Goal: Task Accomplishment & Management: Complete application form

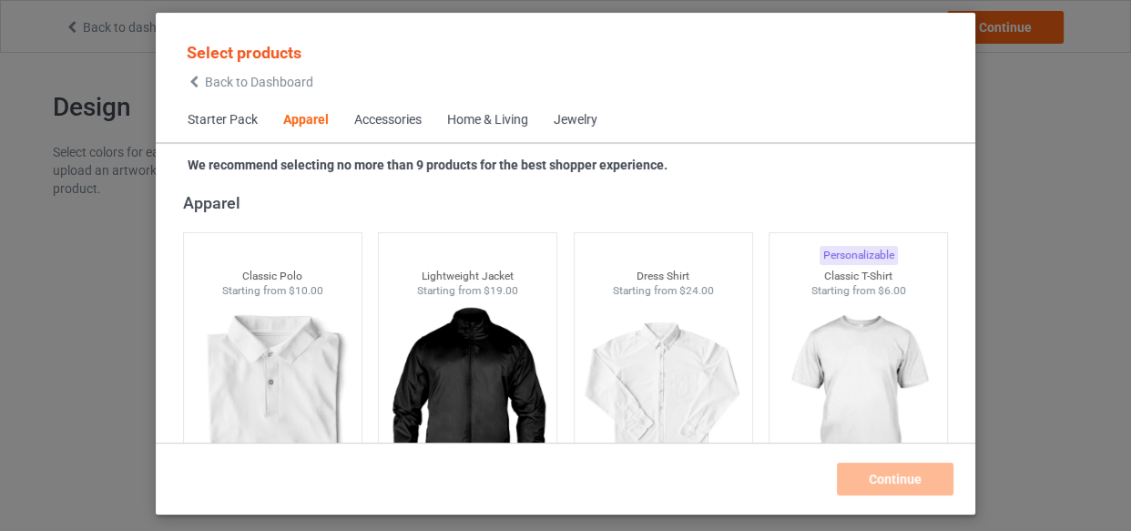
click at [512, 118] on div "Home & Living" at bounding box center [487, 120] width 81 height 18
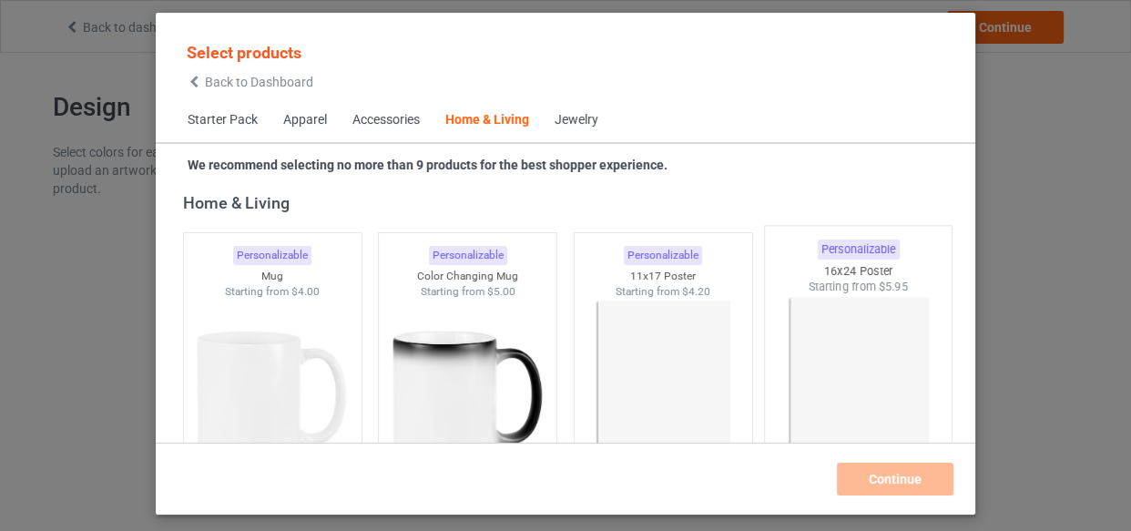
click at [675, 345] on img at bounding box center [663, 401] width 163 height 204
click at [820, 334] on img at bounding box center [858, 402] width 171 height 214
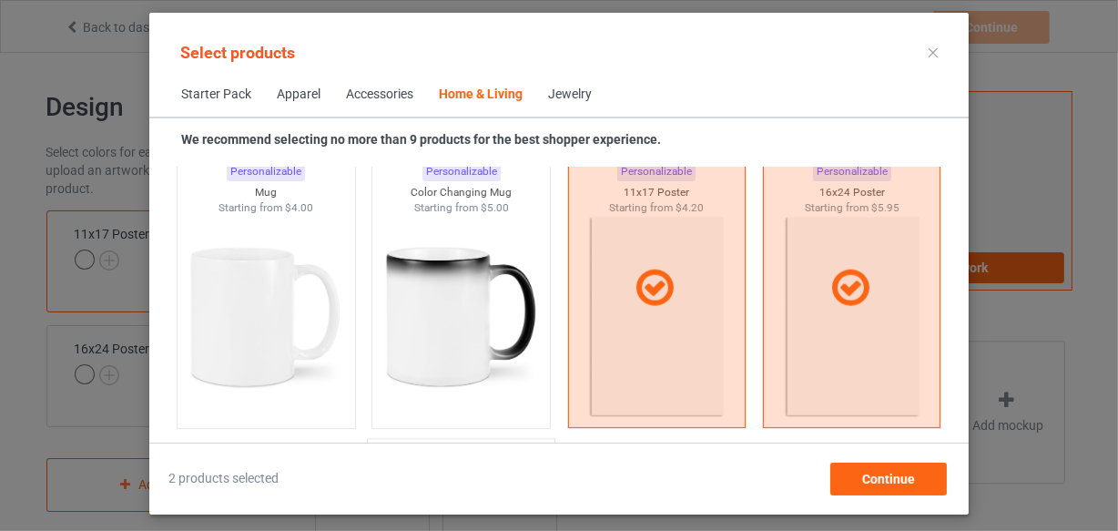
scroll to position [8543, 0]
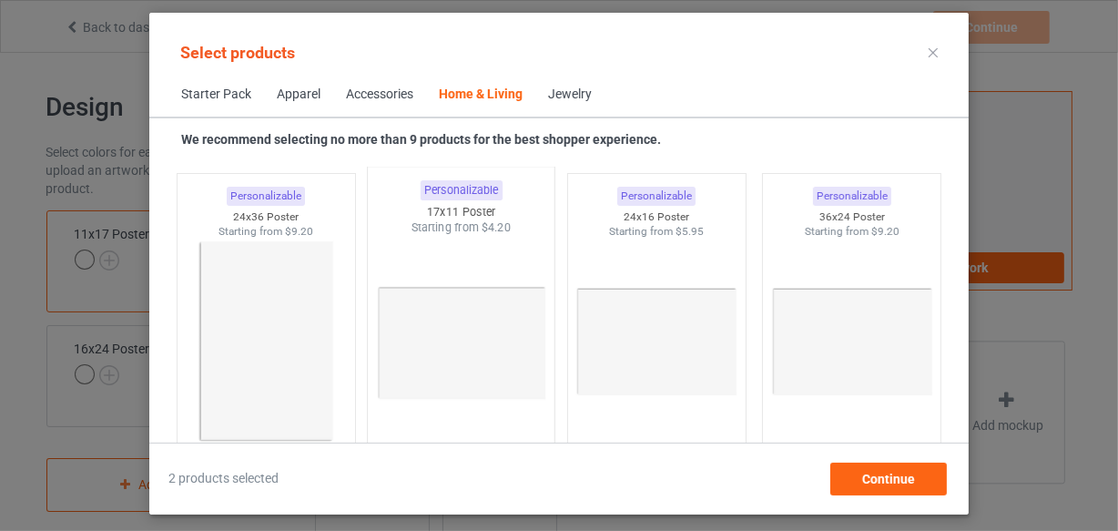
click at [297, 337] on img at bounding box center [266, 341] width 163 height 204
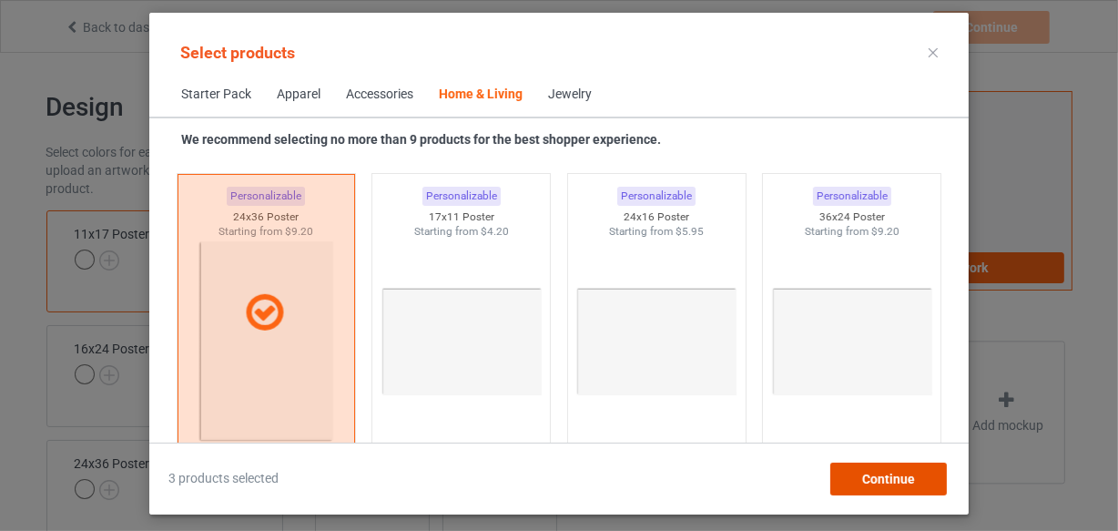
click at [899, 488] on div "Continue" at bounding box center [888, 479] width 117 height 33
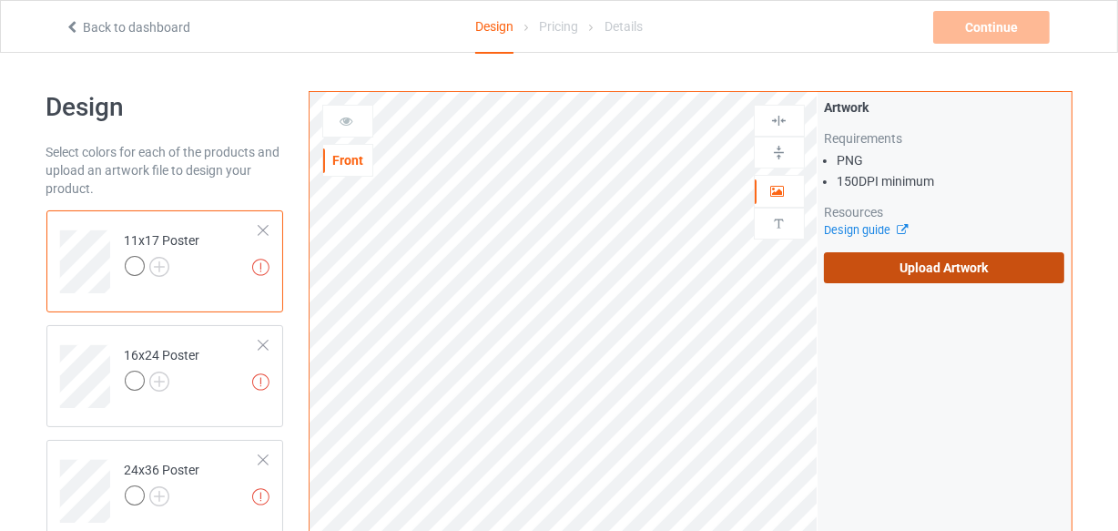
click at [920, 272] on label "Upload Artwork" at bounding box center [944, 267] width 241 height 31
click at [0, 0] on input "Upload Artwork" at bounding box center [0, 0] width 0 height 0
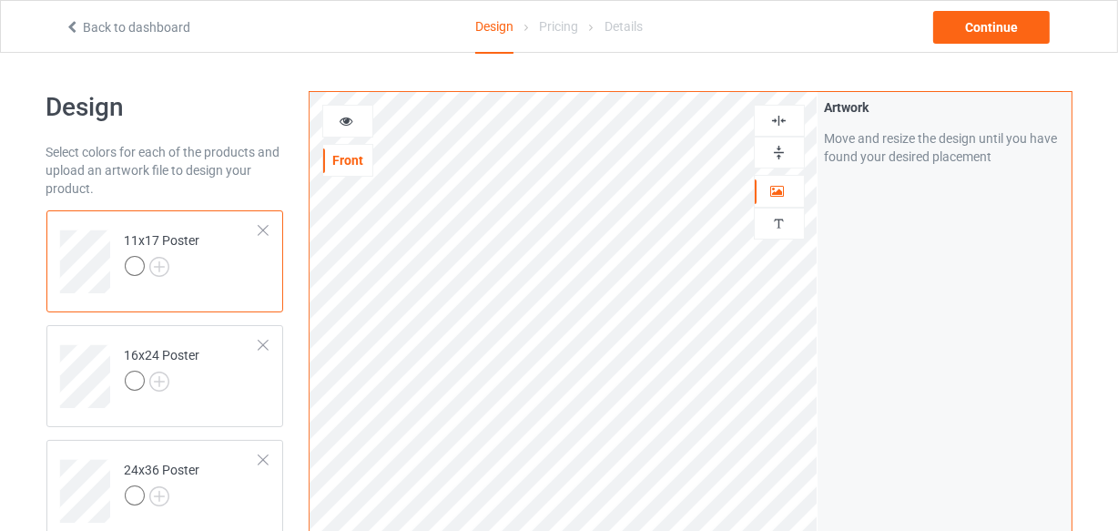
click at [774, 146] on img at bounding box center [778, 152] width 17 height 17
click at [778, 125] on img at bounding box center [778, 120] width 17 height 17
click at [776, 148] on img at bounding box center [778, 152] width 17 height 17
click at [777, 118] on img at bounding box center [778, 120] width 17 height 17
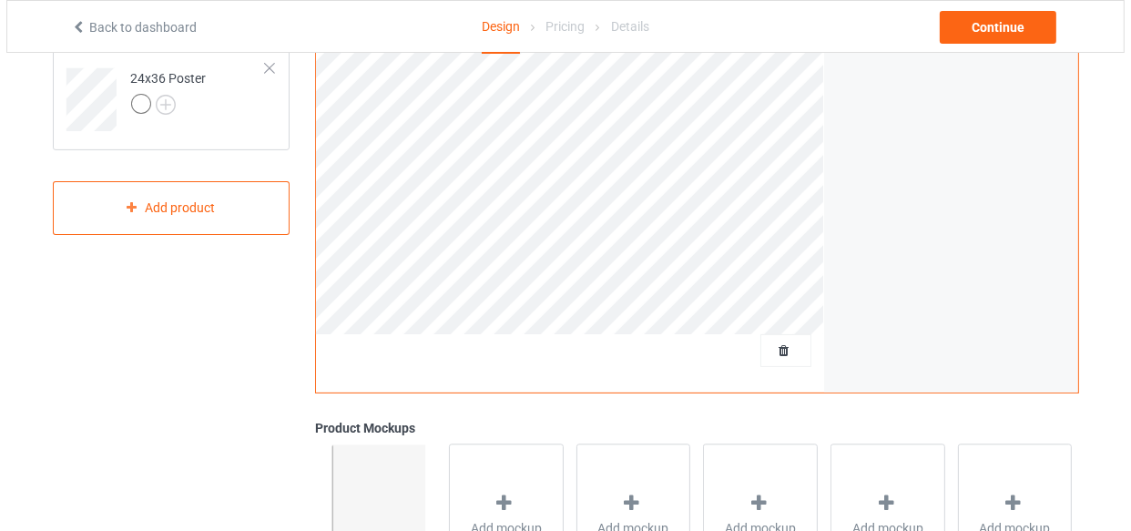
scroll to position [579, 0]
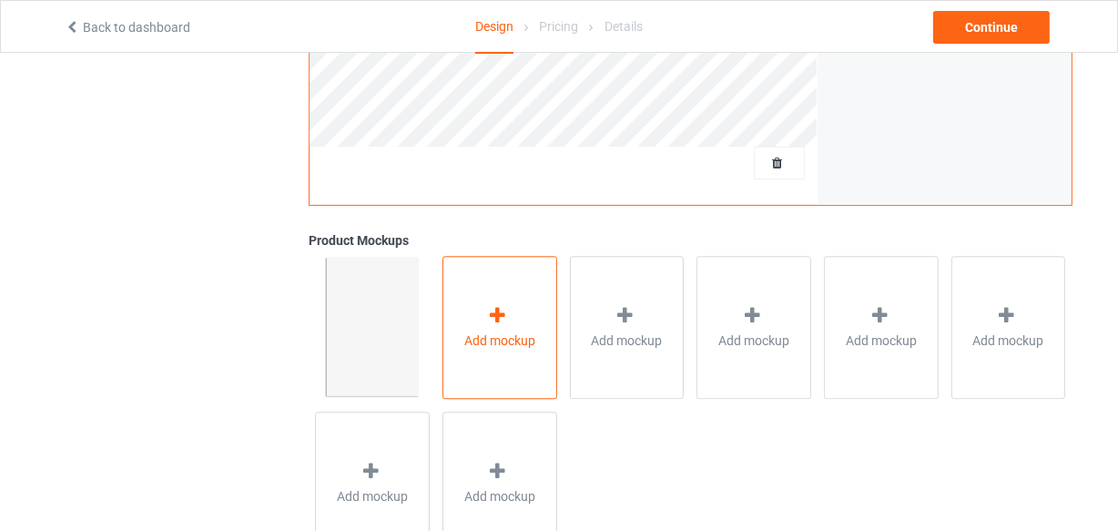
click at [515, 343] on span "Add mockup" at bounding box center [499, 340] width 71 height 18
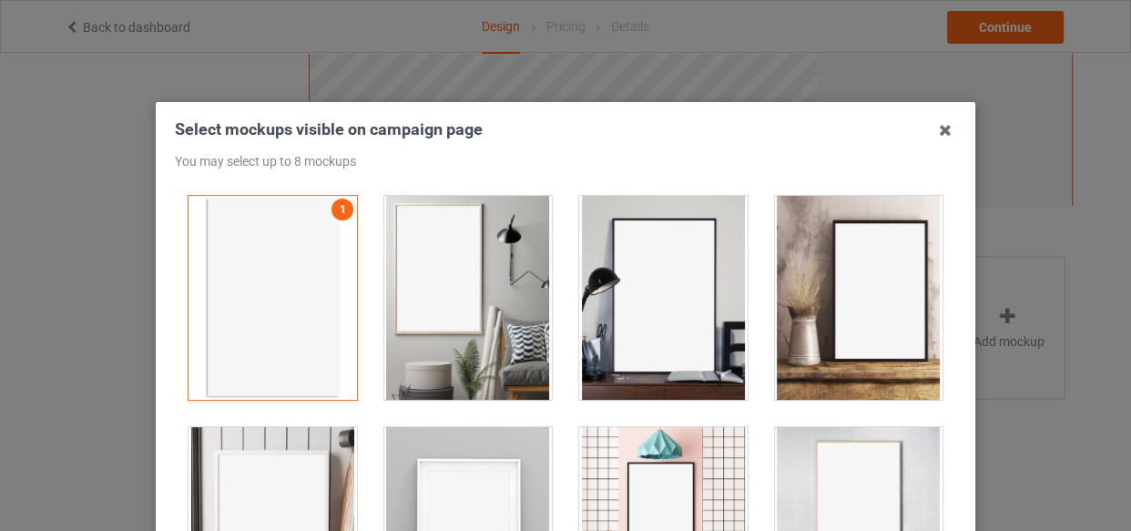
click at [454, 260] on div at bounding box center [468, 298] width 168 height 204
click at [672, 310] on div at bounding box center [663, 298] width 168 height 204
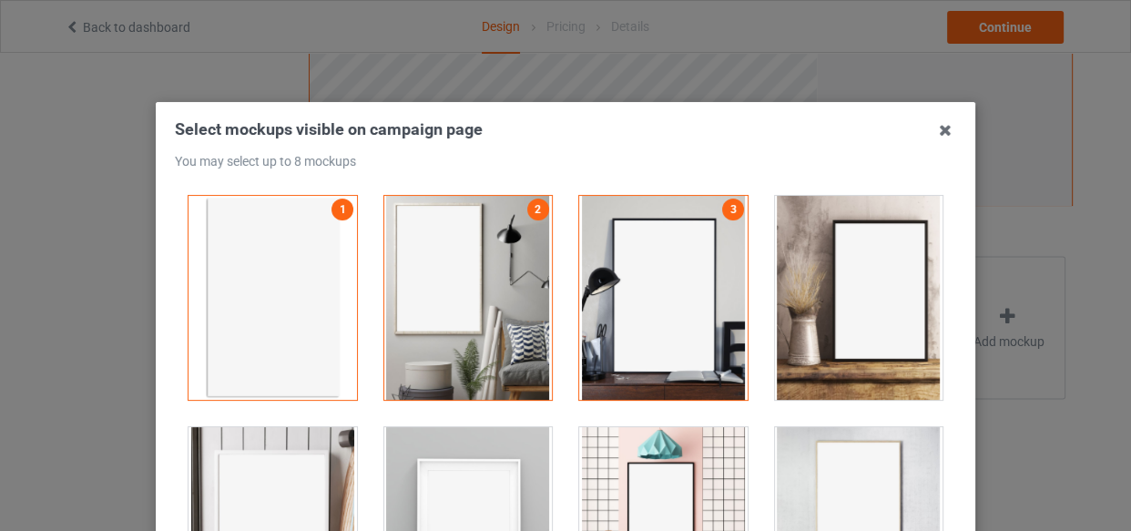
click at [842, 301] on div at bounding box center [859, 298] width 168 height 204
click at [297, 474] on div at bounding box center [272, 529] width 168 height 204
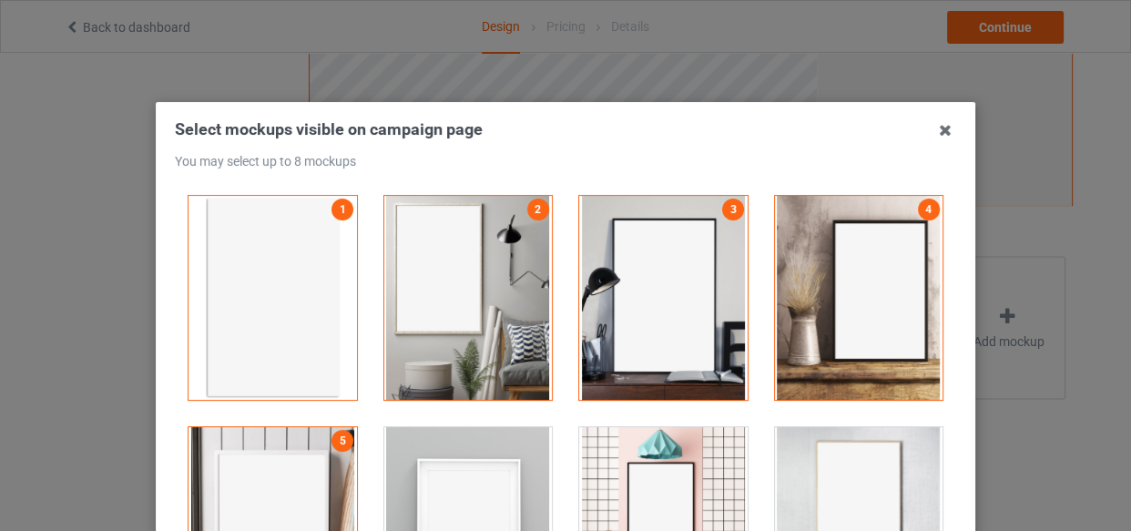
click at [438, 453] on div at bounding box center [468, 529] width 168 height 204
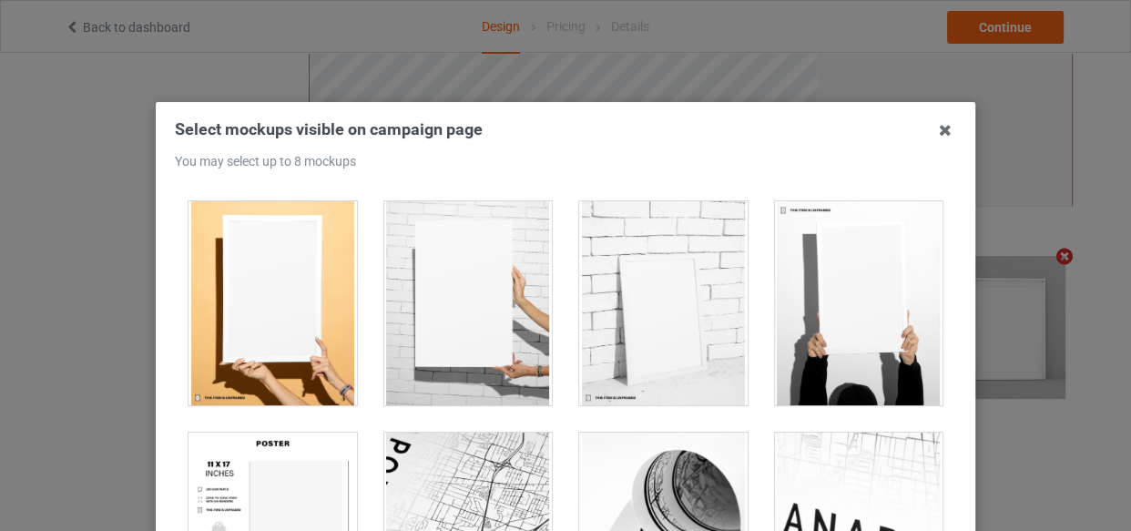
scroll to position [1903, 0]
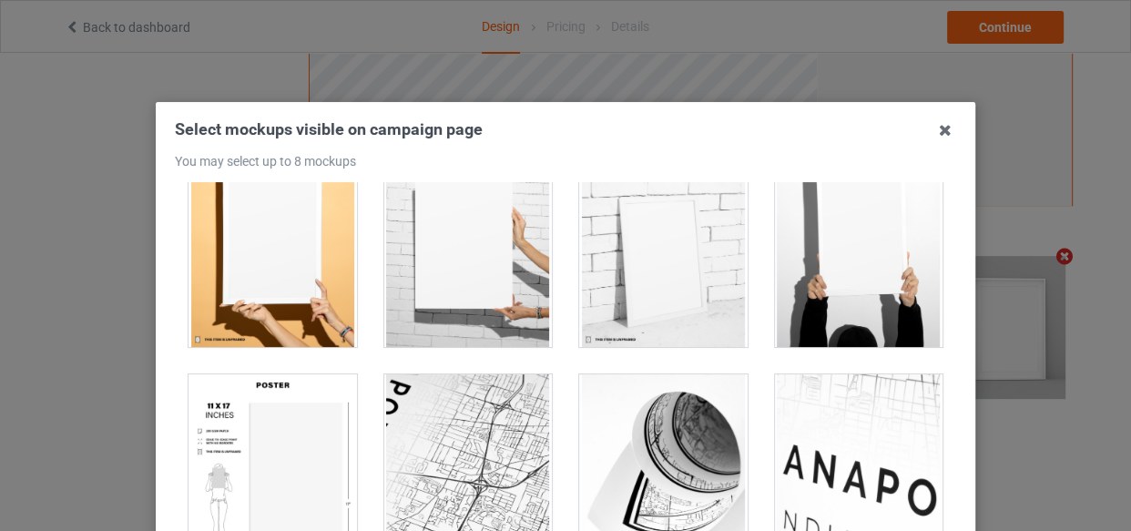
click at [298, 459] on div at bounding box center [272, 476] width 168 height 204
click at [261, 232] on div at bounding box center [272, 245] width 168 height 204
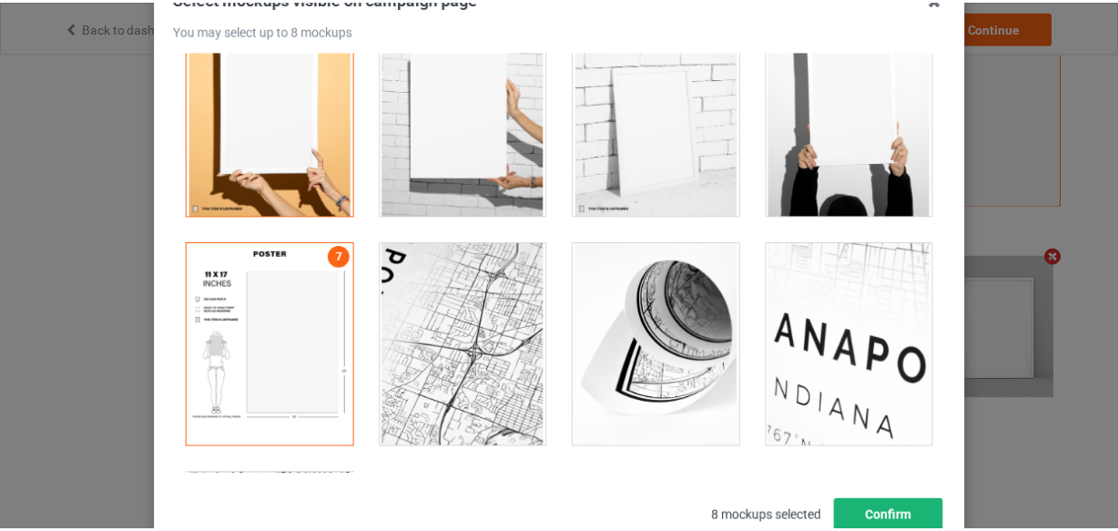
scroll to position [261, 0]
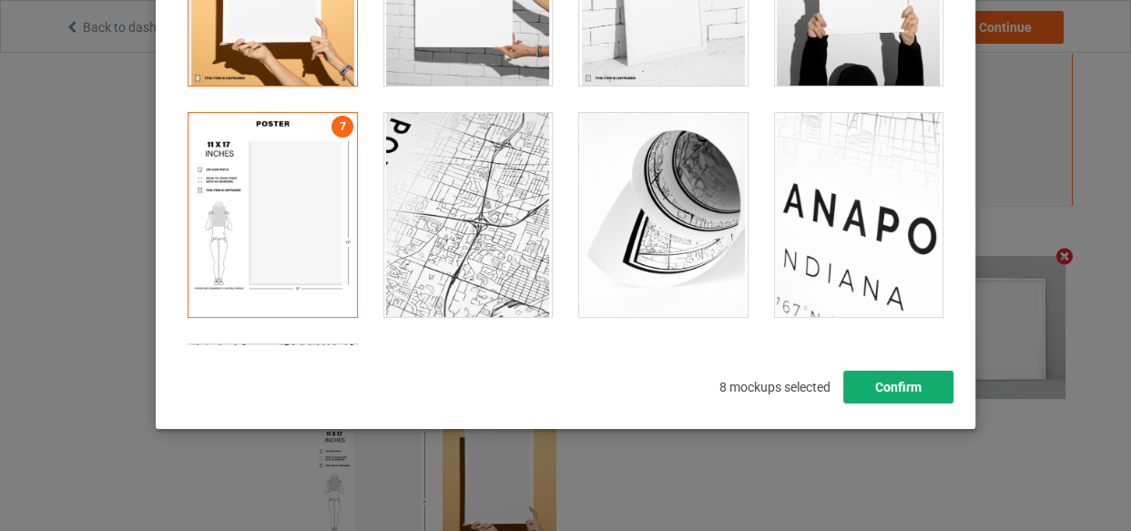
click at [862, 376] on button "Confirm" at bounding box center [898, 387] width 110 height 33
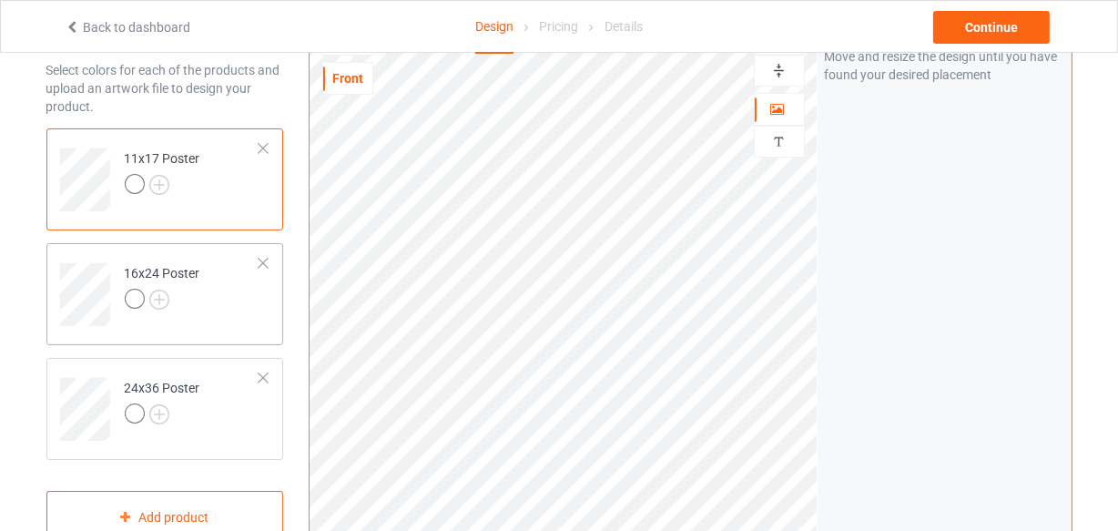
click at [226, 280] on td "16x24 Poster" at bounding box center [193, 288] width 156 height 76
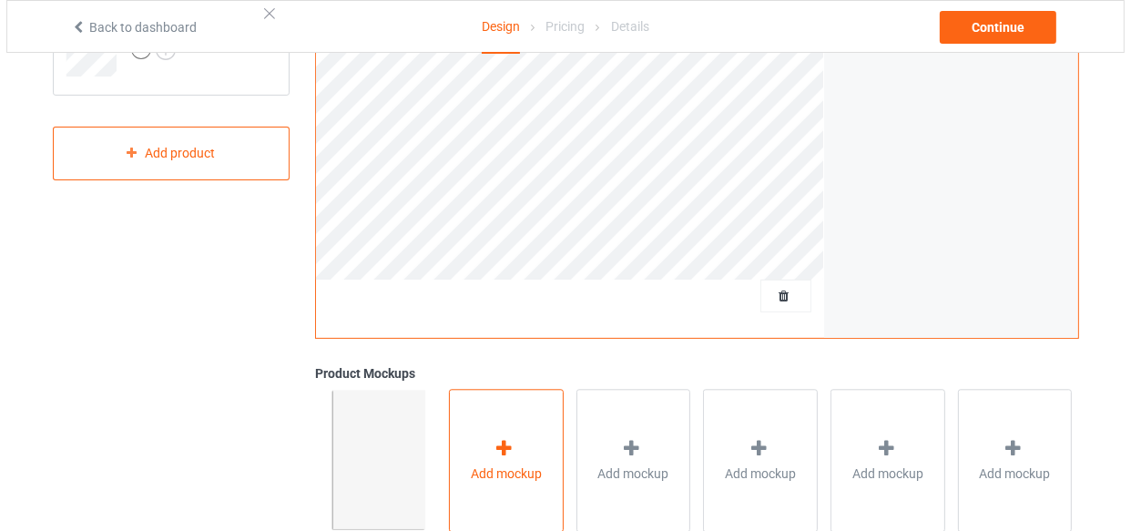
scroll to position [579, 0]
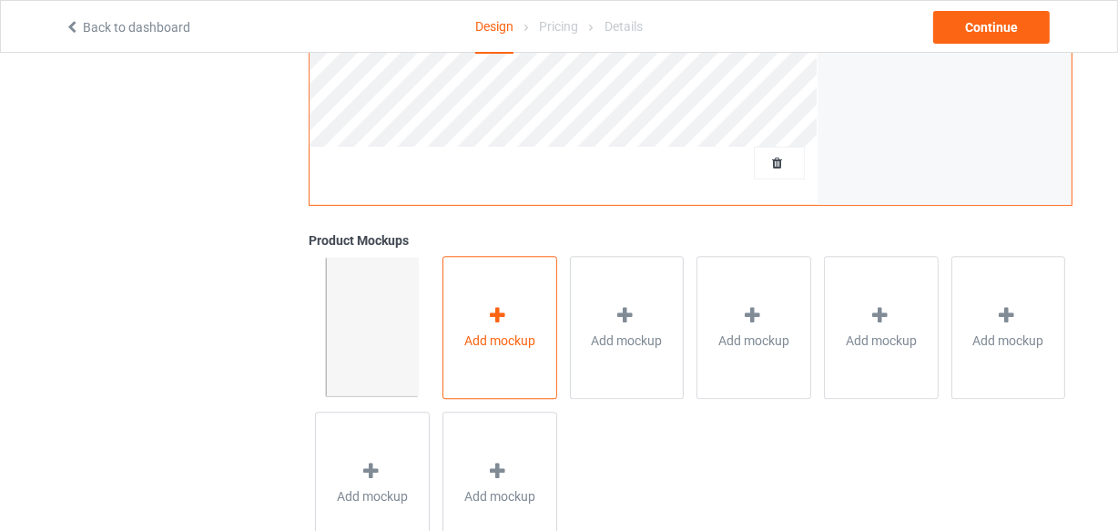
click at [504, 336] on span "Add mockup" at bounding box center [499, 340] width 71 height 18
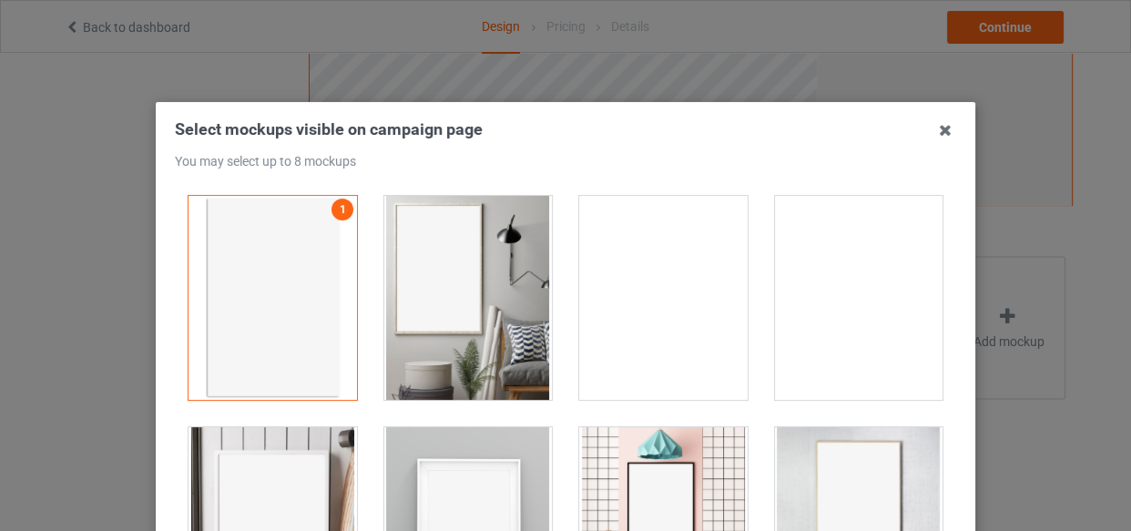
click at [458, 266] on div at bounding box center [468, 298] width 168 height 204
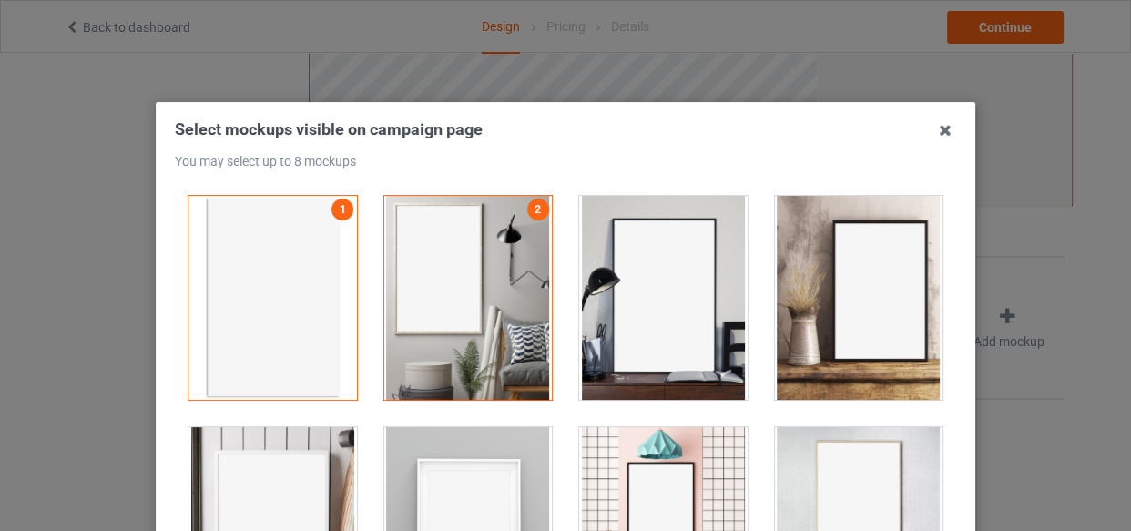
click at [670, 296] on div at bounding box center [663, 298] width 168 height 204
click at [832, 309] on div at bounding box center [859, 298] width 168 height 204
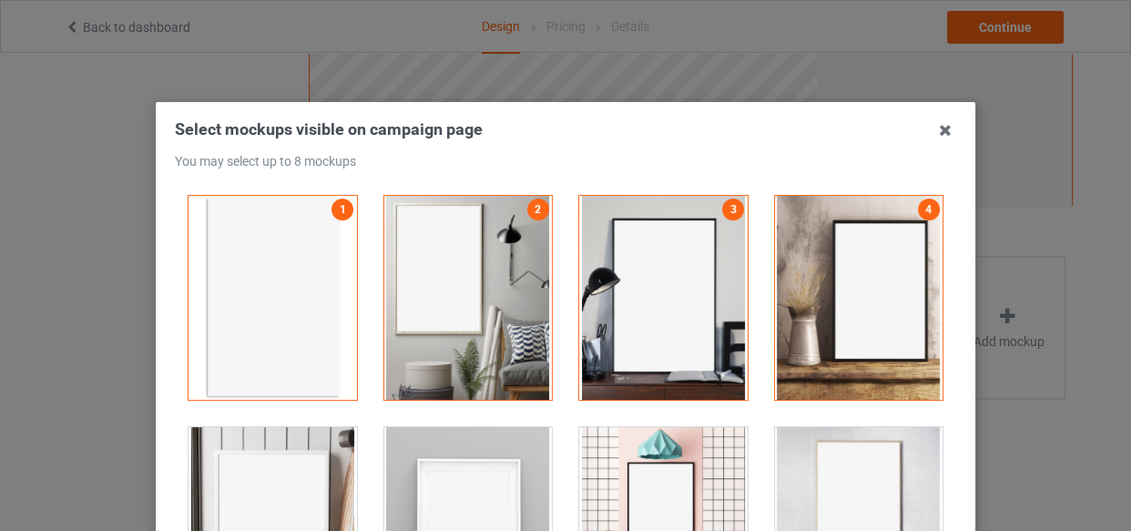
click at [286, 467] on div at bounding box center [272, 529] width 168 height 204
drag, startPoint x: 458, startPoint y: 457, endPoint x: 474, endPoint y: 457, distance: 15.5
click at [460, 457] on div at bounding box center [468, 529] width 168 height 204
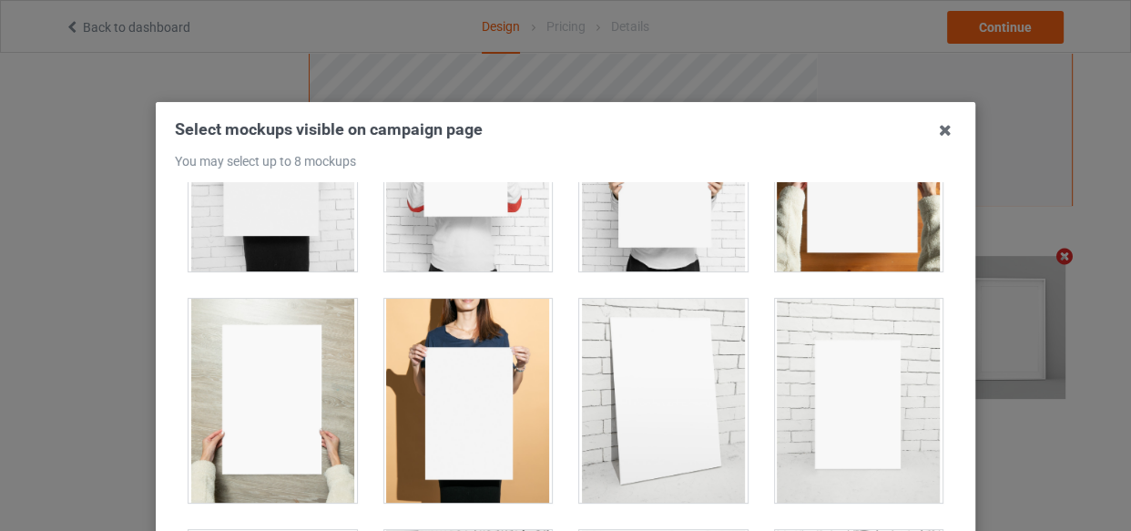
scroll to position [1986, 0]
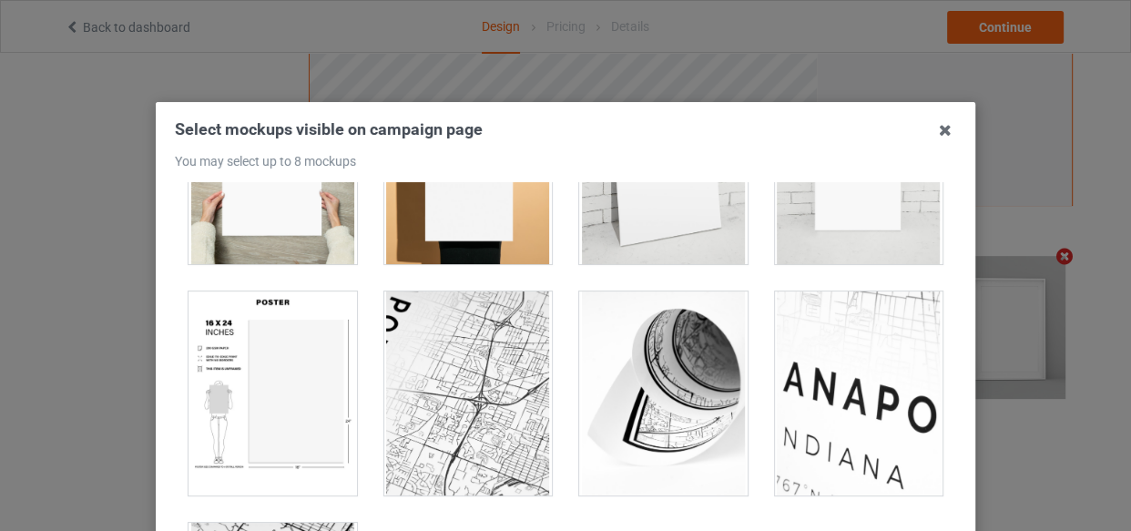
click at [237, 362] on div at bounding box center [272, 393] width 168 height 204
click at [480, 208] on div at bounding box center [468, 162] width 168 height 204
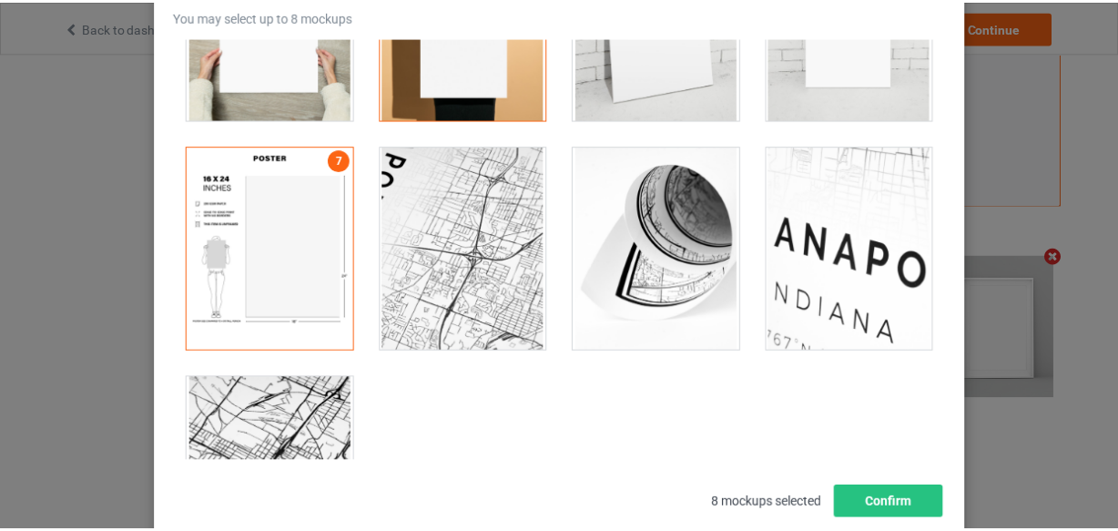
scroll to position [261, 0]
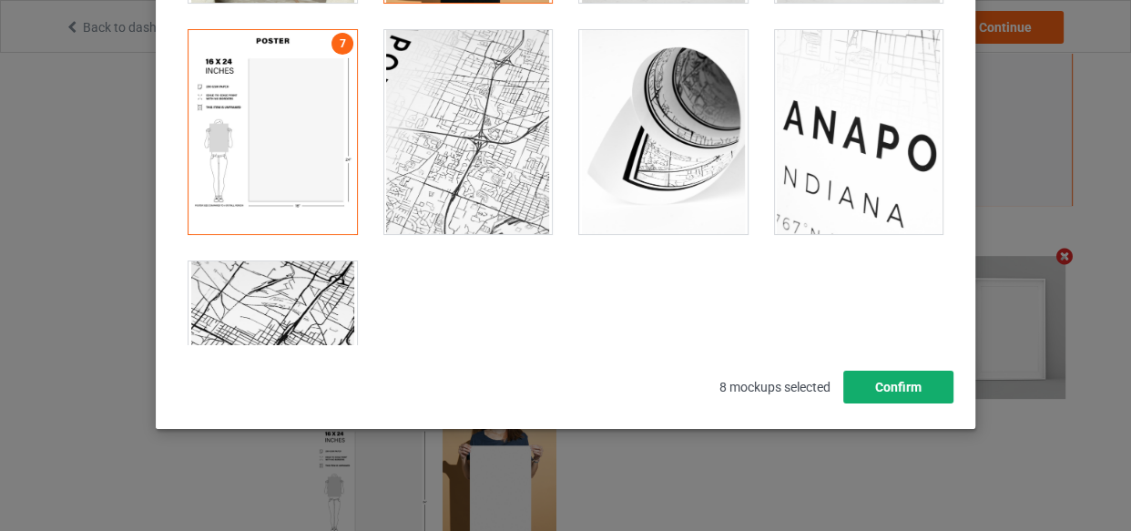
drag, startPoint x: 891, startPoint y: 393, endPoint x: 856, endPoint y: 389, distance: 35.8
click at [891, 393] on button "Confirm" at bounding box center [898, 387] width 110 height 33
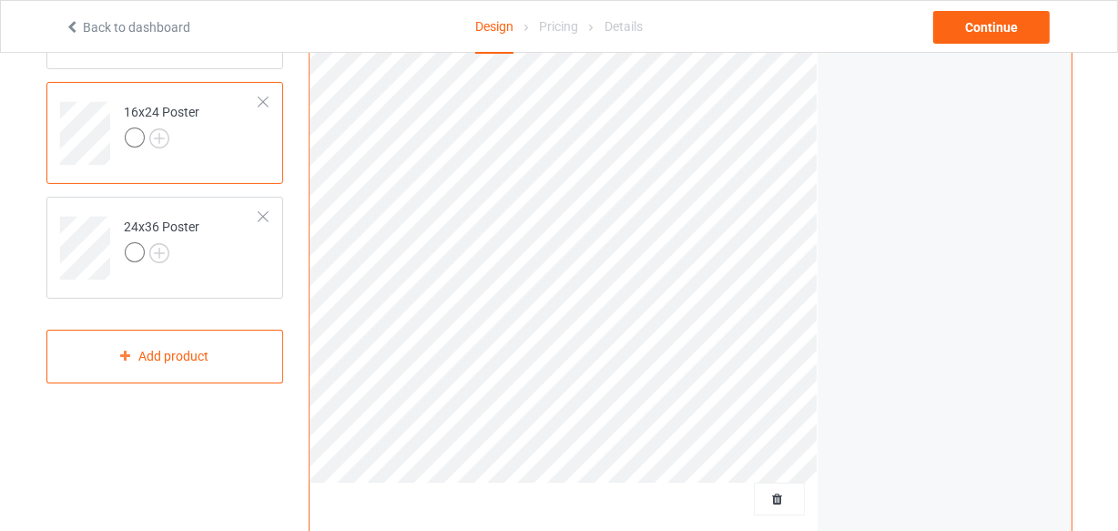
scroll to position [82, 0]
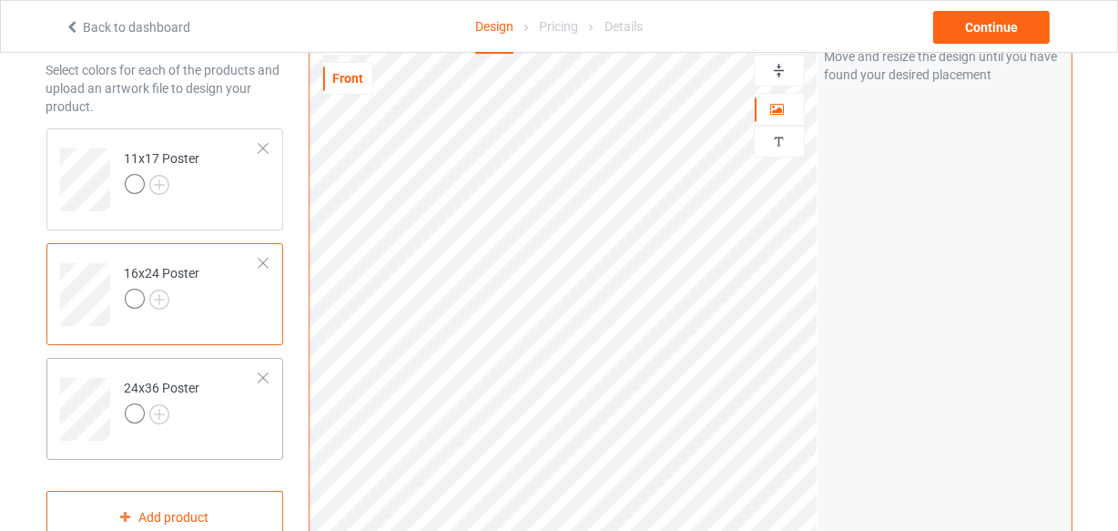
click at [185, 406] on div at bounding box center [163, 415] width 76 height 25
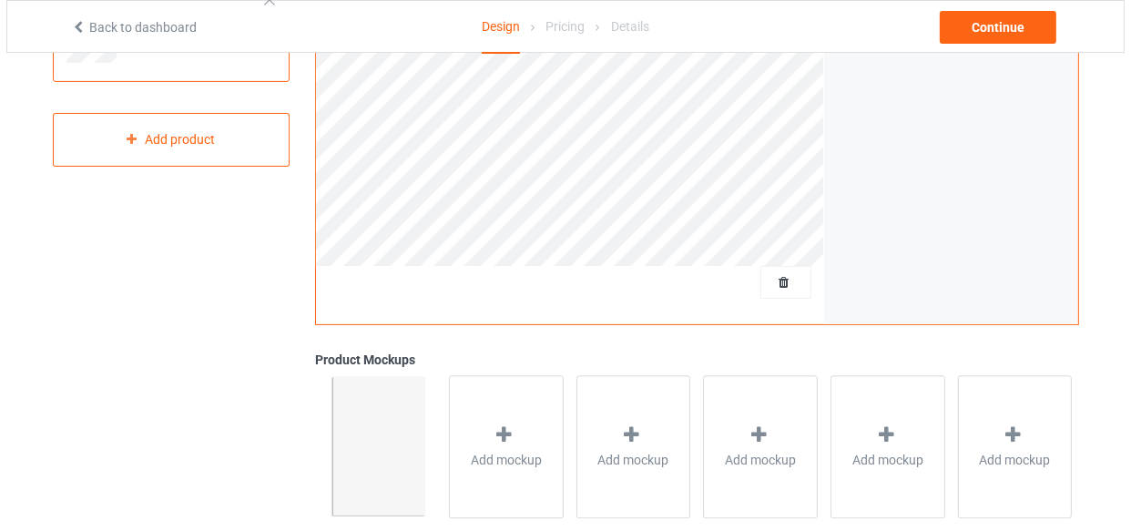
scroll to position [496, 0]
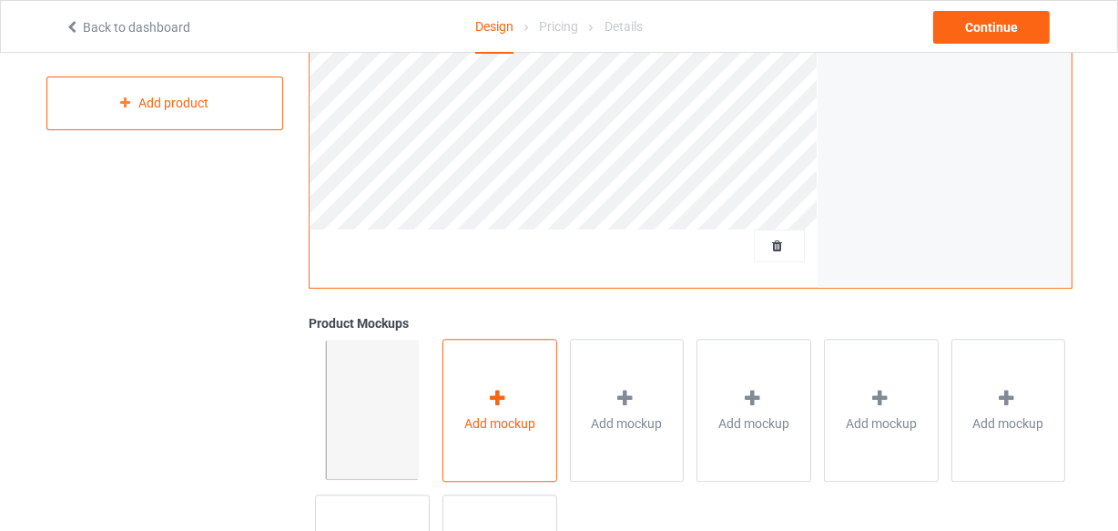
click at [464, 381] on div "Add mockup" at bounding box center [500, 410] width 115 height 143
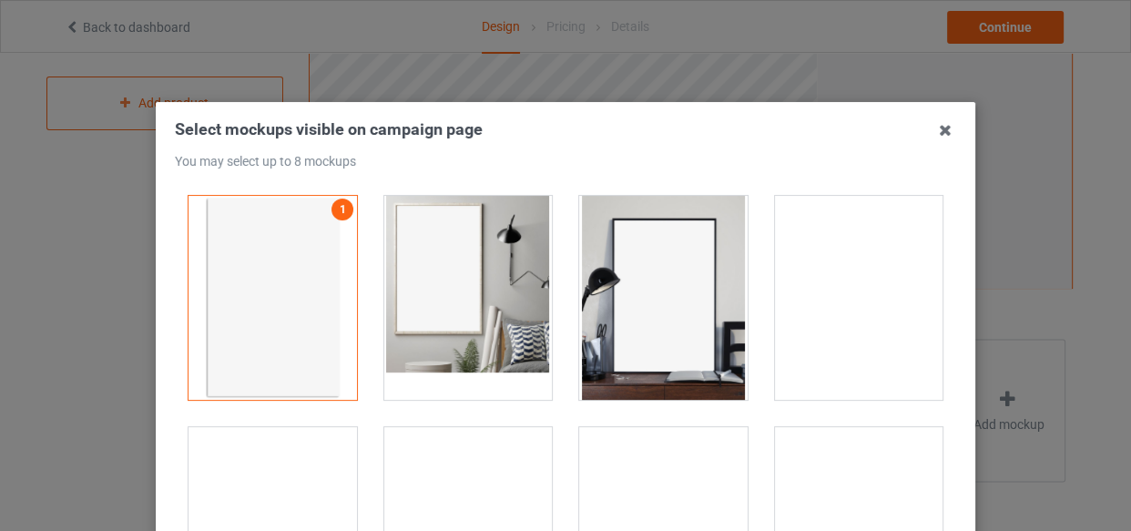
click at [433, 301] on div at bounding box center [468, 298] width 168 height 204
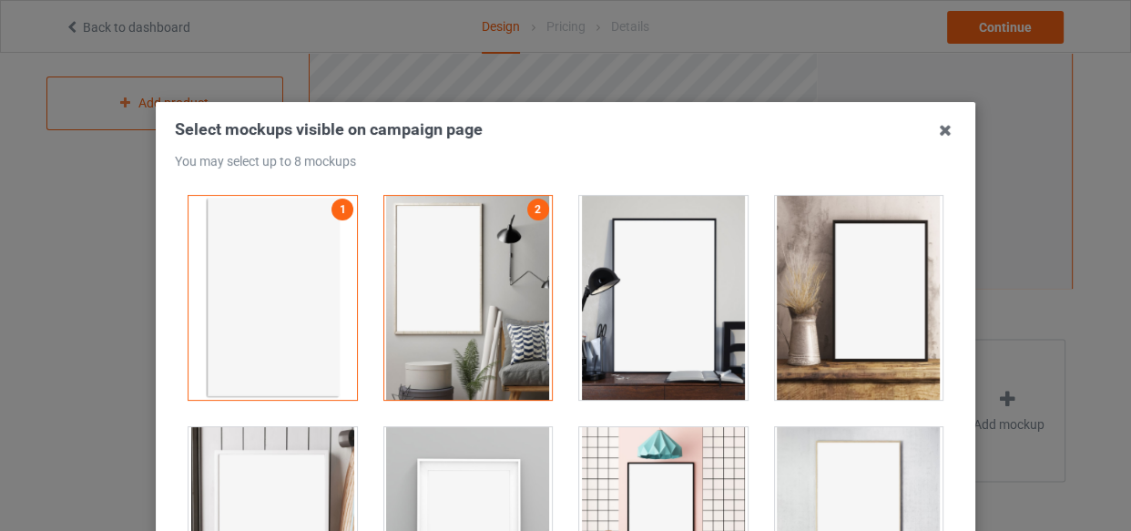
drag, startPoint x: 614, startPoint y: 311, endPoint x: 647, endPoint y: 317, distance: 33.4
click at [615, 311] on div at bounding box center [663, 298] width 168 height 204
click at [810, 314] on div at bounding box center [859, 298] width 168 height 204
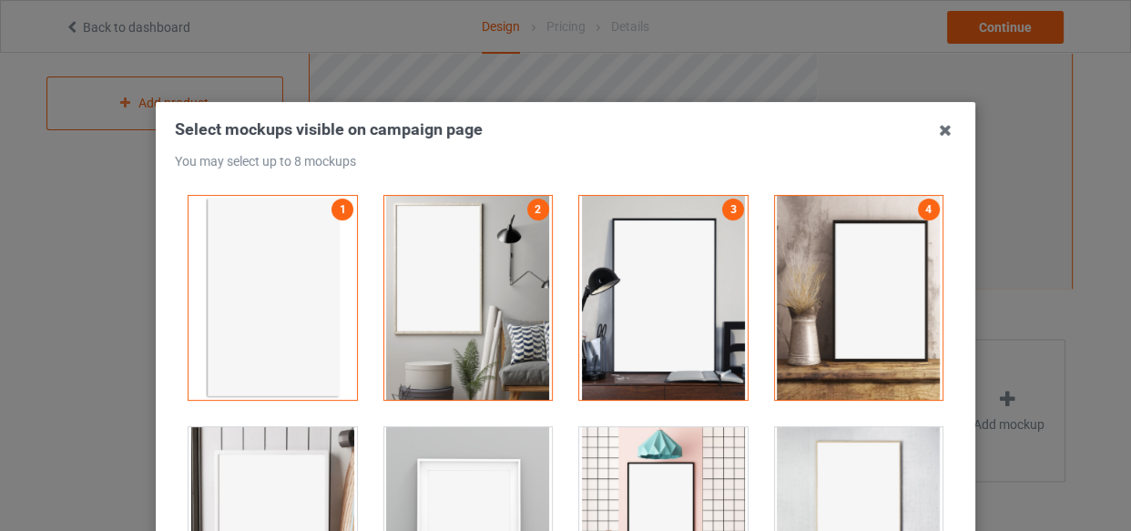
click at [266, 474] on div at bounding box center [272, 529] width 168 height 204
click at [484, 472] on div at bounding box center [468, 529] width 168 height 204
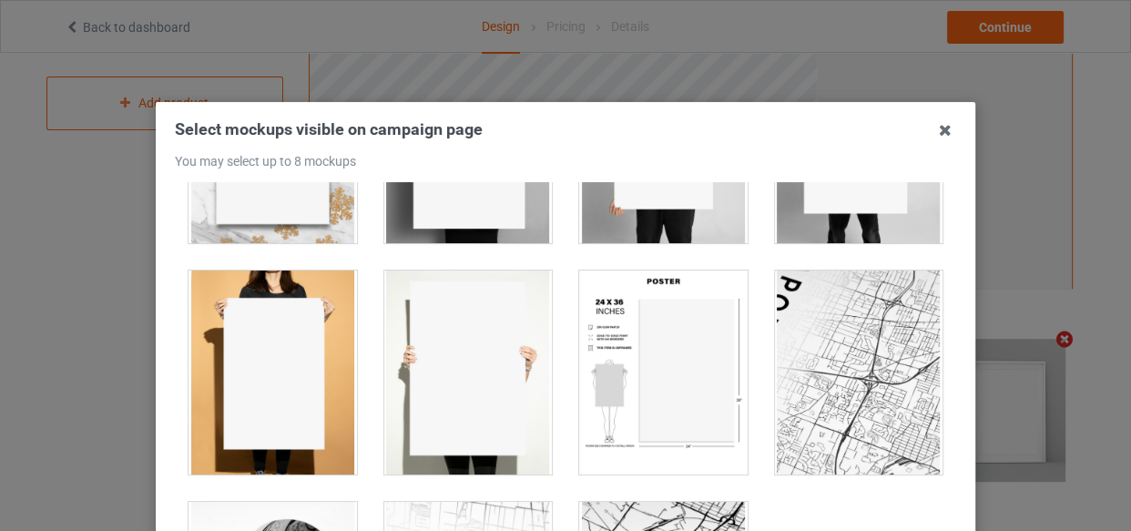
scroll to position [1573, 0]
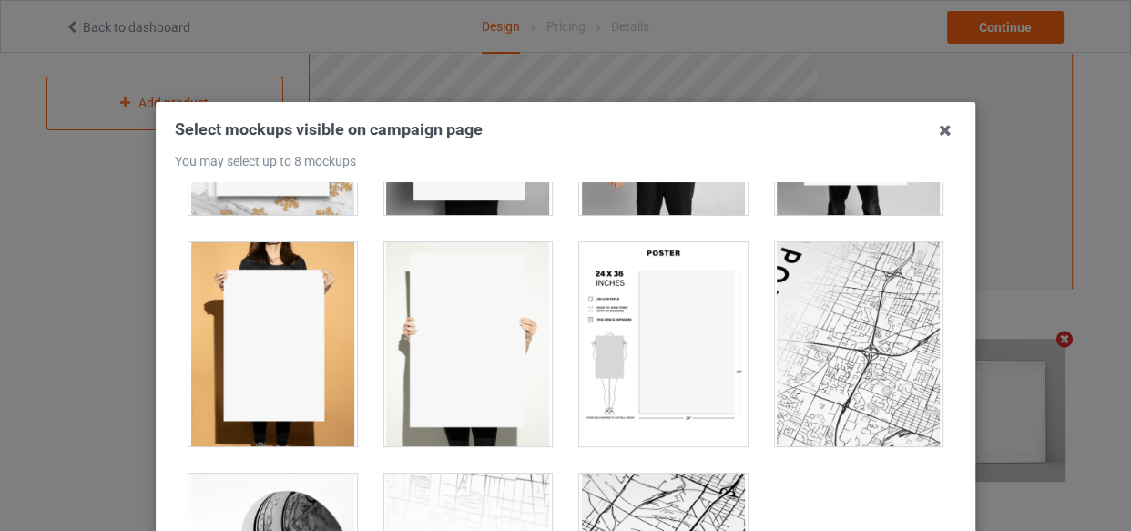
click at [626, 351] on div at bounding box center [663, 344] width 168 height 204
click at [303, 320] on div at bounding box center [272, 344] width 168 height 204
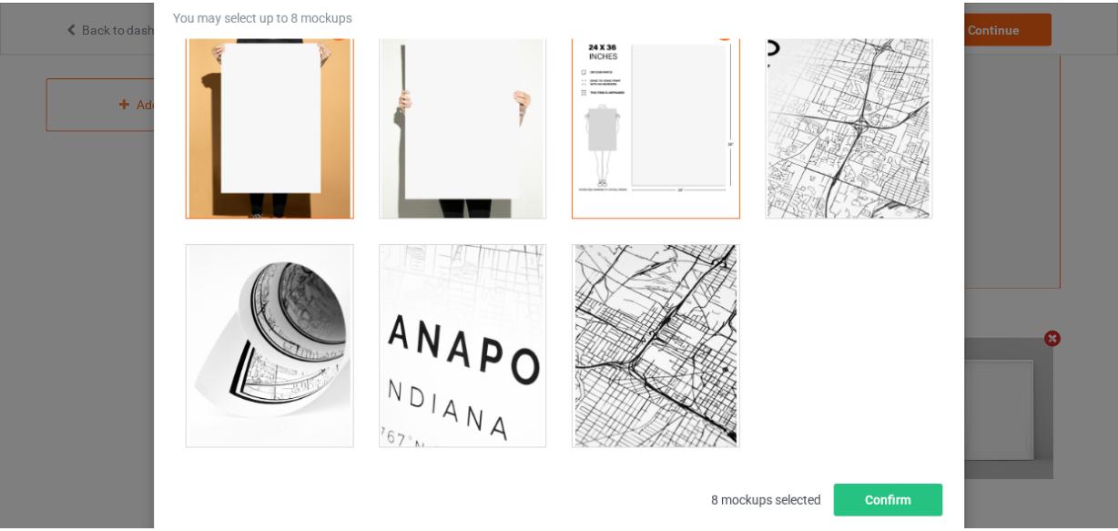
scroll to position [261, 0]
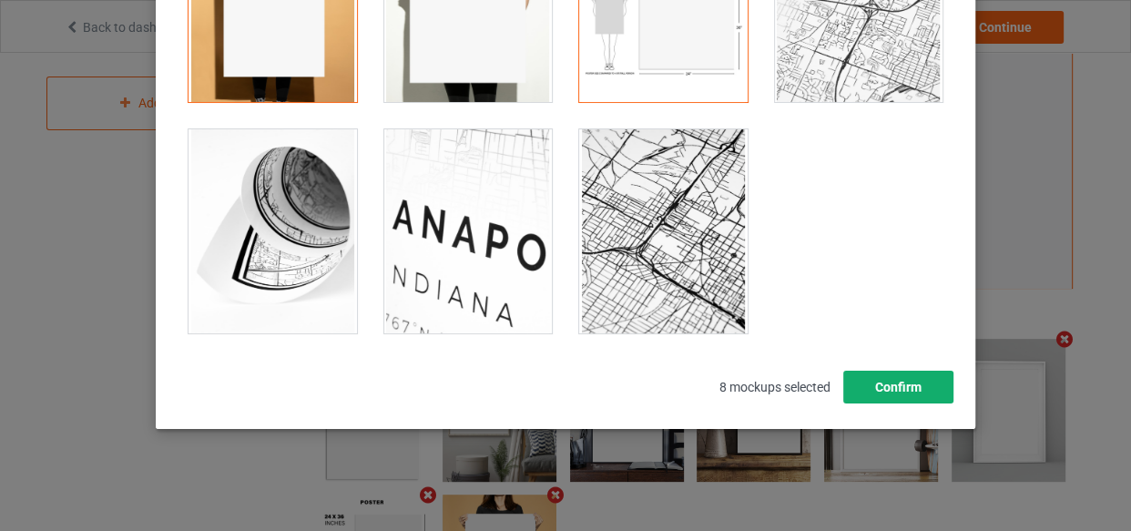
click at [898, 385] on button "Confirm" at bounding box center [898, 387] width 110 height 33
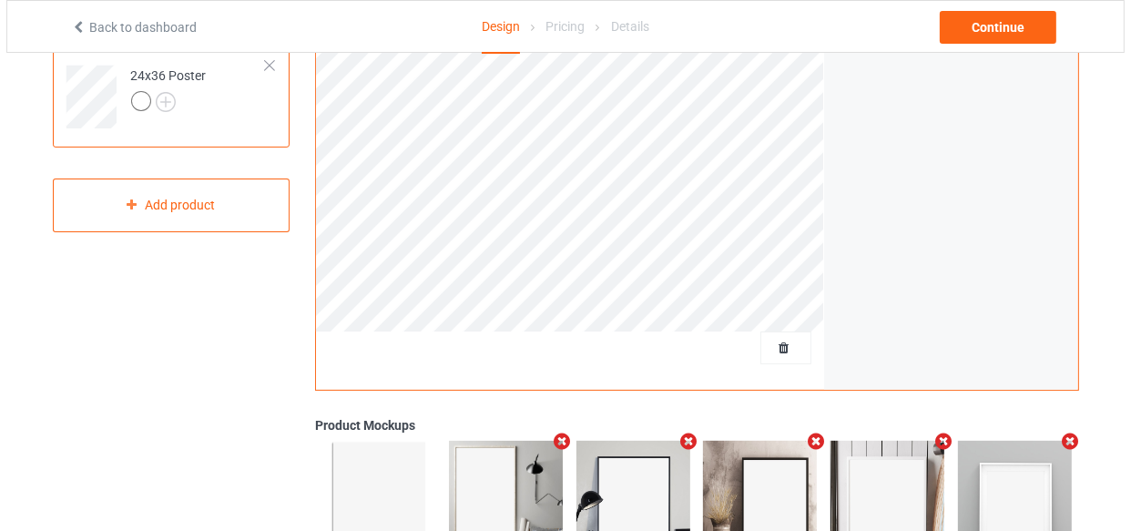
scroll to position [248, 0]
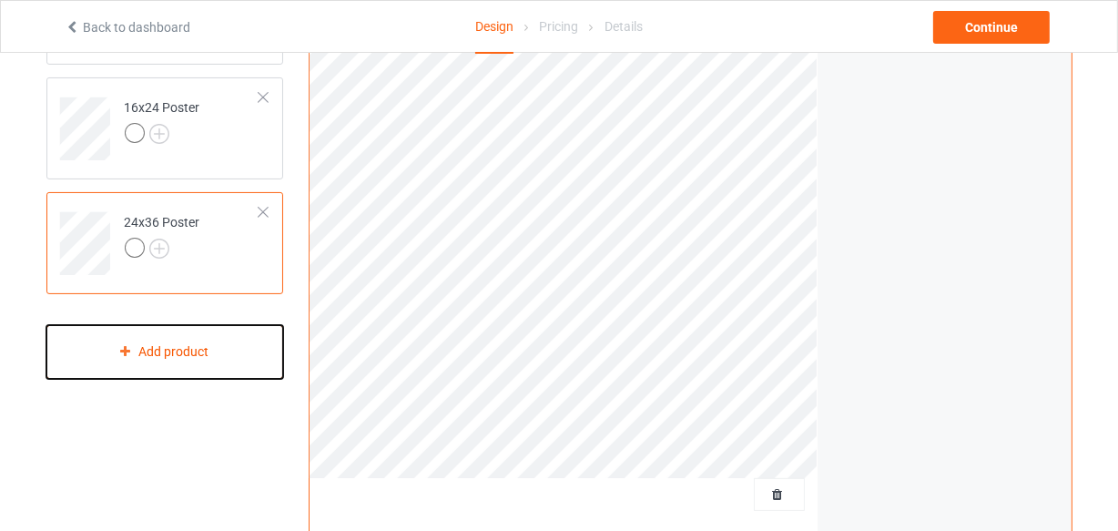
click at [141, 349] on div "Add product" at bounding box center [165, 352] width 238 height 54
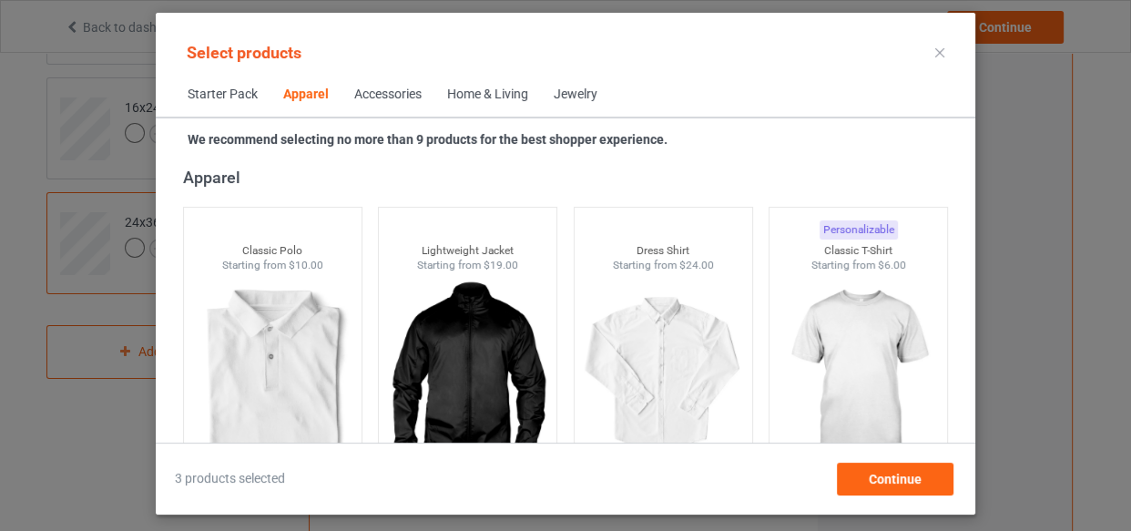
click at [484, 91] on div "Home & Living" at bounding box center [487, 95] width 81 height 18
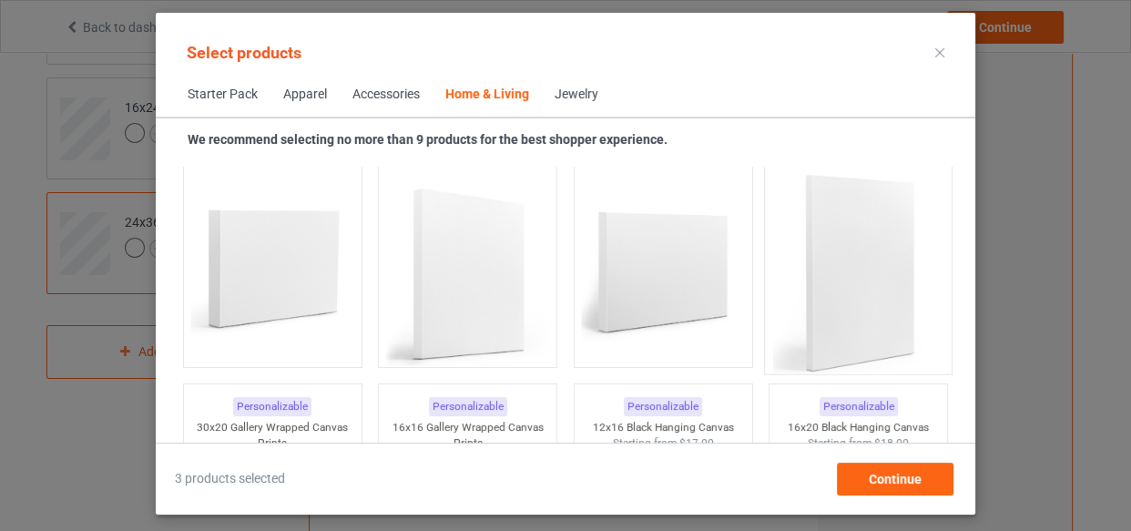
click at [846, 257] on img at bounding box center [858, 273] width 171 height 214
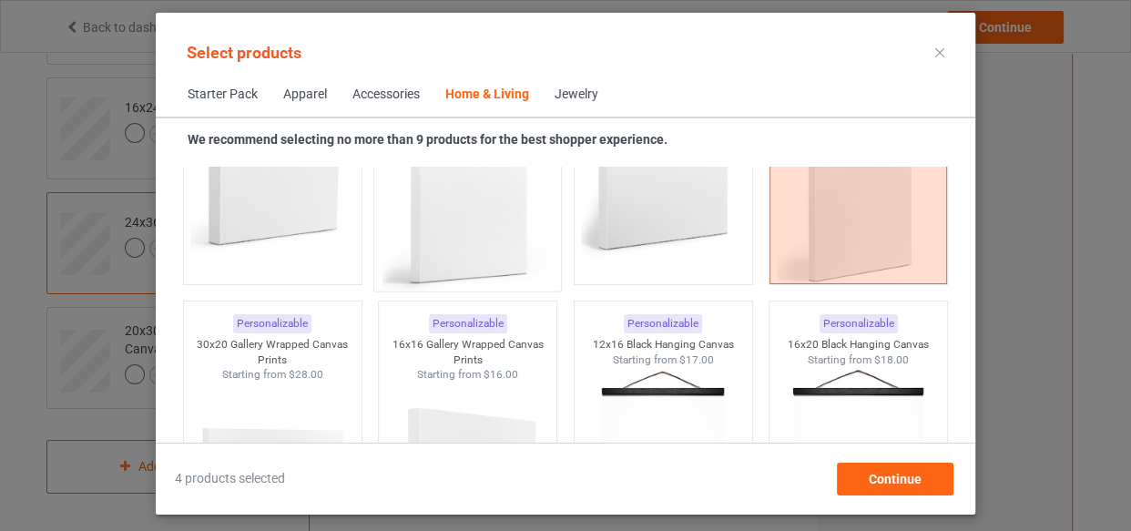
click at [464, 241] on img at bounding box center [467, 190] width 171 height 214
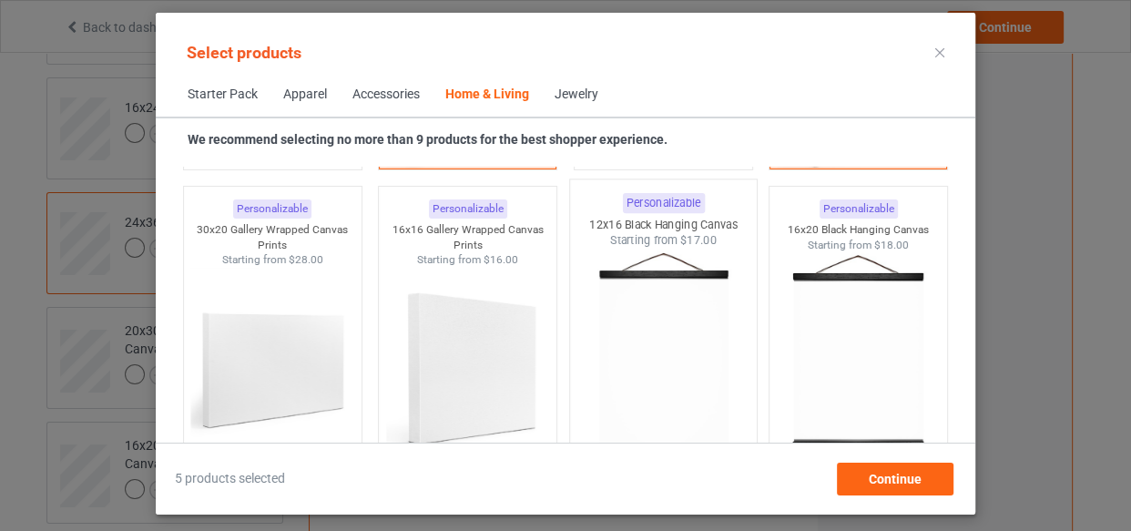
scroll to position [12434, 0]
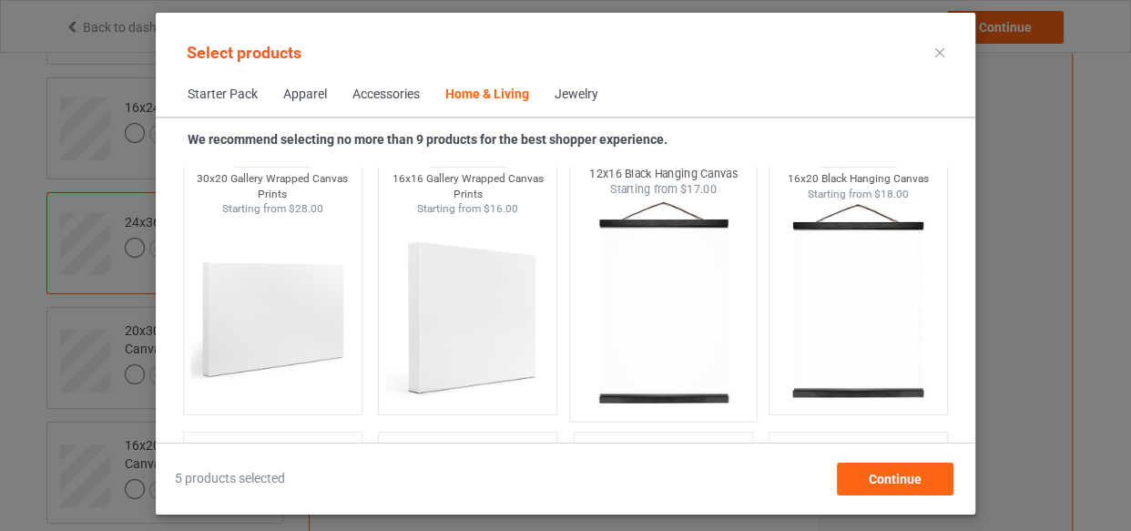
click at [710, 341] on img at bounding box center [662, 305] width 171 height 214
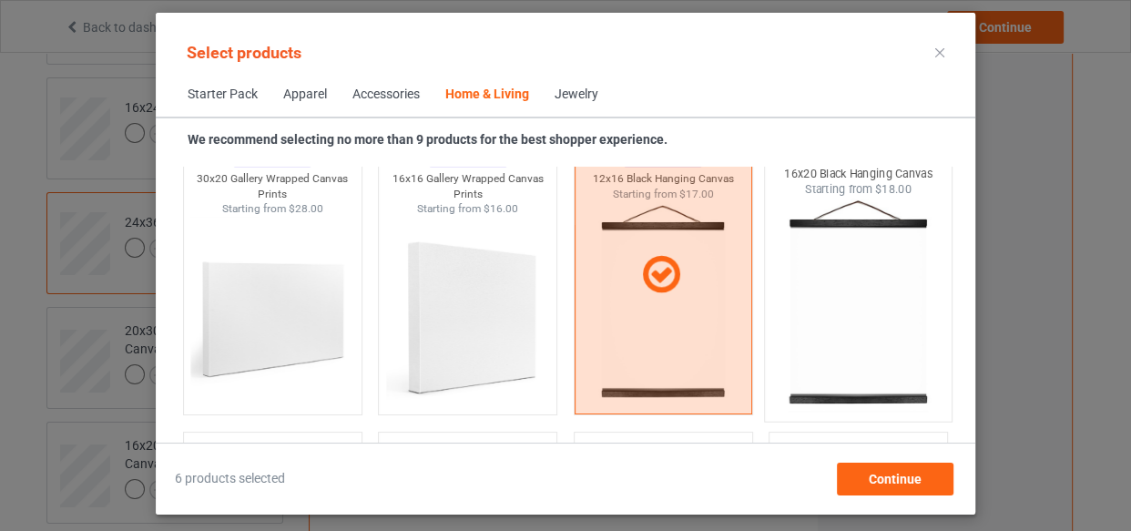
click at [850, 327] on img at bounding box center [858, 305] width 171 height 214
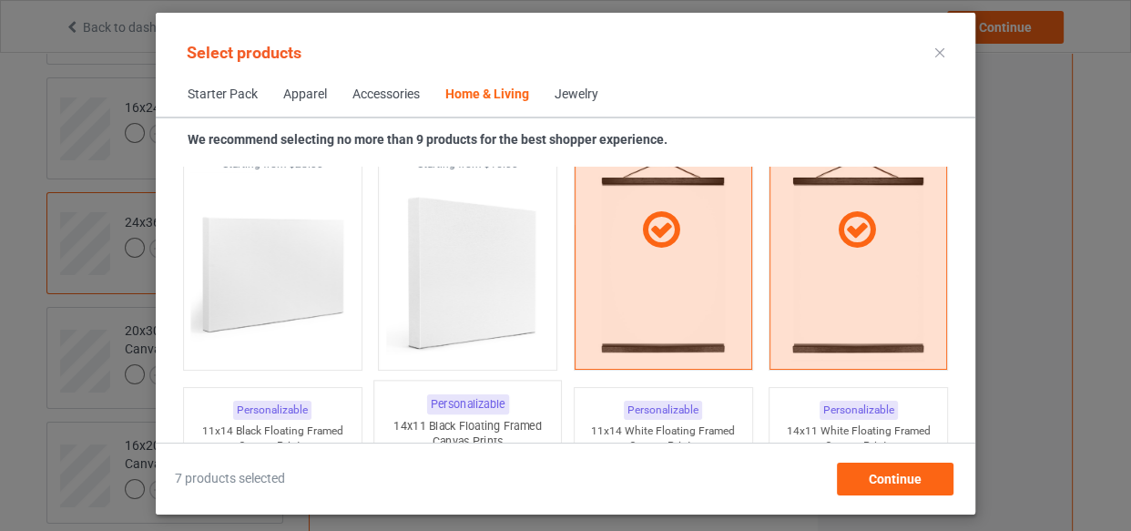
scroll to position [12766, 0]
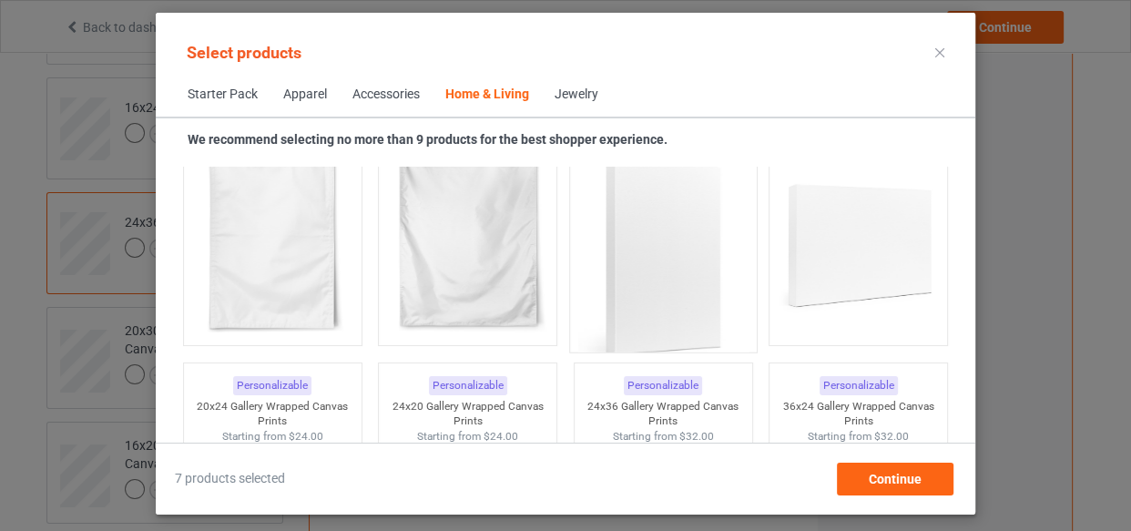
click at [652, 250] on img at bounding box center [662, 252] width 171 height 214
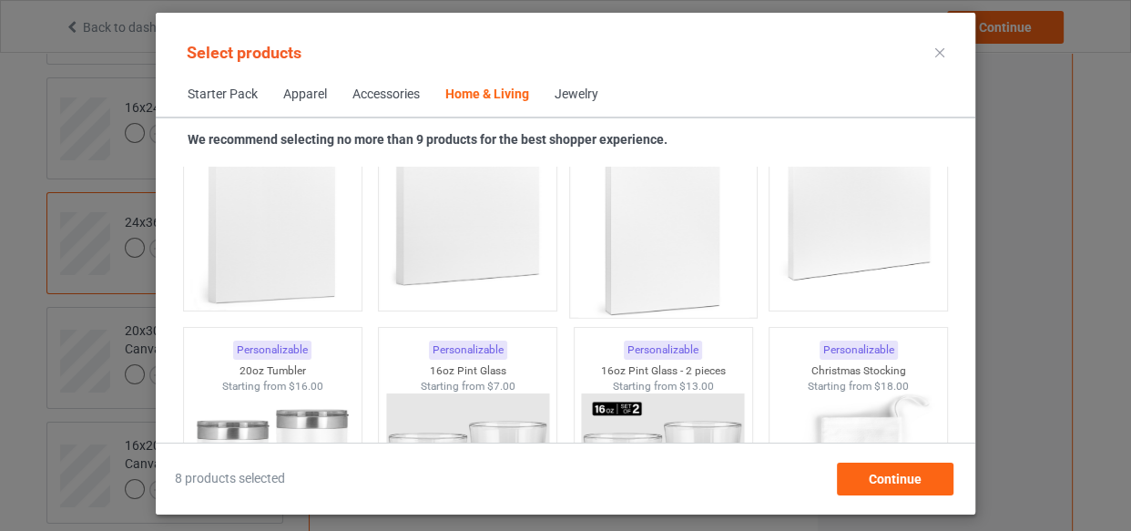
click at [660, 292] on img at bounding box center [662, 216] width 171 height 214
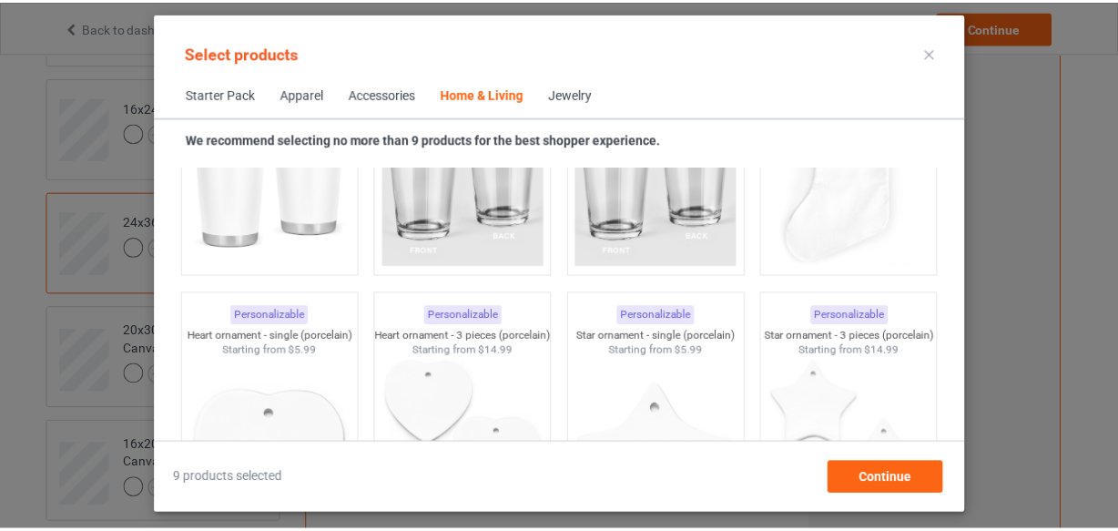
scroll to position [13924, 0]
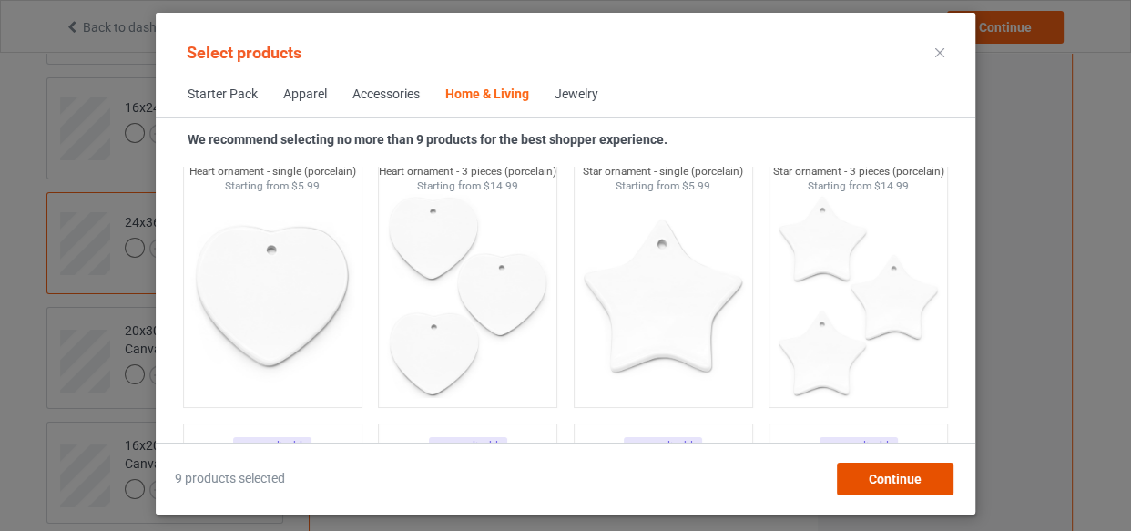
click at [873, 464] on div "Continue" at bounding box center [895, 479] width 117 height 33
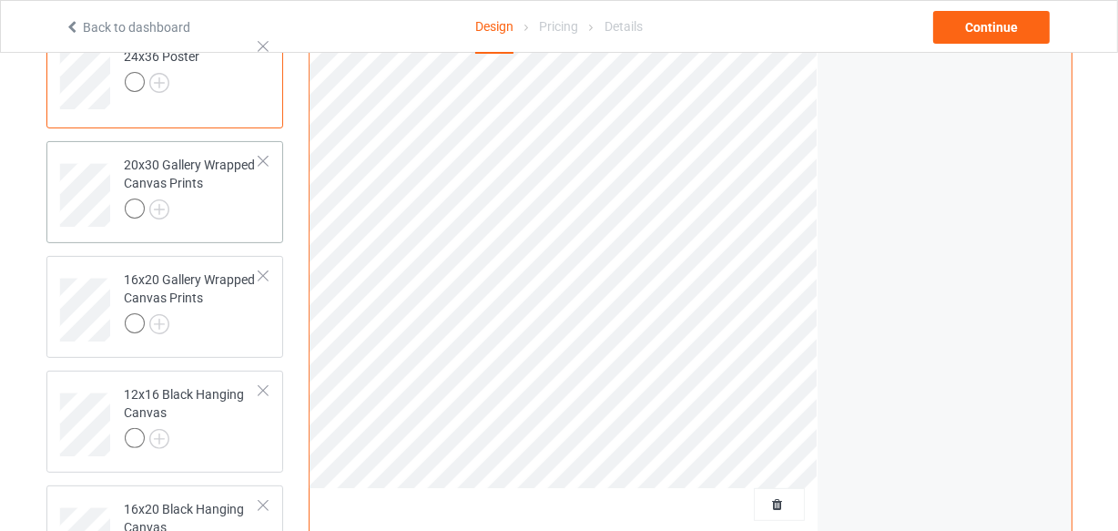
click at [222, 224] on td "20x30 Gallery Wrapped Canvas Prints" at bounding box center [193, 188] width 156 height 81
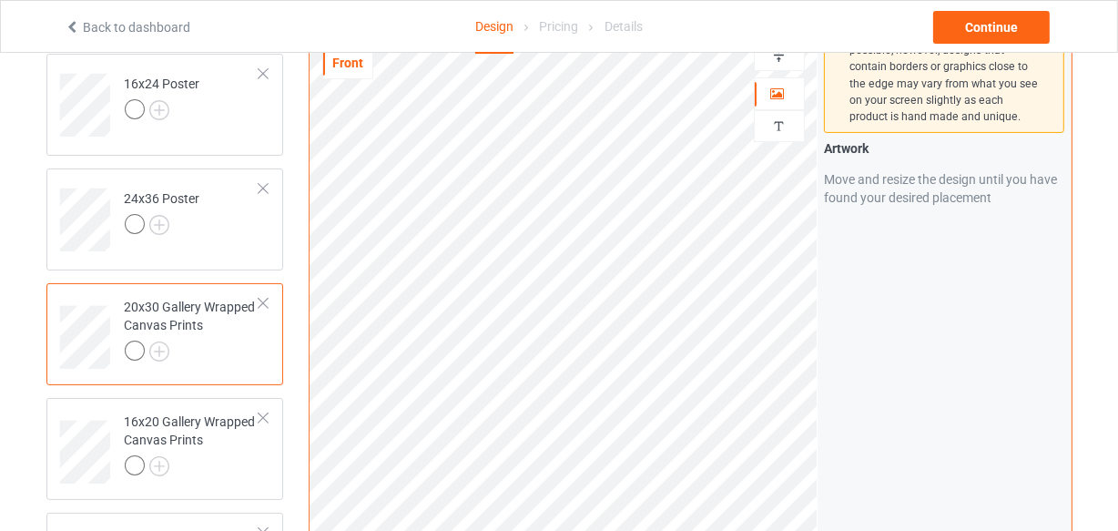
scroll to position [82, 0]
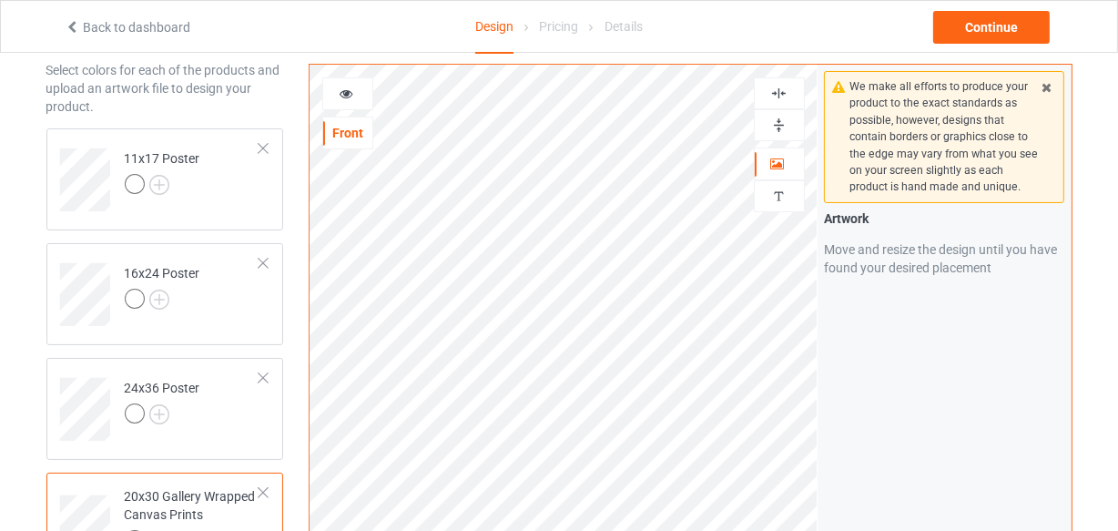
click at [781, 86] on img at bounding box center [778, 93] width 17 height 17
click at [774, 120] on img at bounding box center [778, 125] width 17 height 17
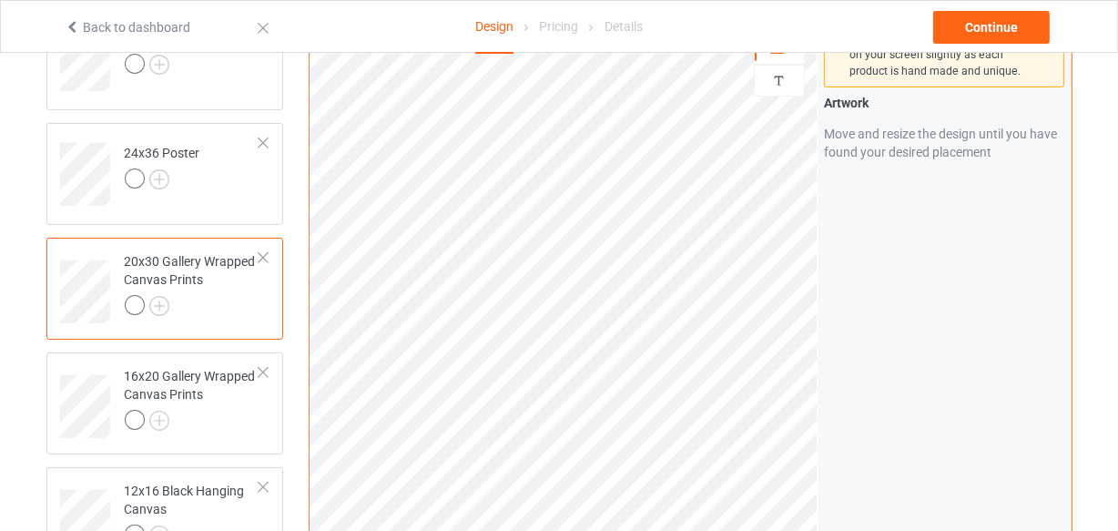
scroll to position [331, 0]
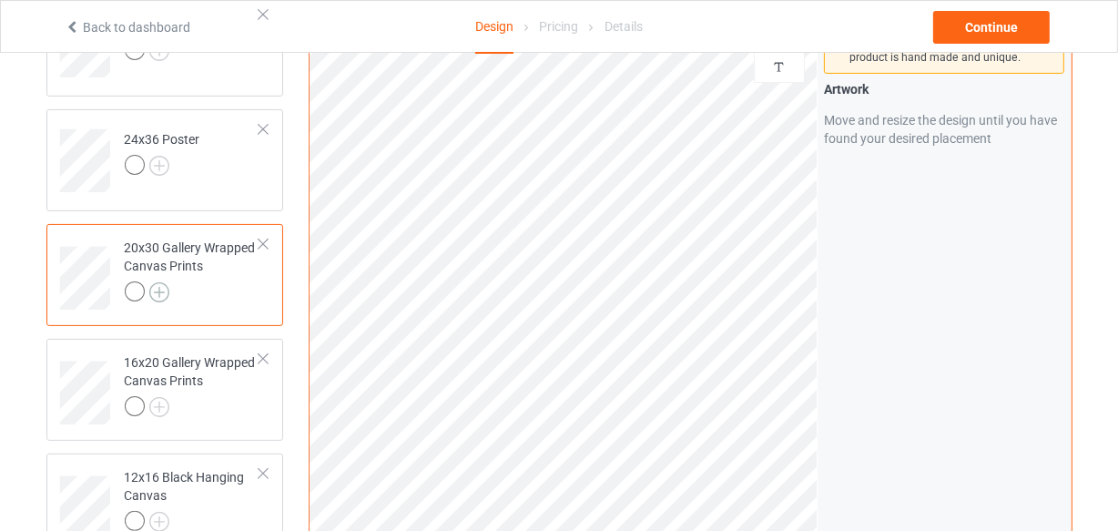
click at [162, 293] on img at bounding box center [159, 292] width 20 height 20
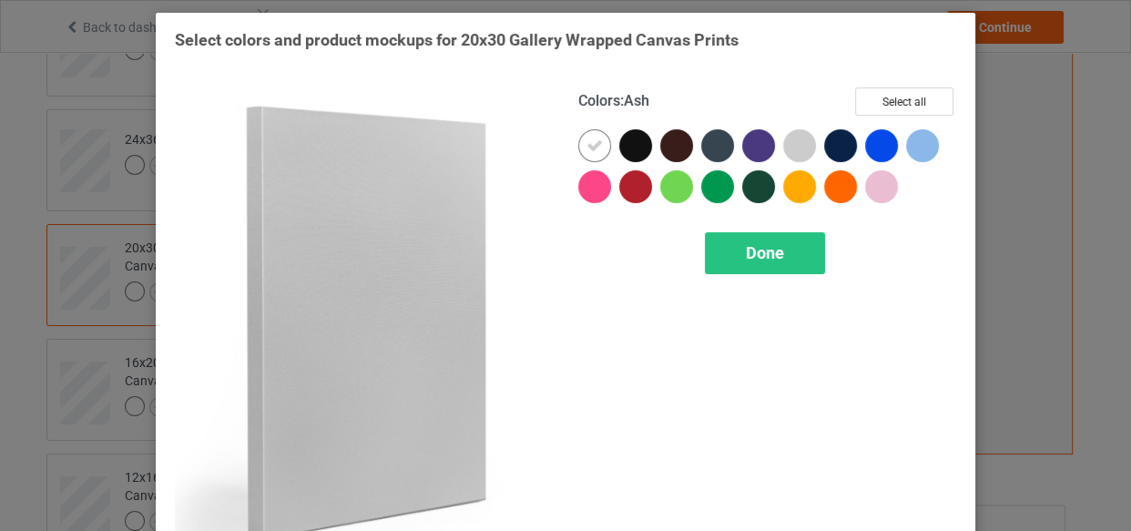
click at [802, 145] on div at bounding box center [799, 145] width 33 height 33
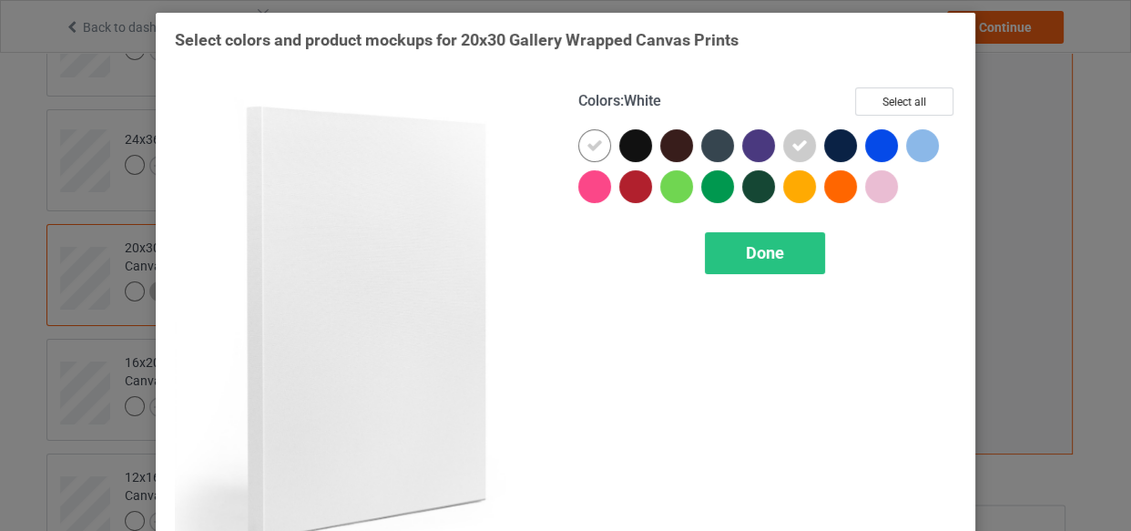
click at [586, 142] on icon at bounding box center [594, 146] width 16 height 16
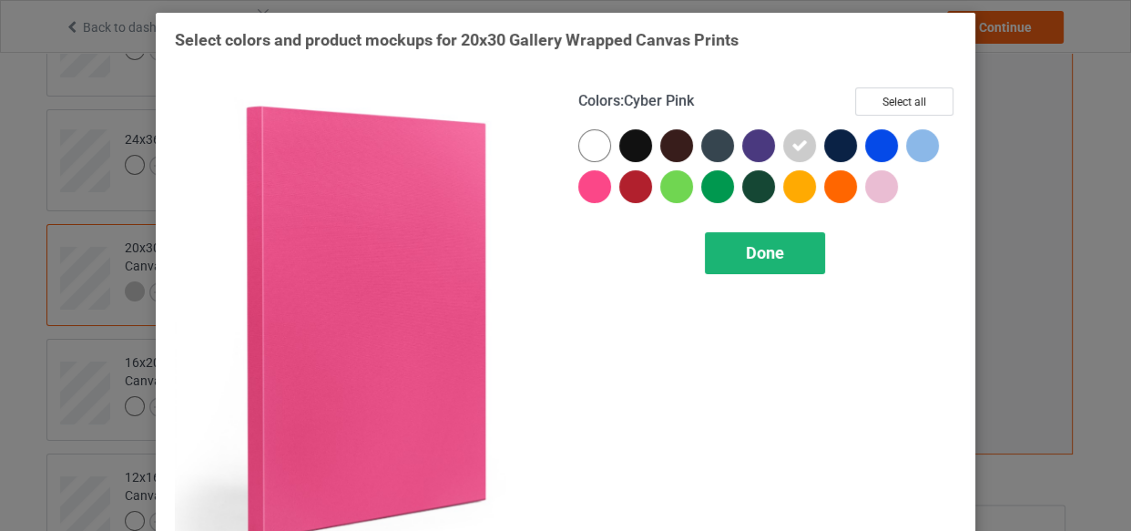
click at [756, 252] on span "Done" at bounding box center [765, 252] width 38 height 19
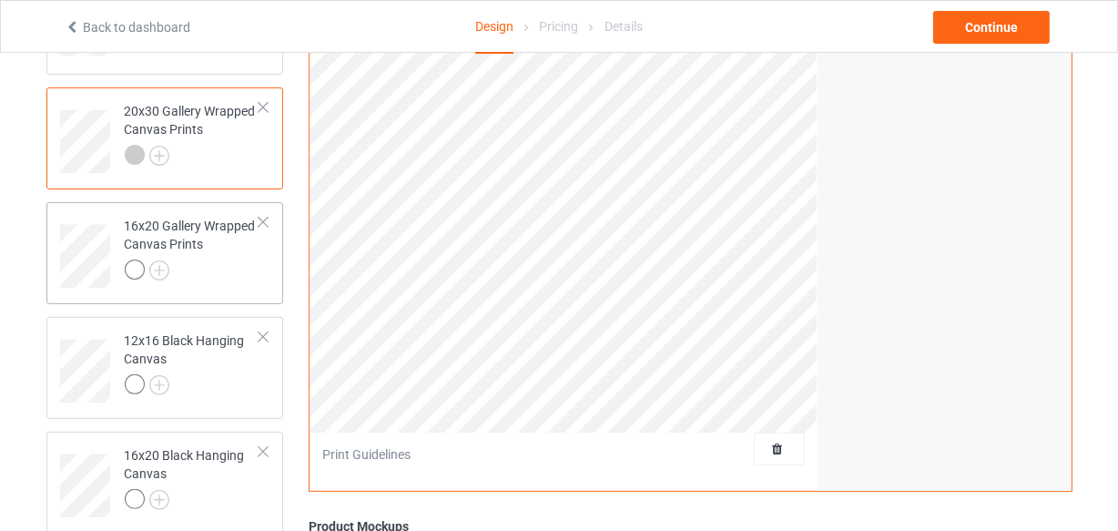
scroll to position [496, 0]
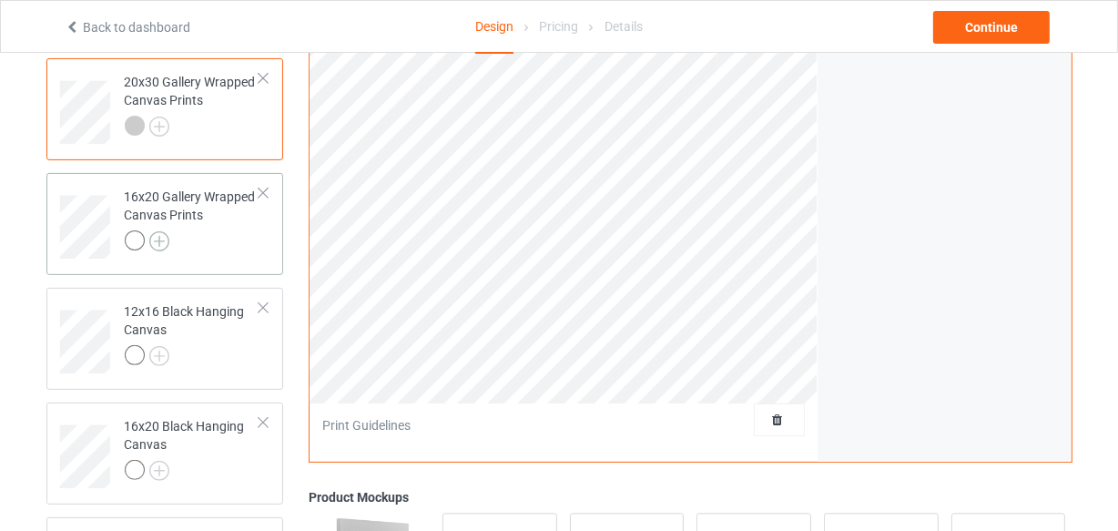
click at [158, 244] on img at bounding box center [159, 241] width 20 height 20
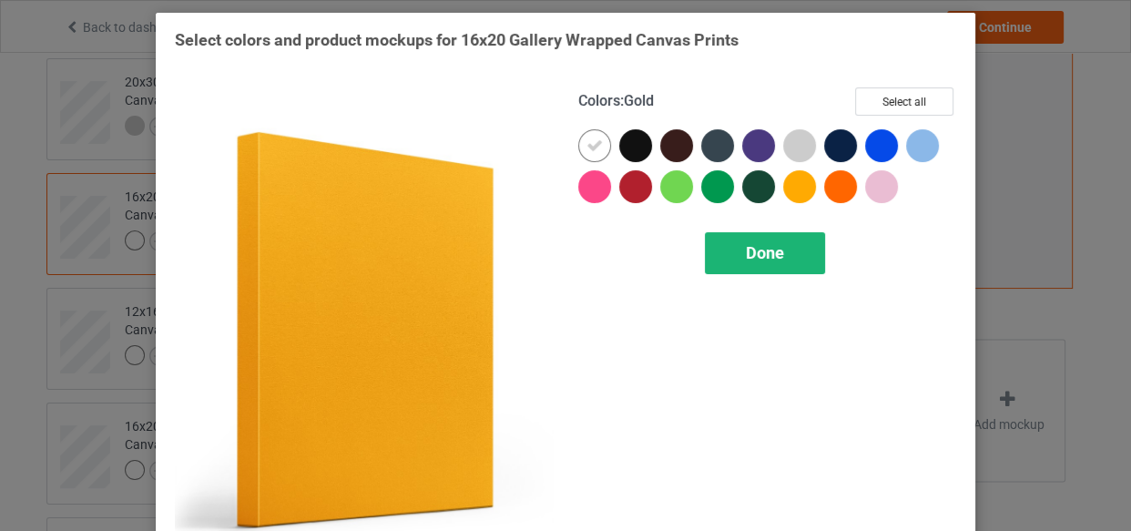
click at [752, 259] on span "Done" at bounding box center [765, 252] width 38 height 19
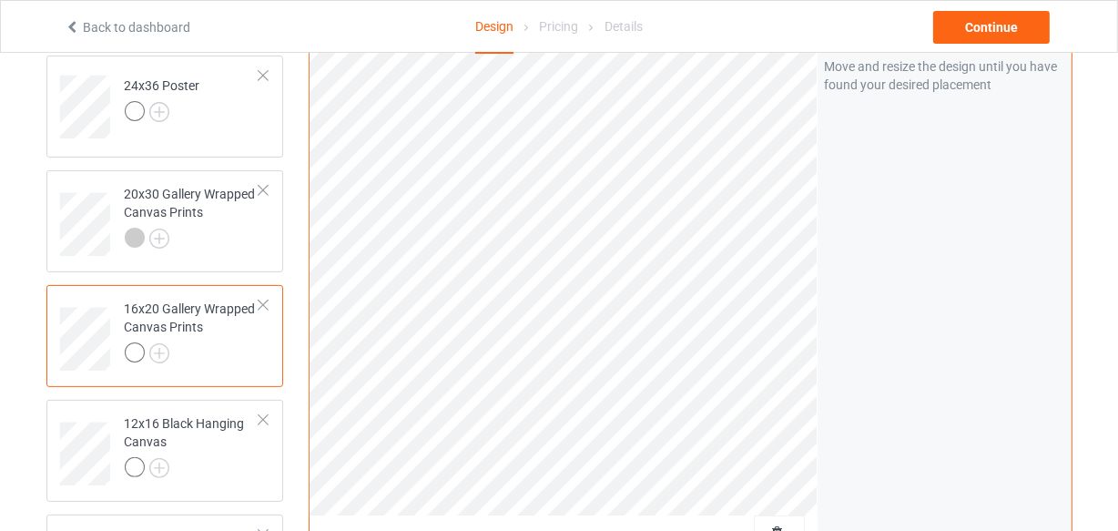
scroll to position [413, 0]
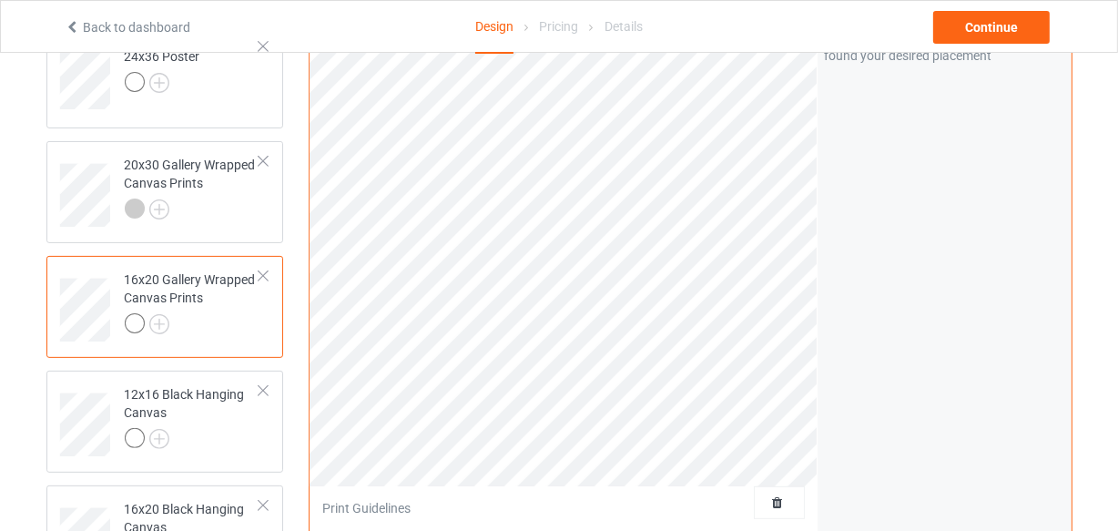
click at [209, 321] on div at bounding box center [193, 325] width 136 height 25
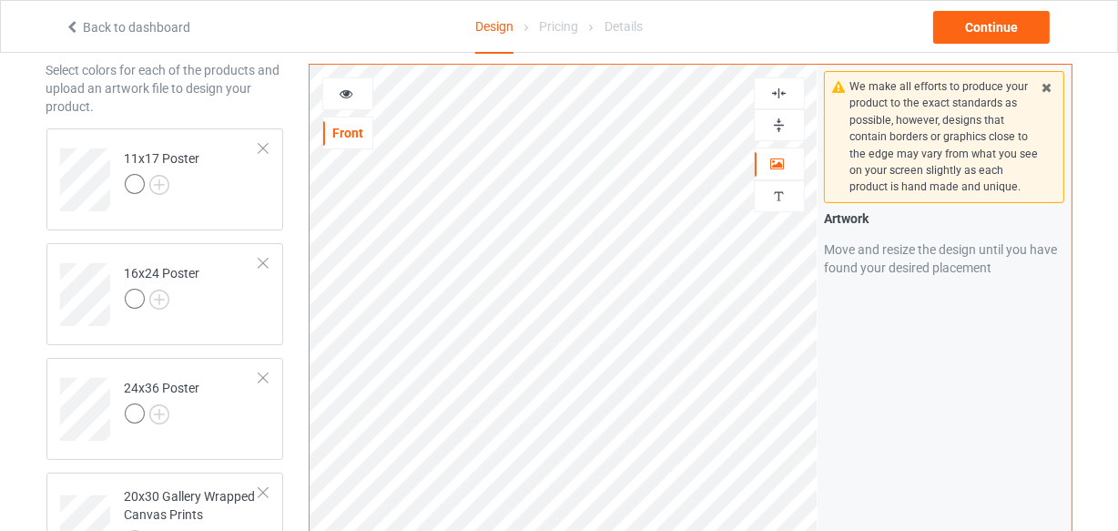
click at [775, 86] on img at bounding box center [778, 93] width 17 height 17
click at [783, 131] on img at bounding box center [778, 125] width 17 height 17
click at [781, 97] on img at bounding box center [778, 93] width 17 height 17
click at [778, 115] on div at bounding box center [779, 125] width 51 height 32
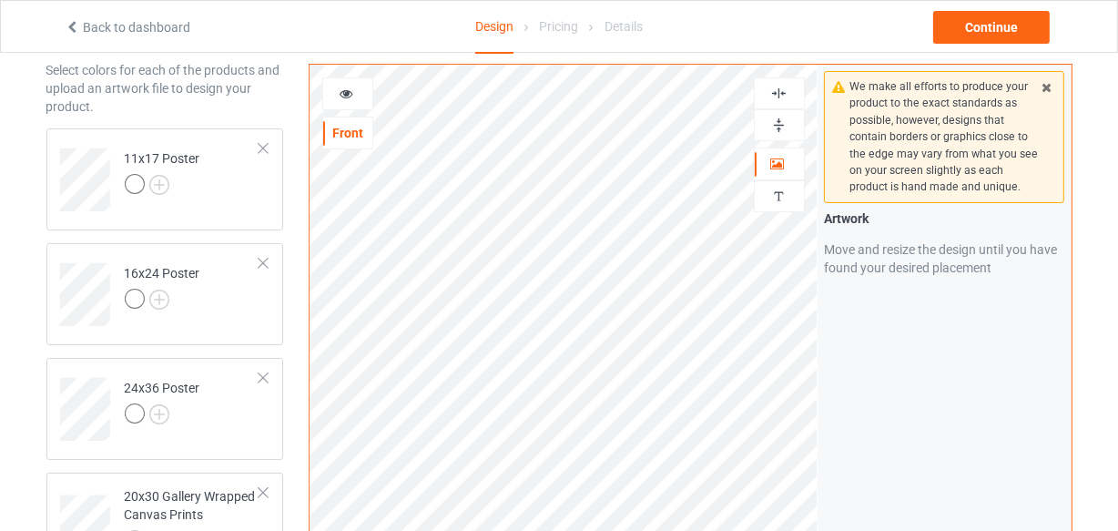
click at [778, 115] on div at bounding box center [779, 125] width 51 height 32
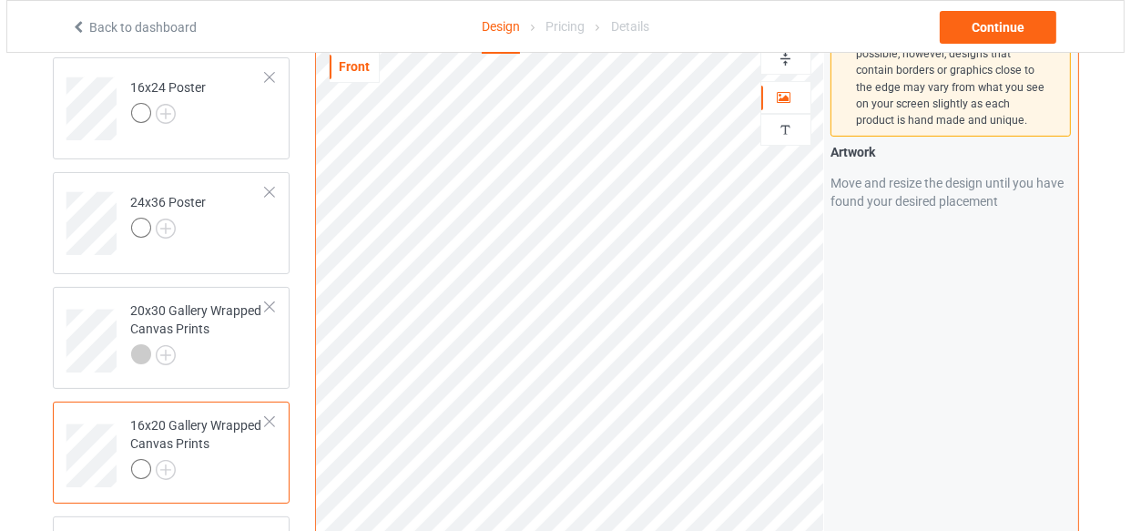
scroll to position [331, 0]
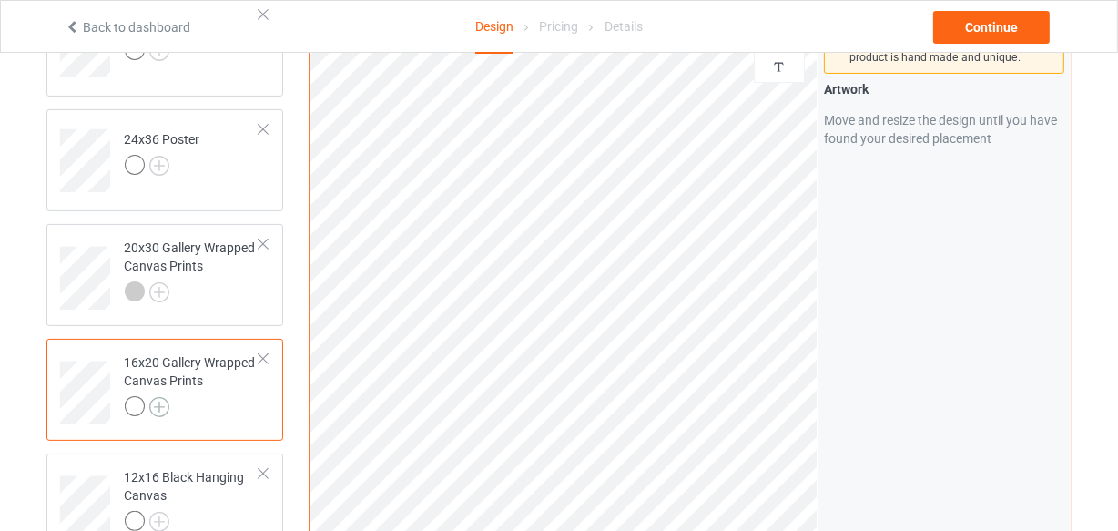
click at [160, 403] on img at bounding box center [159, 407] width 20 height 20
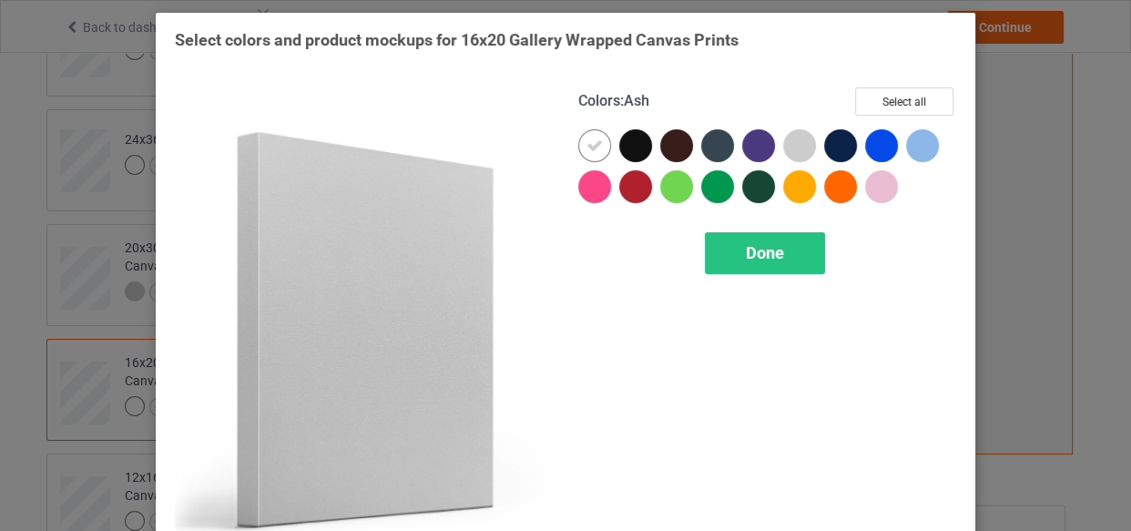
drag, startPoint x: 800, startPoint y: 155, endPoint x: 742, endPoint y: 173, distance: 61.1
click at [800, 155] on div at bounding box center [799, 145] width 33 height 33
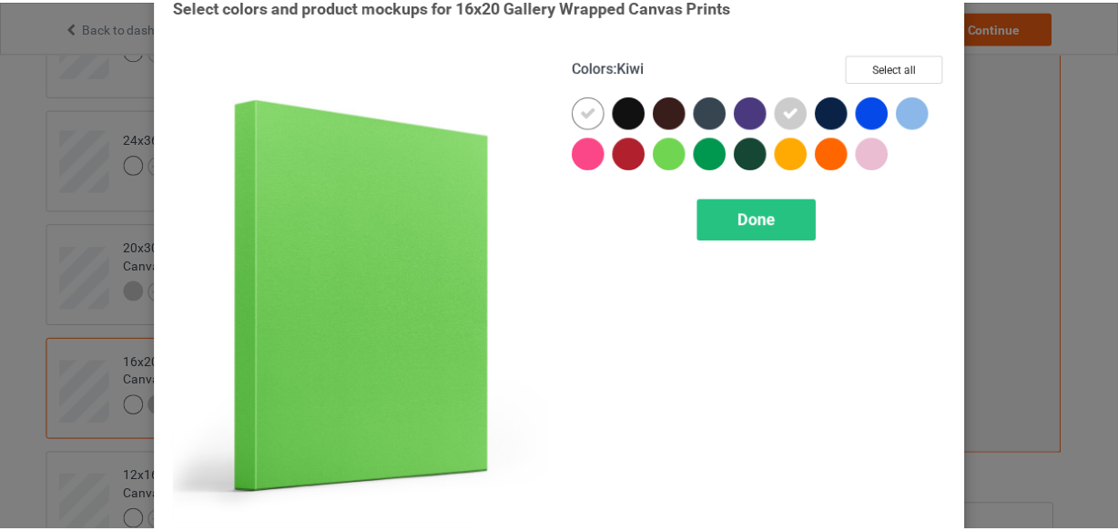
scroll to position [61, 0]
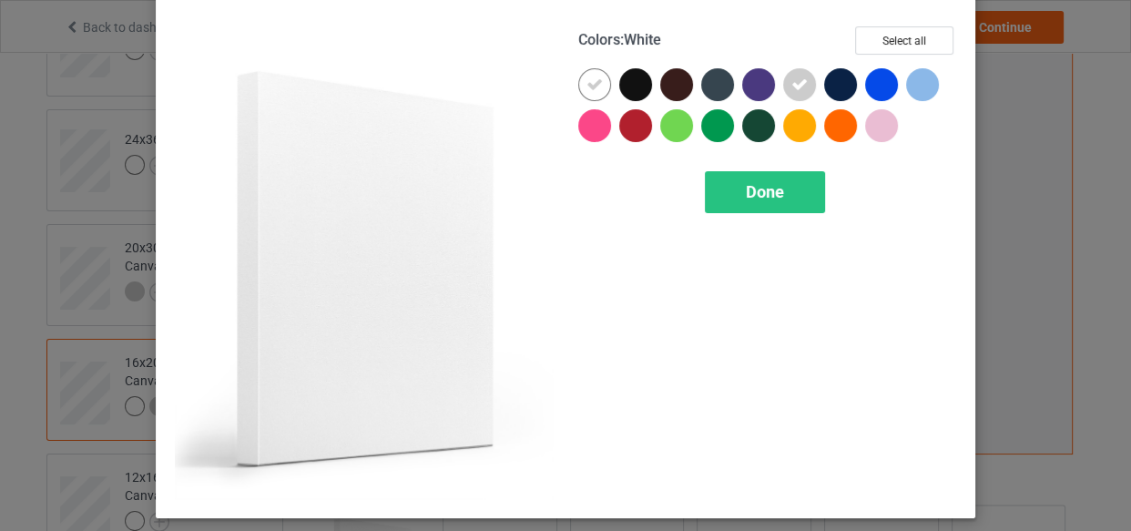
click at [596, 86] on icon at bounding box center [594, 84] width 16 height 16
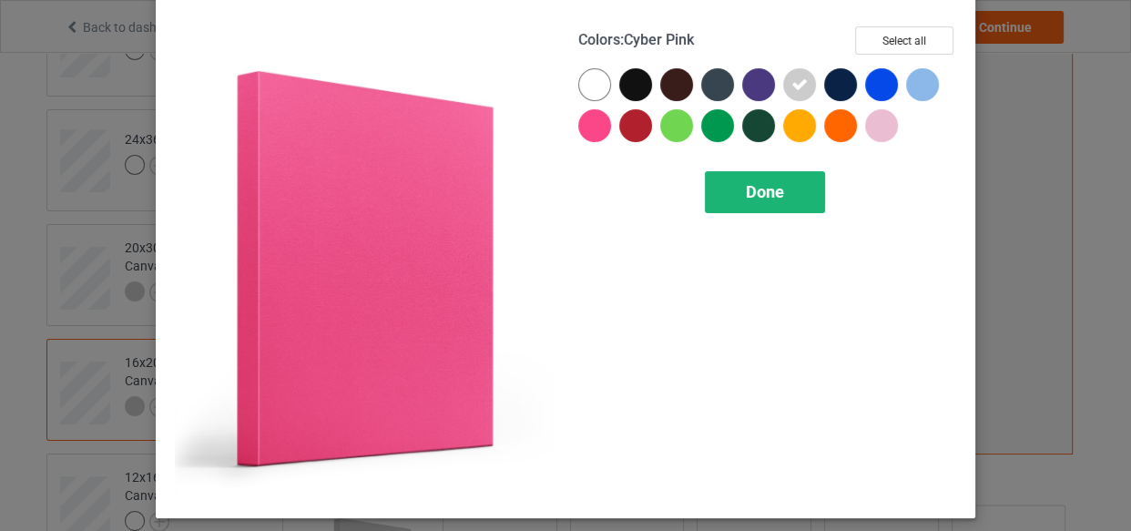
click at [733, 195] on div "Done" at bounding box center [765, 192] width 120 height 42
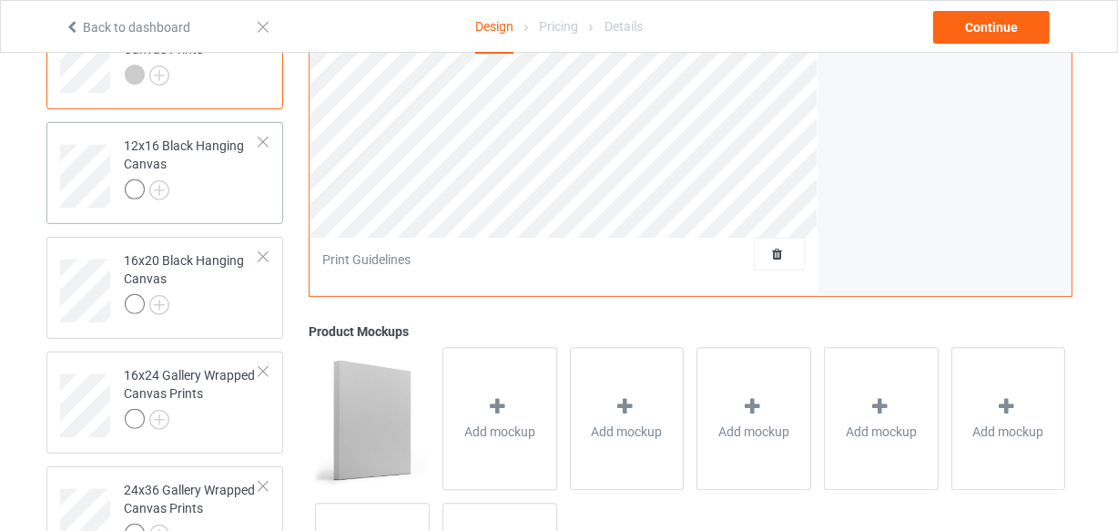
click at [218, 198] on div at bounding box center [193, 191] width 136 height 25
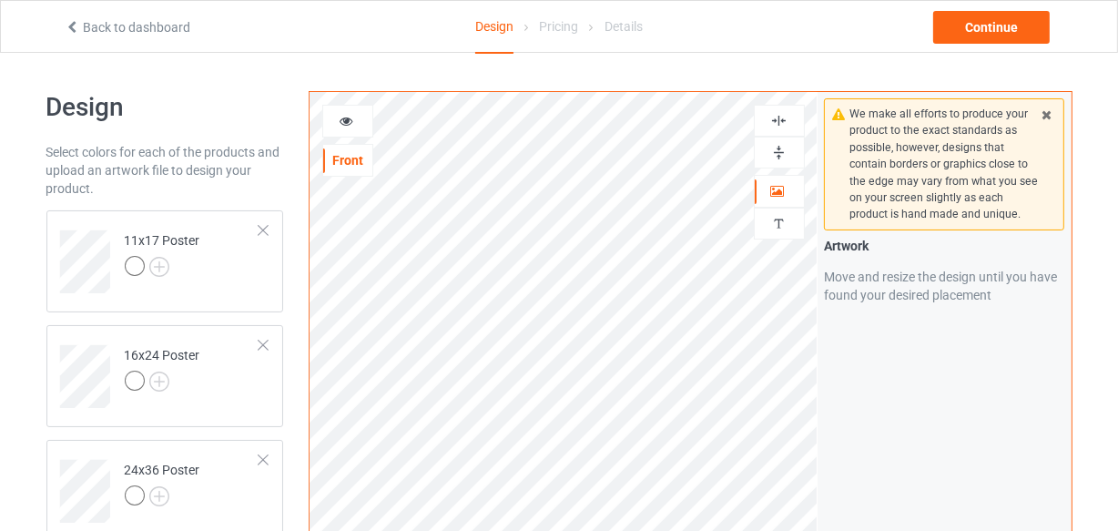
click at [772, 118] on img at bounding box center [778, 120] width 17 height 17
click at [775, 151] on img at bounding box center [778, 152] width 17 height 17
click at [786, 153] on img at bounding box center [778, 152] width 17 height 17
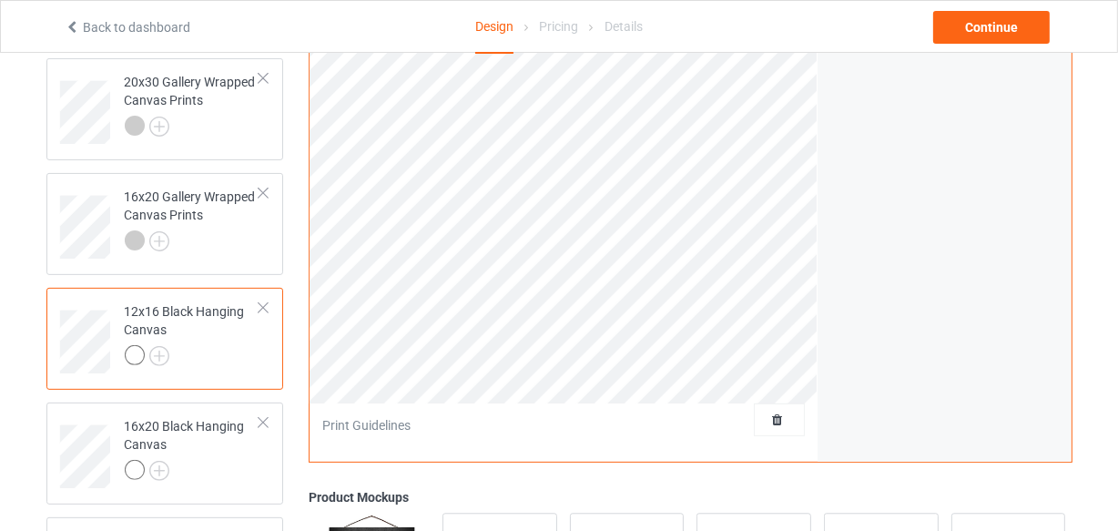
scroll to position [82, 0]
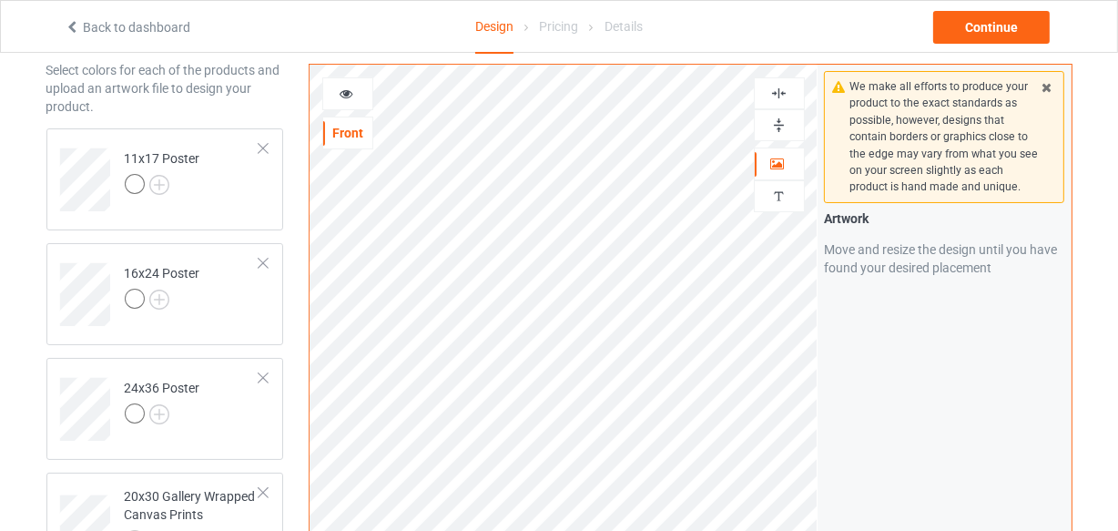
click at [777, 97] on img at bounding box center [778, 93] width 17 height 17
click at [777, 124] on img at bounding box center [778, 125] width 17 height 17
drag, startPoint x: 775, startPoint y: 96, endPoint x: 776, endPoint y: 113, distance: 17.3
click at [776, 95] on img at bounding box center [778, 93] width 17 height 17
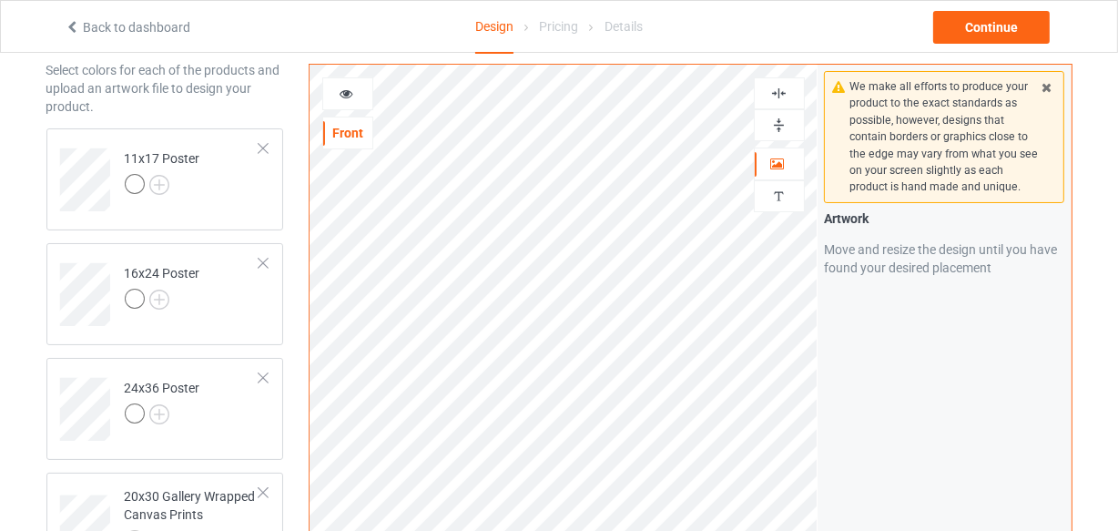
click at [775, 124] on img at bounding box center [778, 125] width 17 height 17
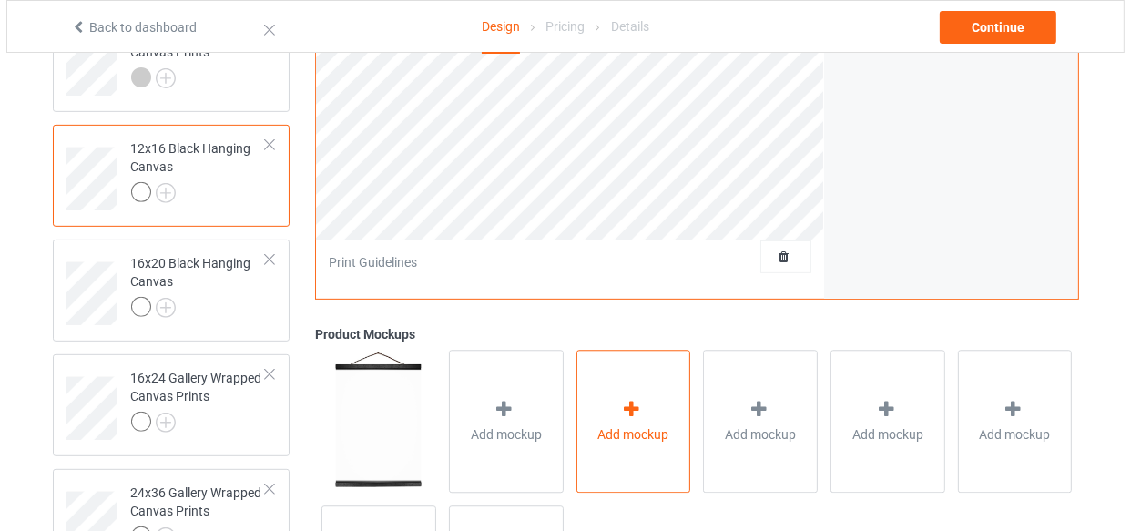
scroll to position [745, 0]
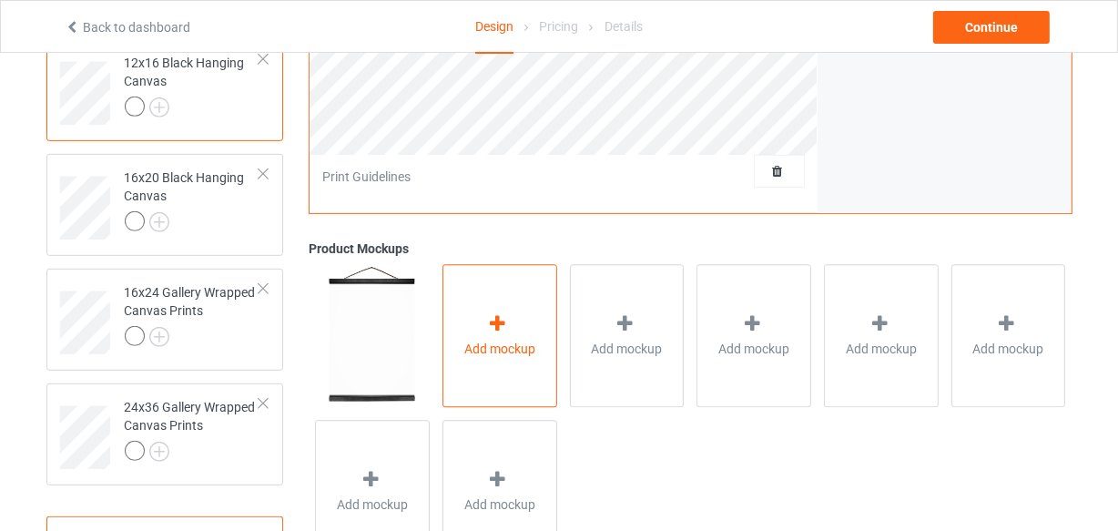
click at [538, 335] on div "Add mockup" at bounding box center [500, 336] width 115 height 143
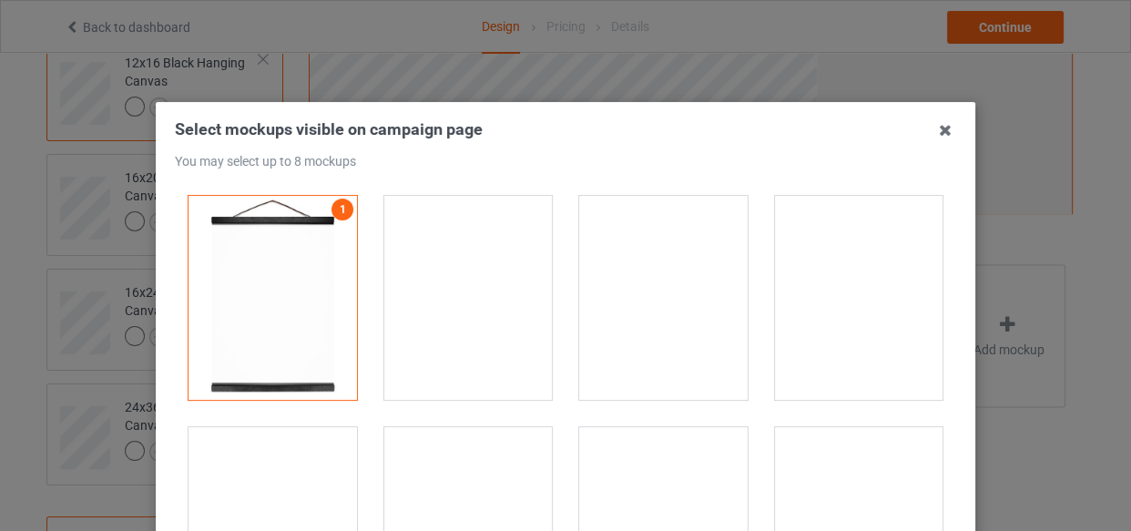
drag, startPoint x: 452, startPoint y: 256, endPoint x: 622, endPoint y: 300, distance: 175.8
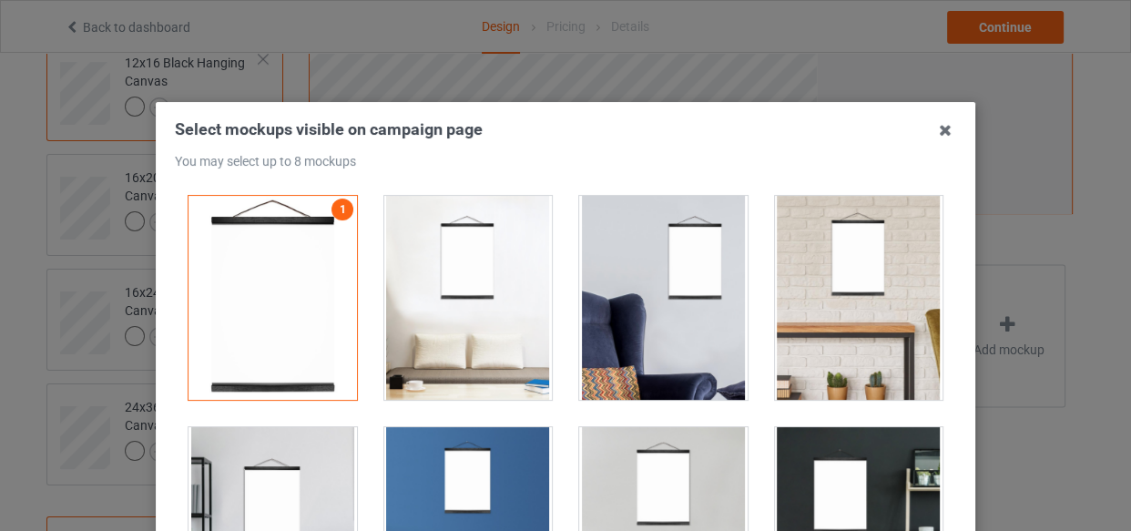
click at [451, 256] on div at bounding box center [468, 298] width 168 height 204
click at [627, 301] on div at bounding box center [663, 298] width 168 height 204
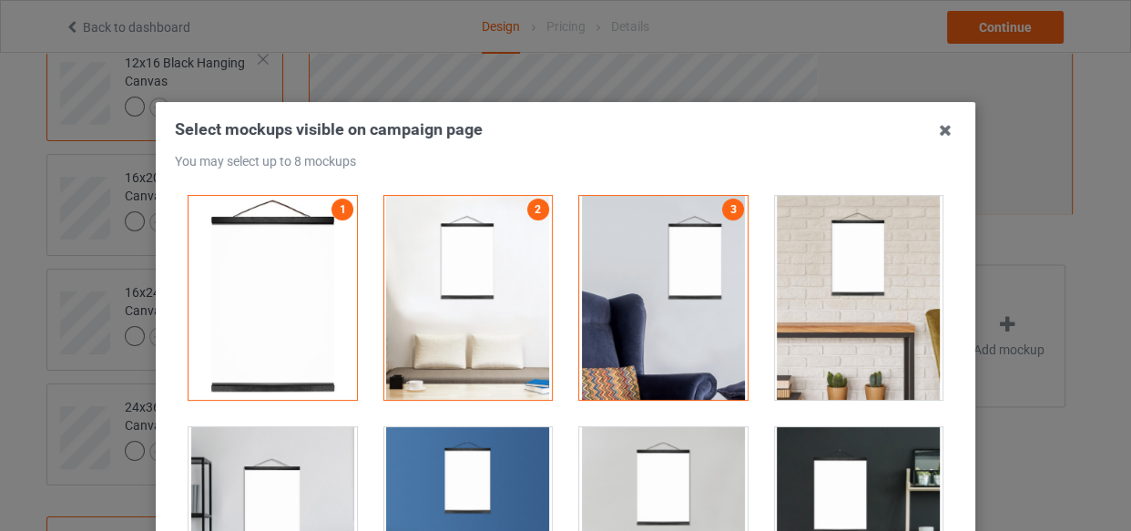
click at [780, 299] on div at bounding box center [859, 298] width 168 height 204
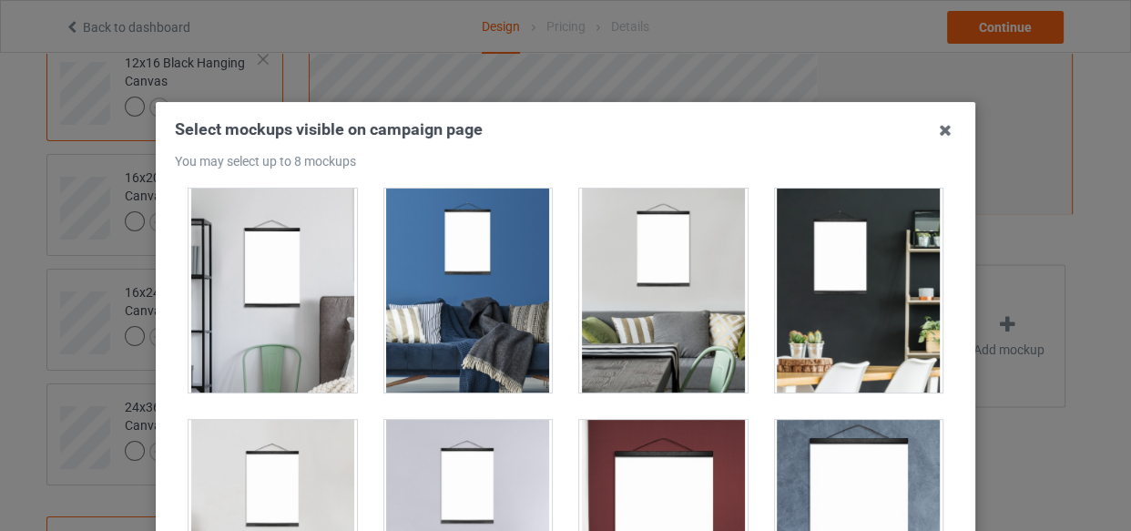
scroll to position [248, 0]
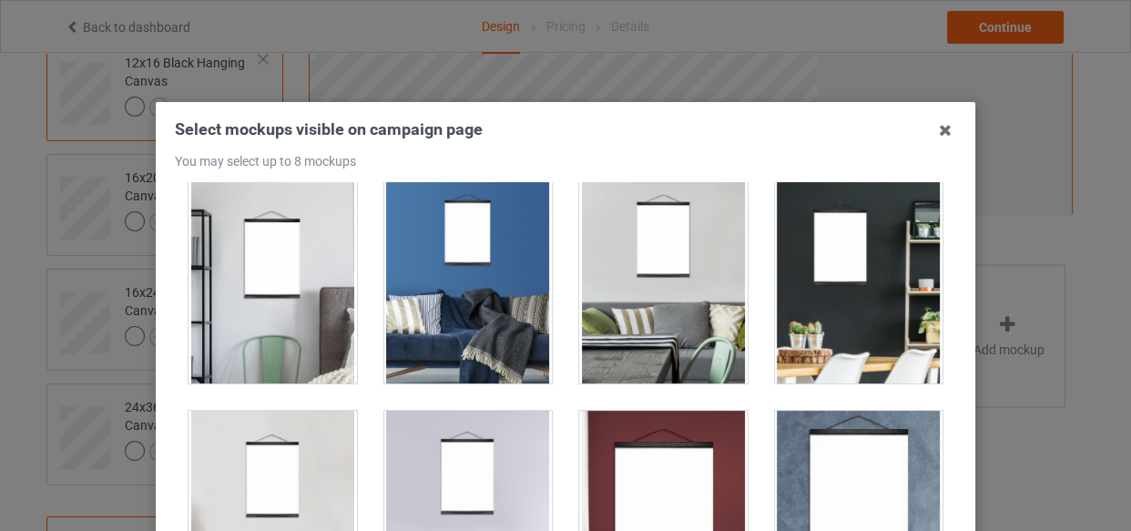
click at [240, 320] on div at bounding box center [272, 281] width 168 height 204
click at [466, 305] on div at bounding box center [468, 281] width 168 height 204
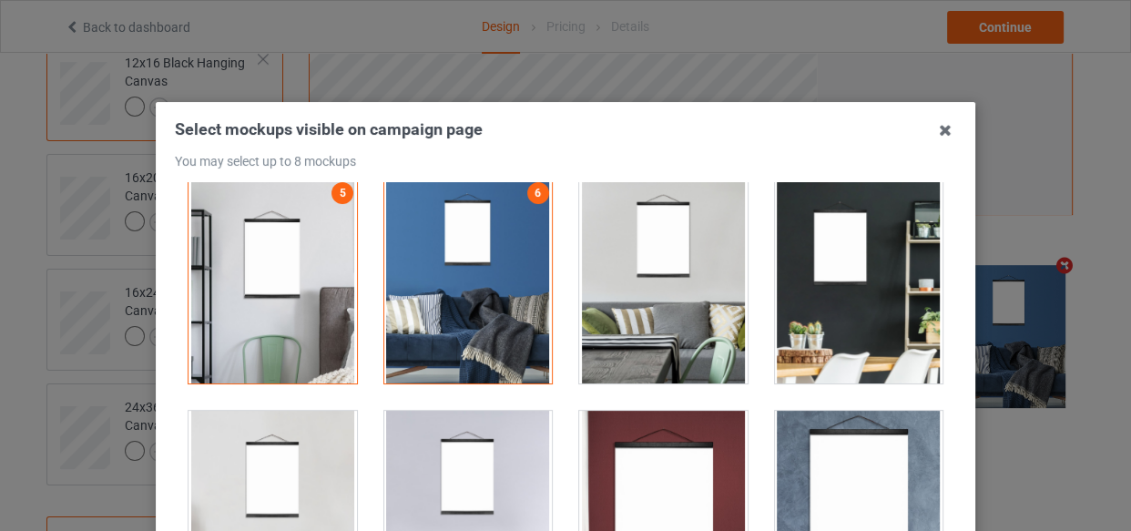
click at [657, 310] on div at bounding box center [663, 281] width 168 height 204
click at [793, 289] on div at bounding box center [859, 281] width 168 height 204
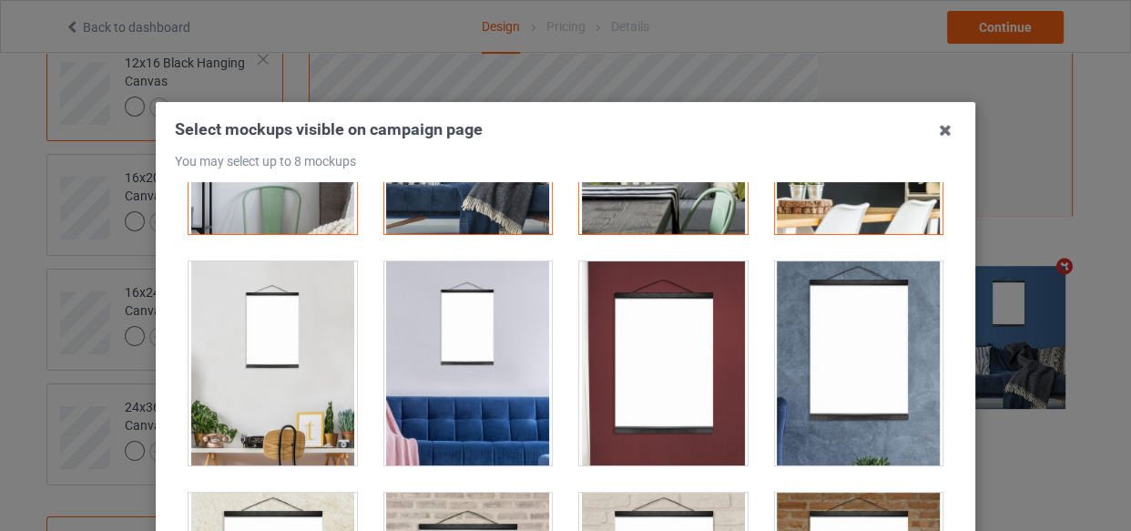
scroll to position [413, 0]
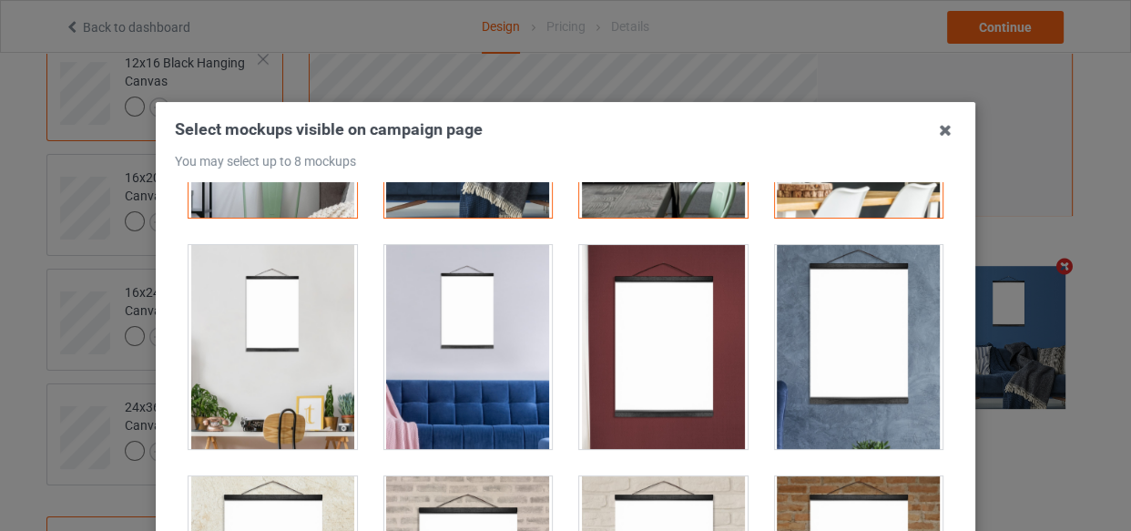
click at [296, 325] on div at bounding box center [272, 347] width 168 height 204
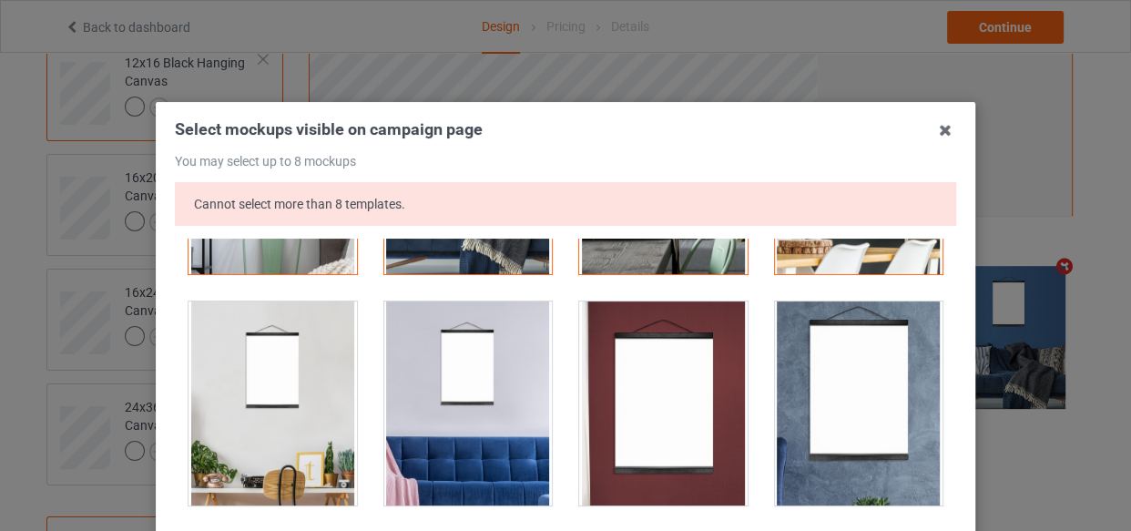
click at [423, 331] on div at bounding box center [468, 403] width 168 height 204
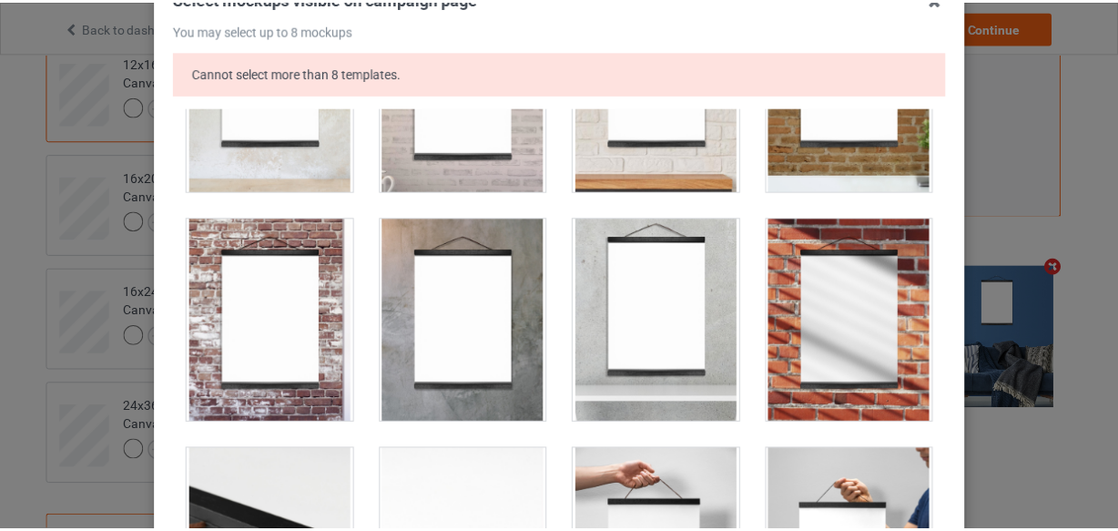
scroll to position [318, 0]
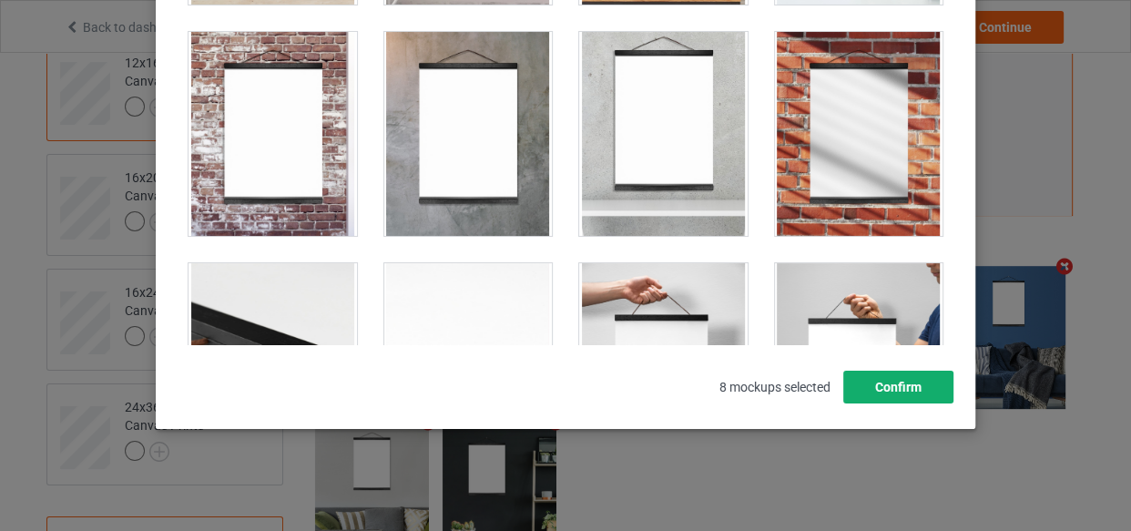
click at [890, 385] on button "Confirm" at bounding box center [898, 387] width 110 height 33
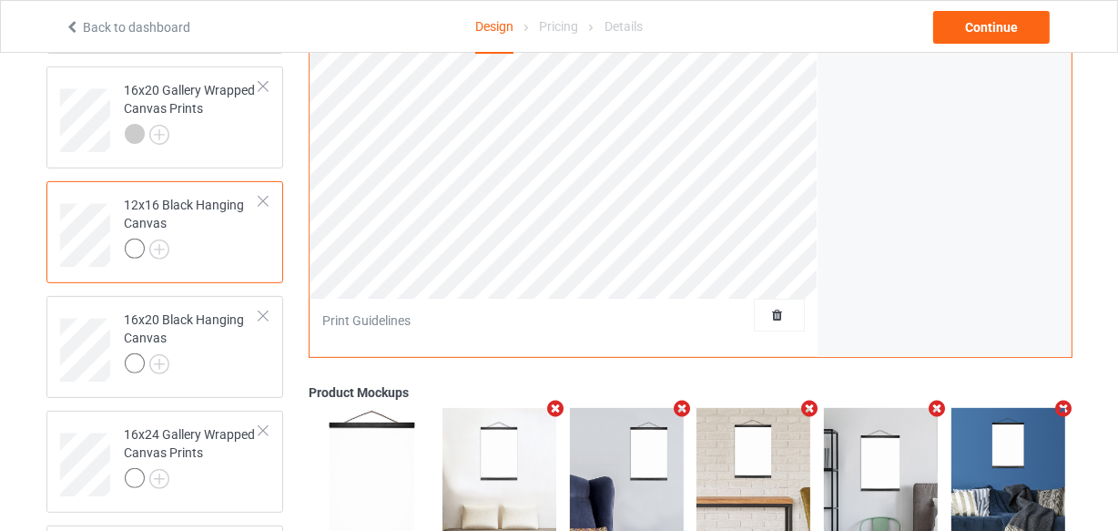
scroll to position [413, 0]
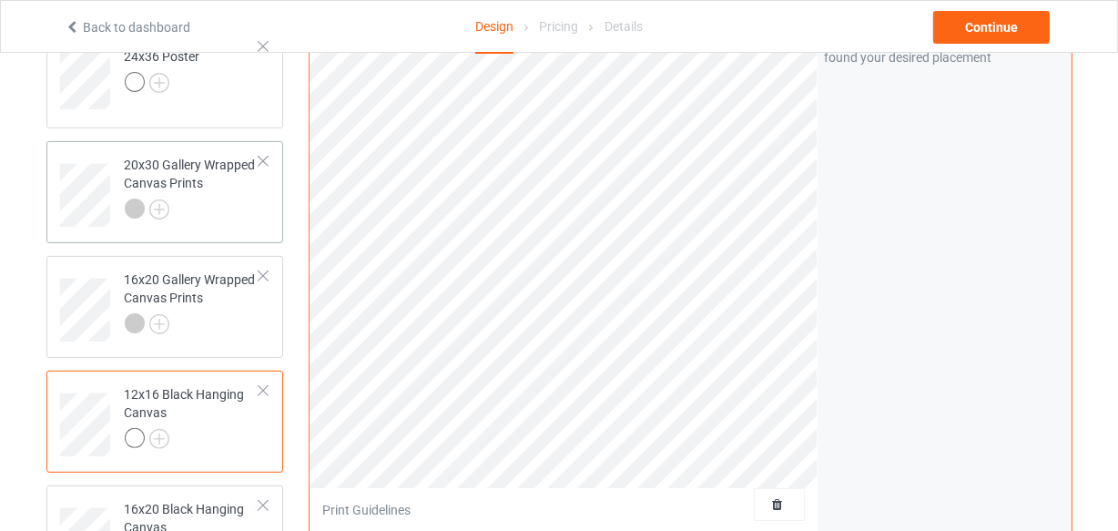
click at [224, 219] on div at bounding box center [193, 211] width 136 height 25
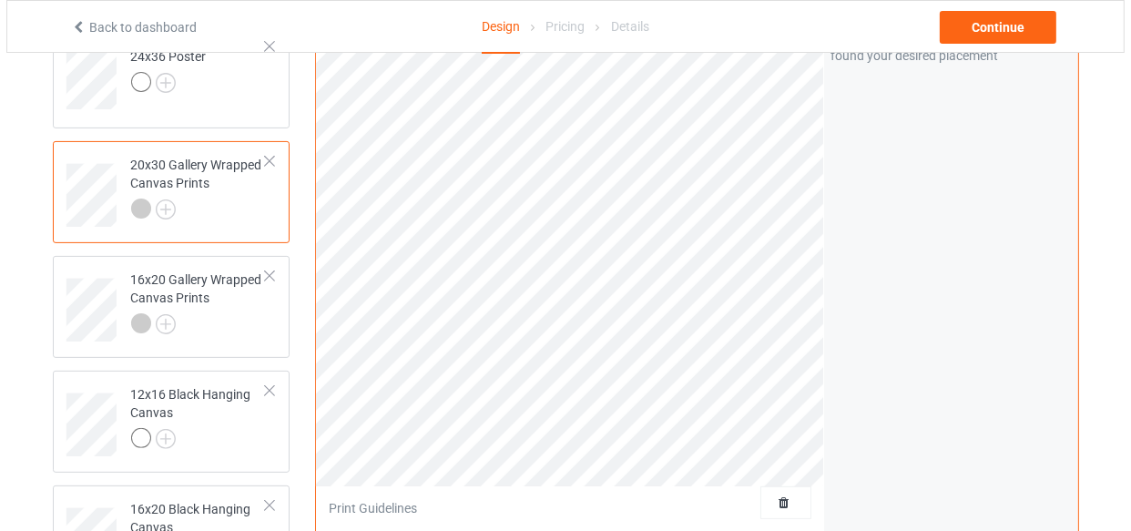
scroll to position [821, 0]
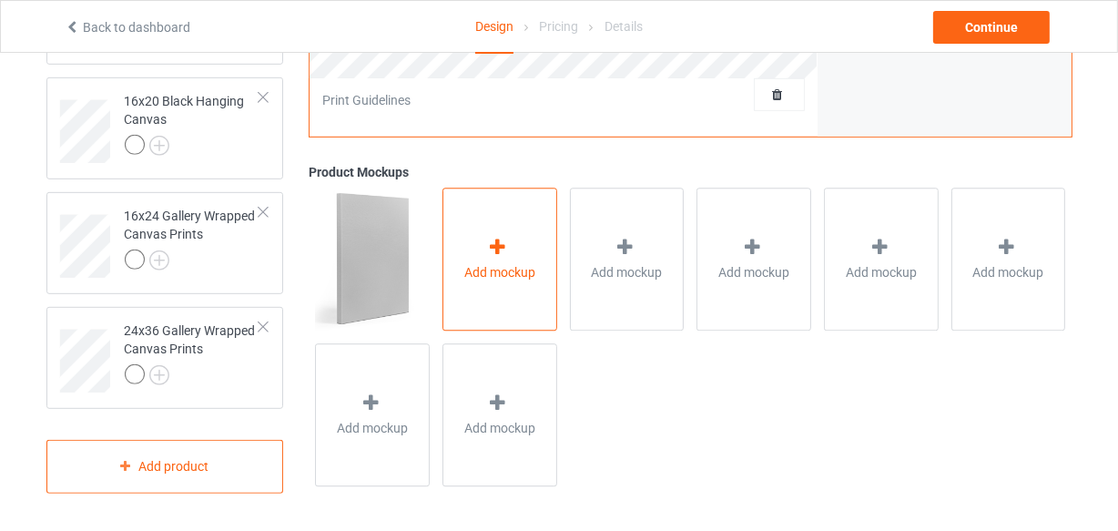
click at [491, 310] on div "Add mockup" at bounding box center [500, 259] width 115 height 143
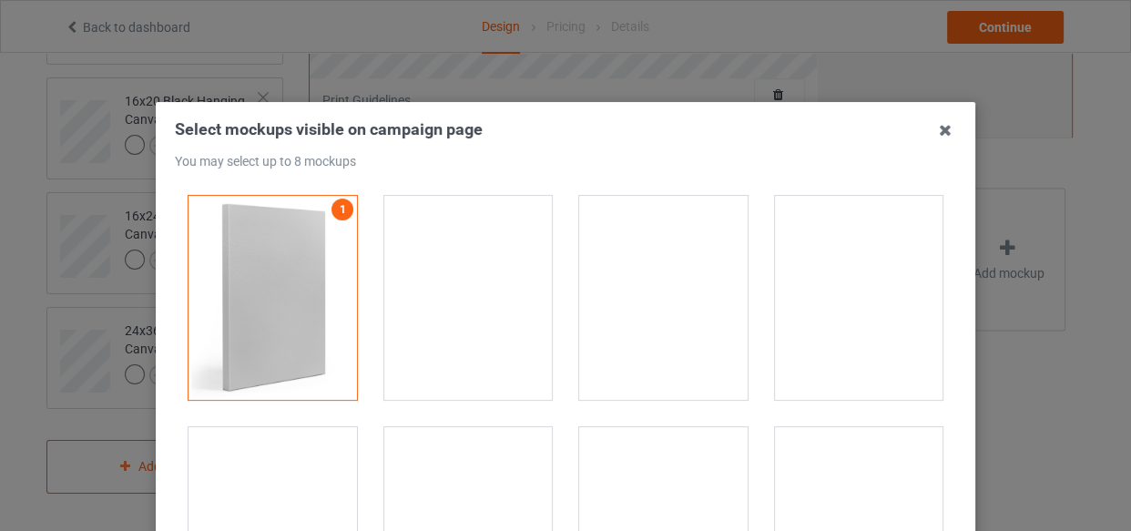
click at [497, 281] on div at bounding box center [468, 298] width 168 height 204
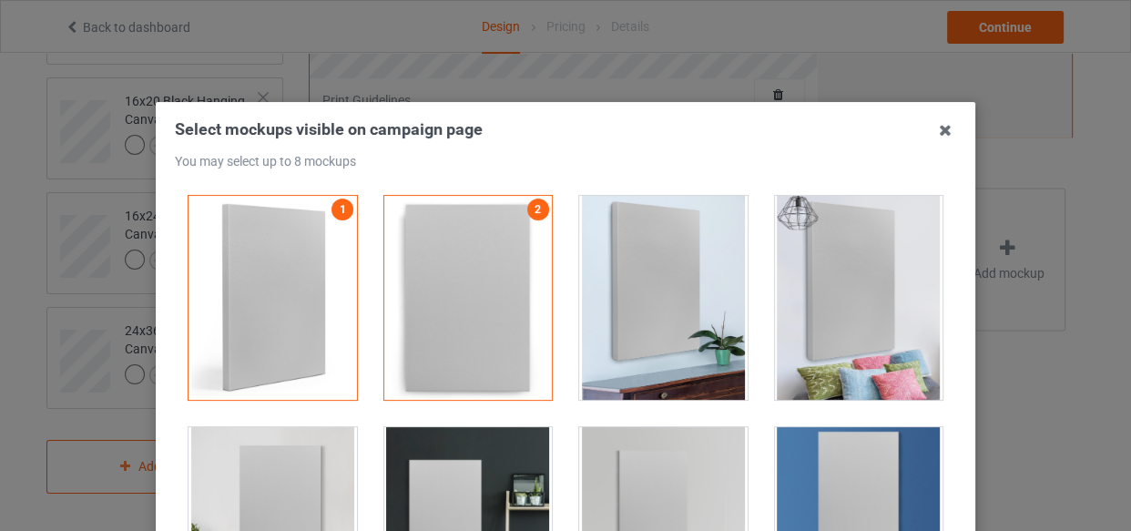
click at [642, 300] on div at bounding box center [663, 298] width 168 height 204
click at [818, 297] on div at bounding box center [859, 298] width 168 height 204
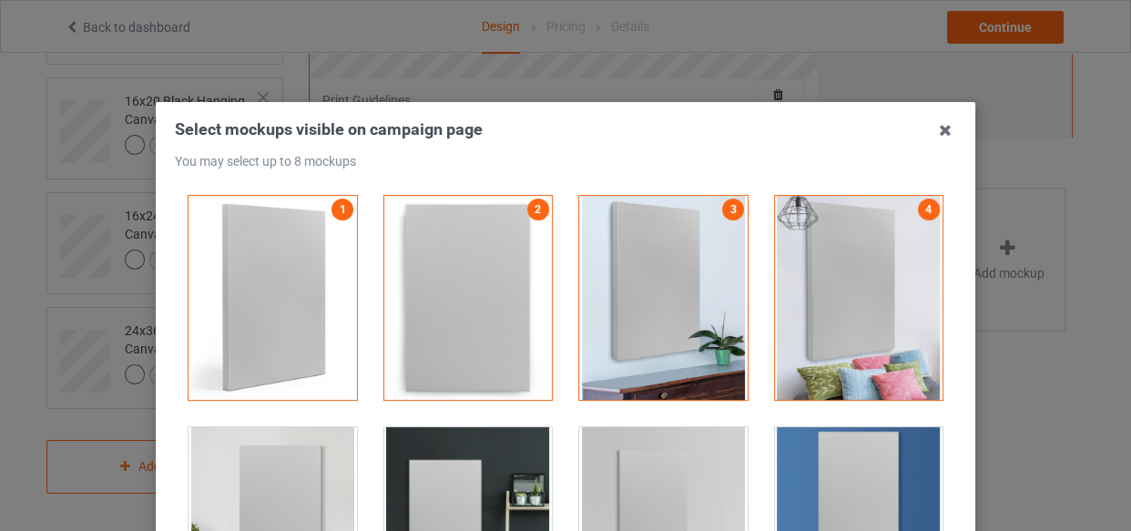
drag, startPoint x: 266, startPoint y: 433, endPoint x: 280, endPoint y: 441, distance: 15.9
click at [265, 433] on div at bounding box center [272, 529] width 168 height 204
drag, startPoint x: 424, startPoint y: 464, endPoint x: 437, endPoint y: 464, distance: 12.8
click at [425, 464] on div at bounding box center [468, 529] width 168 height 204
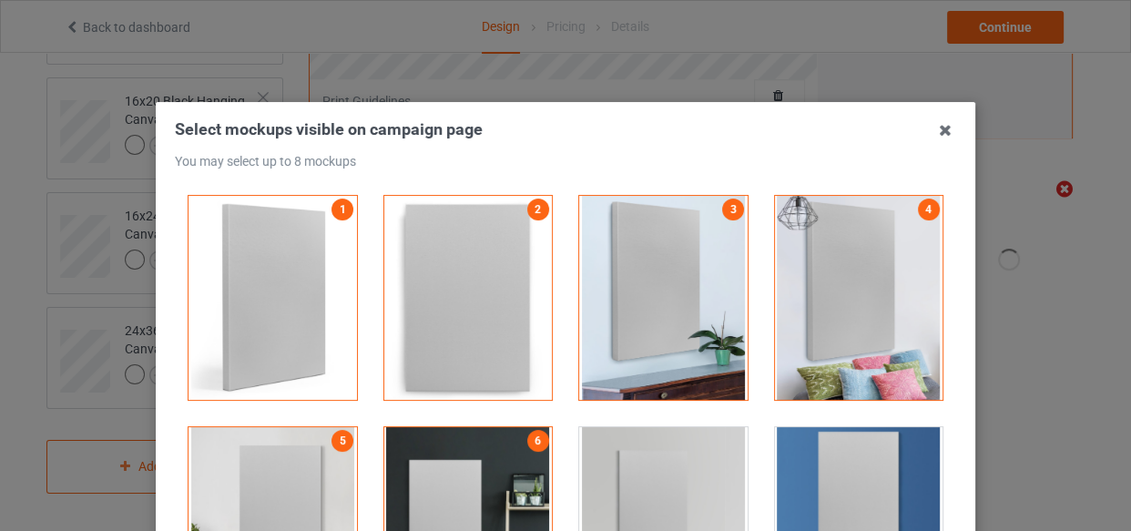
click at [667, 445] on div at bounding box center [663, 529] width 168 height 204
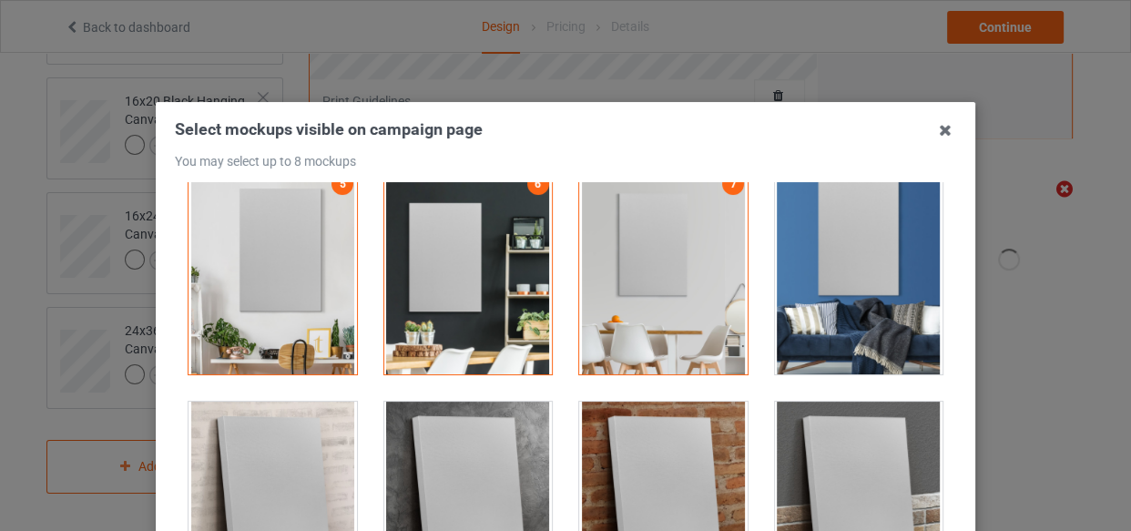
scroll to position [496, 0]
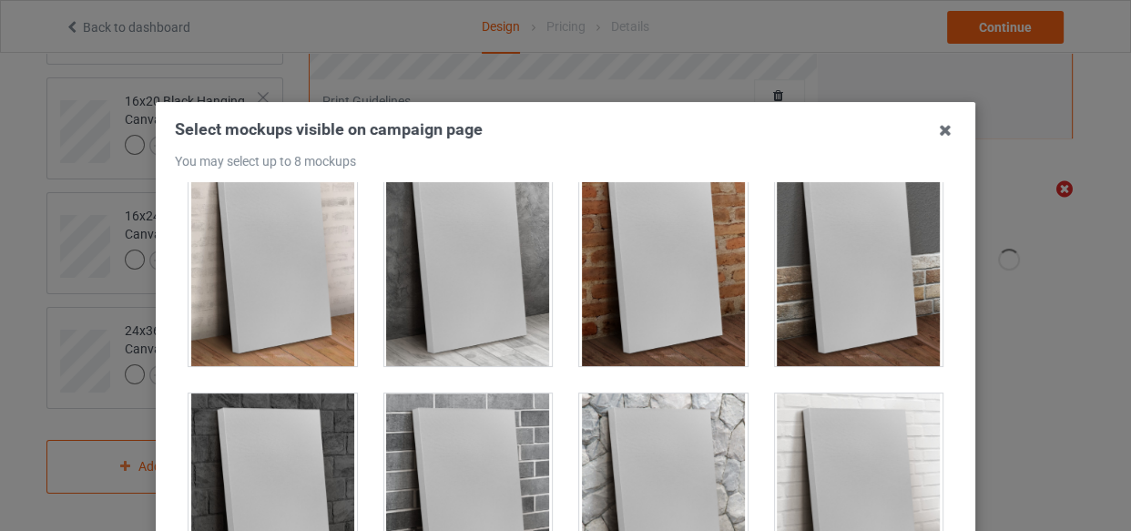
click at [589, 355] on div at bounding box center [663, 264] width 168 height 204
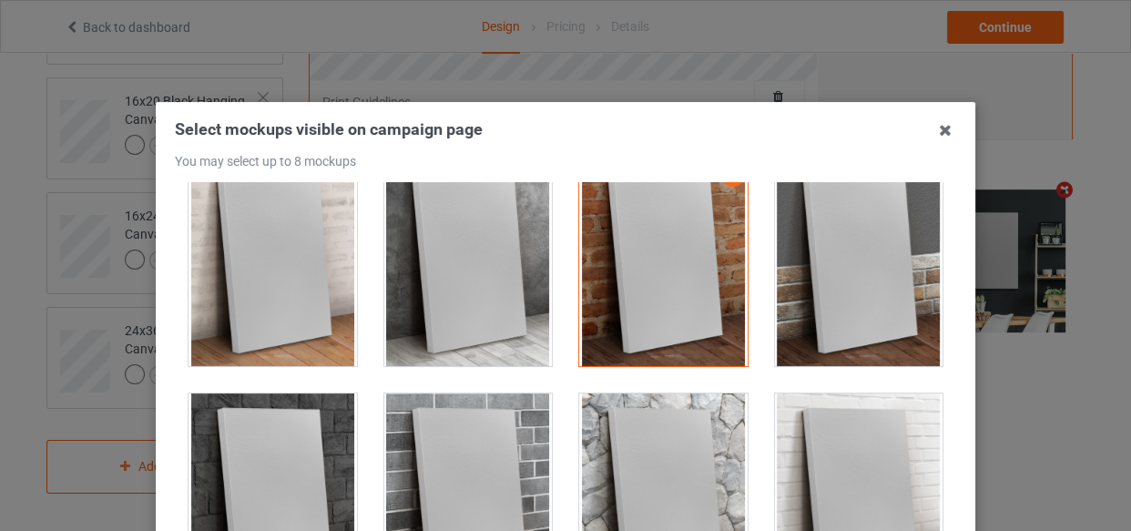
click at [459, 337] on div at bounding box center [468, 264] width 168 height 204
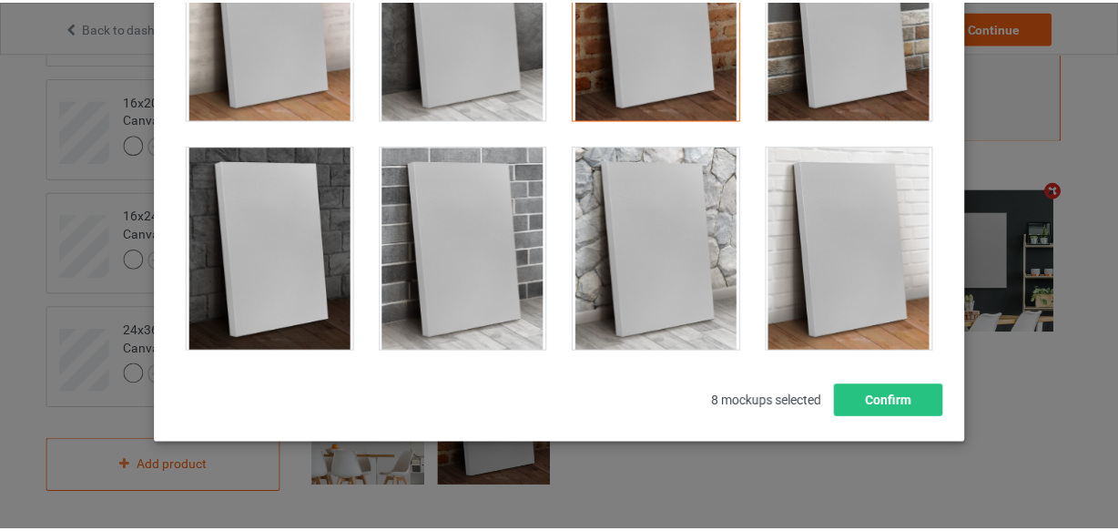
scroll to position [318, 0]
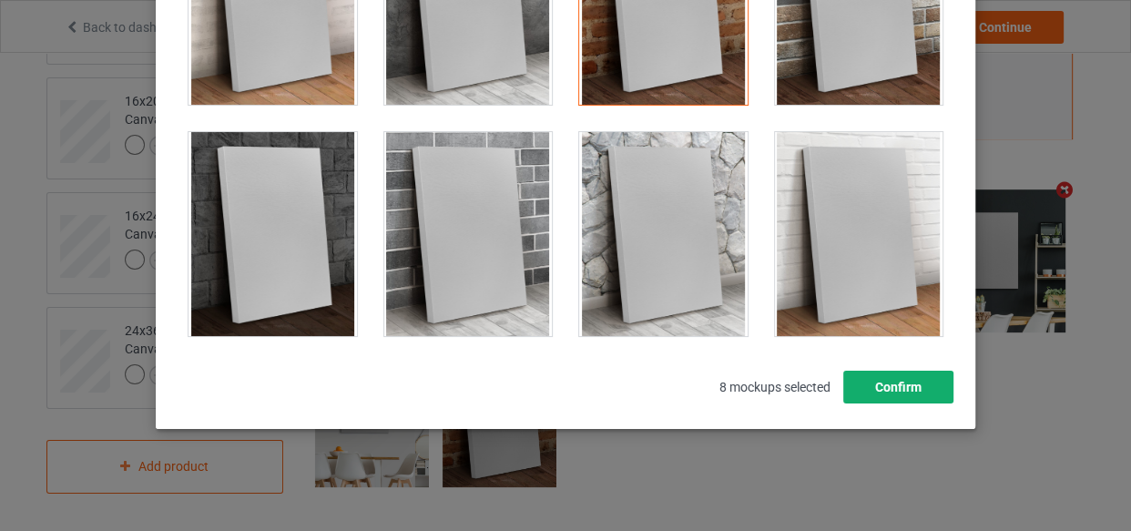
click at [890, 391] on button "Confirm" at bounding box center [898, 387] width 110 height 33
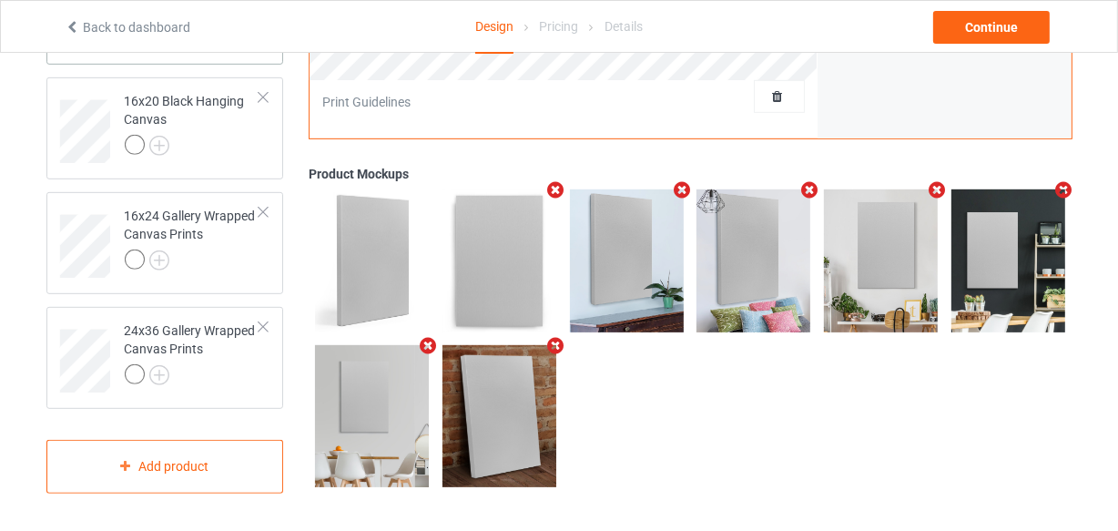
scroll to position [491, 0]
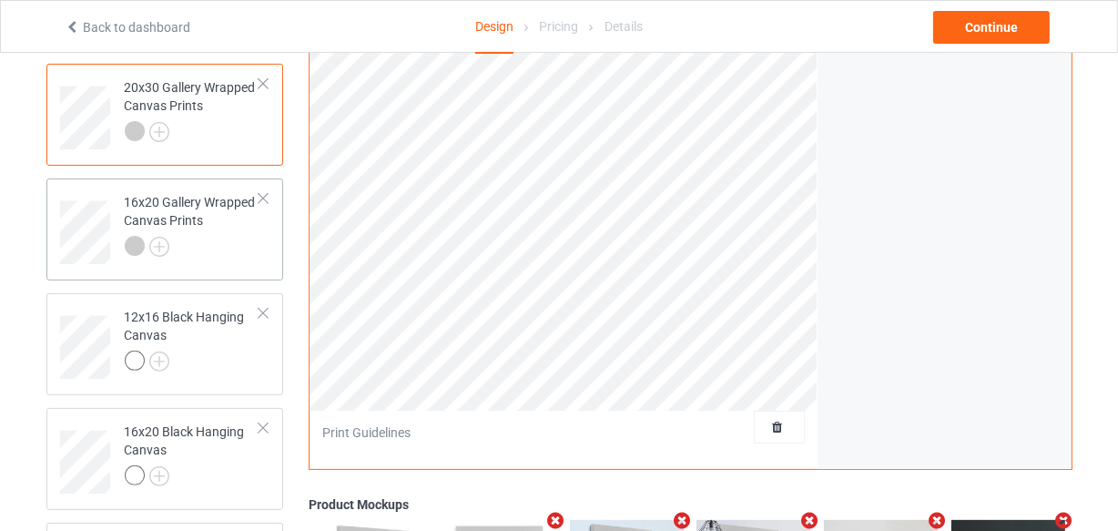
click at [192, 215] on div "16x20 Gallery Wrapped Canvas Prints" at bounding box center [193, 224] width 136 height 62
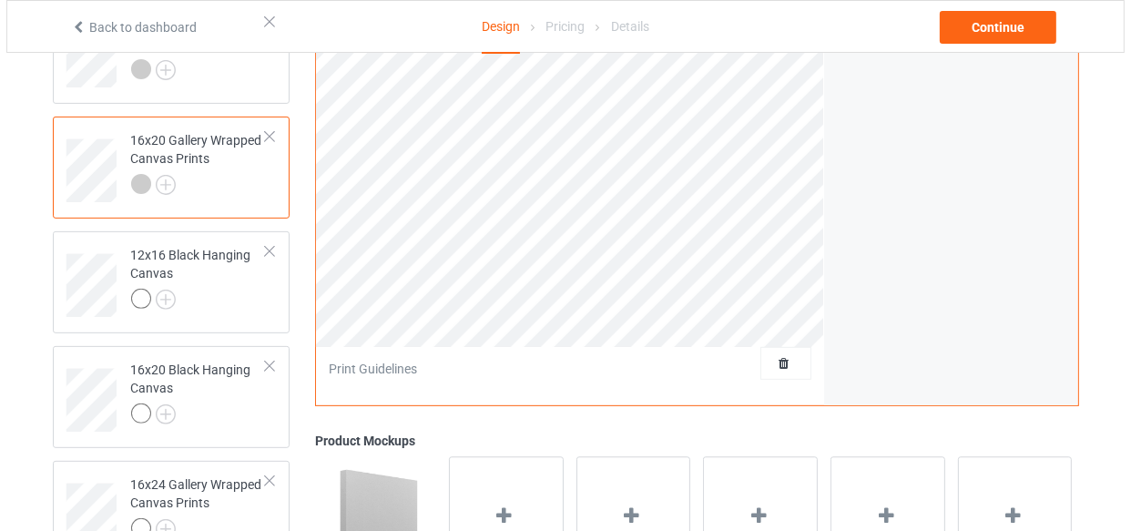
scroll to position [656, 0]
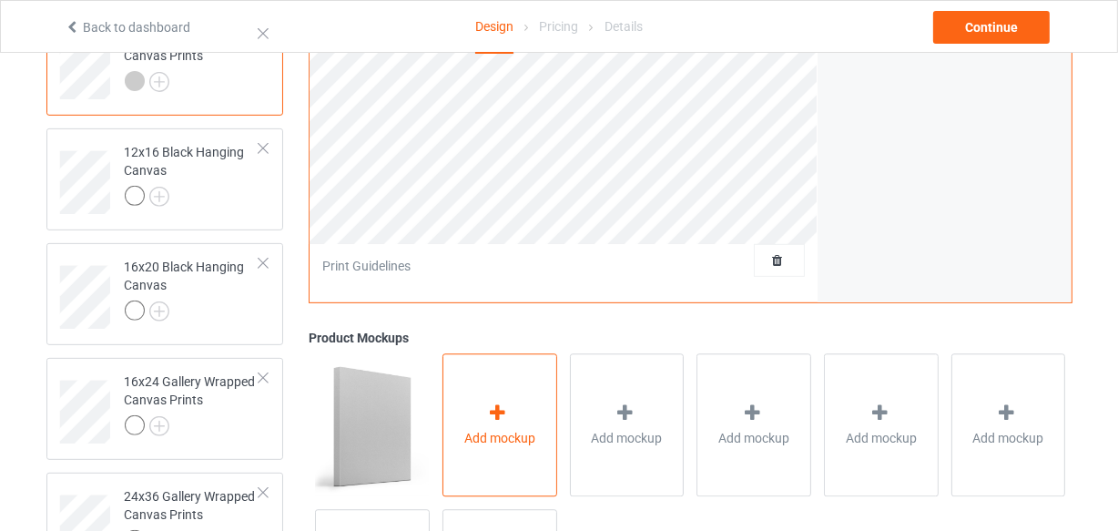
click at [489, 398] on div "Add mockup" at bounding box center [500, 425] width 115 height 143
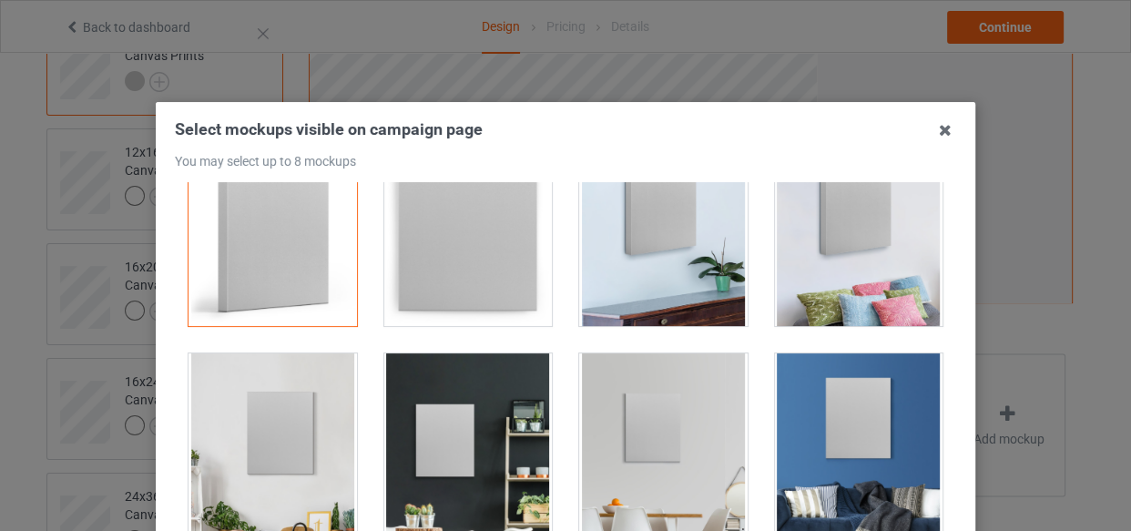
scroll to position [165, 0]
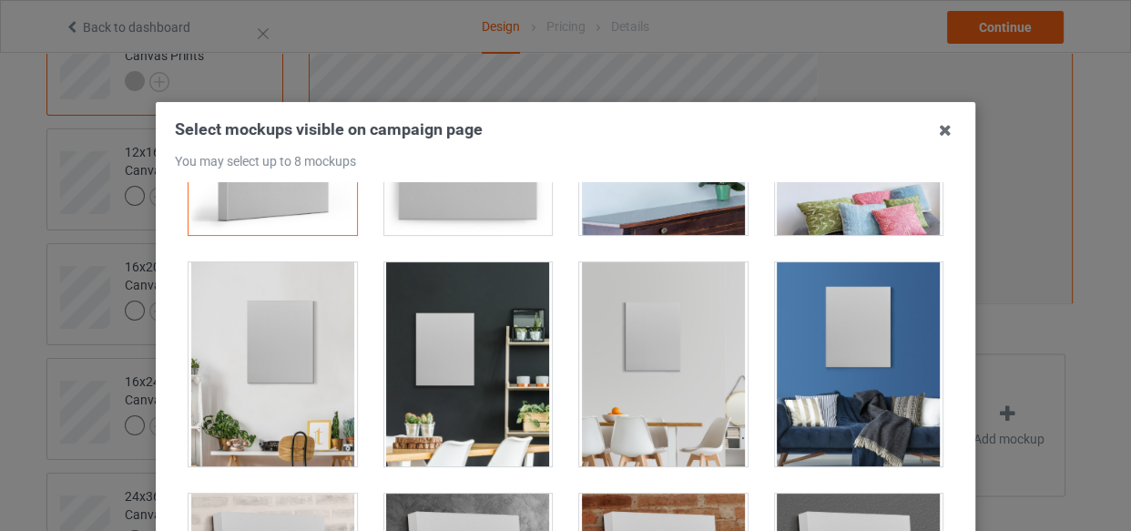
click at [474, 335] on div at bounding box center [468, 364] width 168 height 204
click at [775, 352] on div at bounding box center [859, 364] width 168 height 204
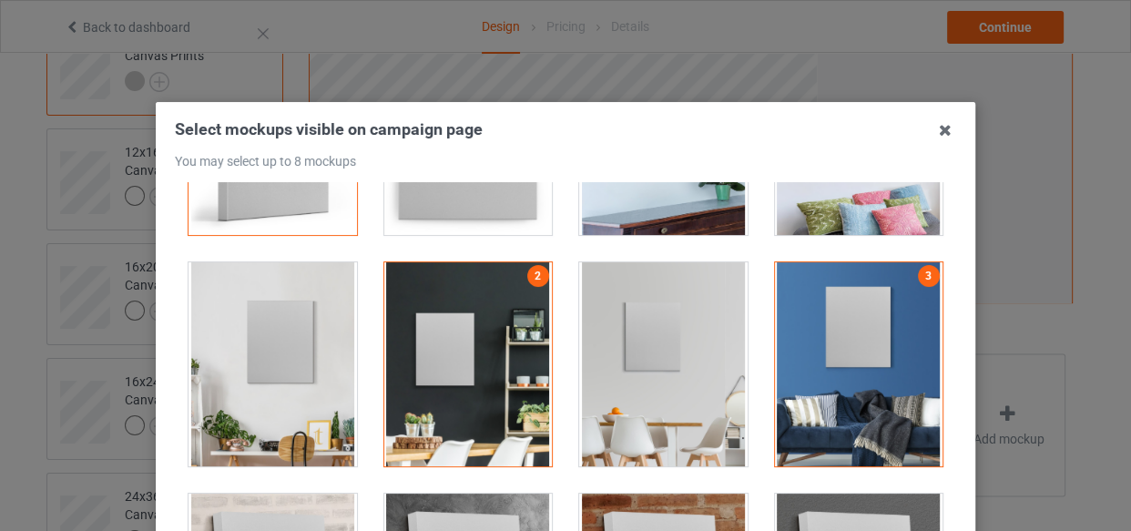
click at [189, 358] on div at bounding box center [272, 364] width 168 height 204
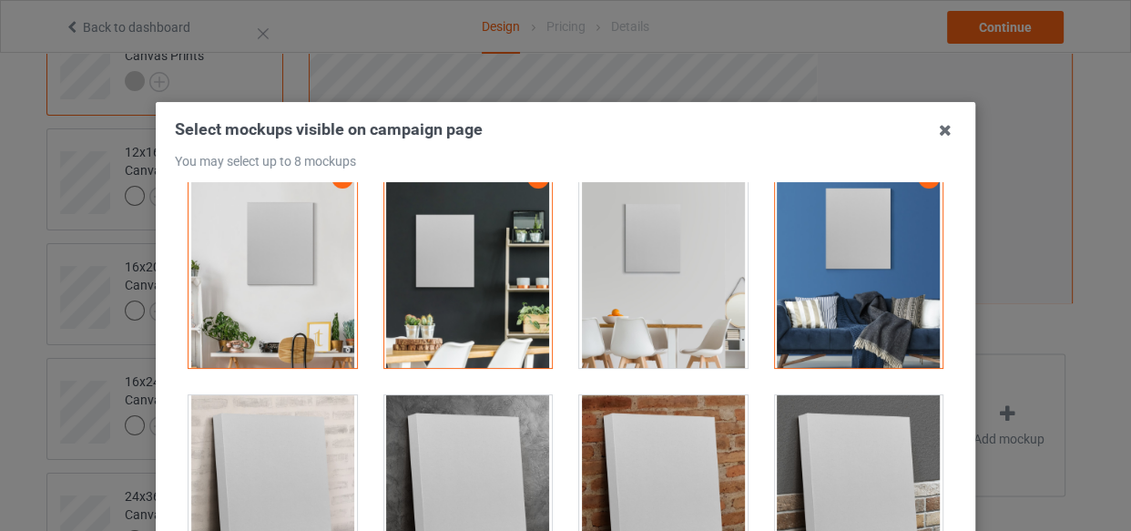
scroll to position [579, 0]
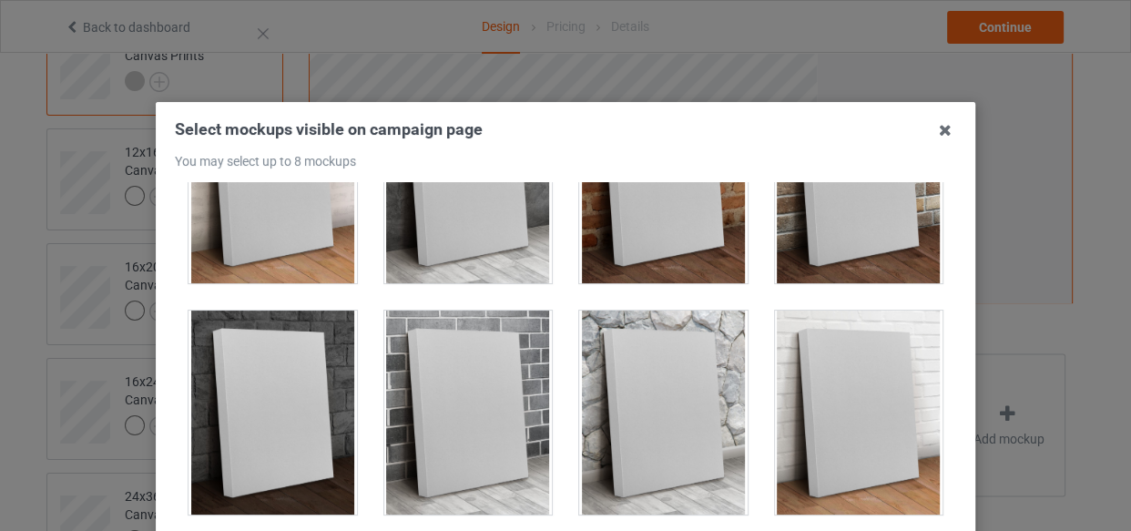
click at [400, 331] on div at bounding box center [468, 413] width 168 height 204
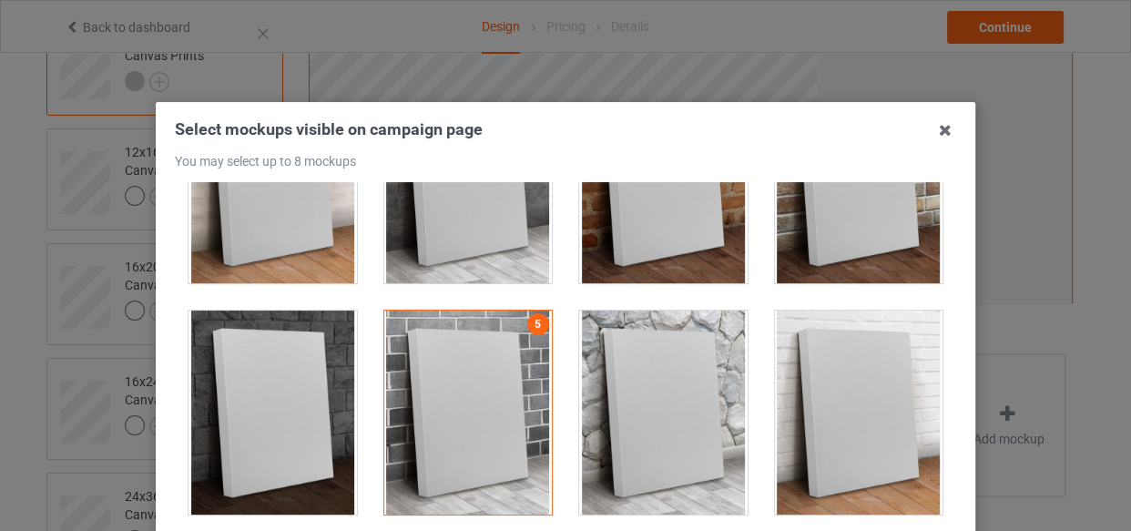
click at [726, 402] on div at bounding box center [663, 413] width 168 height 204
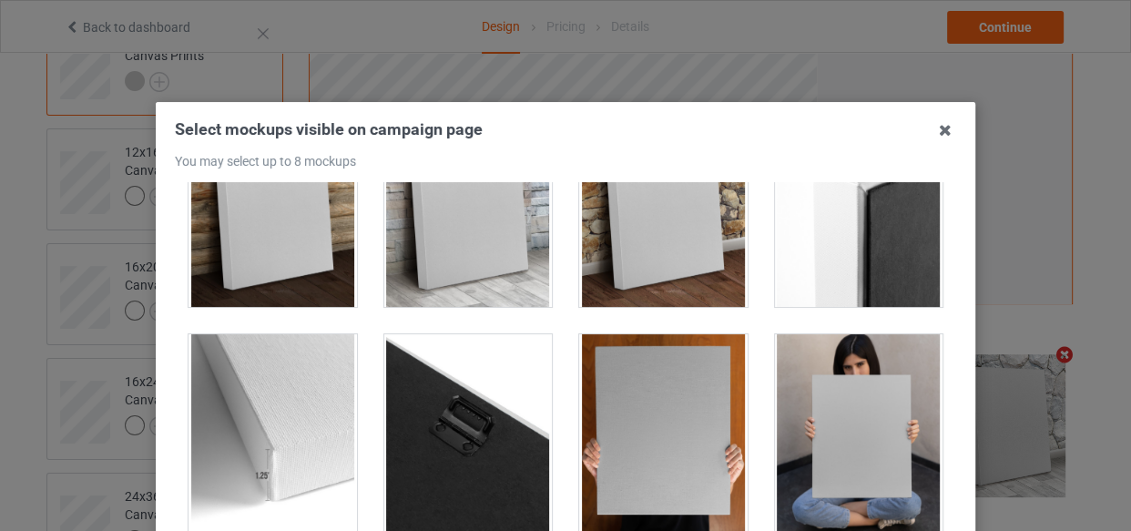
scroll to position [1423, 0]
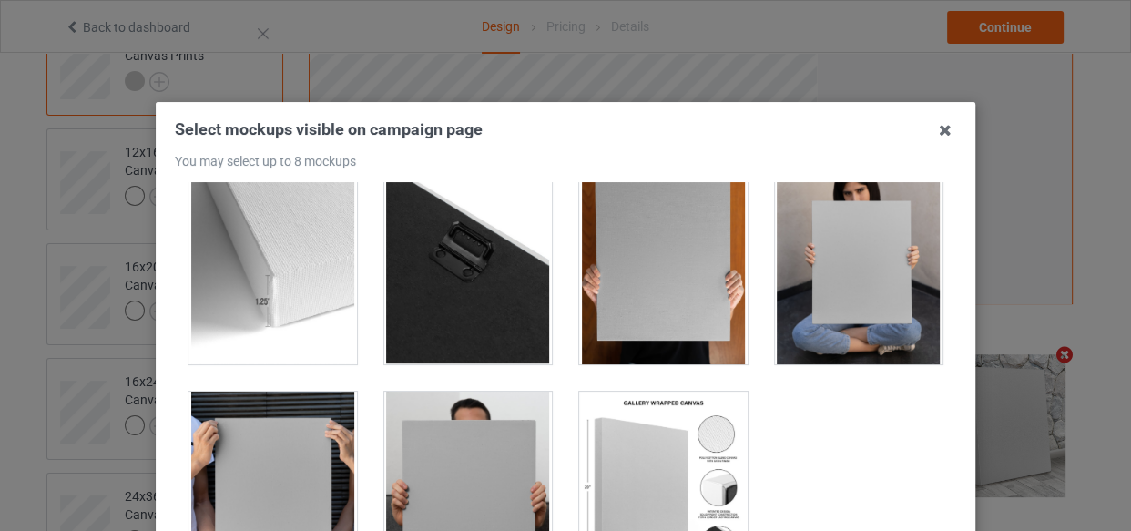
click at [815, 287] on div at bounding box center [859, 262] width 168 height 204
click at [665, 290] on div at bounding box center [663, 262] width 168 height 204
click at [616, 465] on div at bounding box center [663, 494] width 168 height 204
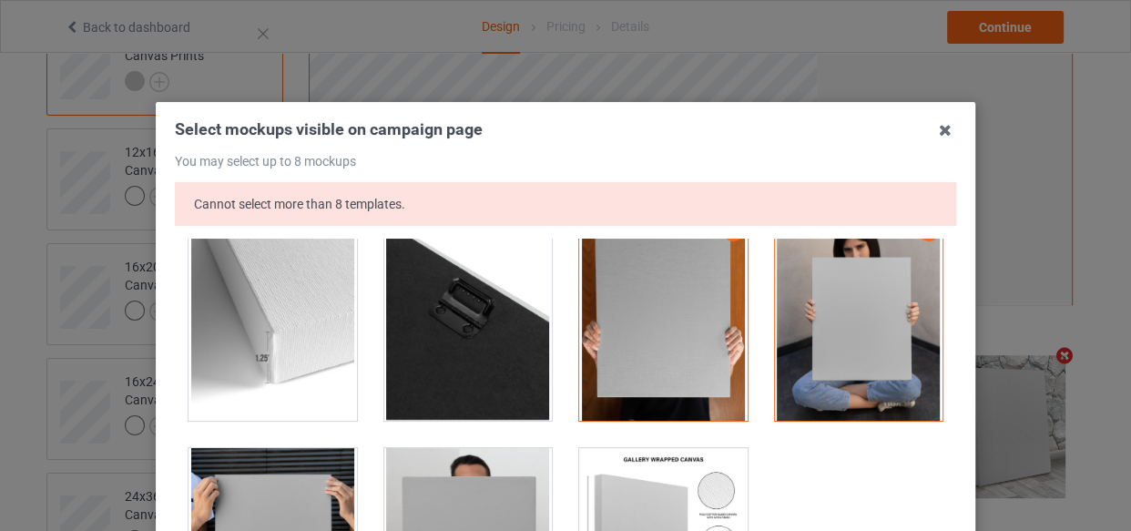
click at [827, 351] on div at bounding box center [859, 319] width 168 height 204
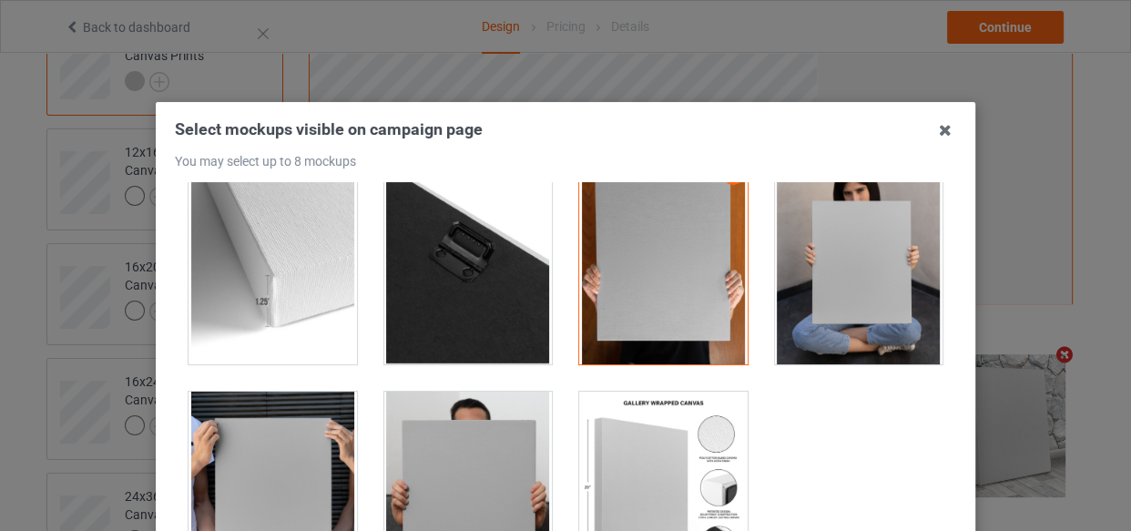
click at [698, 463] on div at bounding box center [663, 494] width 168 height 204
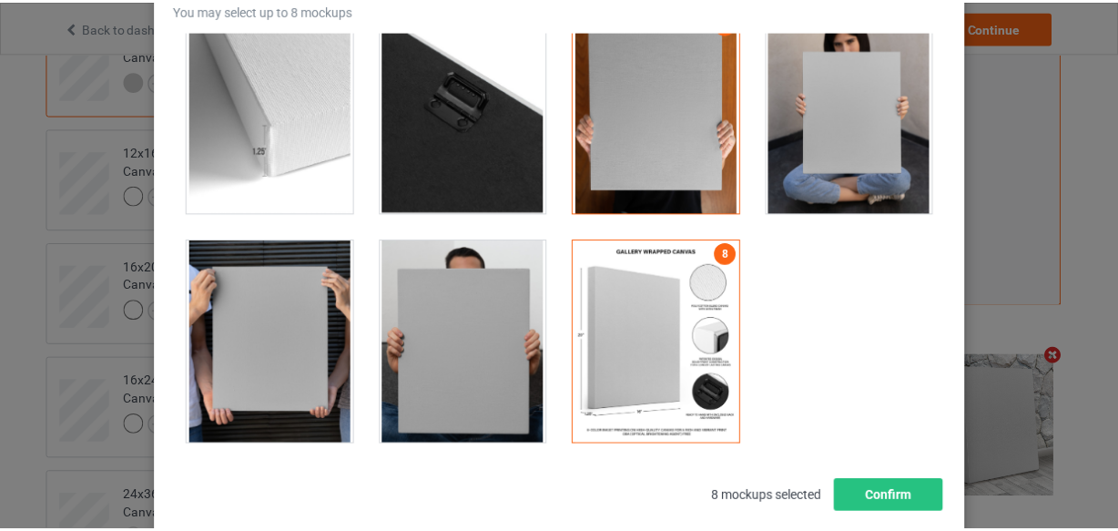
scroll to position [261, 0]
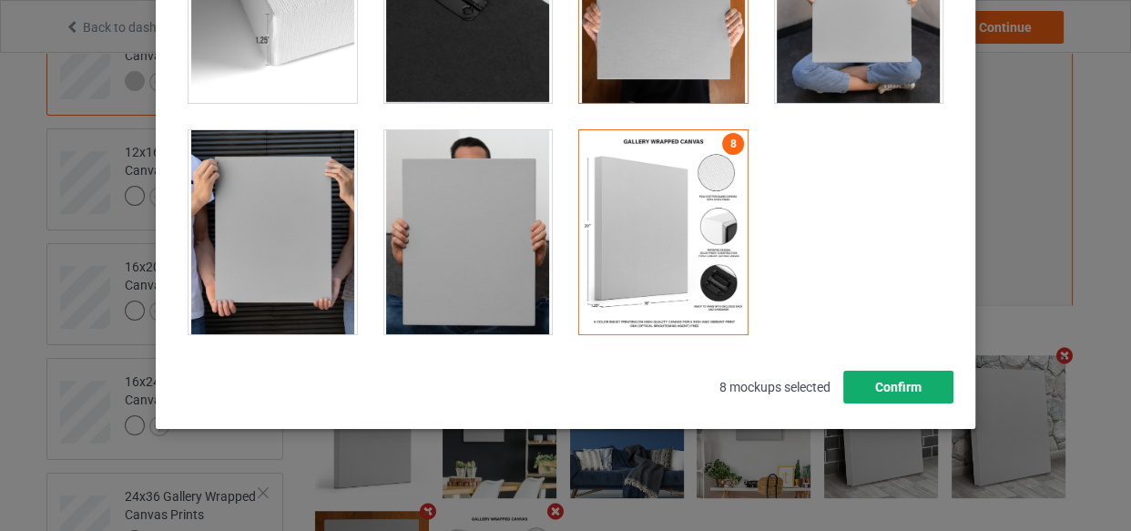
click at [874, 391] on button "Confirm" at bounding box center [898, 387] width 110 height 33
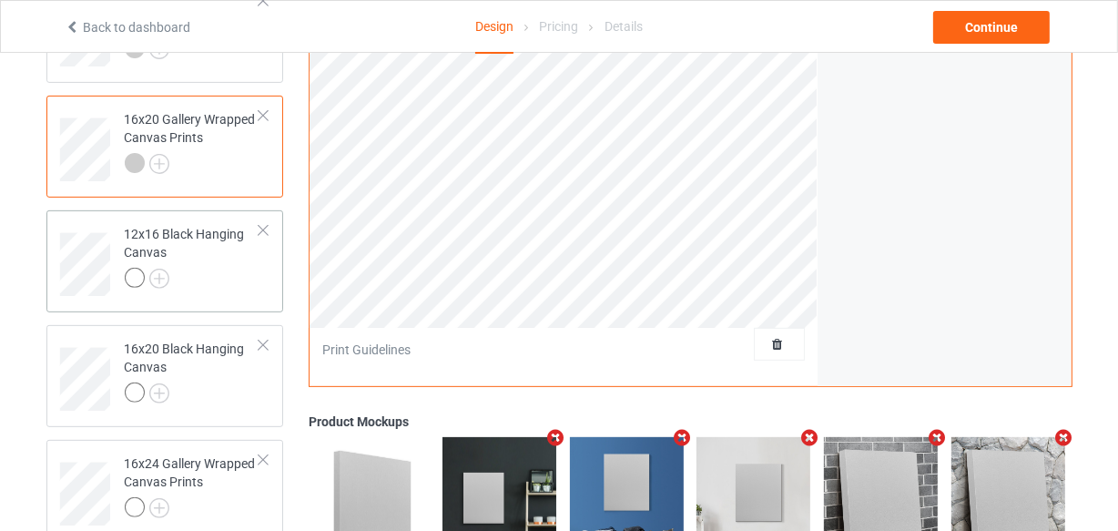
click at [218, 272] on div at bounding box center [193, 280] width 136 height 25
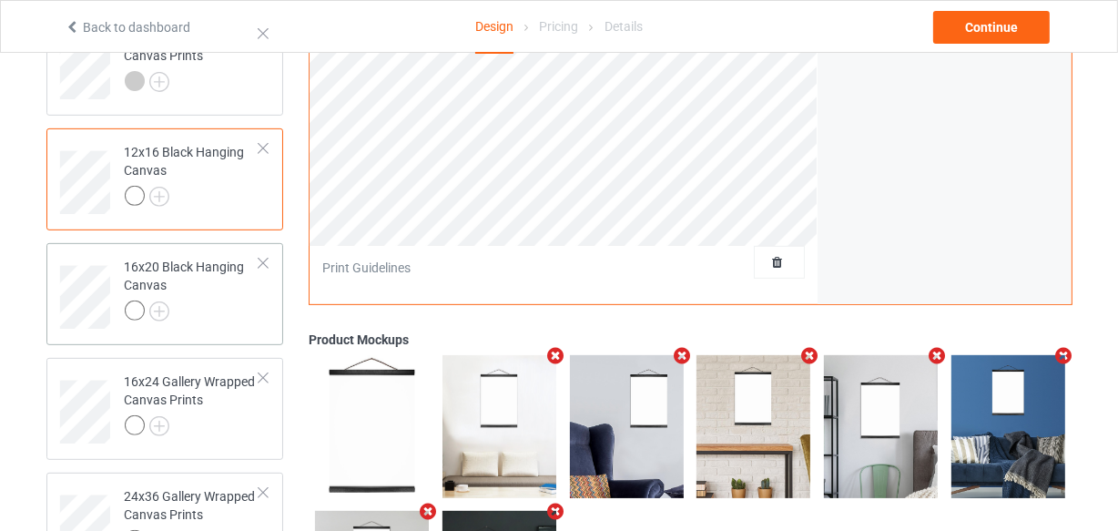
click at [219, 327] on td "16x20 Black Hanging Canvas" at bounding box center [193, 290] width 156 height 81
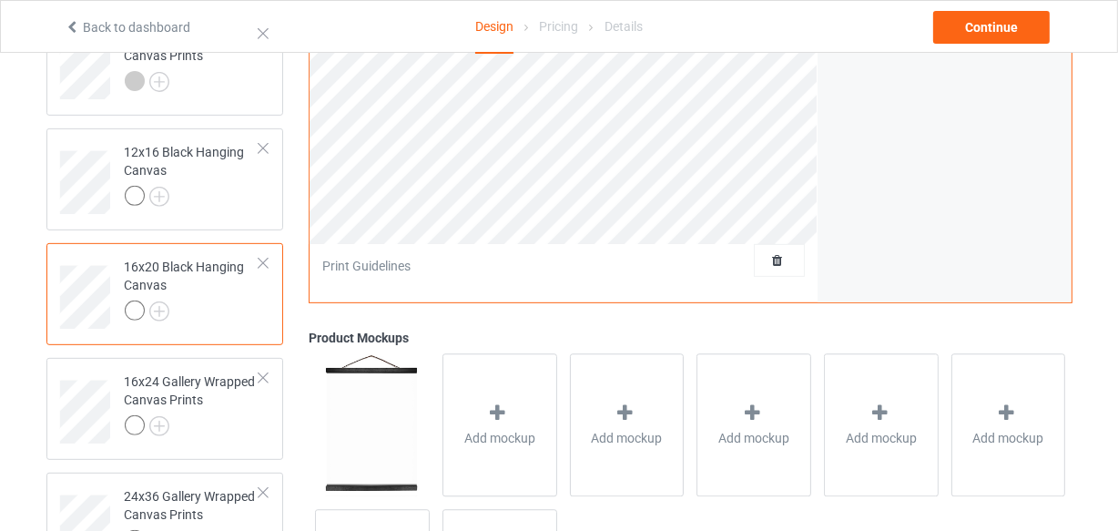
scroll to position [656, 0]
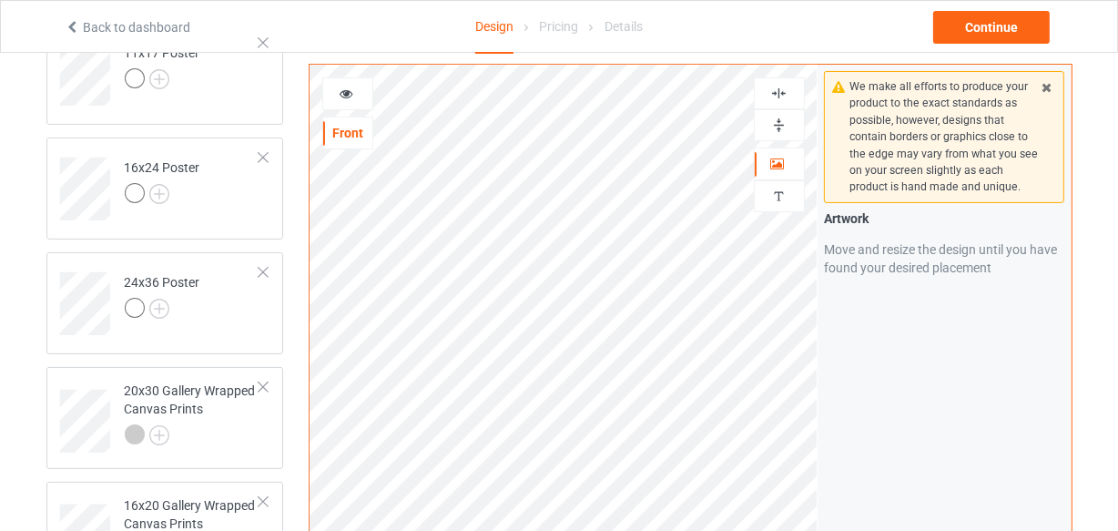
scroll to position [159, 0]
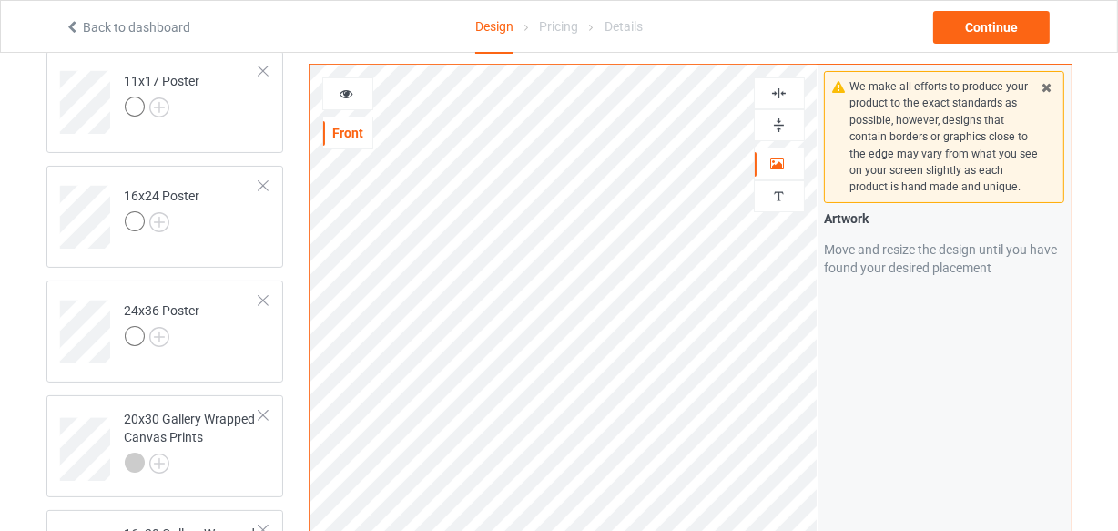
click at [778, 91] on img at bounding box center [778, 93] width 17 height 17
click at [771, 127] on img at bounding box center [778, 125] width 17 height 17
click at [772, 127] on img at bounding box center [778, 125] width 17 height 17
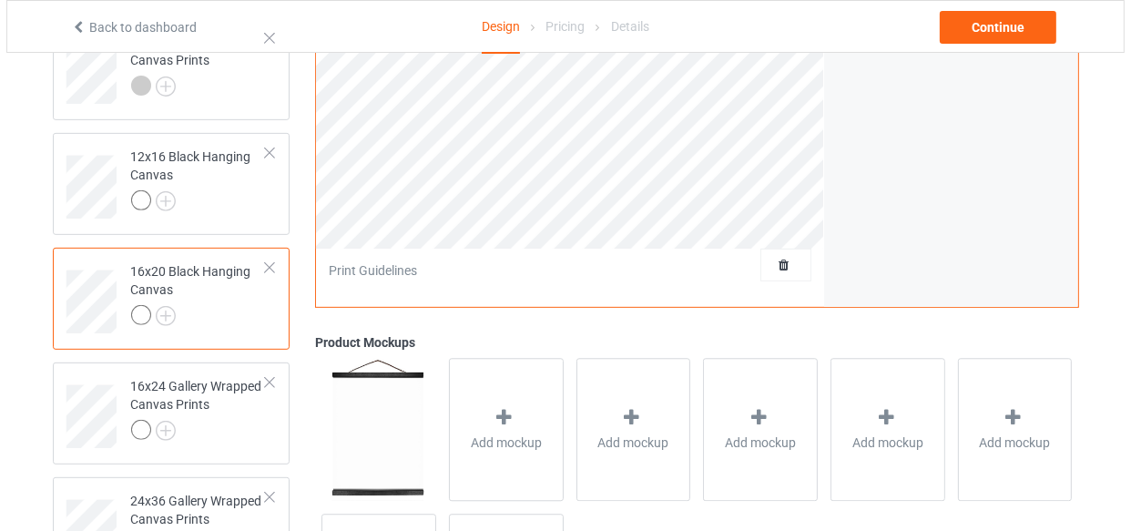
scroll to position [739, 0]
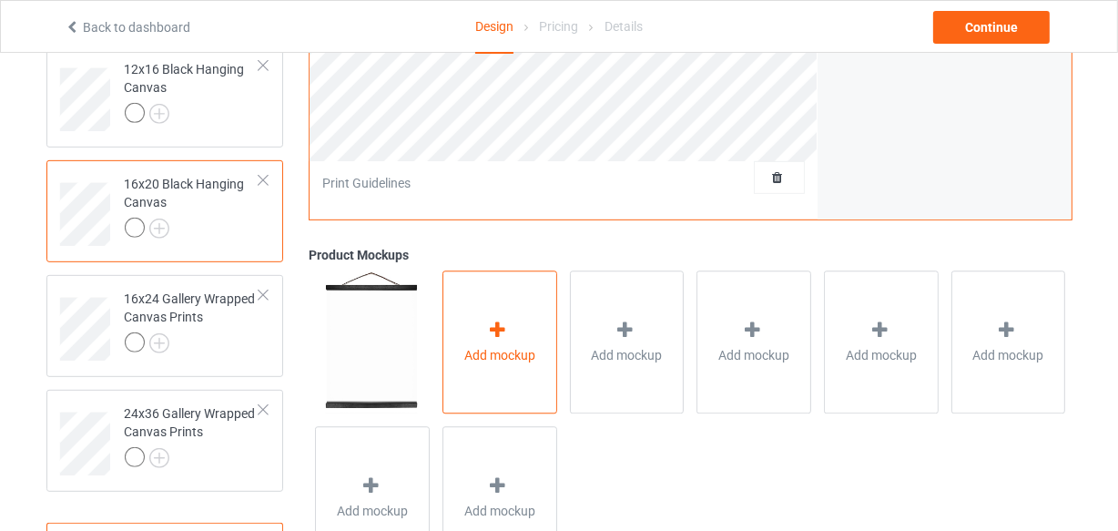
click at [484, 341] on div "Add mockup" at bounding box center [500, 342] width 115 height 143
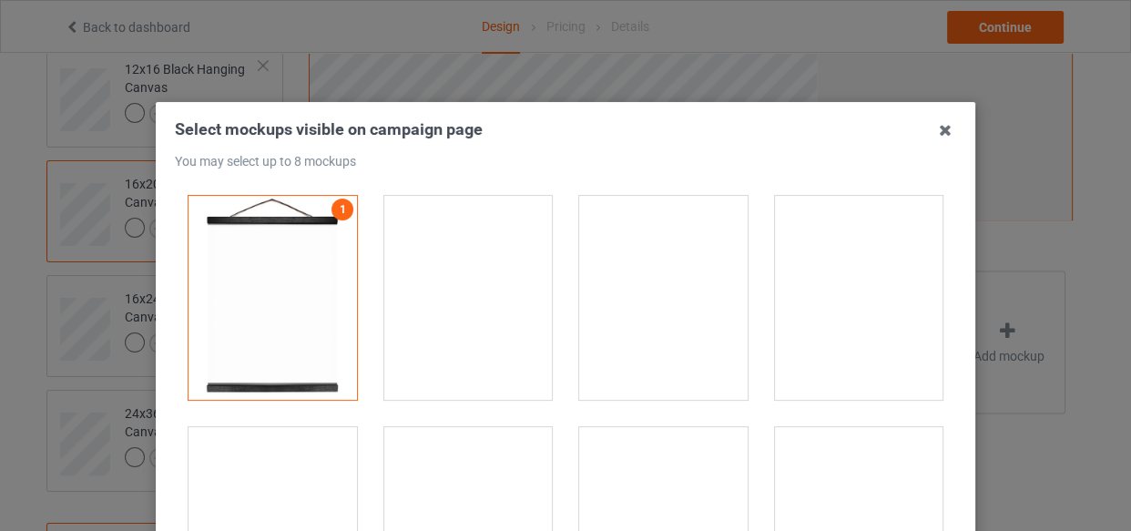
drag, startPoint x: 495, startPoint y: 285, endPoint x: 624, endPoint y: 310, distance: 130.7
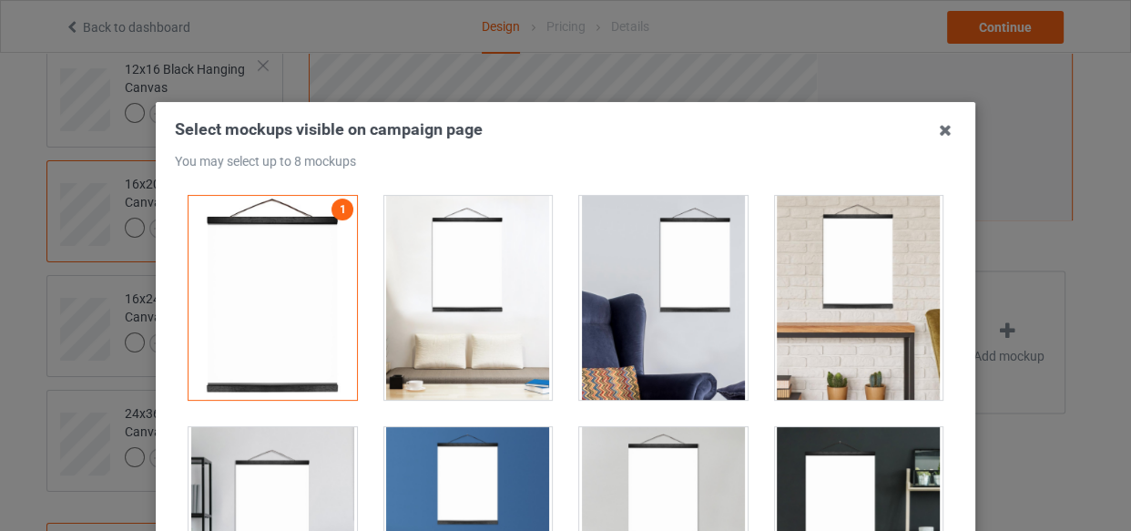
click at [494, 285] on div at bounding box center [468, 298] width 168 height 204
click at [648, 310] on div at bounding box center [663, 298] width 168 height 204
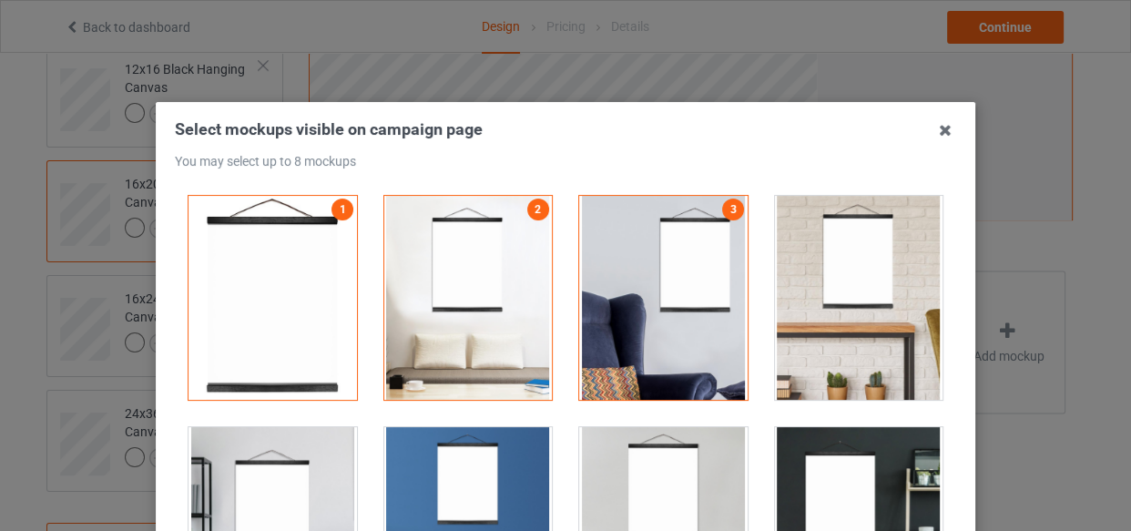
drag, startPoint x: 848, startPoint y: 311, endPoint x: 492, endPoint y: 467, distance: 389.0
click at [846, 312] on div at bounding box center [859, 298] width 168 height 204
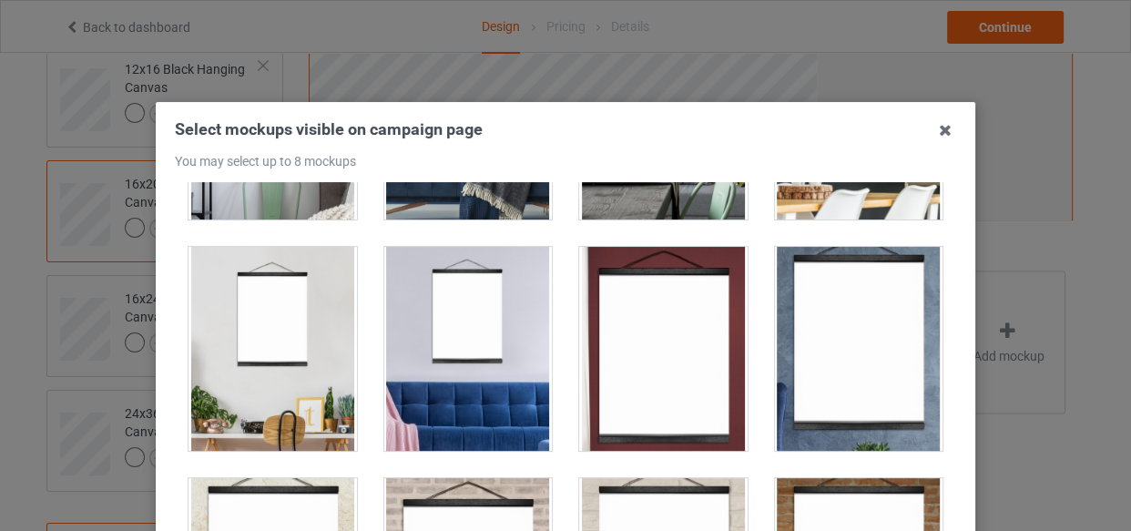
scroll to position [413, 0]
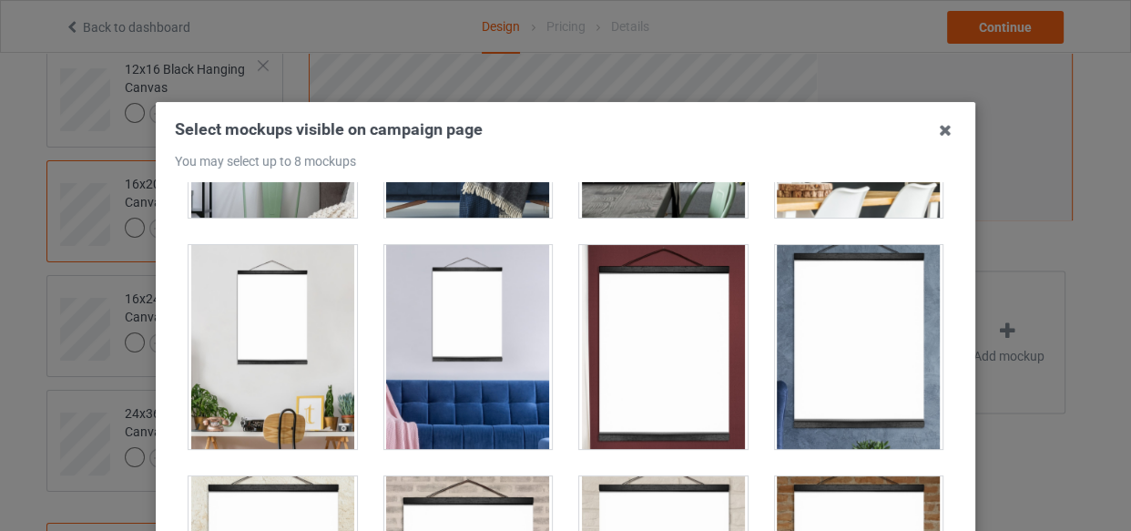
click at [787, 314] on div at bounding box center [859, 347] width 168 height 204
click at [494, 335] on div at bounding box center [468, 347] width 168 height 204
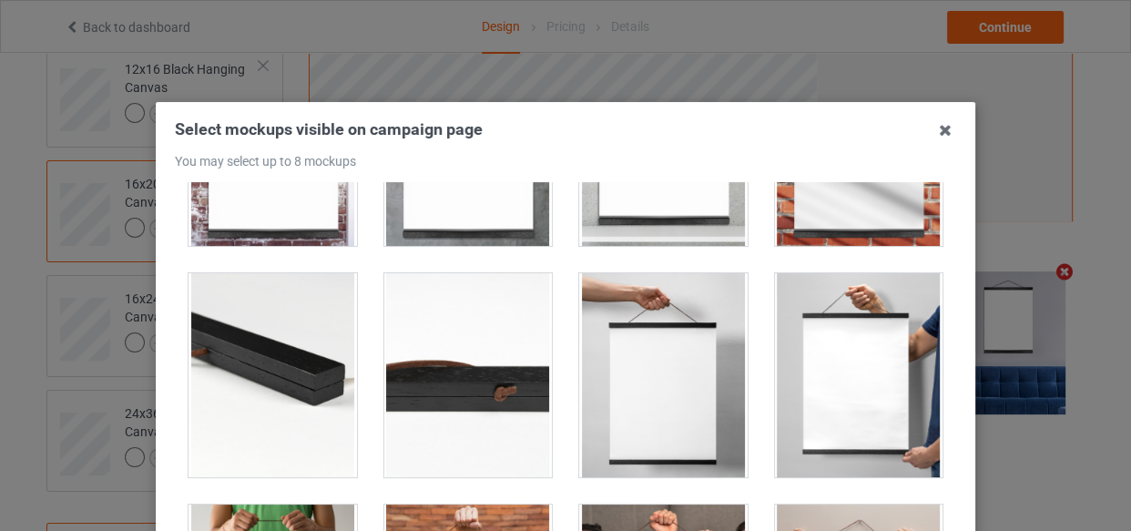
scroll to position [911, 0]
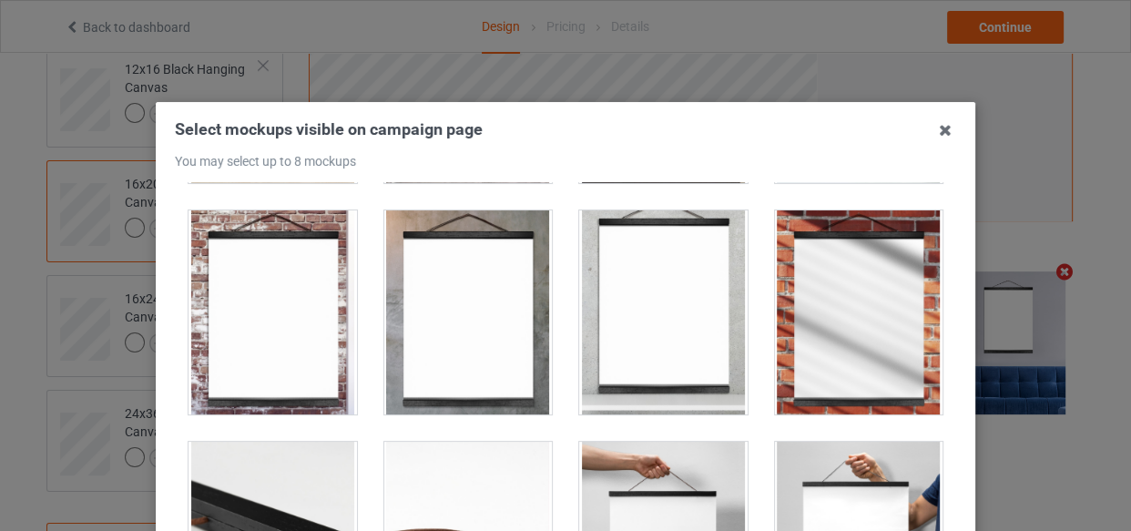
click at [649, 302] on div at bounding box center [663, 312] width 168 height 204
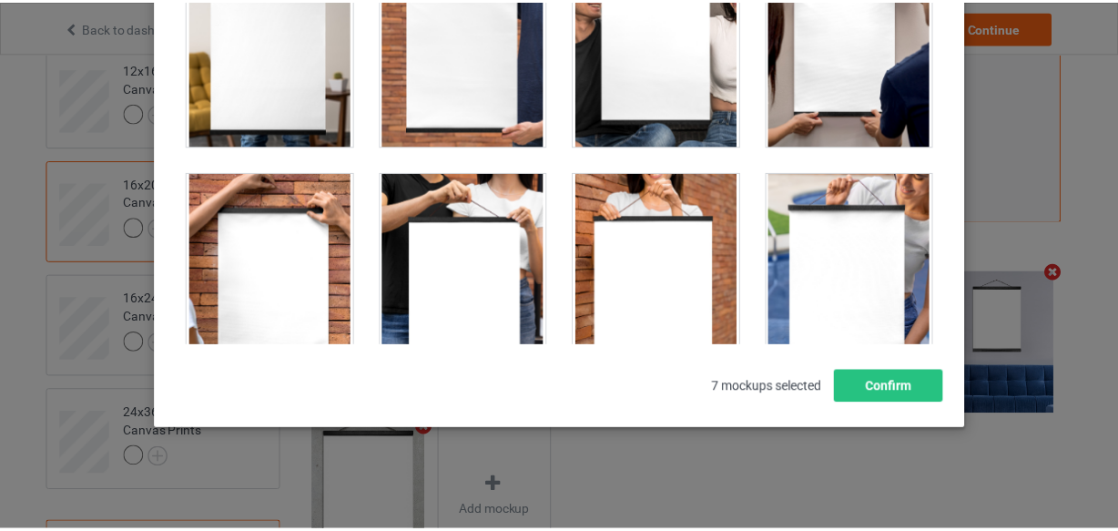
scroll to position [1341, 0]
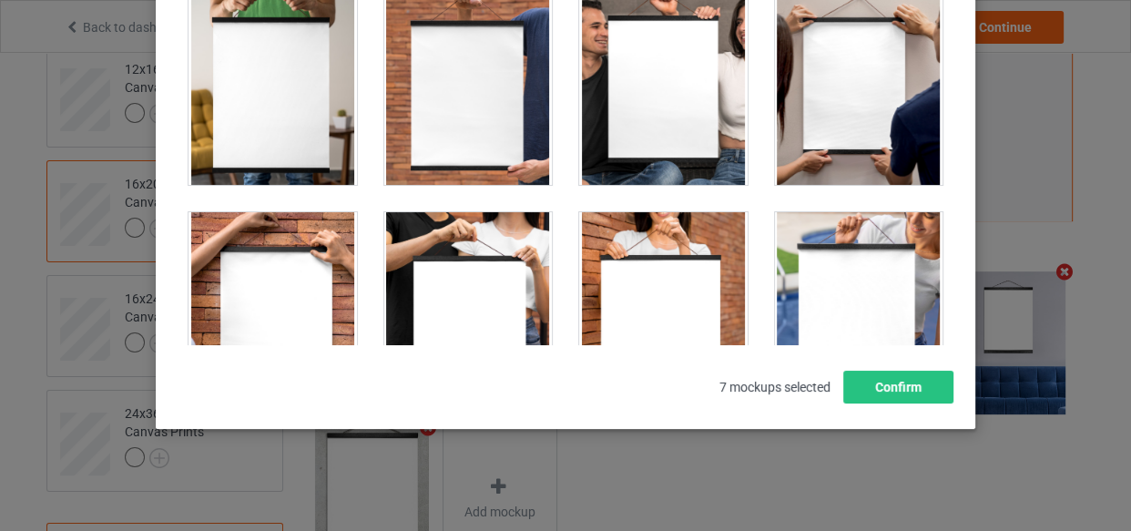
click at [811, 305] on div at bounding box center [859, 314] width 168 height 204
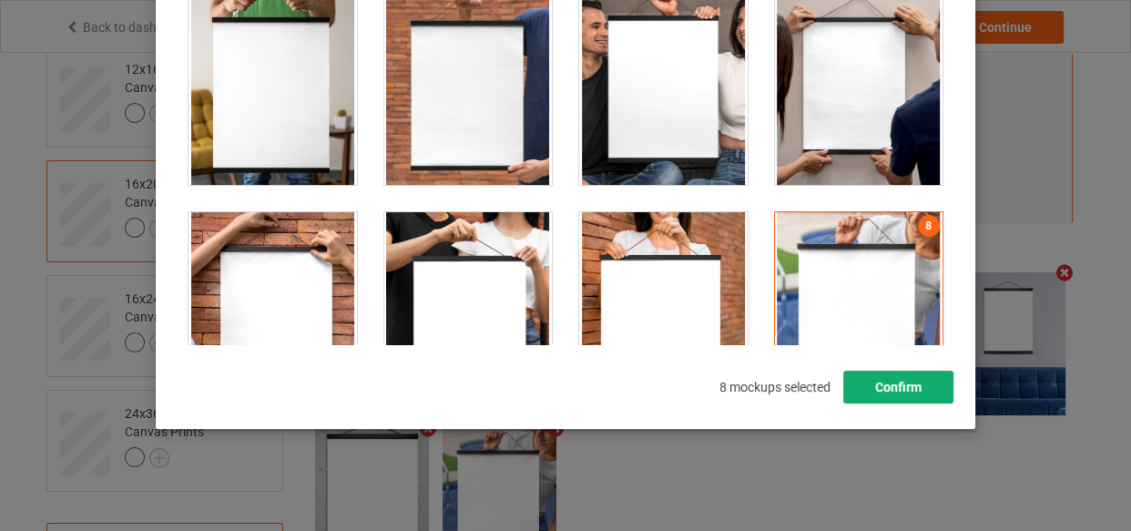
click at [900, 391] on button "Confirm" at bounding box center [898, 387] width 110 height 33
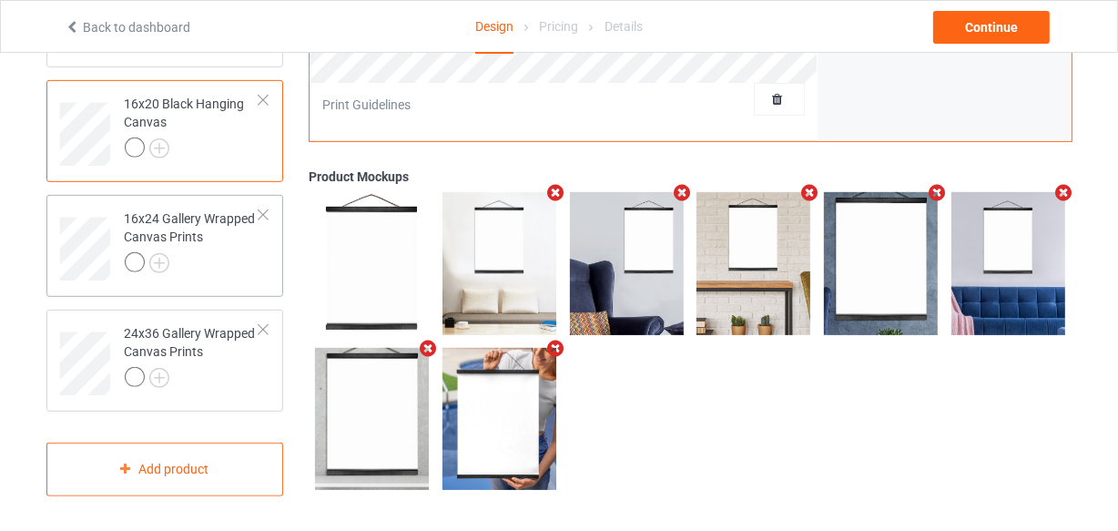
scroll to position [821, 0]
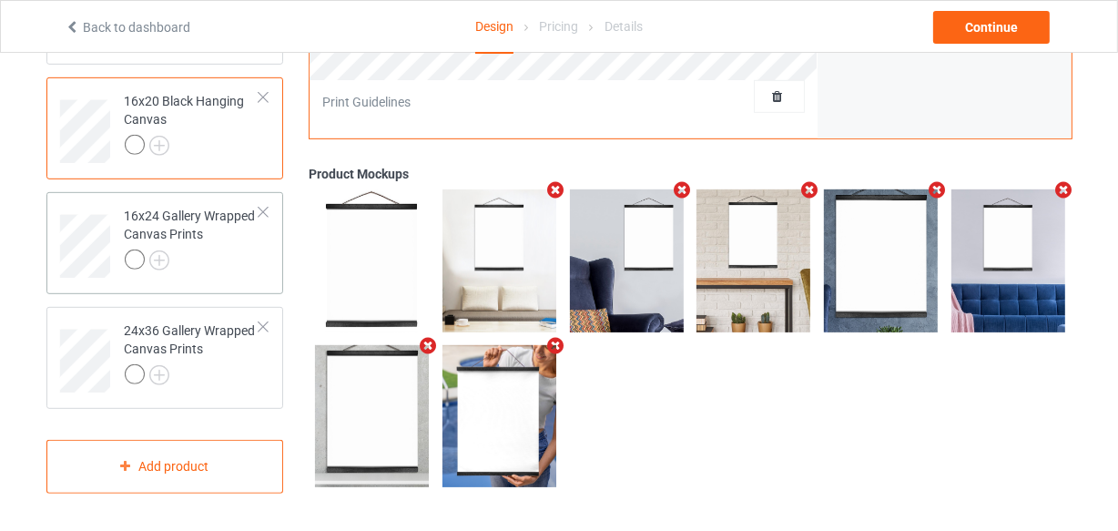
click at [242, 255] on div at bounding box center [193, 262] width 136 height 25
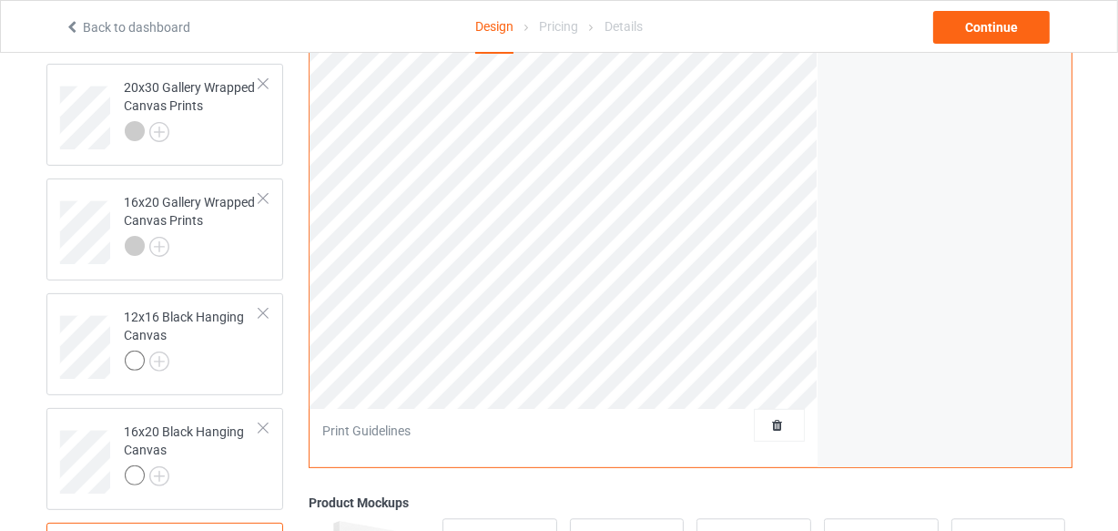
scroll to position [76, 0]
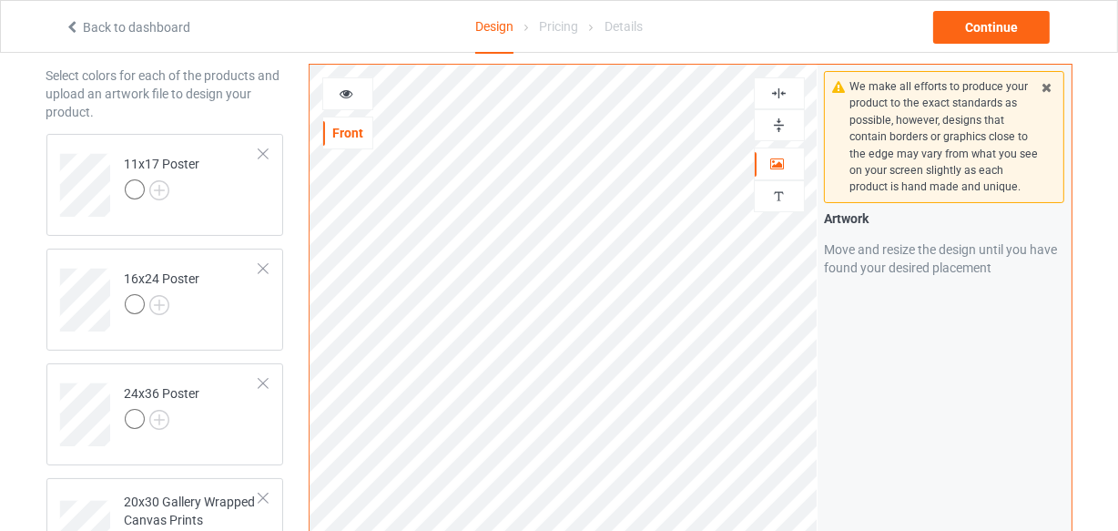
click at [779, 88] on img at bounding box center [778, 93] width 17 height 17
click at [778, 134] on div at bounding box center [779, 125] width 51 height 32
click at [777, 135] on div at bounding box center [779, 125] width 51 height 32
click at [776, 126] on img at bounding box center [778, 125] width 17 height 17
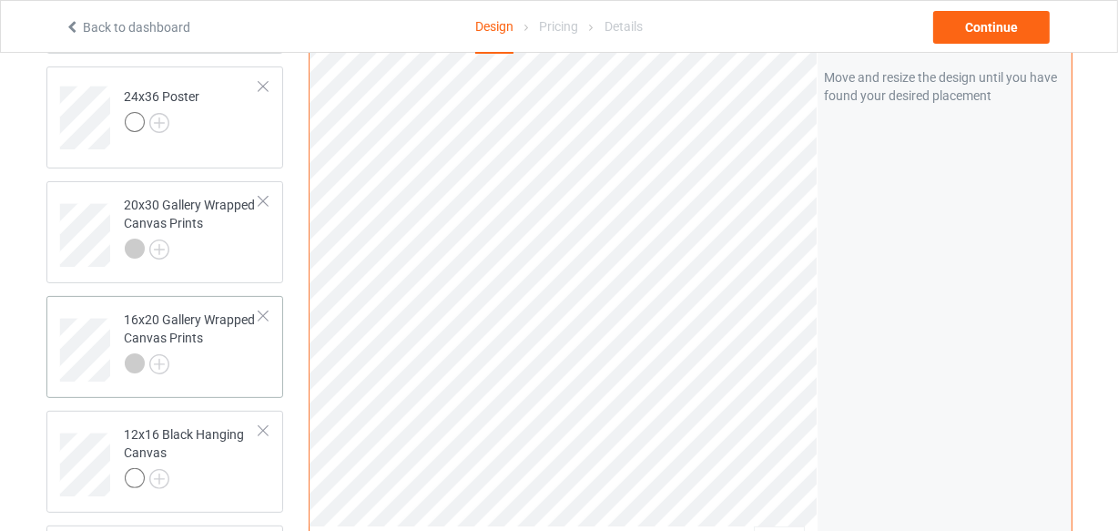
scroll to position [491, 0]
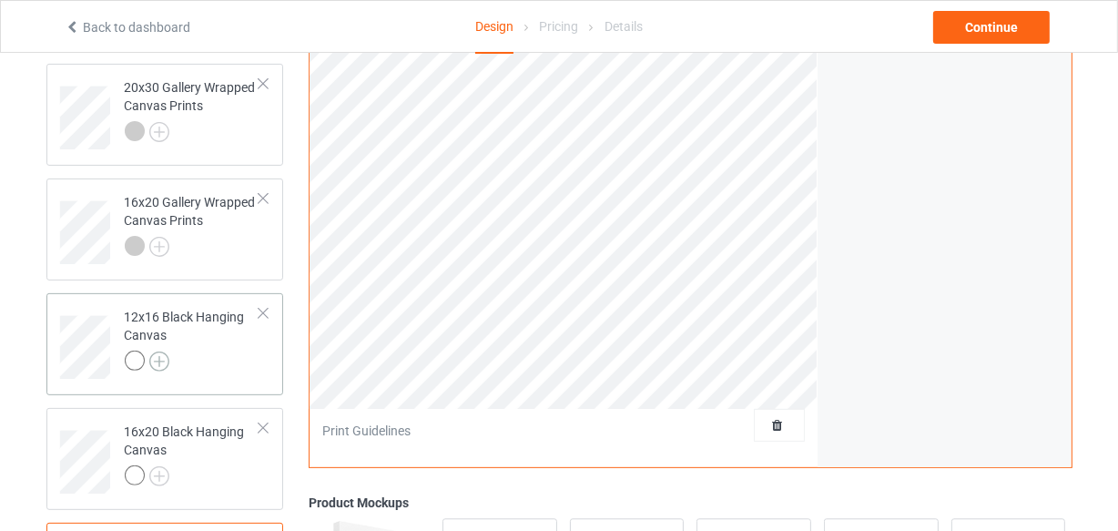
click at [164, 358] on img at bounding box center [159, 361] width 20 height 20
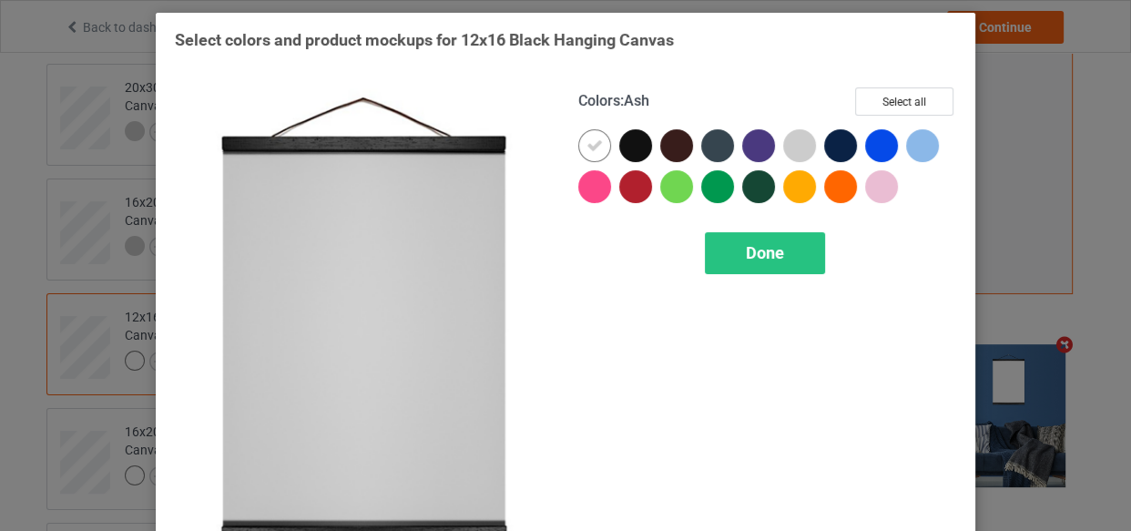
click at [798, 148] on div at bounding box center [799, 145] width 33 height 33
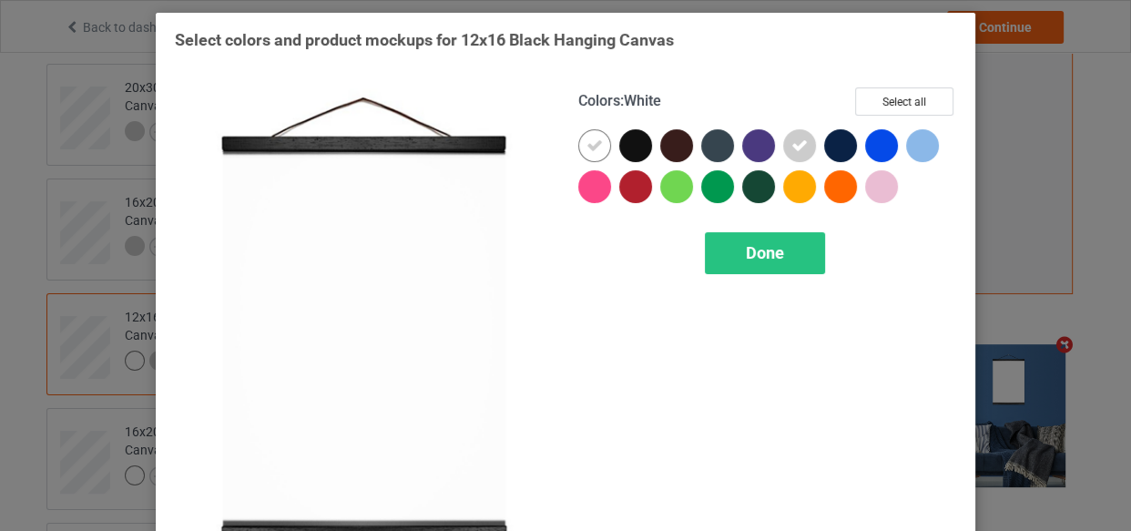
drag, startPoint x: 586, startPoint y: 152, endPoint x: 683, endPoint y: 222, distance: 119.3
click at [586, 151] on icon at bounding box center [594, 146] width 16 height 16
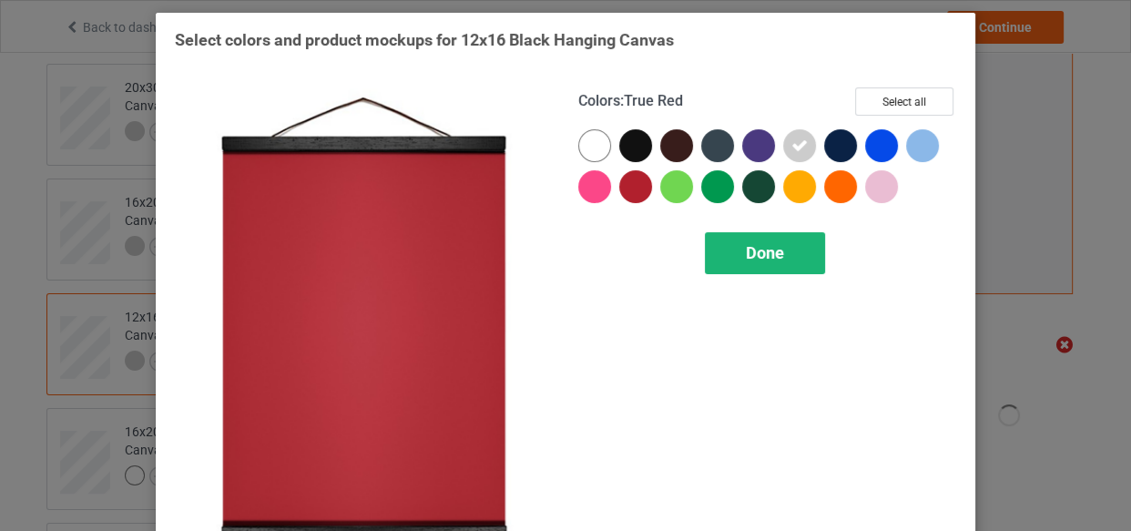
click at [746, 253] on span "Done" at bounding box center [765, 252] width 38 height 19
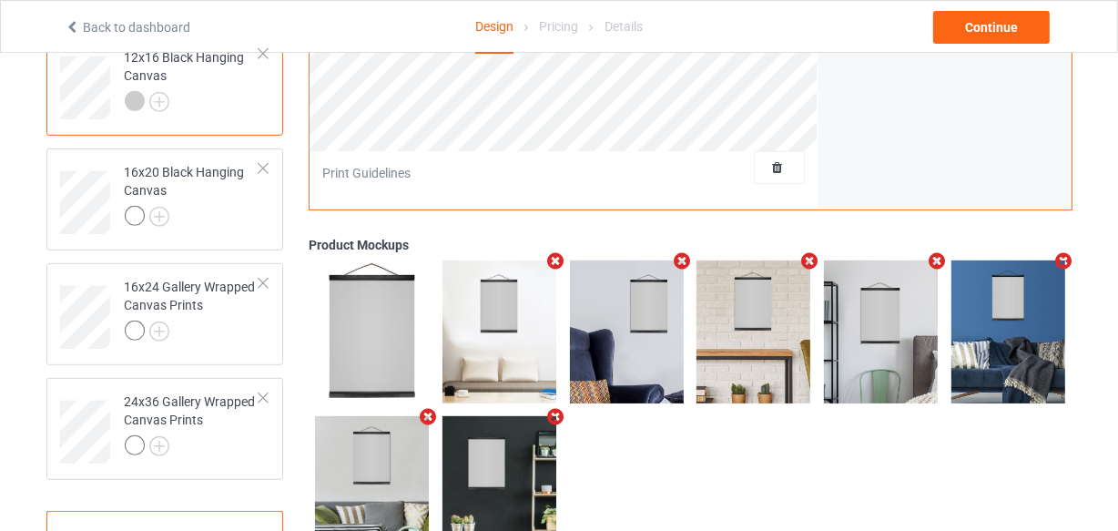
scroll to position [656, 0]
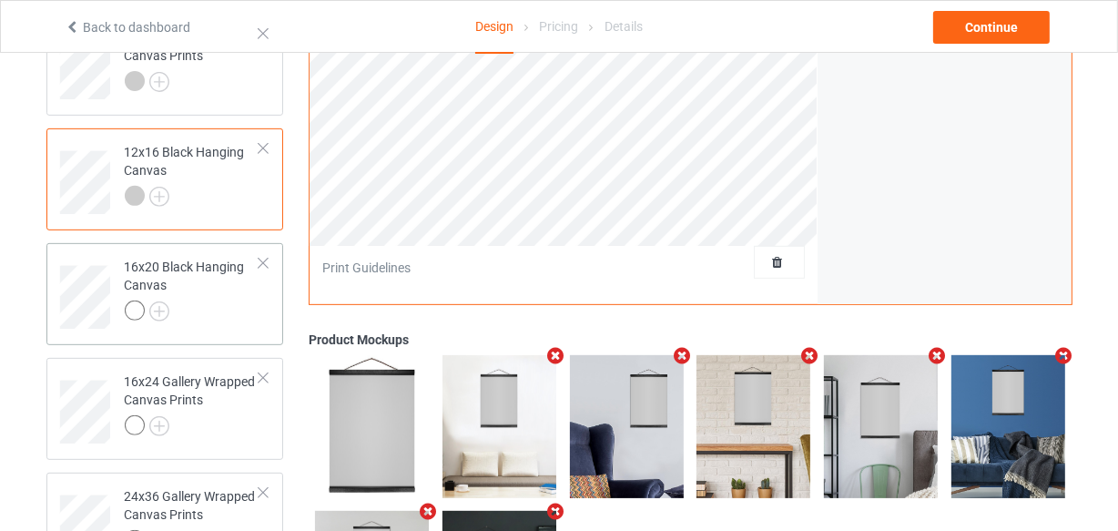
click at [209, 299] on div "16x20 Black Hanging Canvas" at bounding box center [193, 289] width 136 height 62
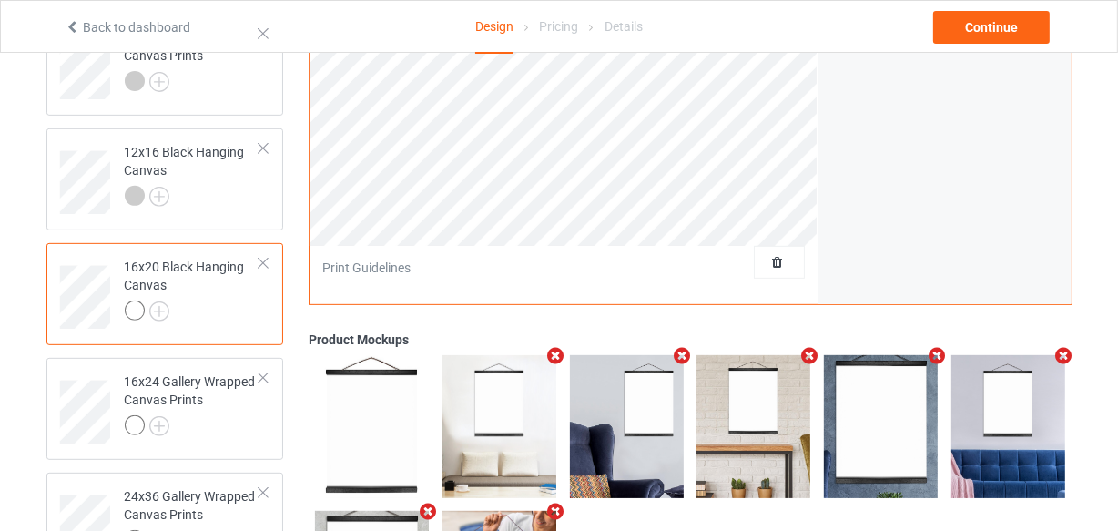
scroll to position [821, 0]
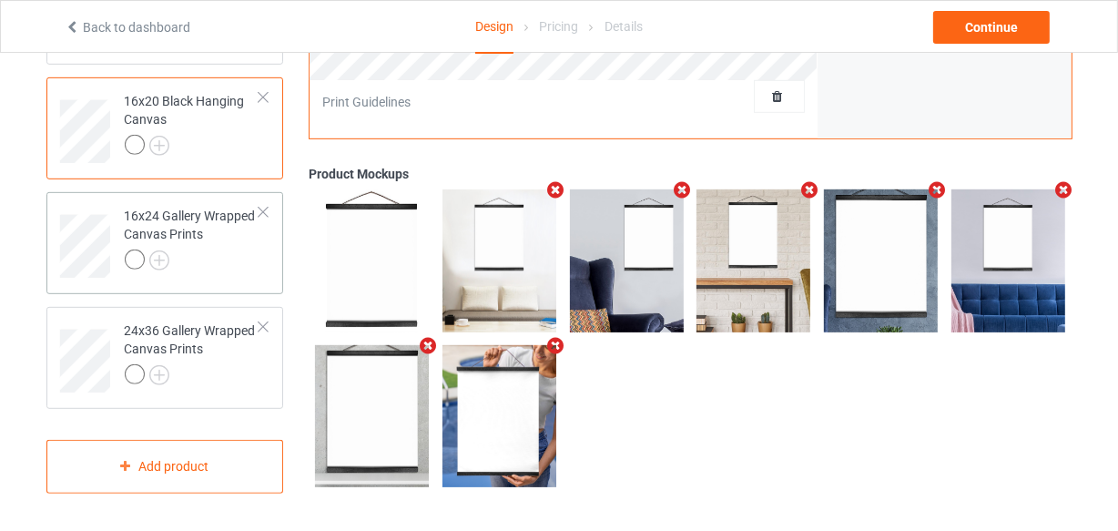
click at [220, 260] on div at bounding box center [193, 262] width 136 height 25
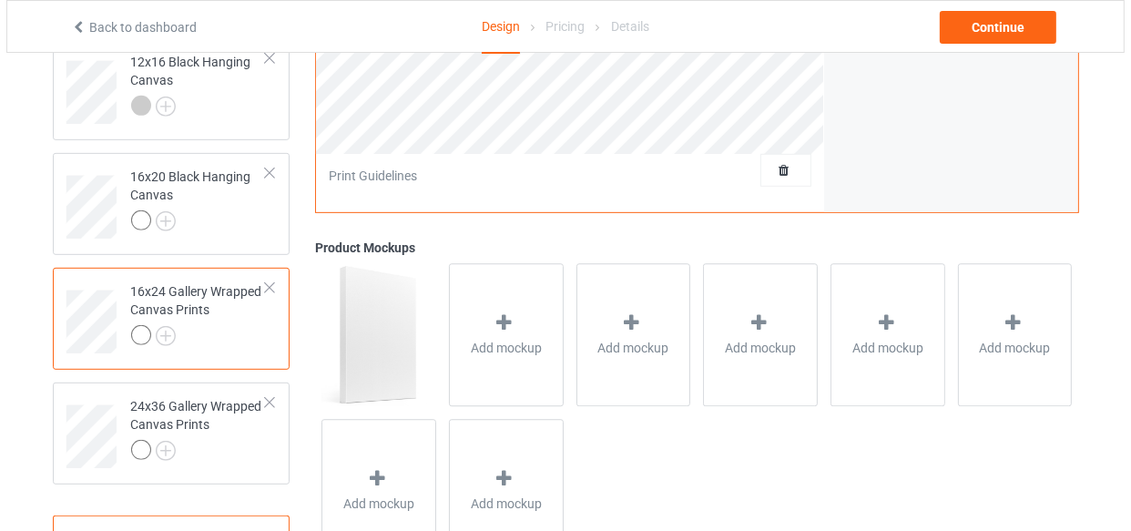
scroll to position [821, 0]
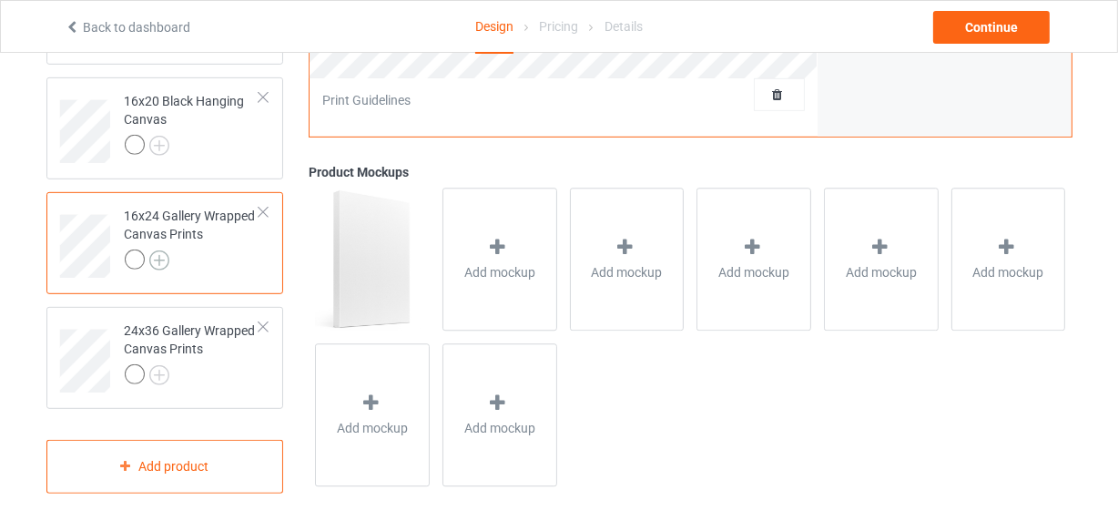
click at [163, 265] on img at bounding box center [159, 260] width 20 height 20
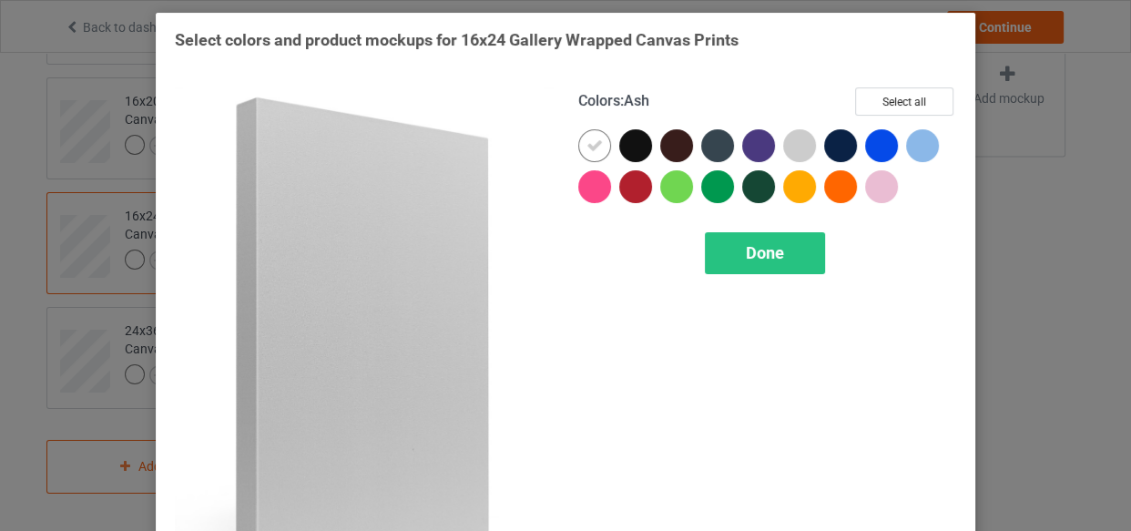
click at [783, 151] on div at bounding box center [799, 145] width 33 height 33
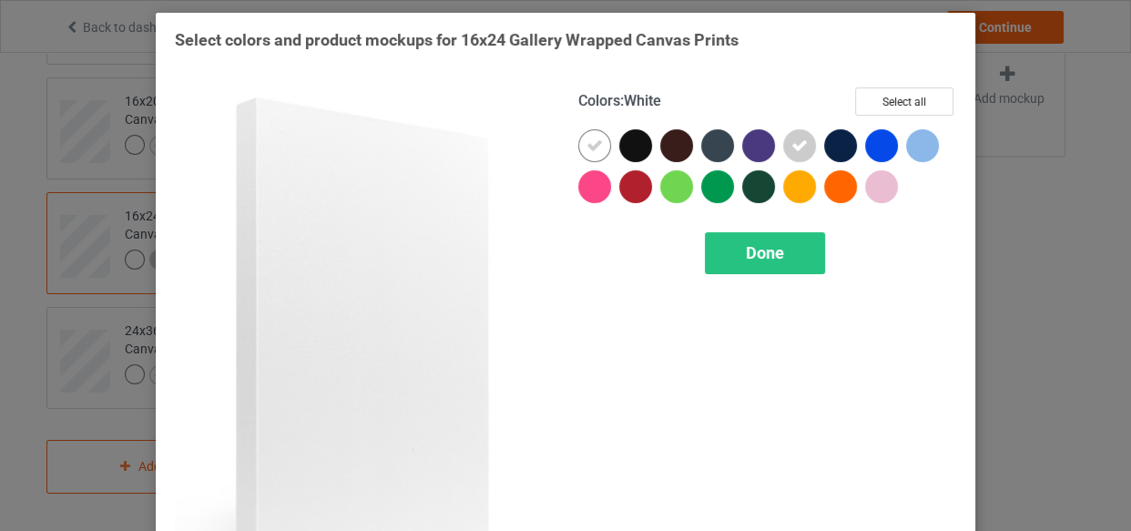
click at [598, 148] on div at bounding box center [594, 145] width 33 height 33
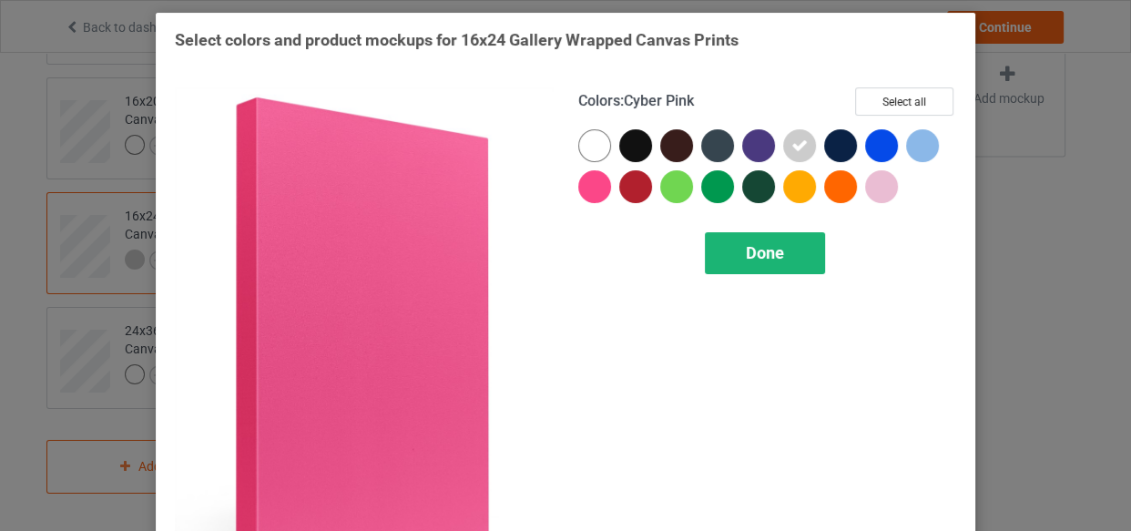
click at [790, 250] on div "Done" at bounding box center [765, 253] width 120 height 42
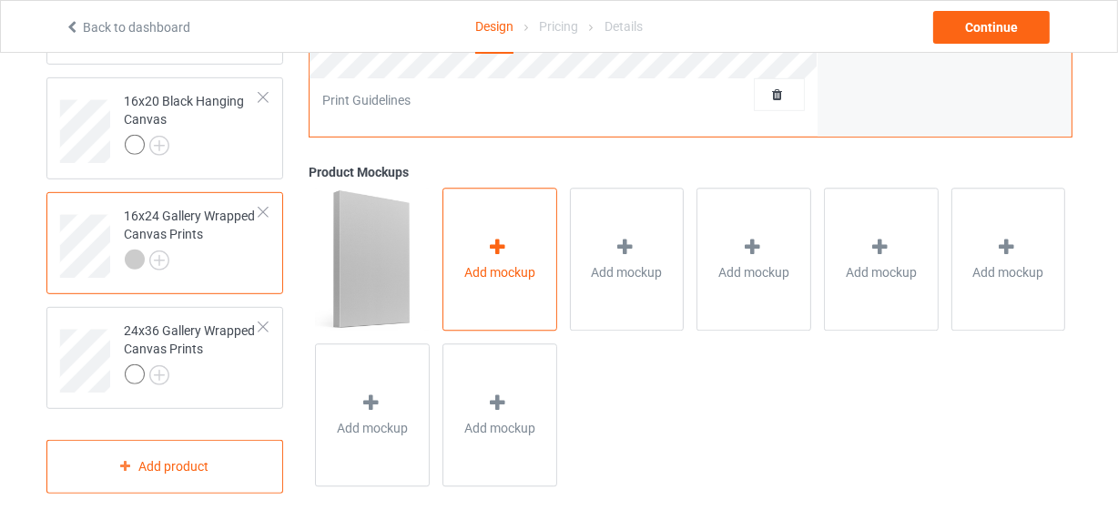
click at [521, 260] on div "Add mockup" at bounding box center [500, 259] width 115 height 143
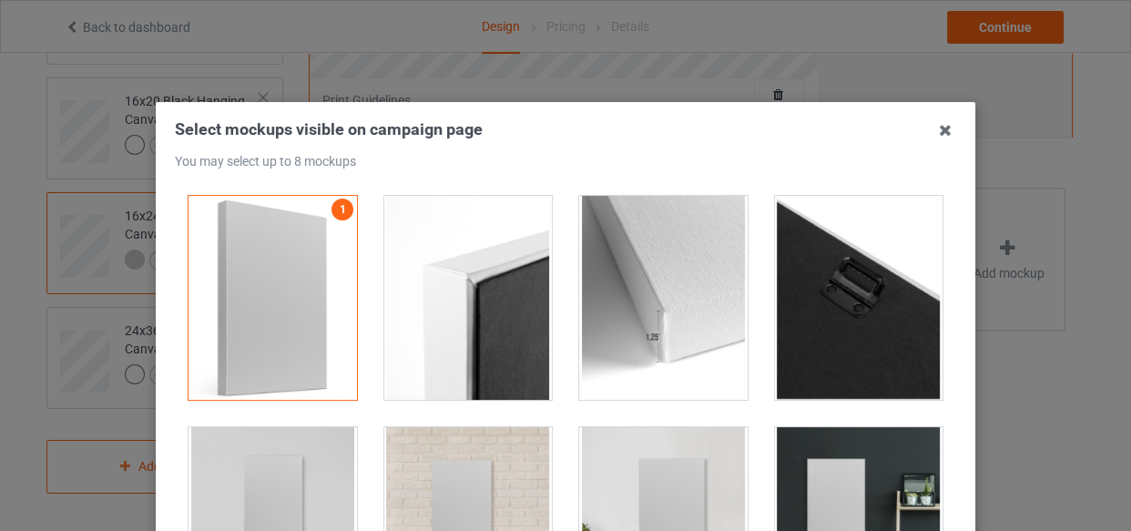
click at [474, 321] on div at bounding box center [468, 298] width 168 height 204
click at [698, 332] on div at bounding box center [663, 298] width 168 height 204
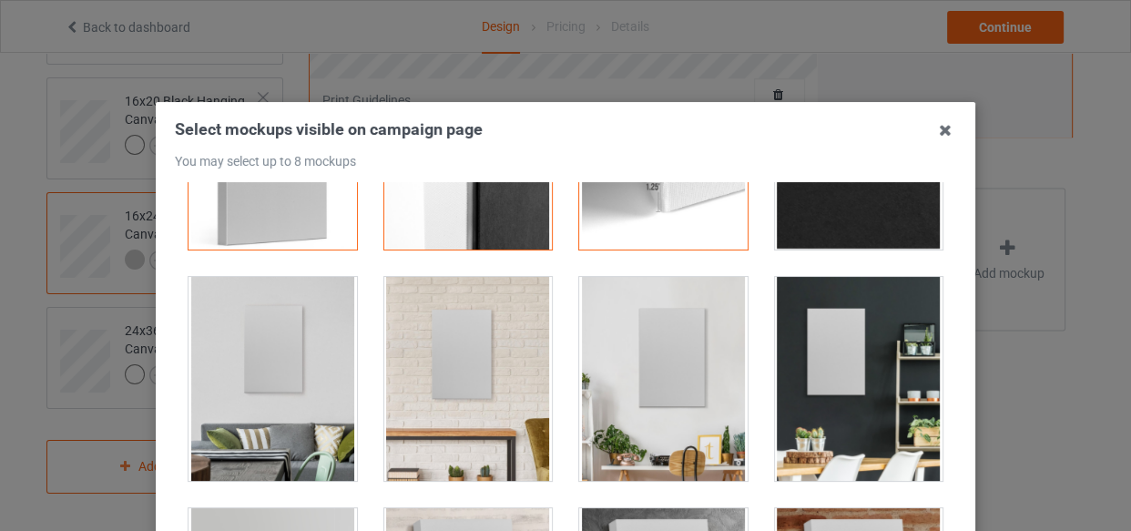
scroll to position [331, 0]
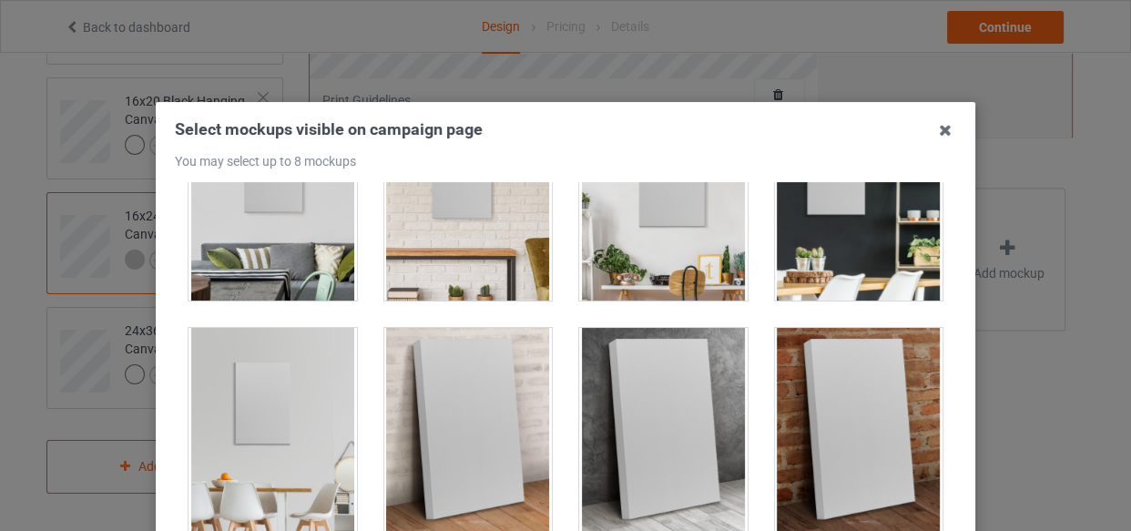
click at [769, 308] on div at bounding box center [859, 198] width 196 height 231
drag, startPoint x: 330, startPoint y: 372, endPoint x: 321, endPoint y: 377, distance: 10.2
click at [328, 375] on div at bounding box center [272, 430] width 168 height 204
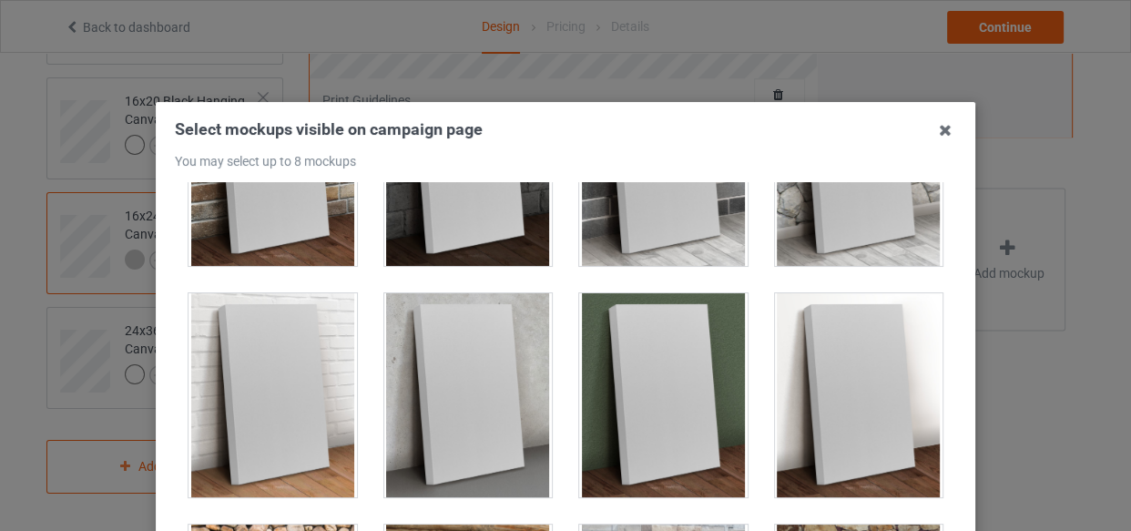
click at [442, 330] on div at bounding box center [468, 395] width 168 height 204
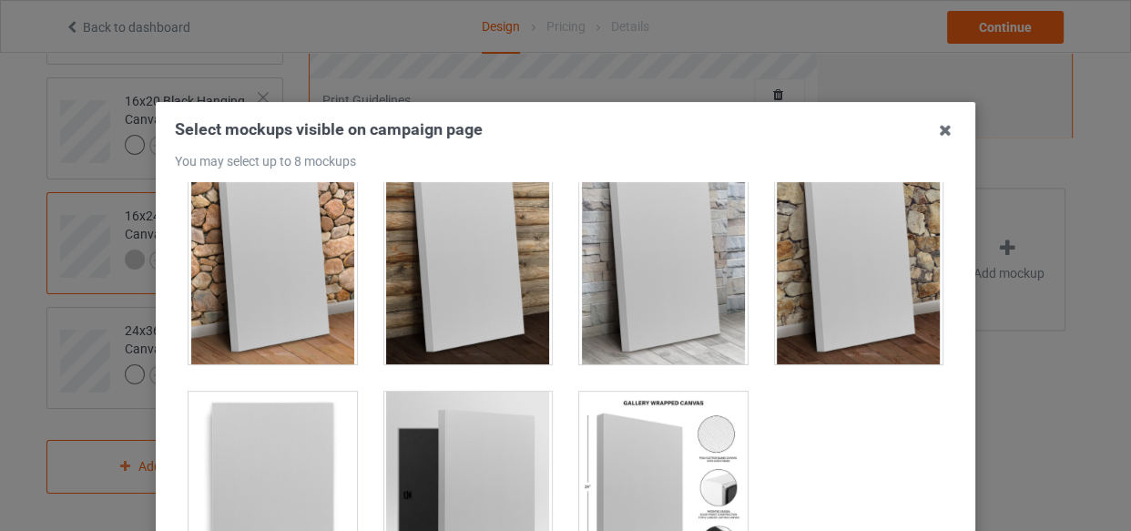
scroll to position [1193, 0]
click at [738, 355] on div at bounding box center [663, 261] width 196 height 231
drag, startPoint x: 627, startPoint y: 404, endPoint x: 627, endPoint y: 429, distance: 24.6
click at [627, 405] on div at bounding box center [663, 493] width 168 height 204
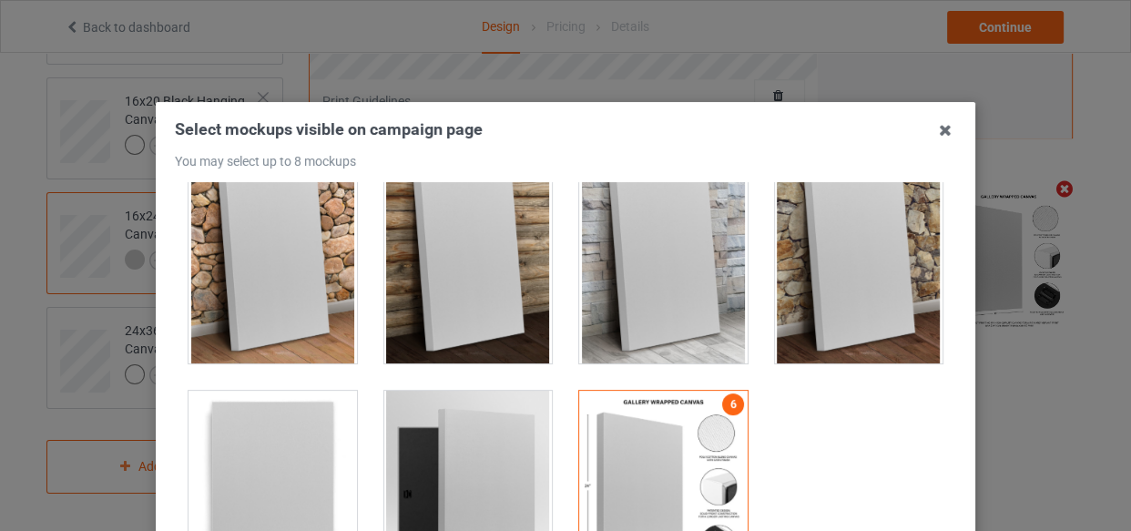
click at [387, 443] on div at bounding box center [468, 493] width 168 height 204
drag, startPoint x: 510, startPoint y: 282, endPoint x: 616, endPoint y: 279, distance: 105.7
click at [509, 280] on div at bounding box center [468, 261] width 168 height 204
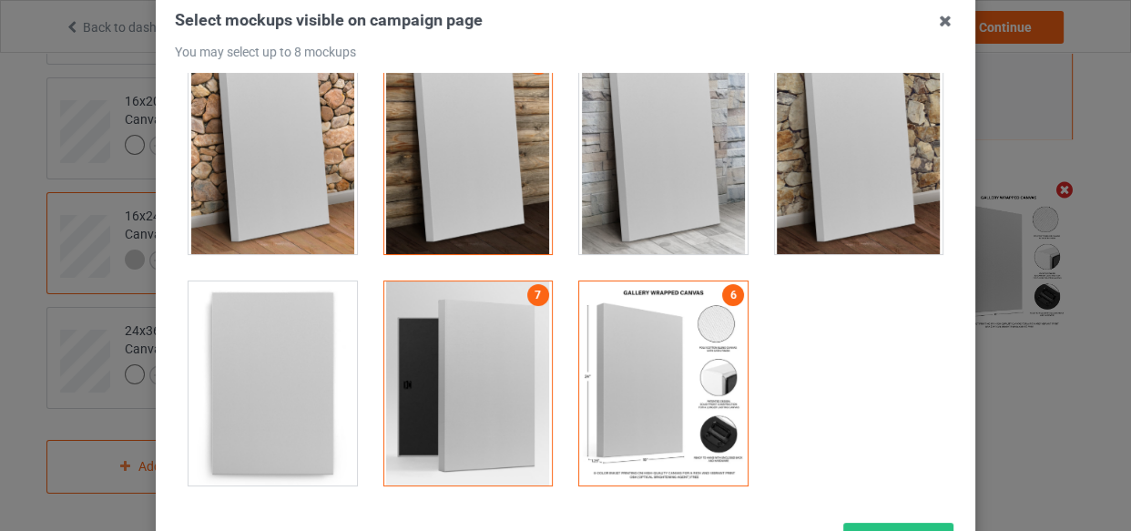
scroll to position [261, 0]
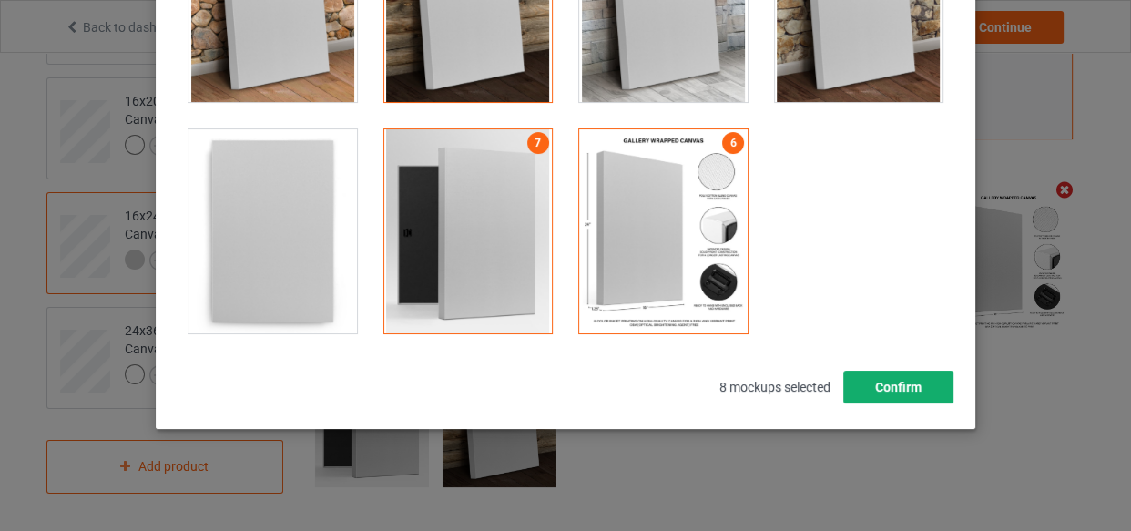
drag, startPoint x: 885, startPoint y: 384, endPoint x: 668, endPoint y: 355, distance: 218.7
click at [883, 384] on button "Confirm" at bounding box center [898, 387] width 110 height 33
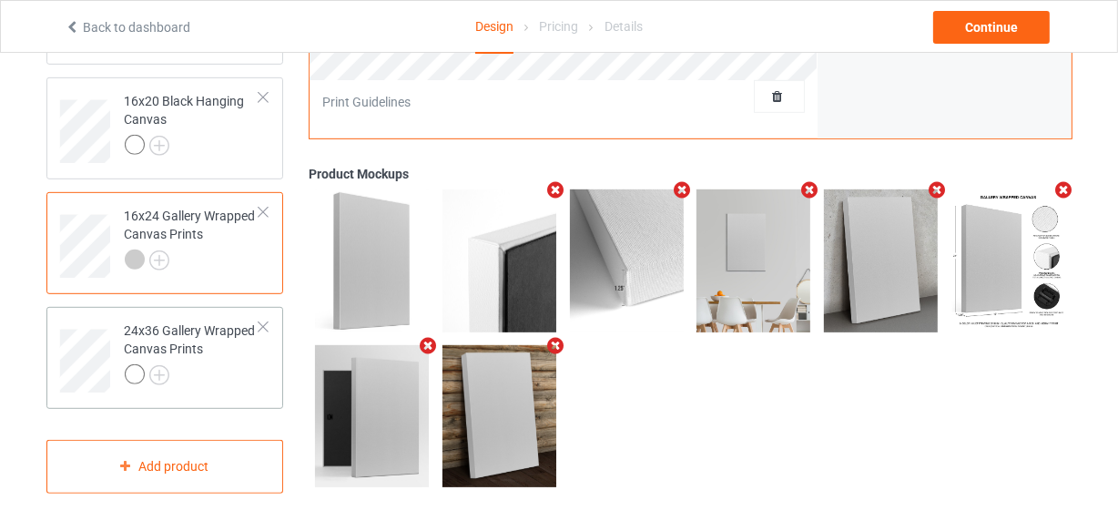
click at [237, 362] on div "24x36 Gallery Wrapped Canvas Prints" at bounding box center [193, 352] width 136 height 62
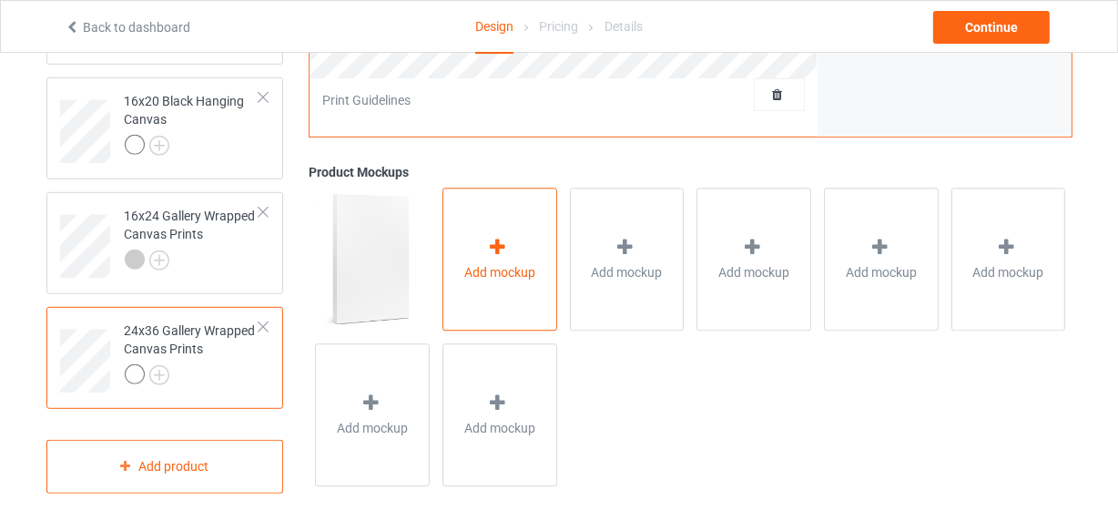
click at [488, 253] on icon at bounding box center [498, 247] width 23 height 19
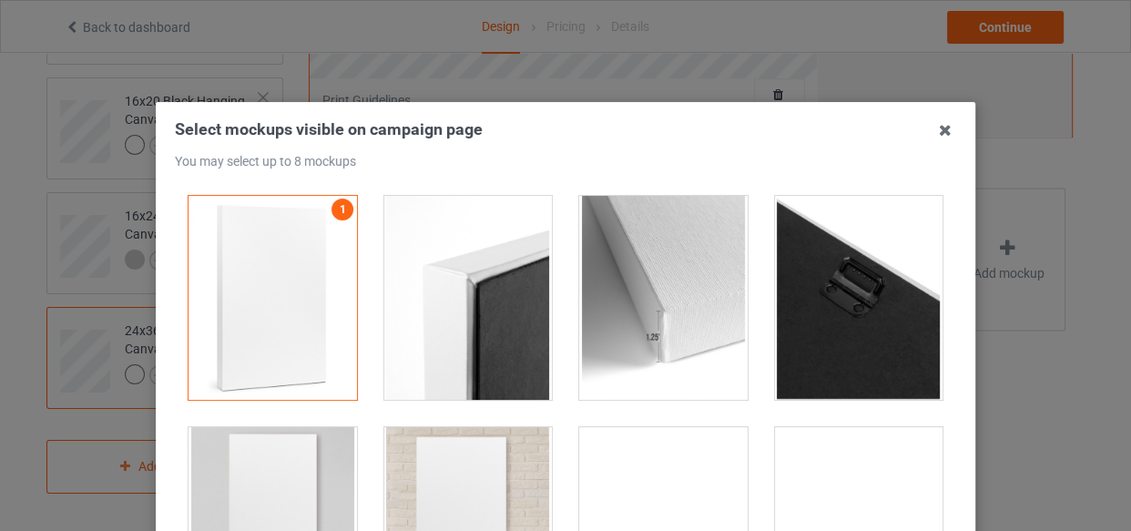
click at [478, 306] on div at bounding box center [468, 298] width 168 height 204
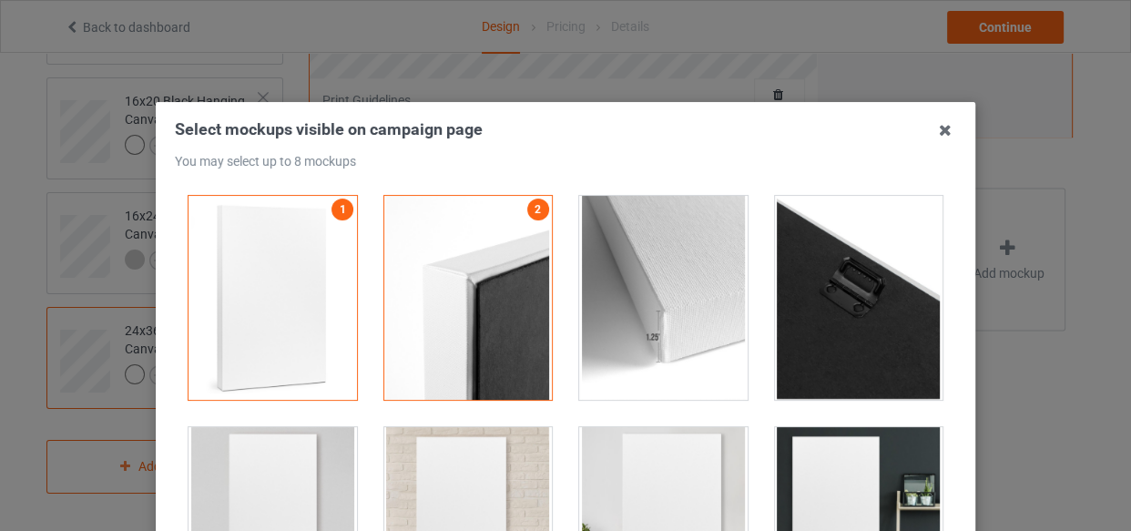
click at [775, 331] on div at bounding box center [859, 298] width 168 height 204
click at [845, 334] on div at bounding box center [859, 298] width 168 height 204
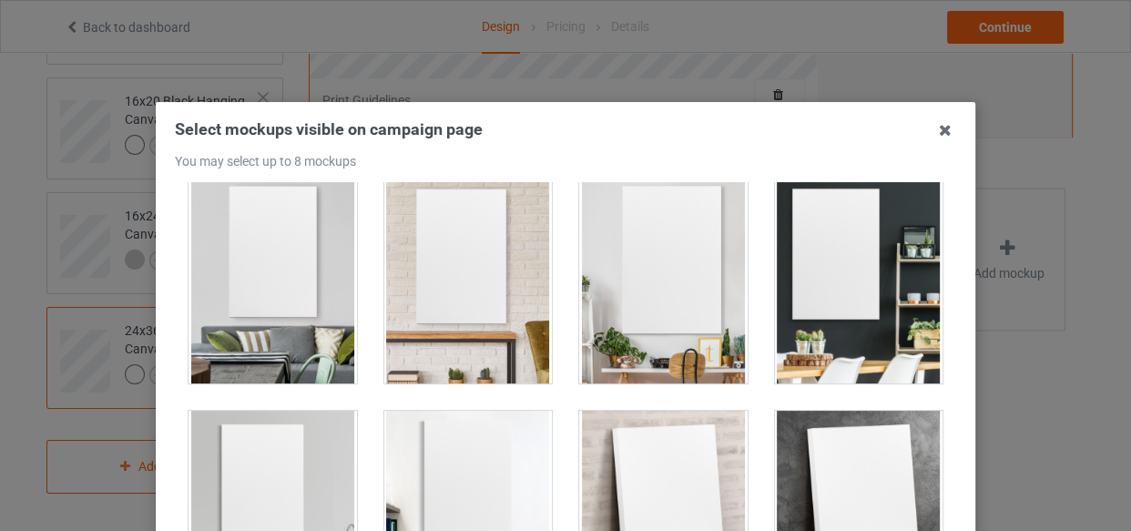
click at [501, 304] on div at bounding box center [468, 281] width 168 height 204
click at [320, 318] on div at bounding box center [272, 281] width 168 height 204
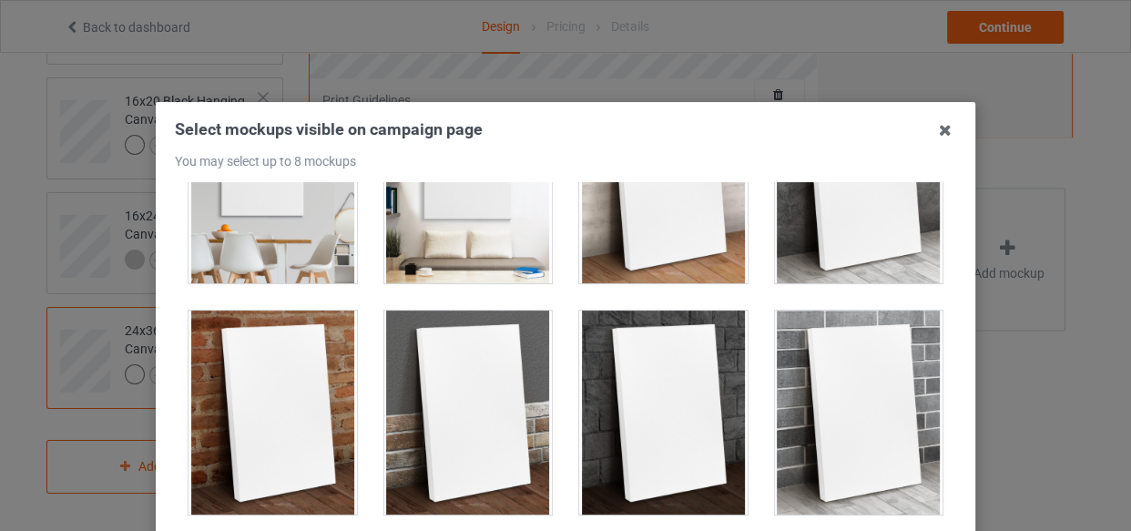
click at [442, 338] on div at bounding box center [468, 413] width 168 height 204
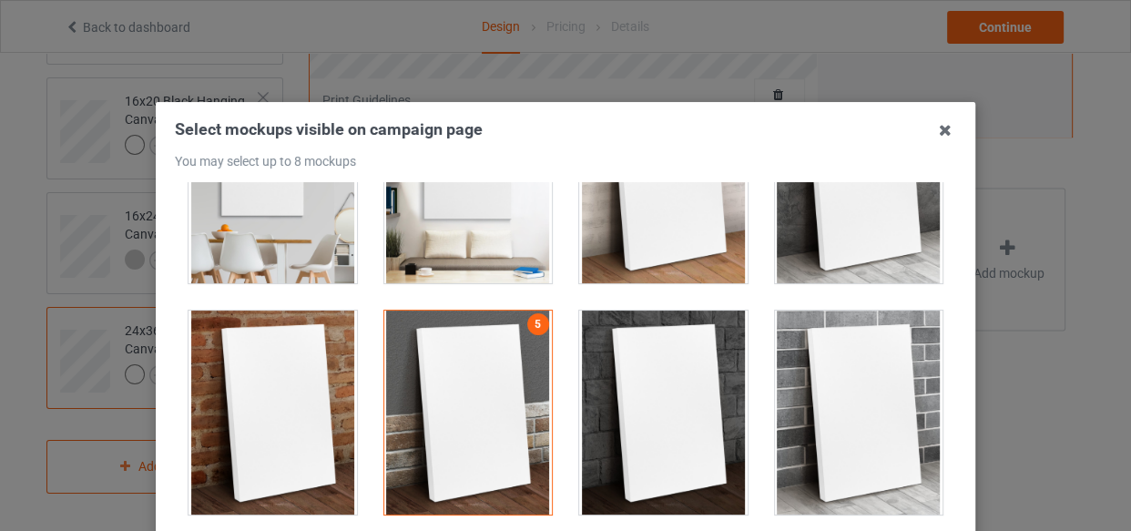
click at [707, 387] on div at bounding box center [663, 413] width 168 height 204
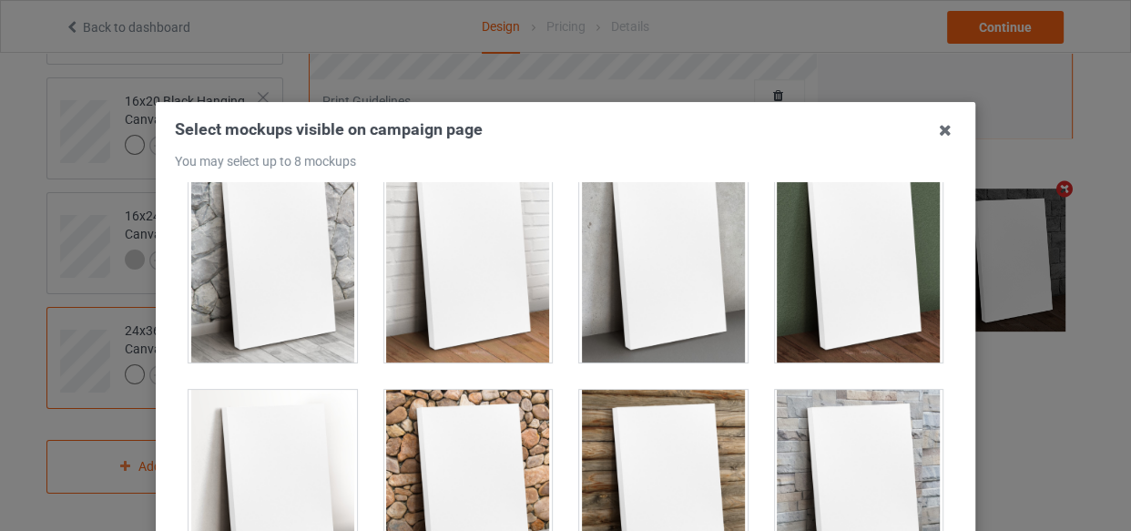
scroll to position [993, 0]
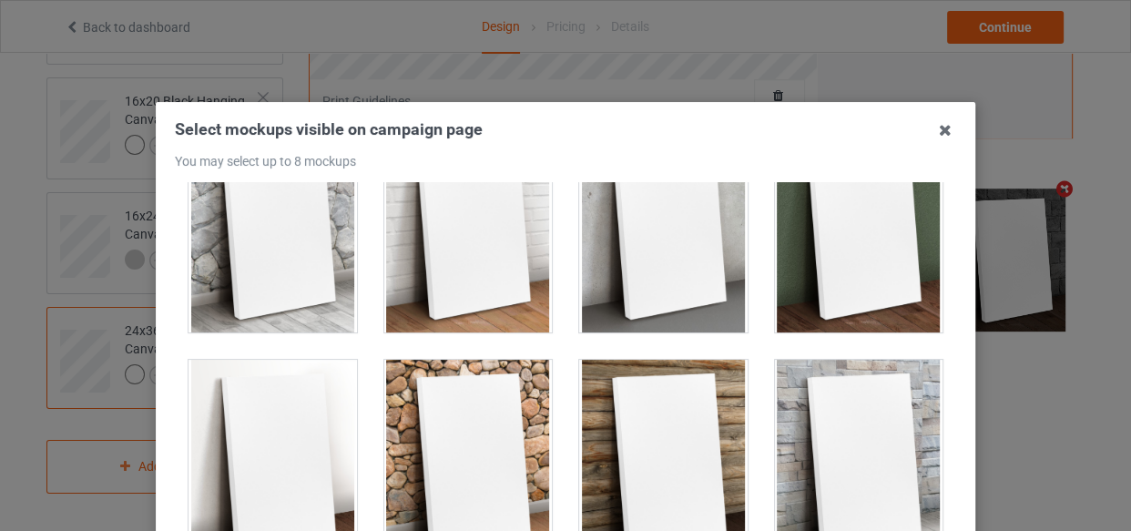
click at [854, 360] on div at bounding box center [859, 462] width 168 height 204
click at [614, 437] on div at bounding box center [663, 462] width 168 height 204
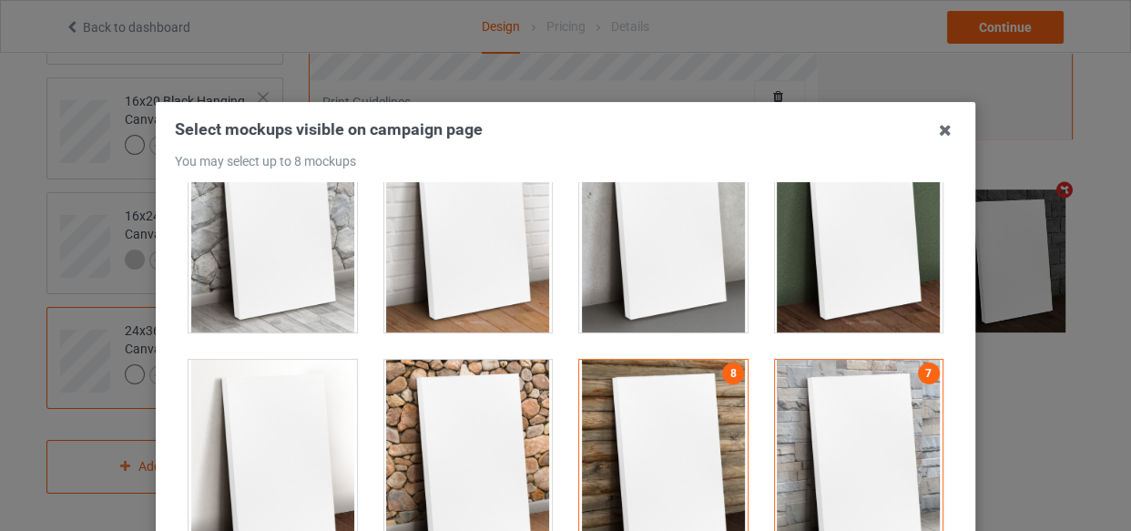
scroll to position [1193, 0]
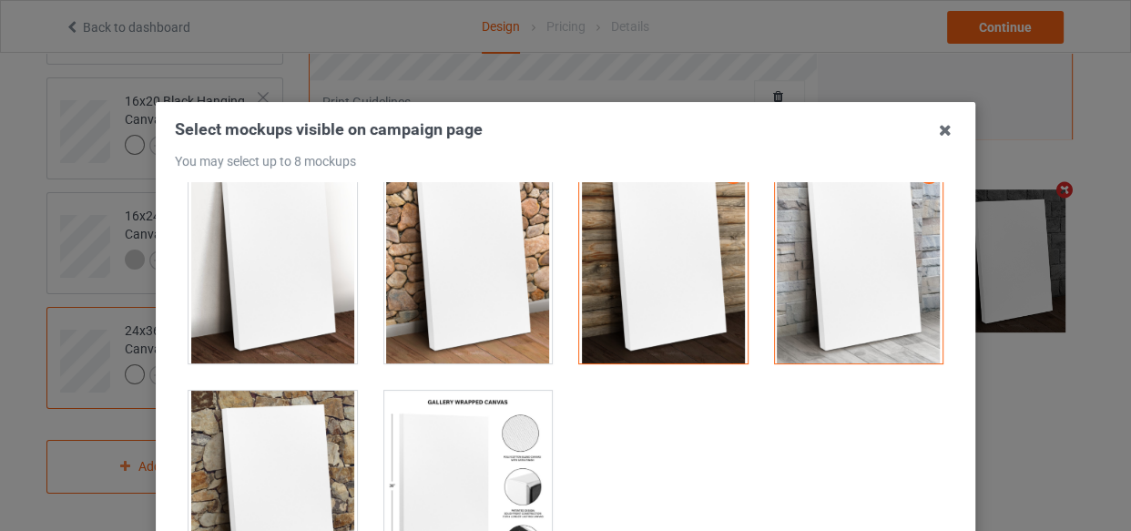
click at [455, 443] on div at bounding box center [468, 493] width 168 height 204
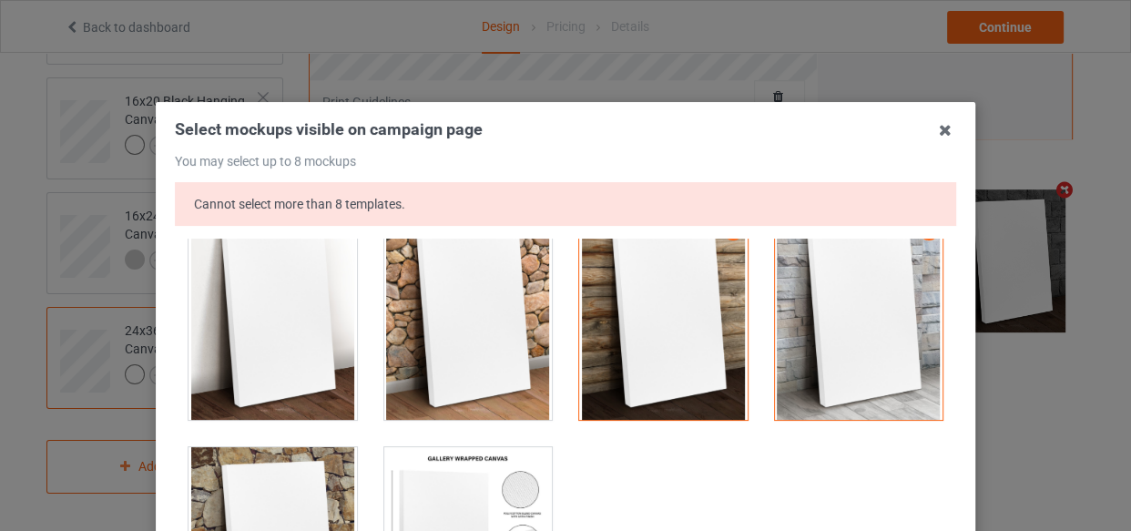
click at [688, 341] on div at bounding box center [663, 318] width 168 height 204
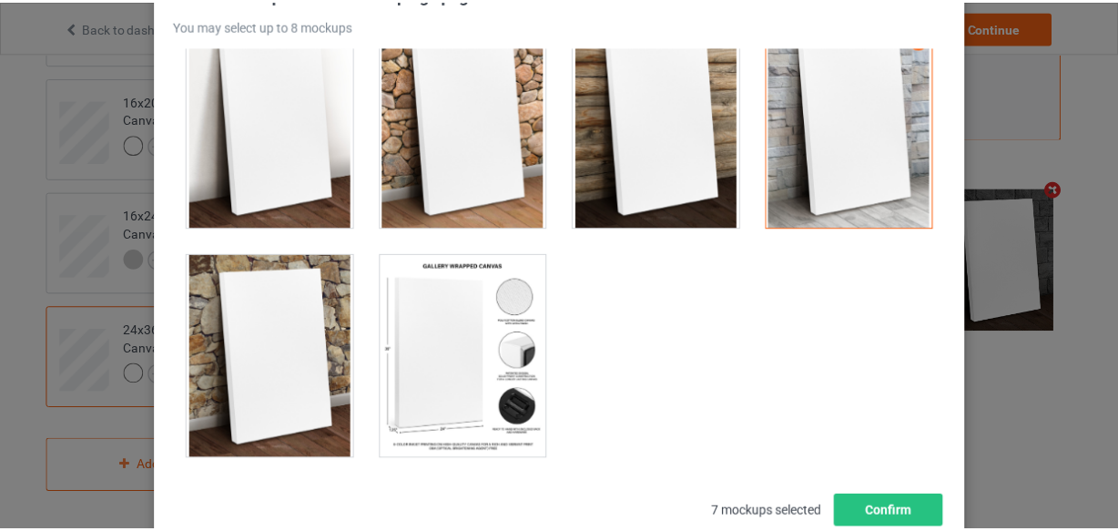
scroll to position [261, 0]
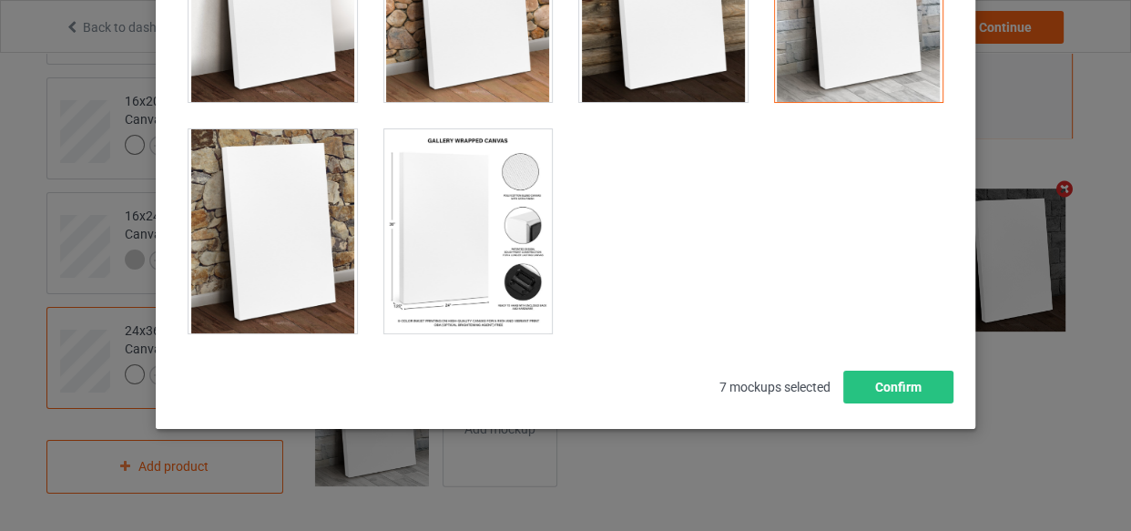
click at [436, 288] on div at bounding box center [468, 231] width 168 height 204
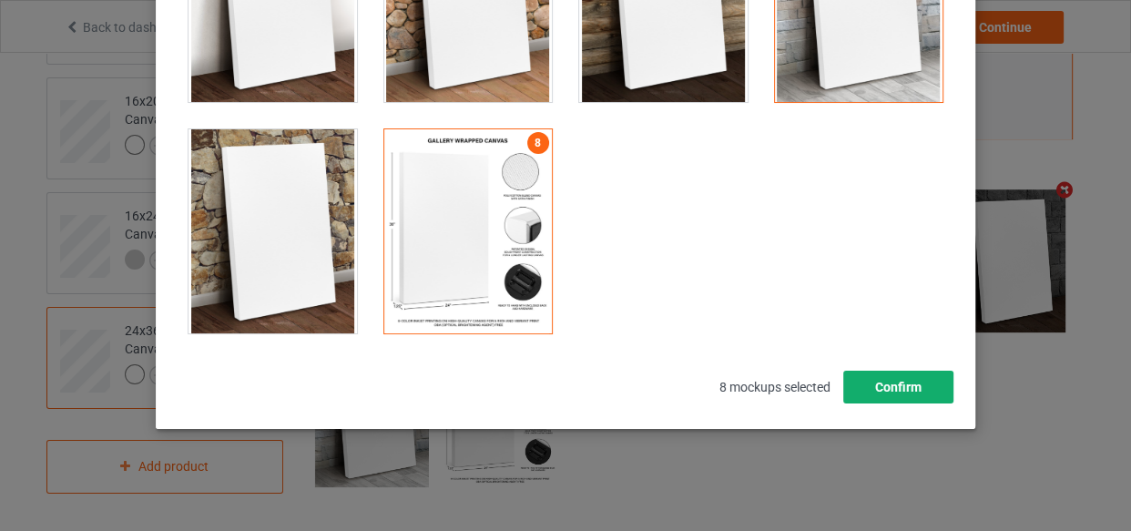
click at [874, 387] on button "Confirm" at bounding box center [898, 387] width 110 height 33
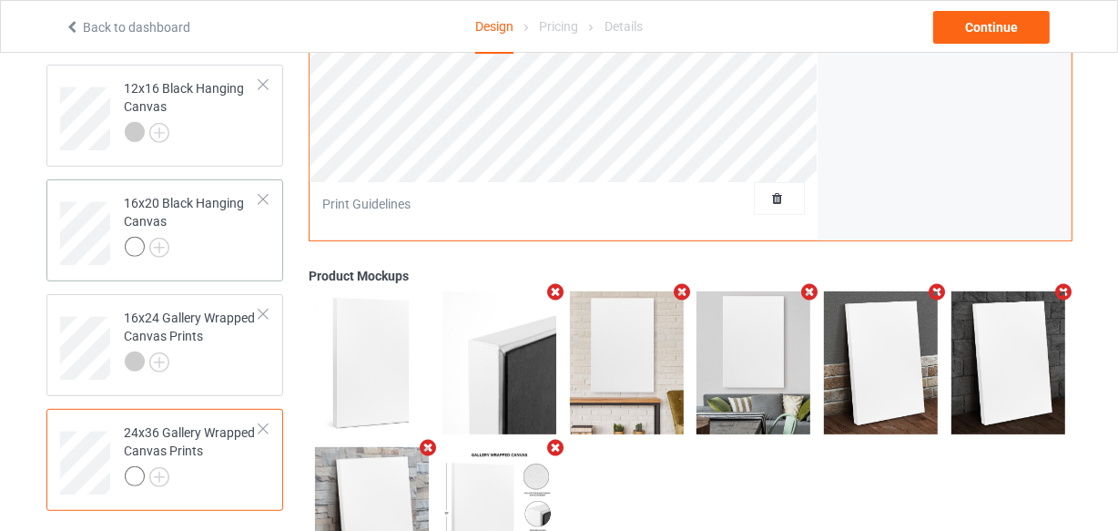
scroll to position [821, 0]
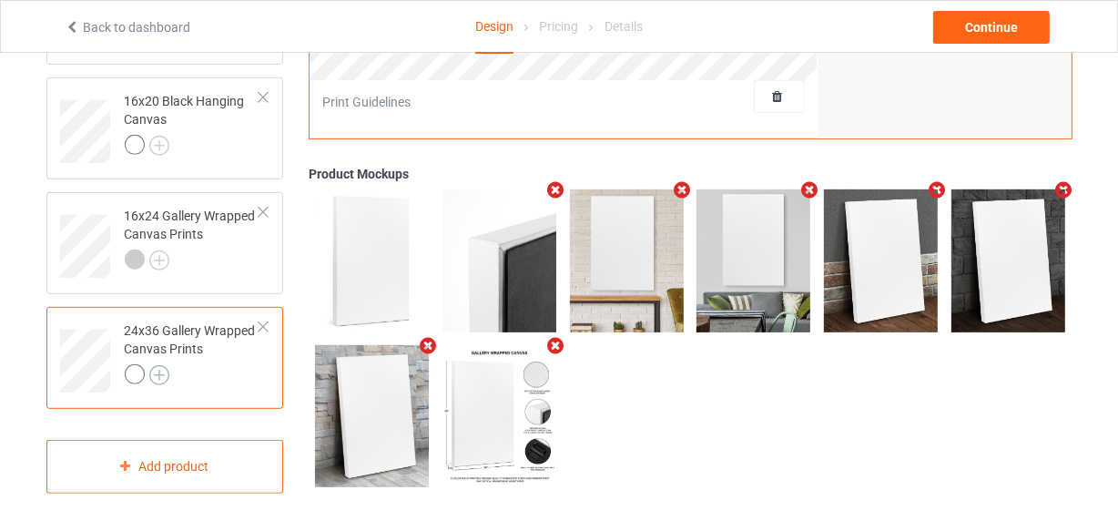
click at [164, 368] on img at bounding box center [159, 375] width 20 height 20
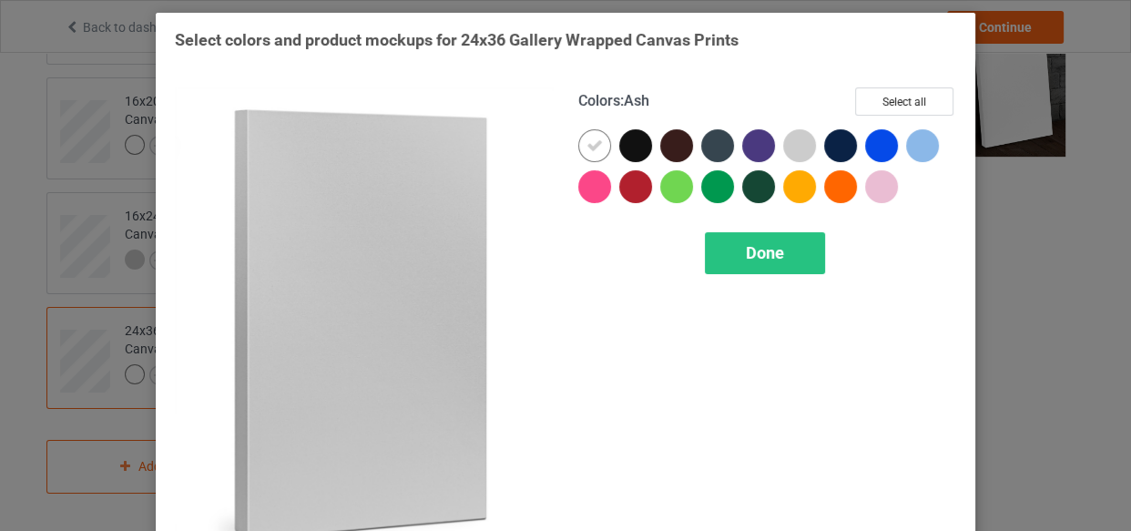
click at [790, 139] on div at bounding box center [799, 145] width 33 height 33
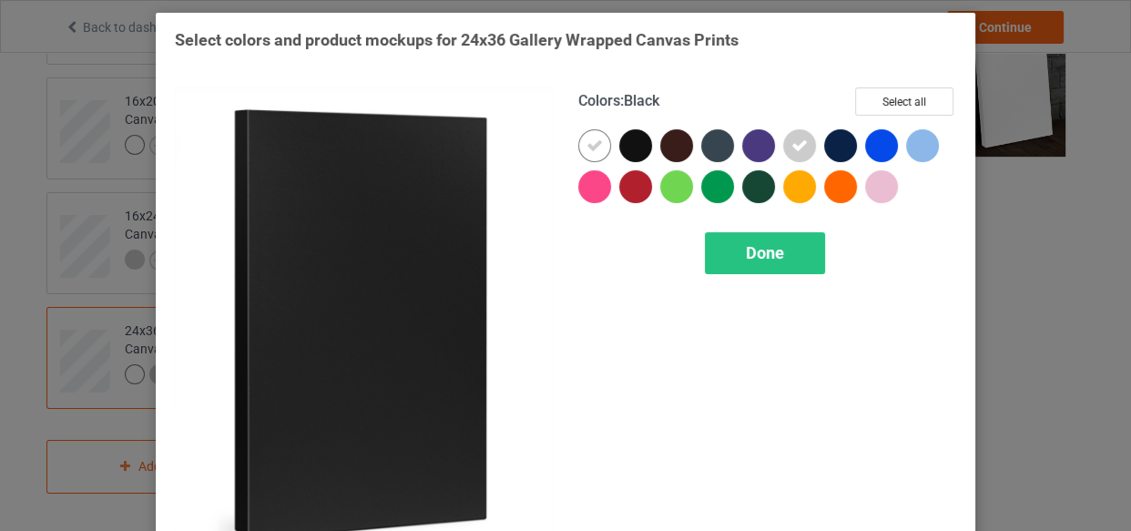
click at [596, 145] on icon at bounding box center [594, 146] width 16 height 16
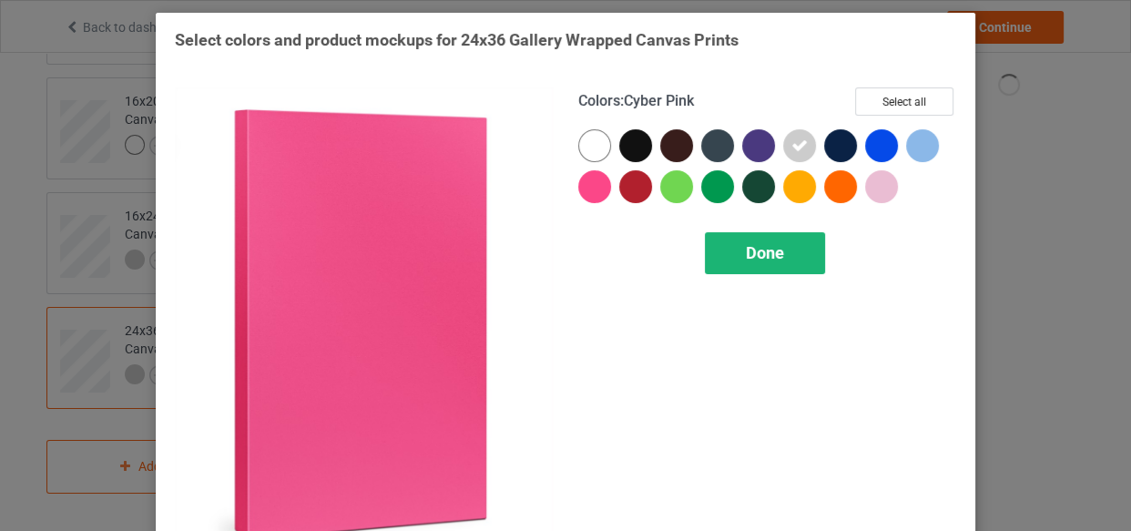
click at [746, 256] on span "Done" at bounding box center [765, 252] width 38 height 19
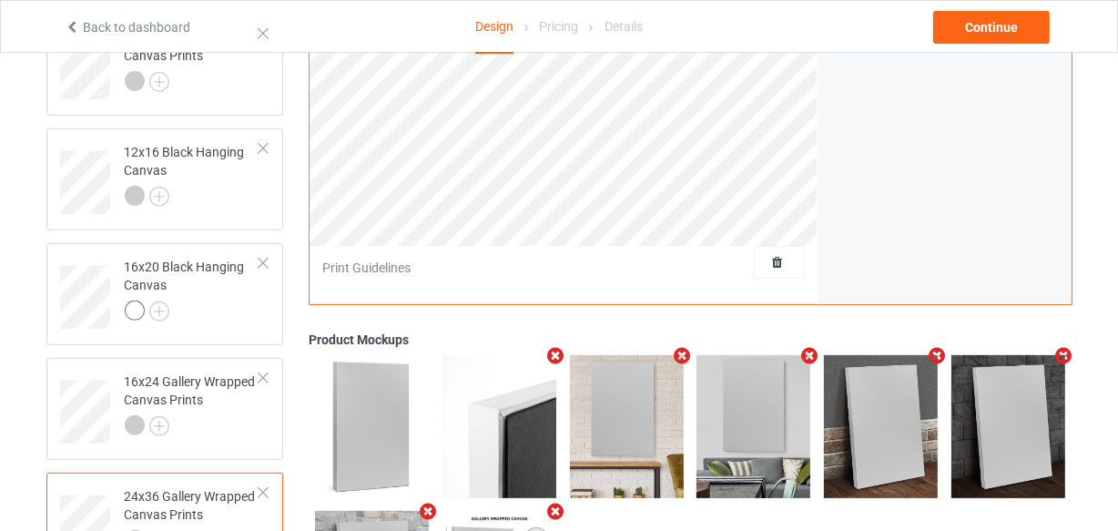
scroll to position [159, 0]
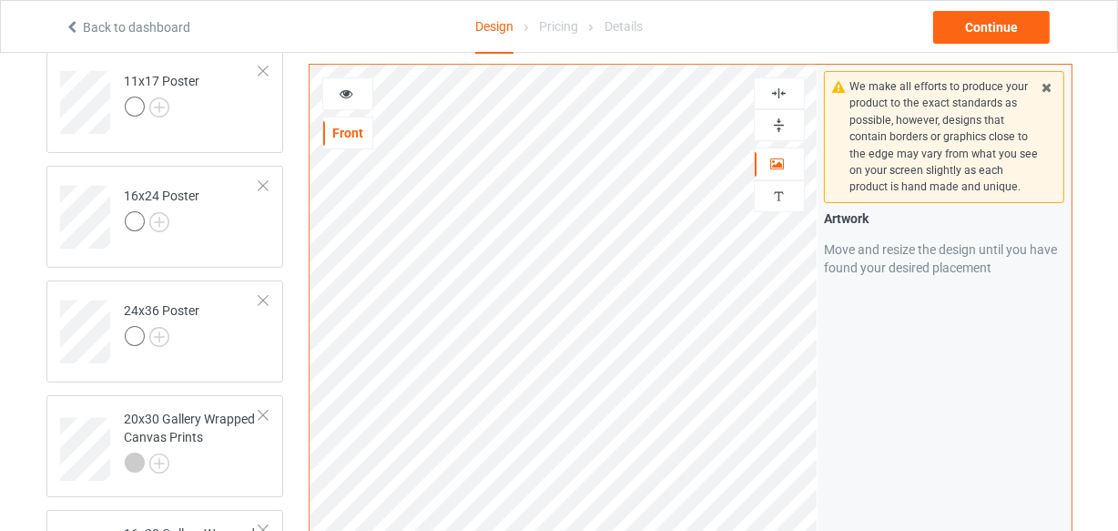
click at [780, 86] on img at bounding box center [778, 93] width 17 height 17
click at [777, 117] on img at bounding box center [778, 125] width 17 height 17
click at [777, 118] on img at bounding box center [778, 125] width 17 height 17
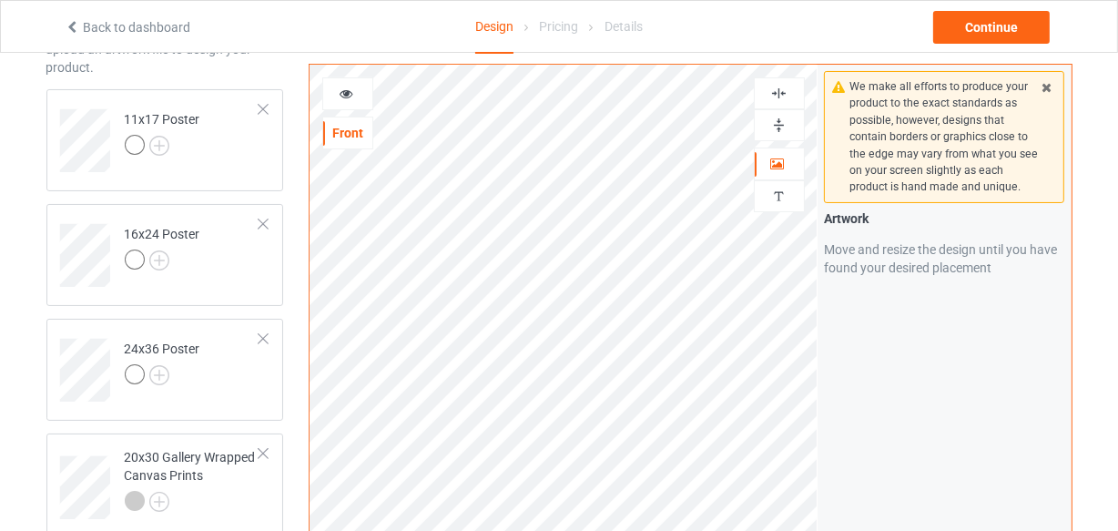
scroll to position [76, 0]
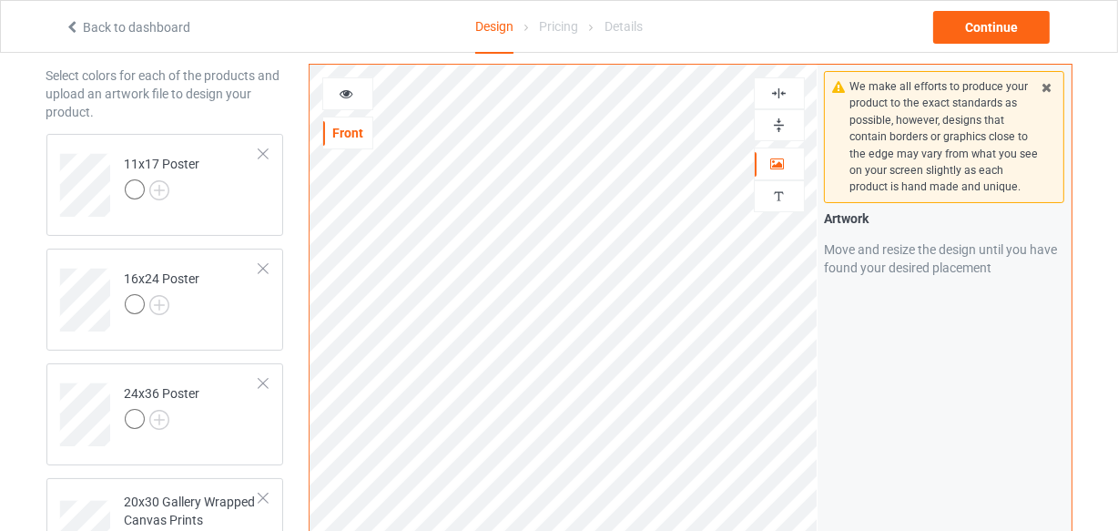
click at [779, 90] on img at bounding box center [778, 93] width 17 height 17
click at [779, 120] on img at bounding box center [778, 125] width 17 height 17
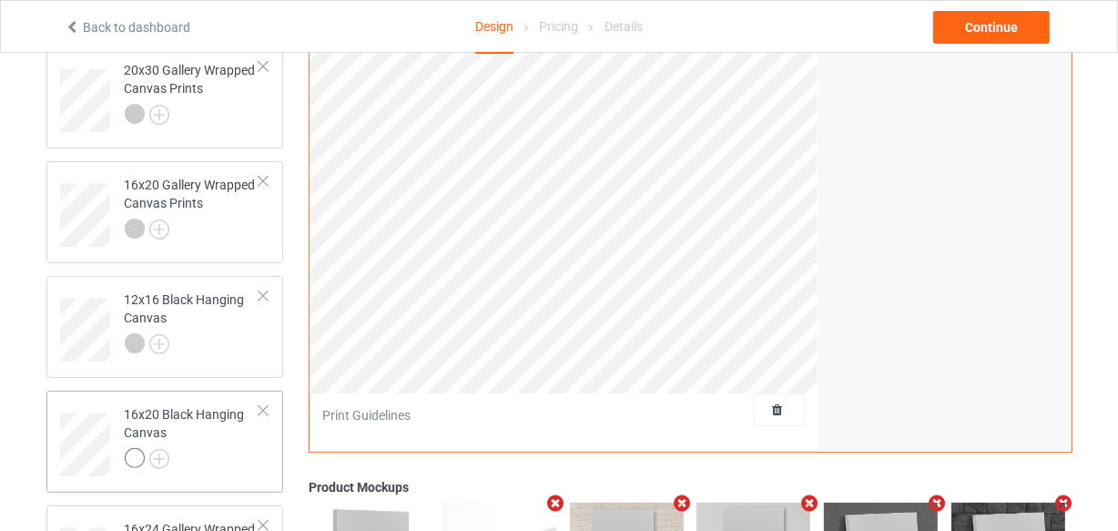
scroll to position [656, 0]
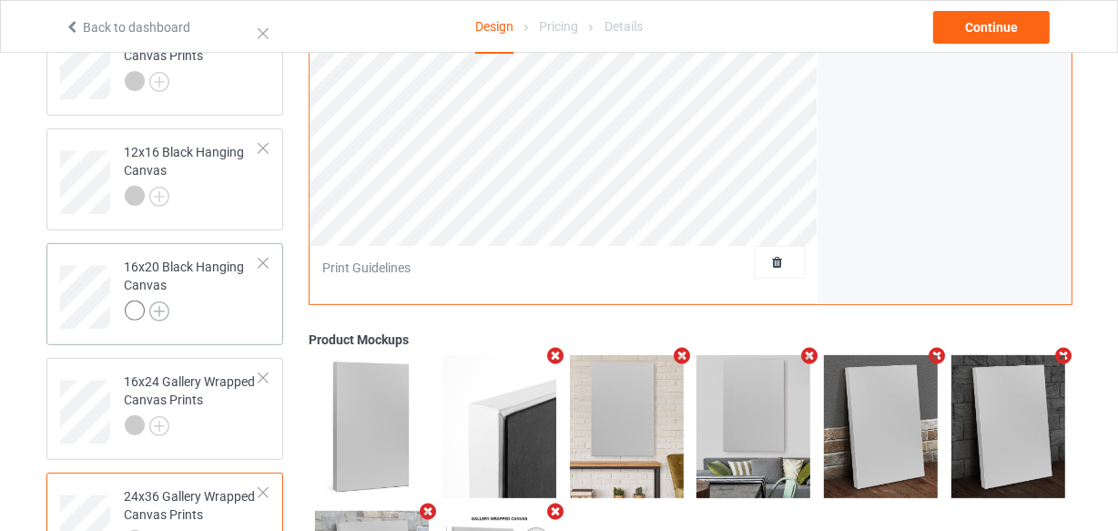
click at [155, 309] on img at bounding box center [159, 311] width 20 height 20
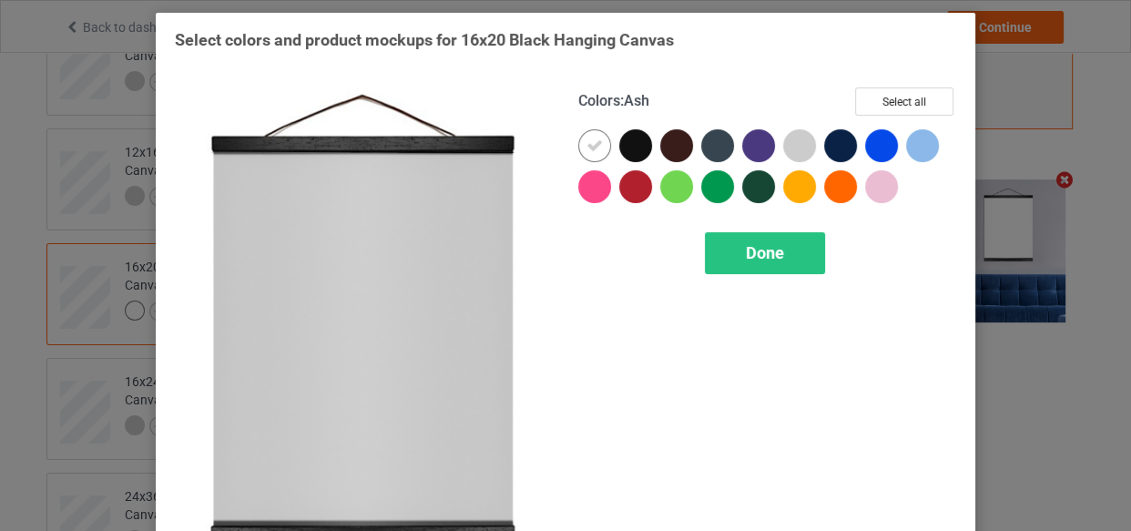
click at [784, 153] on div at bounding box center [799, 145] width 33 height 33
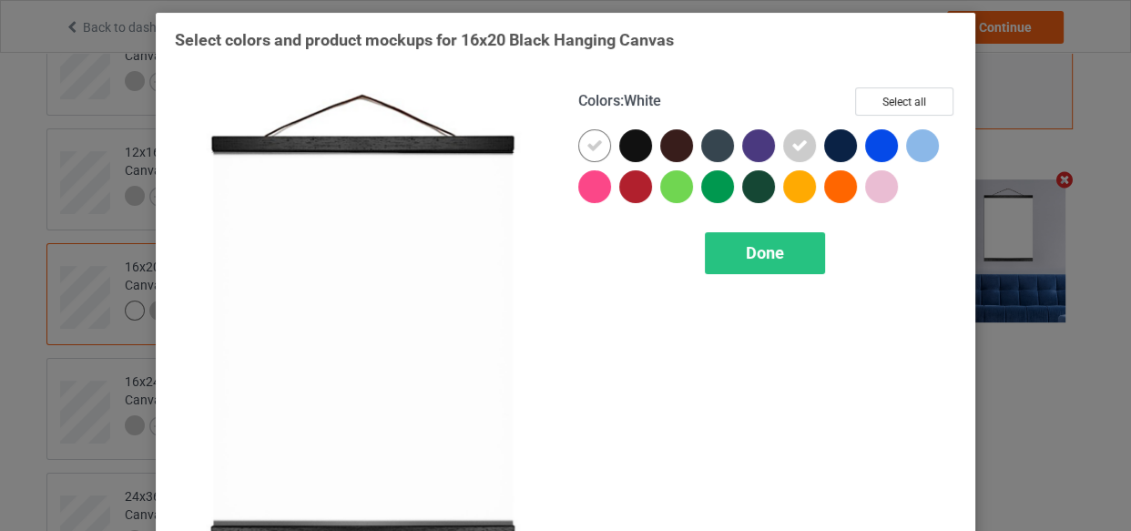
click at [586, 146] on icon at bounding box center [594, 146] width 16 height 16
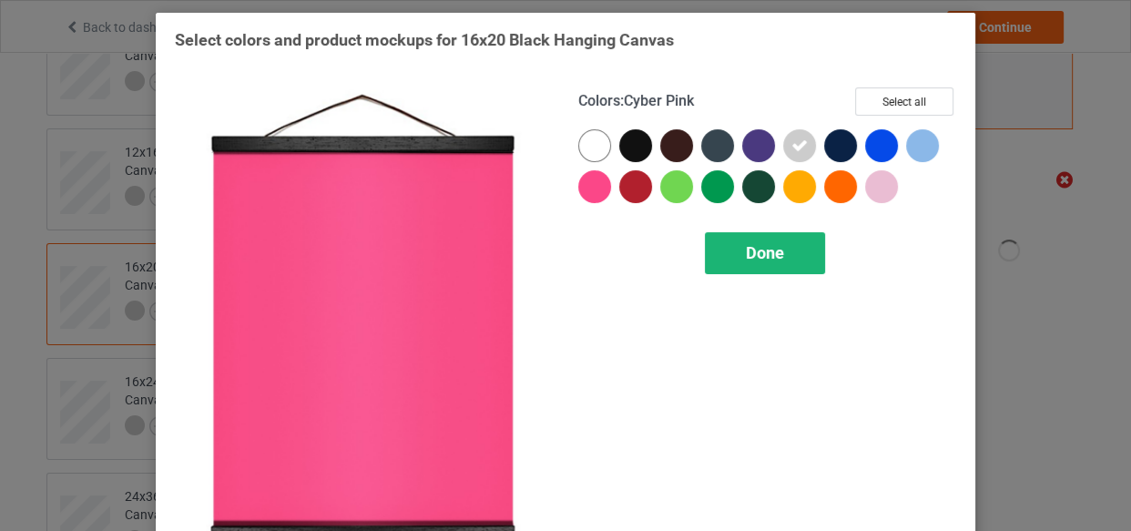
click at [757, 252] on span "Done" at bounding box center [765, 252] width 38 height 19
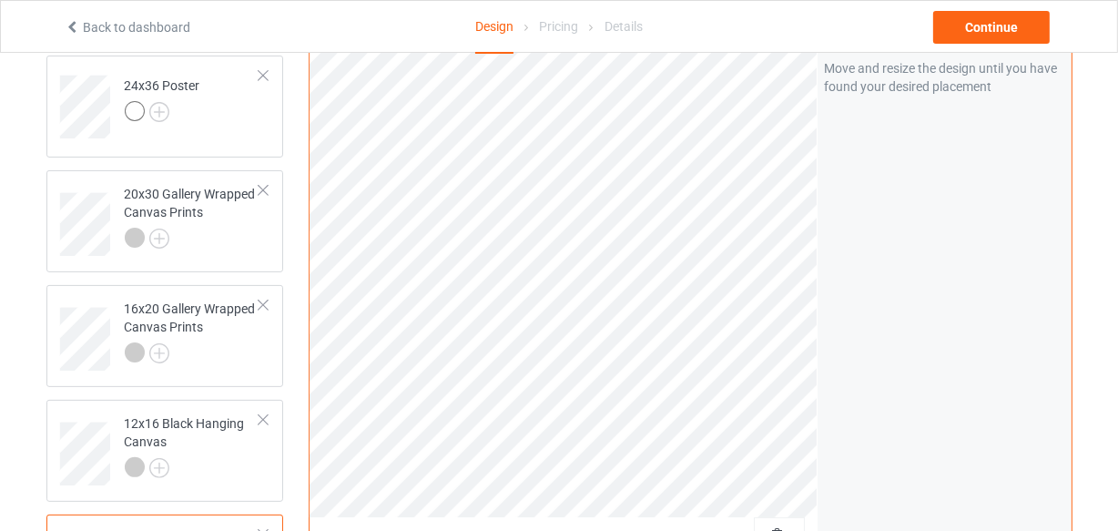
scroll to position [242, 0]
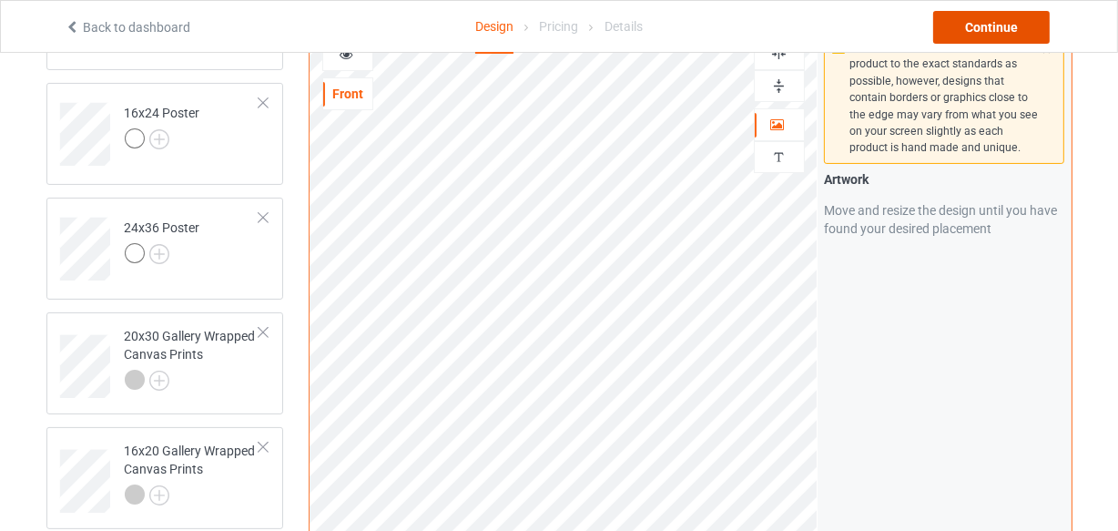
click at [1014, 28] on div "Continue" at bounding box center [991, 27] width 117 height 33
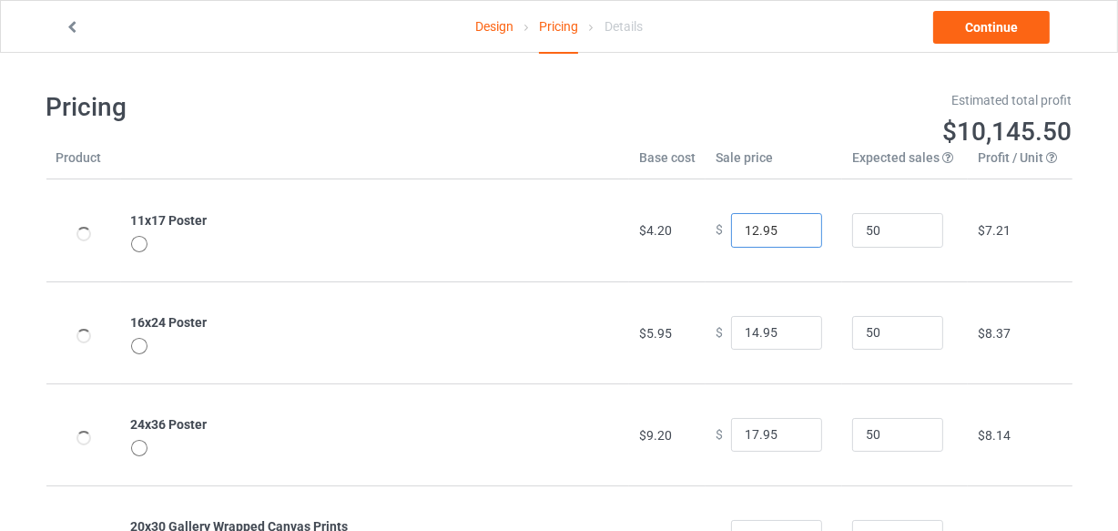
click at [792, 228] on input "12.95" at bounding box center [776, 230] width 91 height 35
type input "13.95"
click at [795, 223] on input "13.95" at bounding box center [776, 230] width 91 height 35
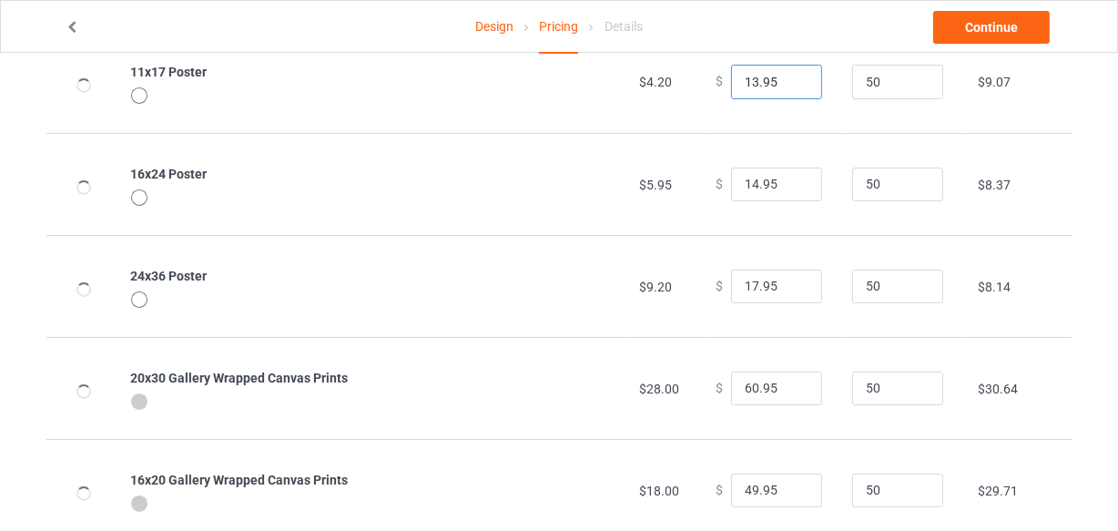
scroll to position [165, 0]
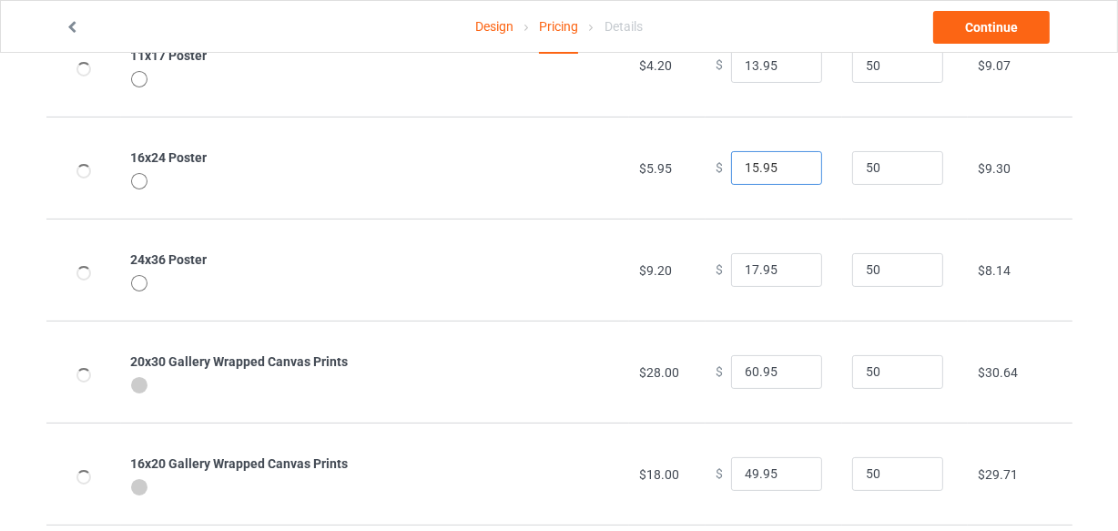
type input "15.95"
click at [790, 161] on input "15.95" at bounding box center [776, 168] width 91 height 35
type input "18.95"
click at [792, 261] on input "18.95" at bounding box center [776, 270] width 91 height 35
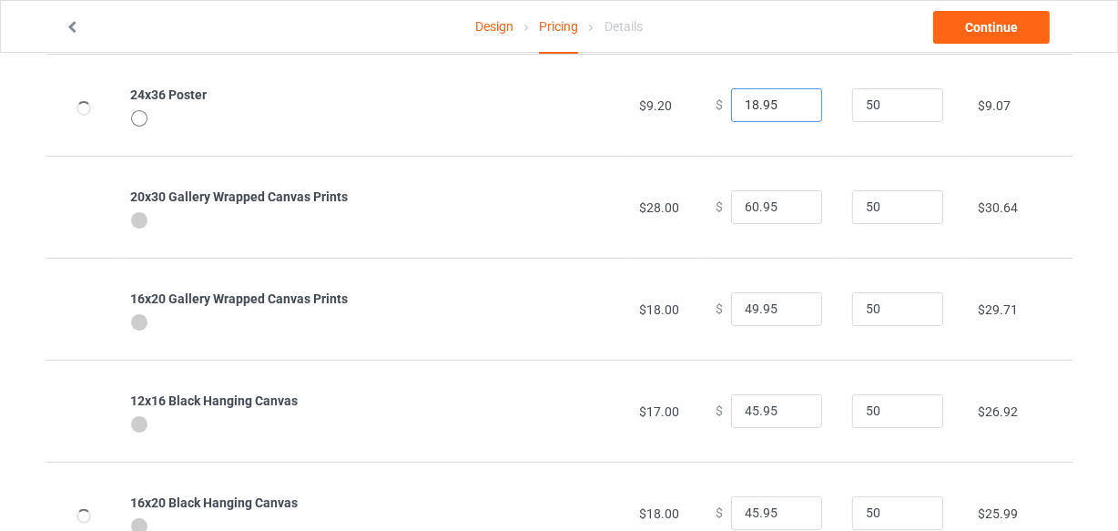
scroll to position [331, 0]
click at [790, 209] on input "48.95" at bounding box center [776, 206] width 91 height 35
click at [790, 209] on input "47.95" at bounding box center [776, 206] width 91 height 35
click at [790, 209] on input "46.95" at bounding box center [776, 206] width 91 height 35
click at [790, 209] on input "45.95" at bounding box center [776, 206] width 91 height 35
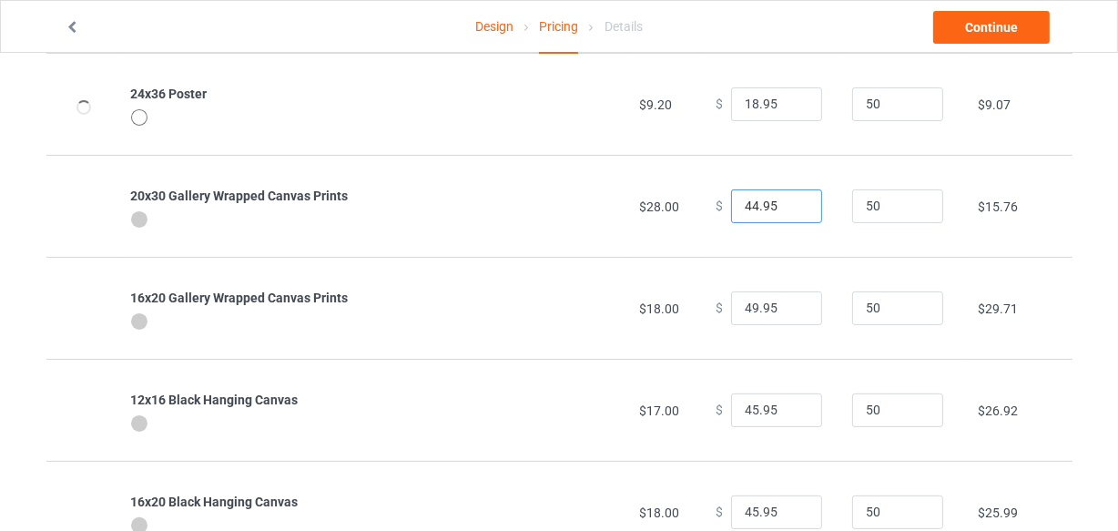
click at [790, 209] on input "44.95" at bounding box center [776, 206] width 91 height 35
click at [790, 209] on input "43.95" at bounding box center [776, 206] width 91 height 35
click at [790, 209] on input "42.95" at bounding box center [776, 206] width 91 height 35
click at [790, 209] on input "41.95" at bounding box center [776, 206] width 91 height 35
click at [790, 209] on input "40.95" at bounding box center [776, 206] width 91 height 35
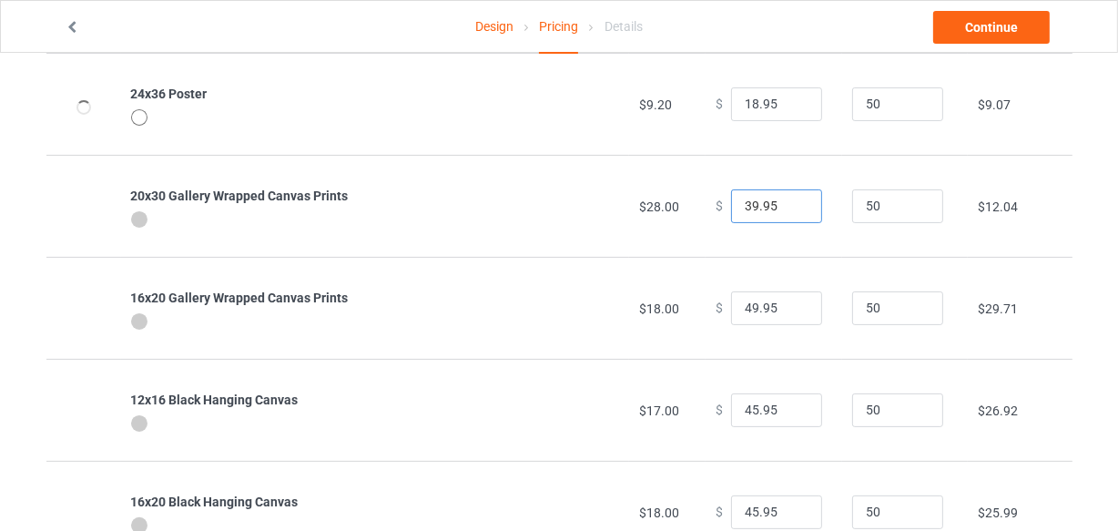
click at [790, 209] on input "39.95" at bounding box center [776, 206] width 91 height 35
type input "38.95"
click at [790, 209] on input "38.95" at bounding box center [776, 206] width 91 height 35
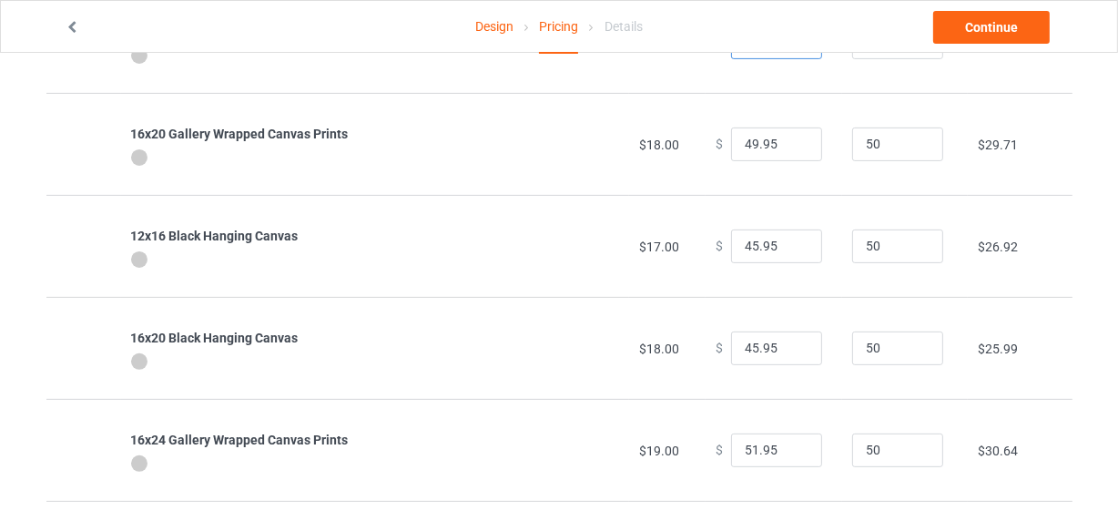
scroll to position [496, 0]
click at [795, 146] on input "35.95" at bounding box center [776, 143] width 91 height 35
click at [795, 146] on input "34.95" at bounding box center [776, 143] width 91 height 35
click at [795, 146] on input "33.95" at bounding box center [776, 143] width 91 height 35
click at [795, 146] on input "32.95" at bounding box center [776, 143] width 91 height 35
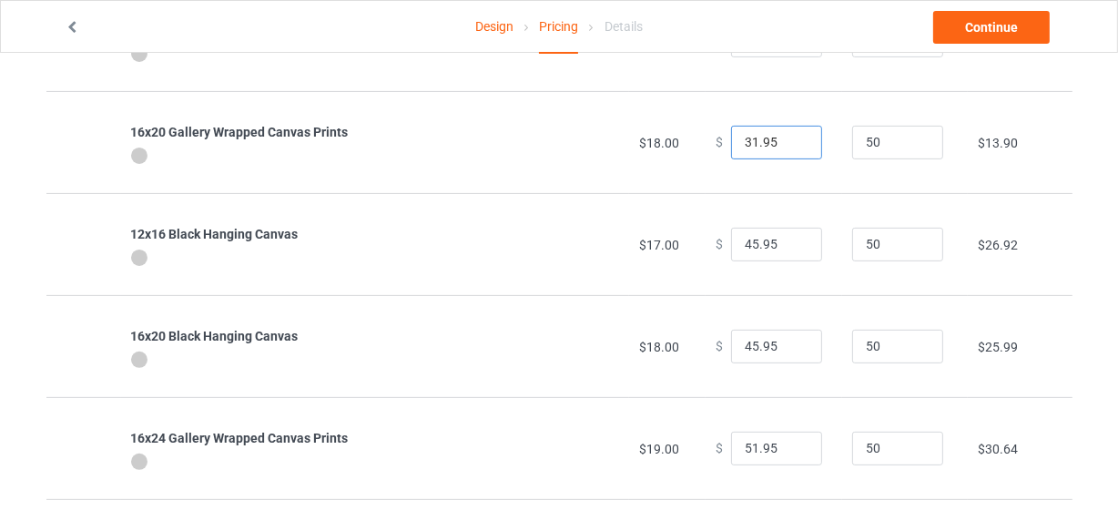
click at [795, 146] on input "31.95" at bounding box center [776, 143] width 91 height 35
click at [795, 146] on input "30.95" at bounding box center [776, 143] width 91 height 35
click at [795, 146] on input "29.95" at bounding box center [776, 143] width 91 height 35
type input "28.95"
click at [795, 146] on input "28.95" at bounding box center [776, 143] width 91 height 35
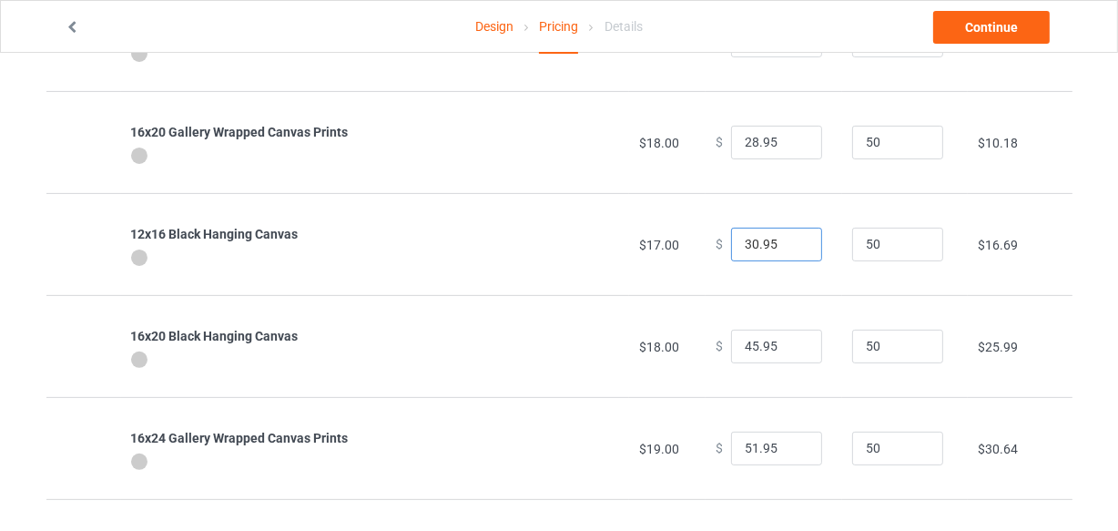
click at [793, 246] on input "30.95" at bounding box center [776, 245] width 91 height 35
click at [793, 246] on input "29.95" at bounding box center [776, 245] width 91 height 35
click at [793, 246] on input "28.95" at bounding box center [776, 245] width 91 height 35
click at [793, 243] on input "29.95" at bounding box center [776, 245] width 91 height 35
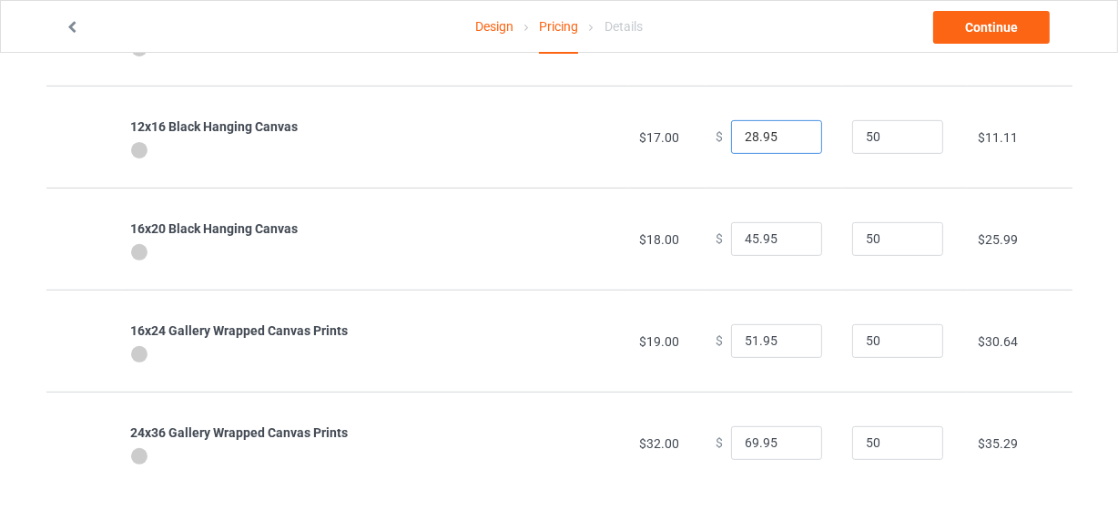
click at [792, 139] on input "28.95" at bounding box center [776, 137] width 91 height 35
type input "27.95"
click at [792, 139] on input "27.95" at bounding box center [776, 137] width 91 height 35
click at [792, 240] on input "33.95" at bounding box center [776, 239] width 91 height 35
click at [793, 240] on input "32.95" at bounding box center [776, 239] width 91 height 35
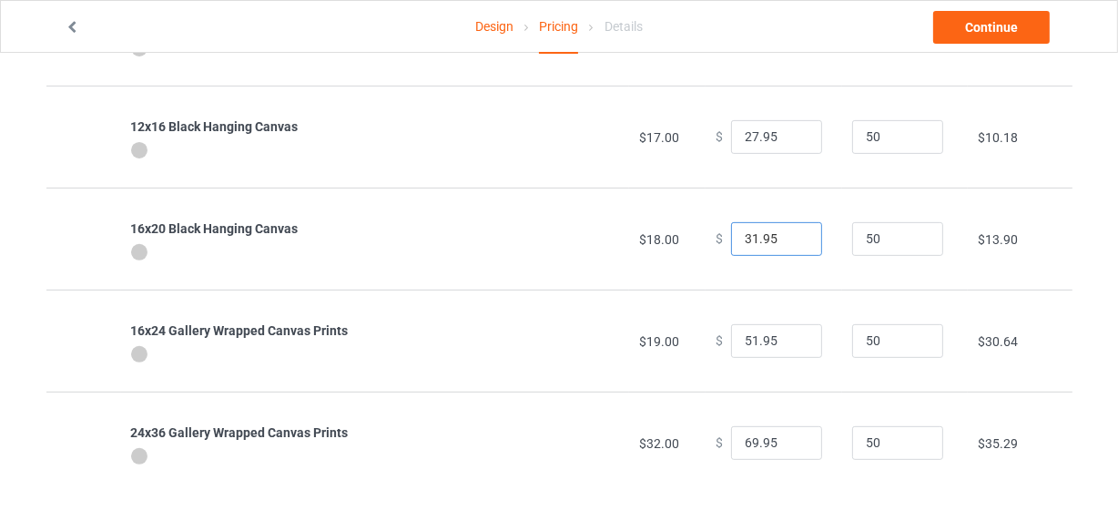
click at [793, 240] on input "31.95" at bounding box center [776, 239] width 91 height 35
click at [793, 240] on input "30.95" at bounding box center [776, 239] width 91 height 35
click at [793, 240] on input "29.95" at bounding box center [776, 239] width 91 height 35
type input "28.95"
click at [791, 240] on input "28.95" at bounding box center [776, 239] width 91 height 35
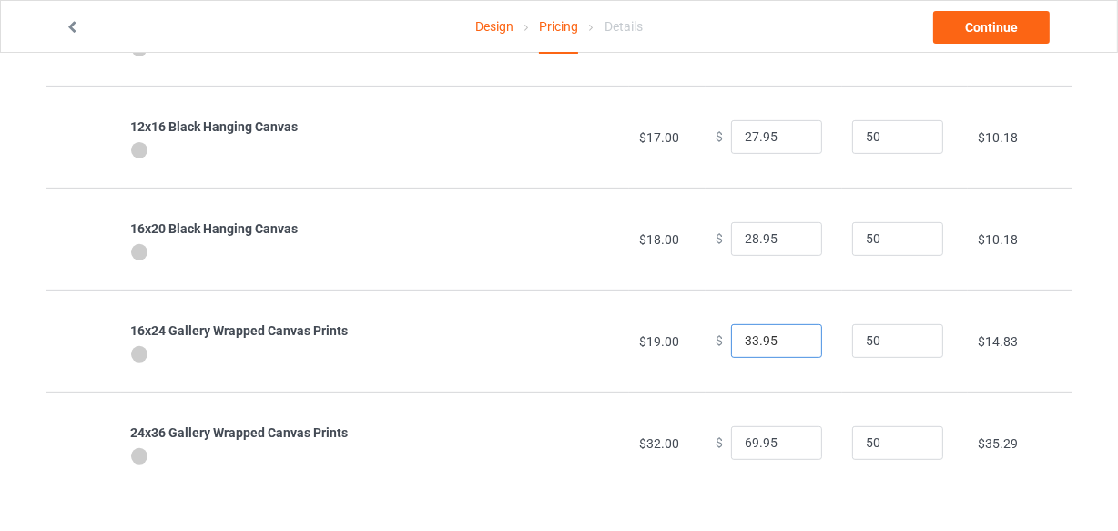
click at [790, 345] on input "33.95" at bounding box center [776, 341] width 91 height 35
click at [790, 345] on input "30.95" at bounding box center [776, 341] width 91 height 35
click at [790, 345] on input "29.95" at bounding box center [776, 341] width 91 height 35
click at [790, 345] on input "28.95" at bounding box center [776, 341] width 91 height 35
type input "29.95"
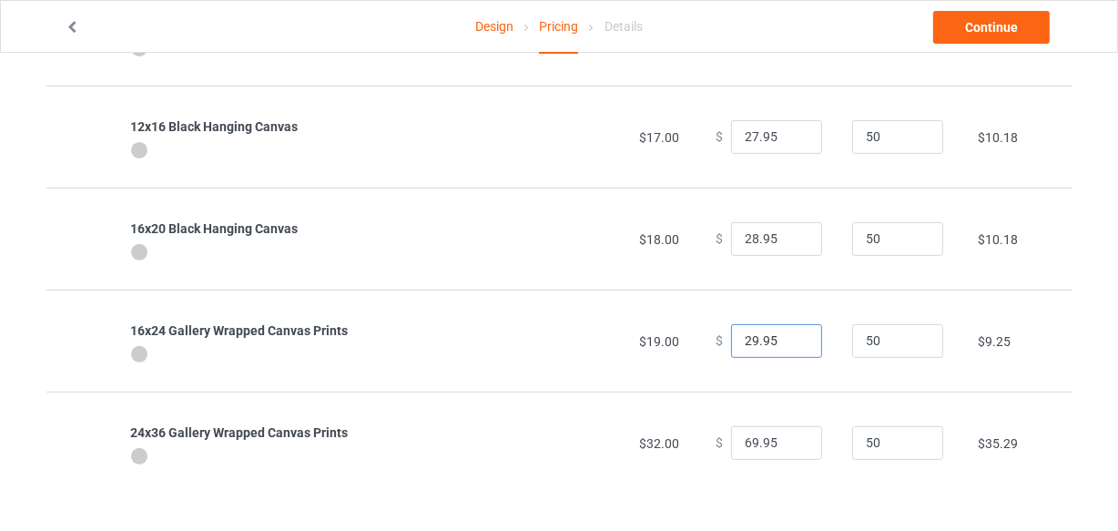
click at [792, 336] on input "29.95" at bounding box center [776, 341] width 91 height 35
click at [791, 443] on input "35.95" at bounding box center [776, 443] width 91 height 35
click at [792, 433] on input "45.95" at bounding box center [776, 443] width 91 height 35
click at [791, 445] on input "44.95" at bounding box center [776, 443] width 91 height 35
click at [791, 445] on input "43.95" at bounding box center [776, 443] width 91 height 35
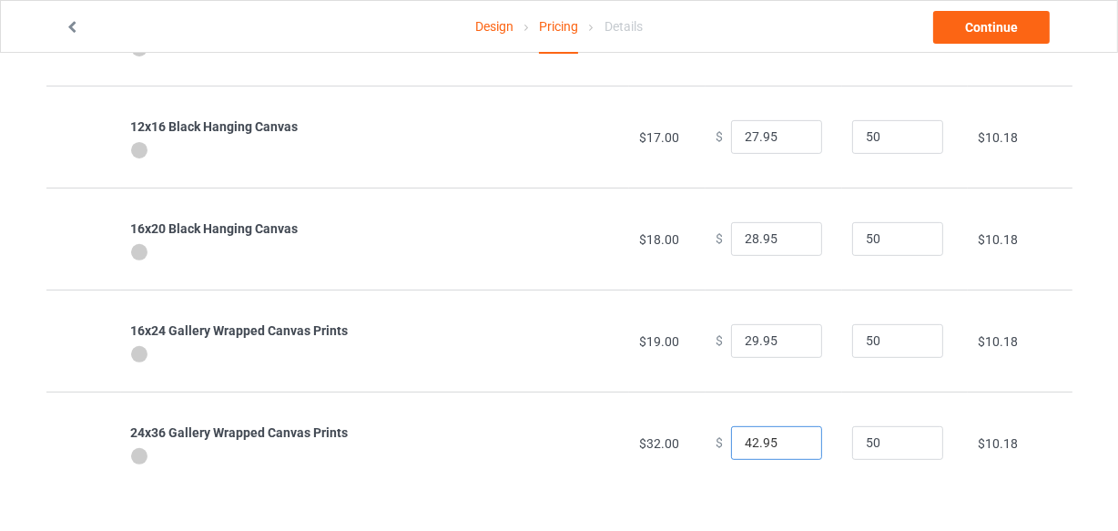
type input "42.95"
click at [791, 445] on input "42.95" at bounding box center [776, 443] width 91 height 35
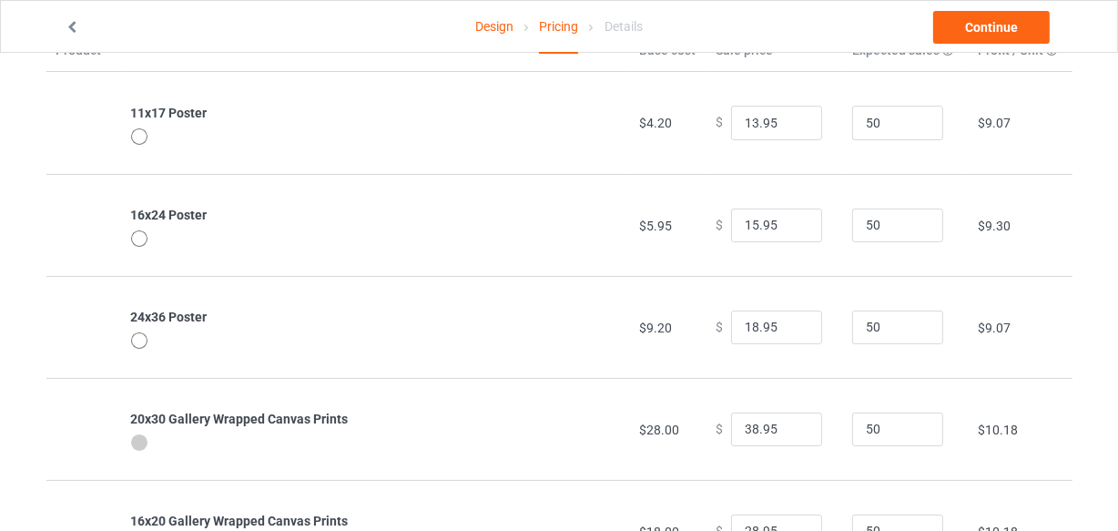
scroll to position [25, 0]
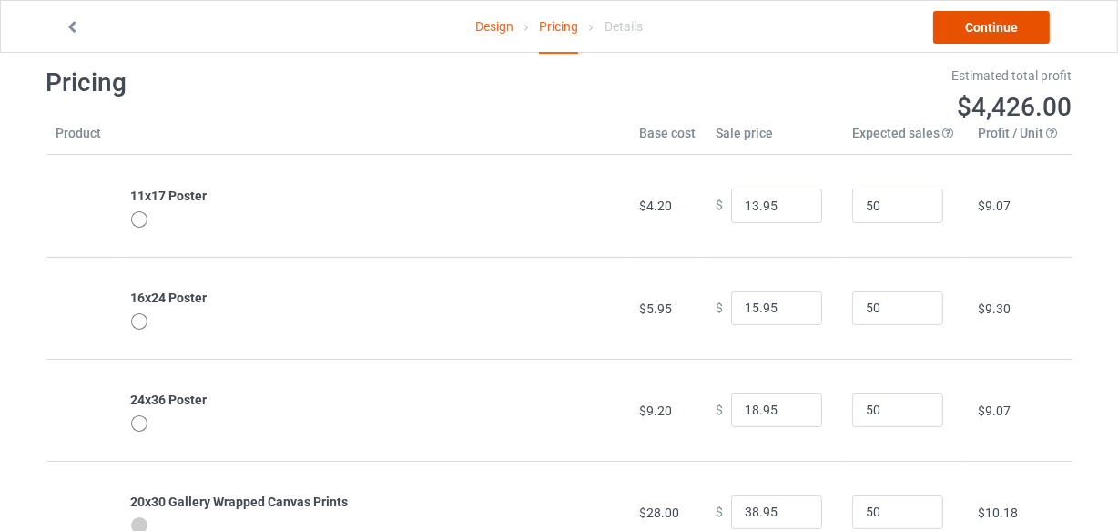
click at [979, 24] on link "Continue" at bounding box center [991, 27] width 117 height 33
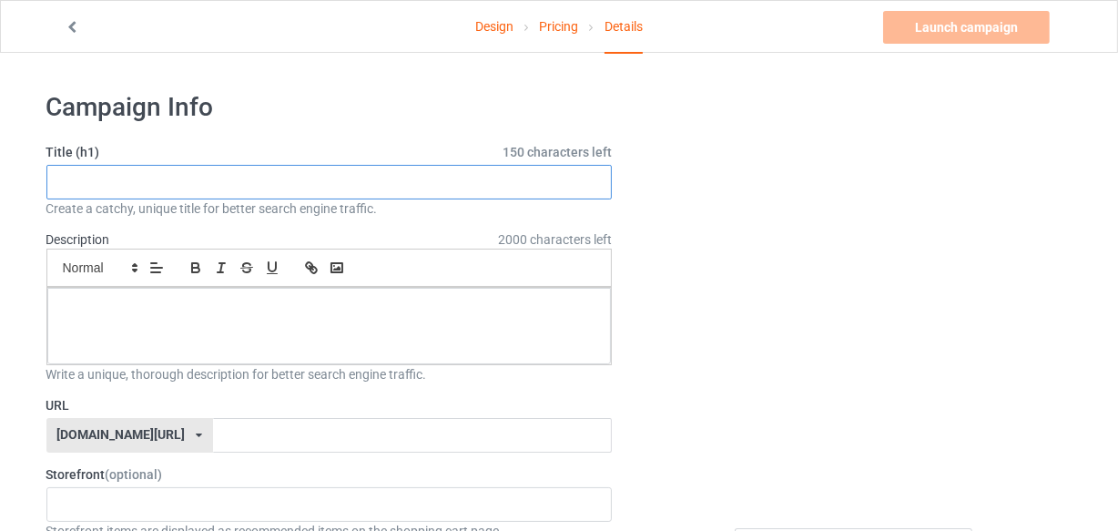
click at [205, 177] on input "text" at bounding box center [329, 182] width 566 height 35
click at [209, 189] on input "text" at bounding box center [329, 182] width 566 height 35
paste input "WELCOME to the BATHROOM a Australian Shepherd will be with you shortly"
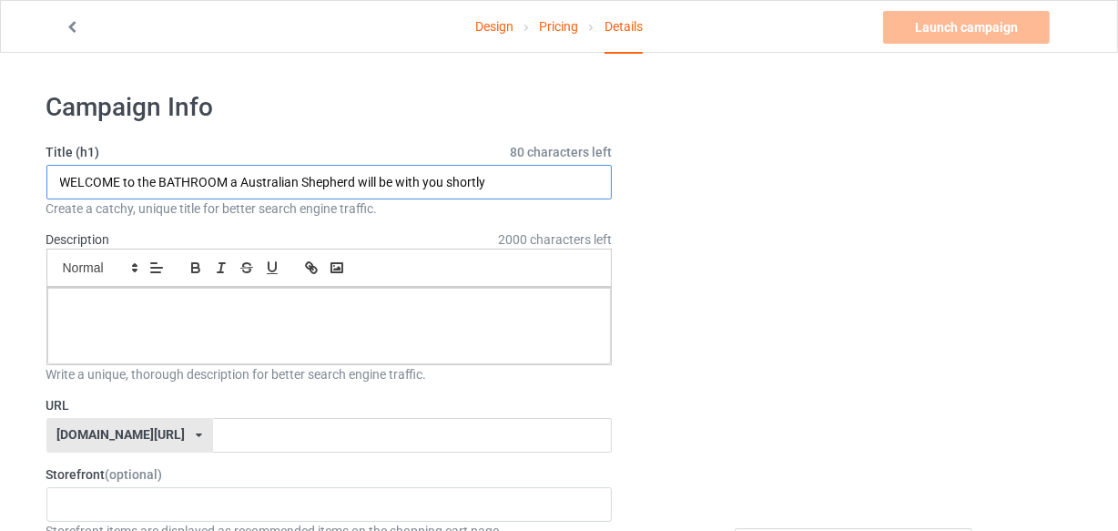
drag, startPoint x: 243, startPoint y: 180, endPoint x: 355, endPoint y: 182, distance: 112.0
click at [355, 182] on input "WELCOME to the BATHROOM a Australian Shepherd will be with you shortly" at bounding box center [329, 182] width 566 height 35
paste input "Welsh Corgi"
click at [239, 186] on input "WELCOME to the BATHROOM a Welsh Corgi will be with you shortly" at bounding box center [329, 182] width 566 height 35
click at [239, 185] on input "WELCOME to the BATHROOM a Welsh Corgi will be with you shortly" at bounding box center [329, 182] width 566 height 35
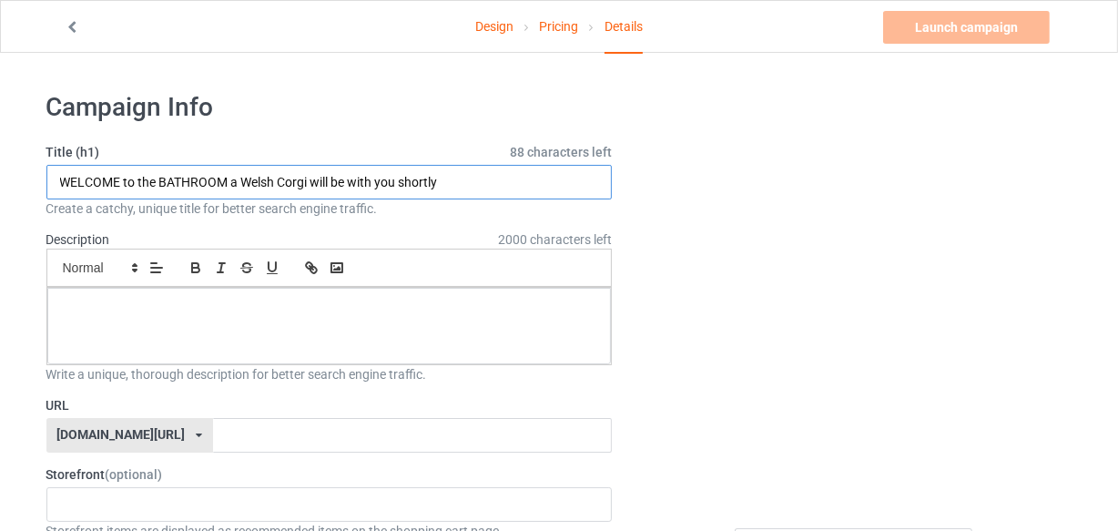
click at [239, 185] on input "WELCOME to the BATHROOM a Welsh Corgi will be with you shortly" at bounding box center [329, 182] width 566 height 35
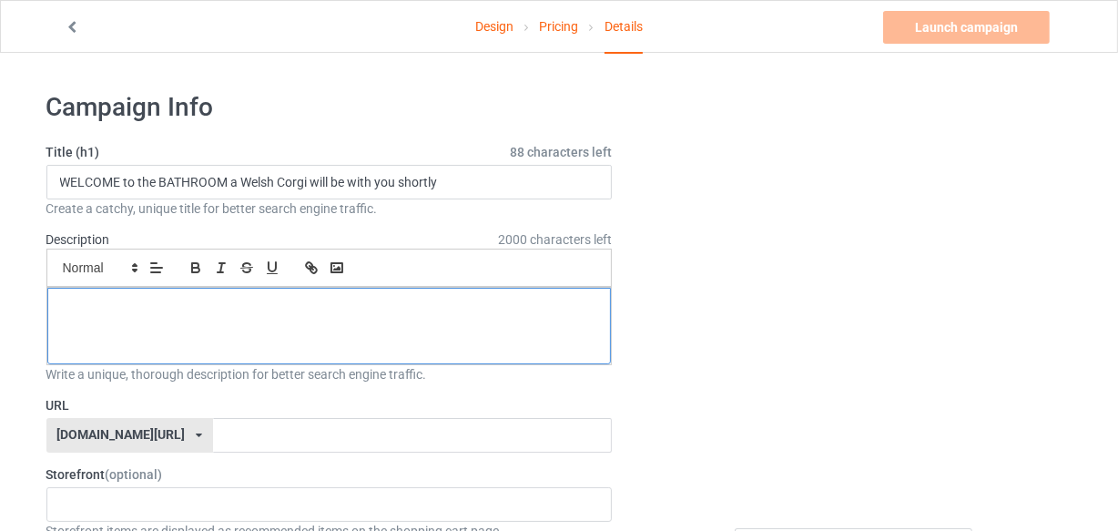
click at [278, 322] on div at bounding box center [329, 326] width 565 height 76
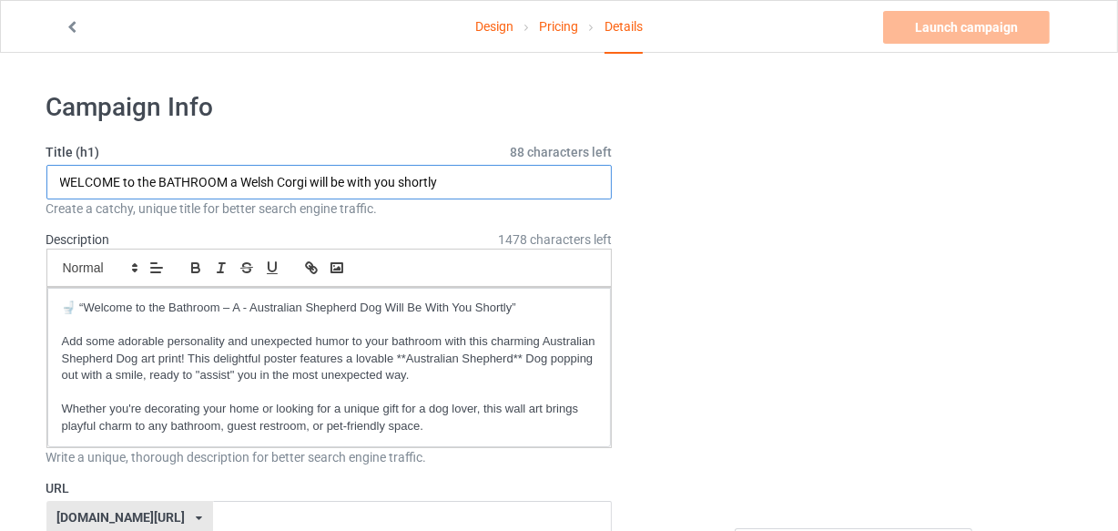
drag, startPoint x: 276, startPoint y: 178, endPoint x: 310, endPoint y: 178, distance: 33.7
click at [310, 178] on input "WELCOME to the BATHROOM a Welsh Corgi will be with you shortly" at bounding box center [329, 182] width 566 height 35
paste input "🚽 “Welcome to the Bathroom – A - Australian Shepherd Dog Will Be With You Short…"
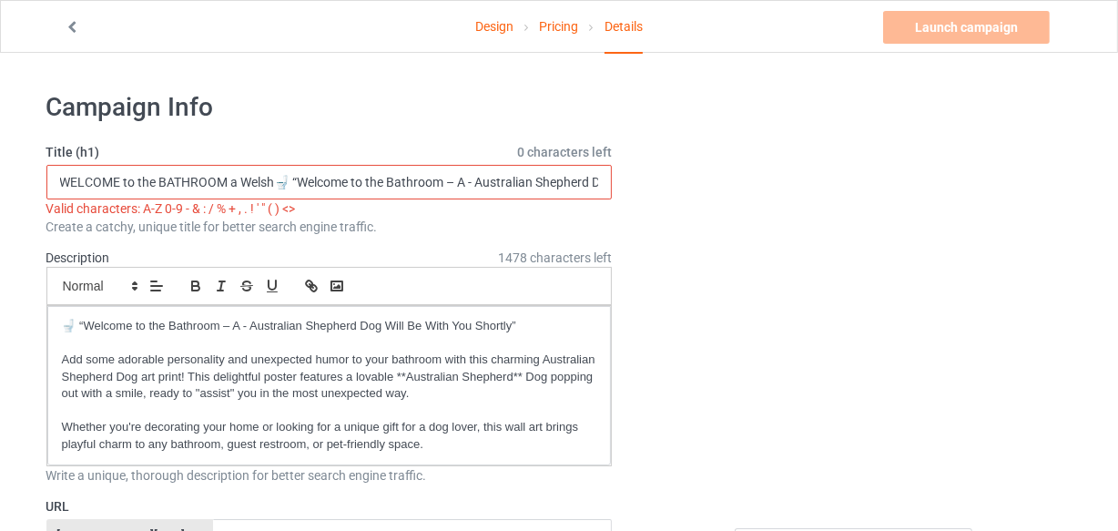
scroll to position [0, 228]
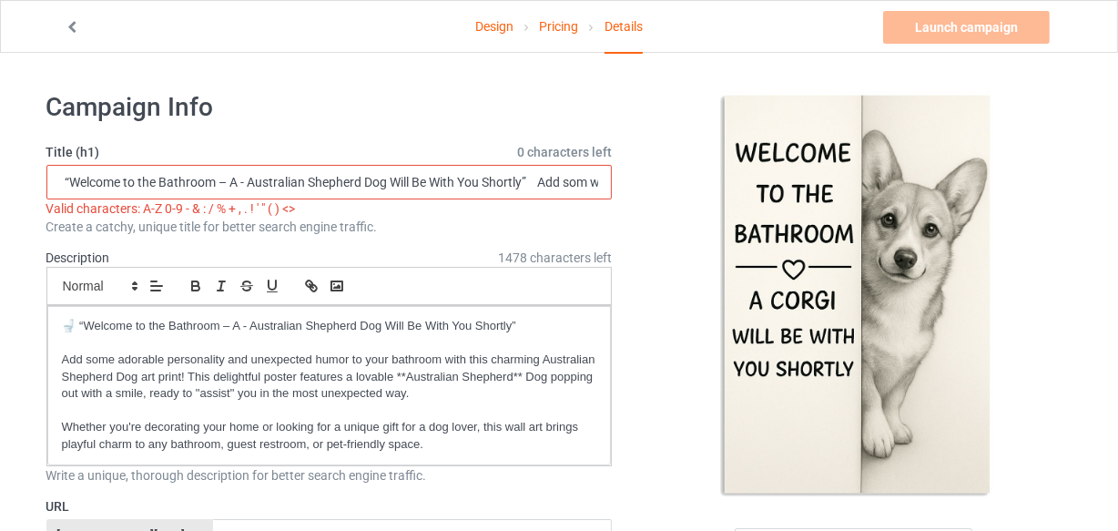
type input "WELCOME to the BATHROOM a Welsh Corgi will be with you shortly"
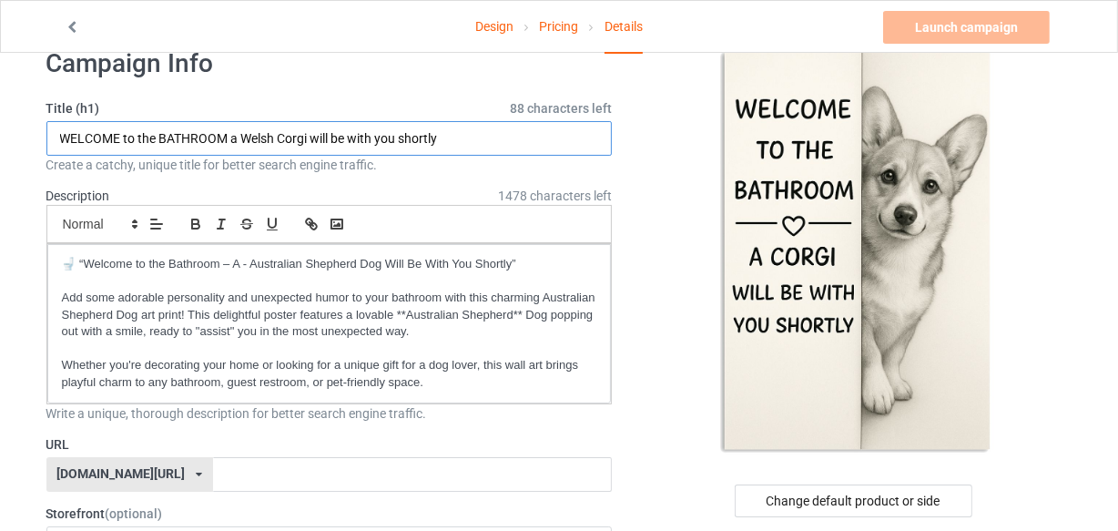
scroll to position [82, 0]
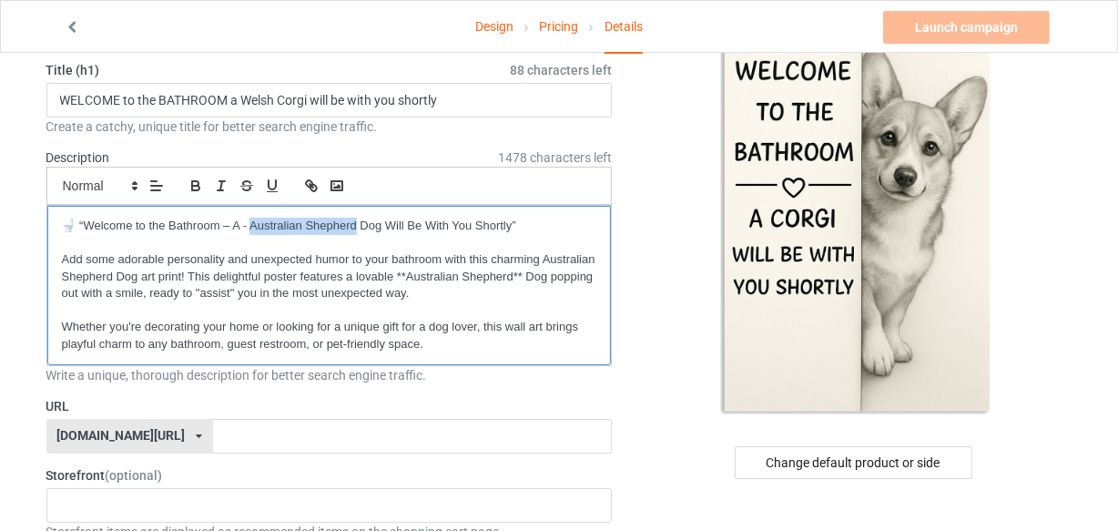
drag, startPoint x: 251, startPoint y: 220, endPoint x: 349, endPoint y: 229, distance: 97.8
click at [351, 229] on p "🚽 “Welcome to the Bathroom – A - Australian Shepherd Dog Will Be With You Short…" at bounding box center [329, 226] width 535 height 17
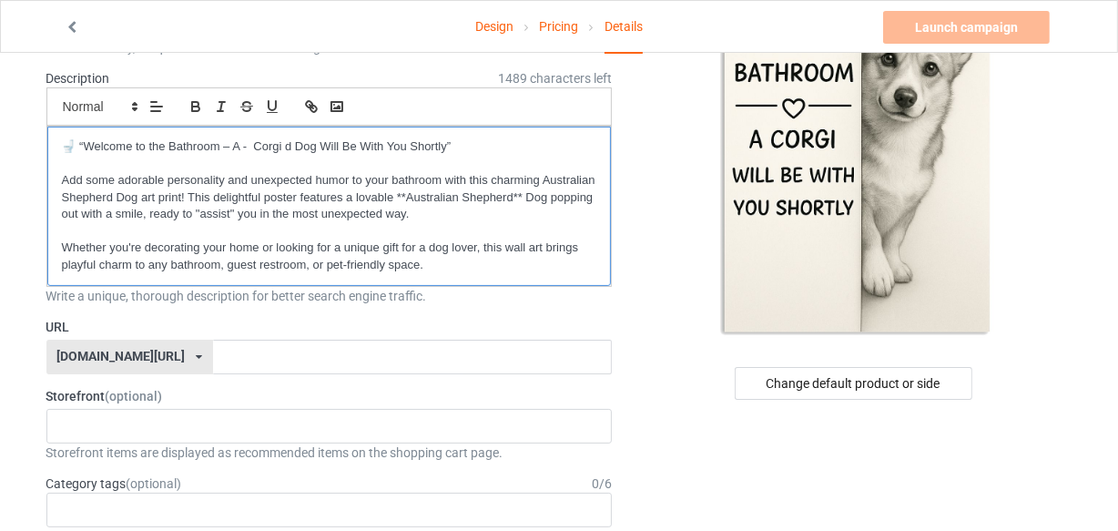
scroll to position [165, 0]
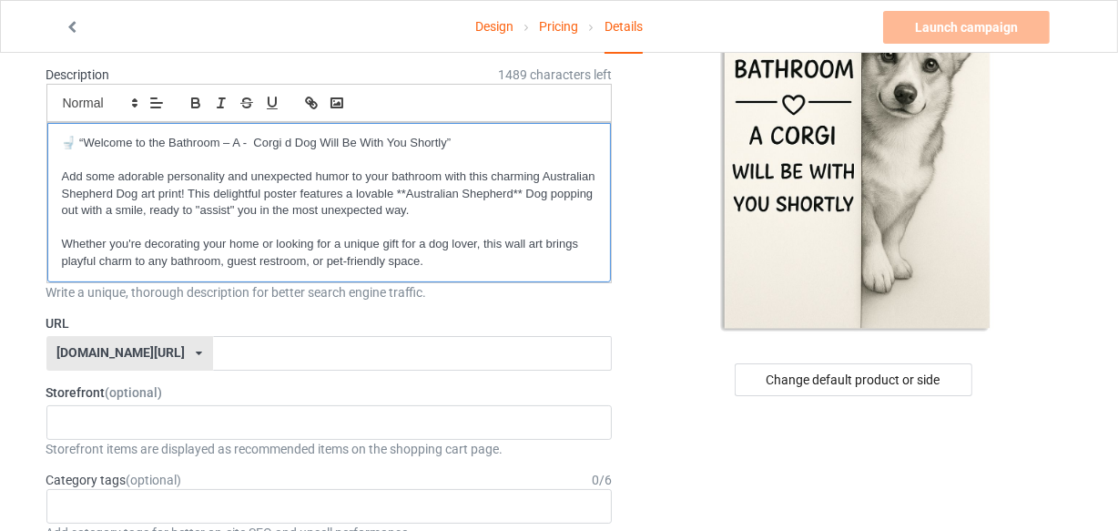
click at [462, 209] on p "Add some adorable personality and unexpected humor to your bathroom with this c…" at bounding box center [329, 193] width 535 height 51
drag, startPoint x: 407, startPoint y: 185, endPoint x: 512, endPoint y: 193, distance: 105.0
click at [512, 193] on p "Add some adorable personality and unexpected humor to your bathroom with this c…" at bounding box center [329, 193] width 535 height 51
drag, startPoint x: 542, startPoint y: 171, endPoint x: 117, endPoint y: 186, distance: 424.6
click at [117, 186] on p "Add some adorable personality and unexpected humor to your bathroom with this c…" at bounding box center [329, 193] width 535 height 51
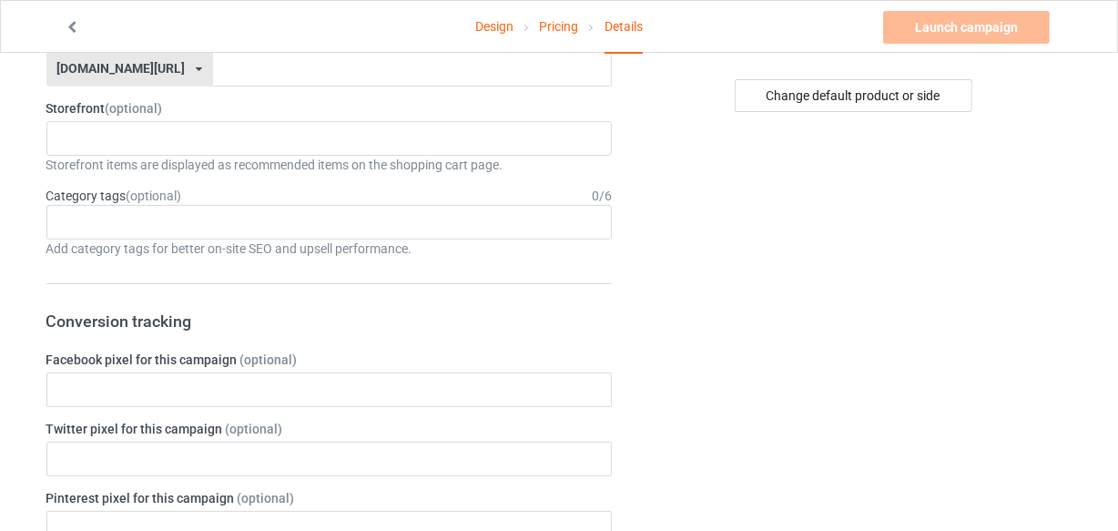
scroll to position [331, 0]
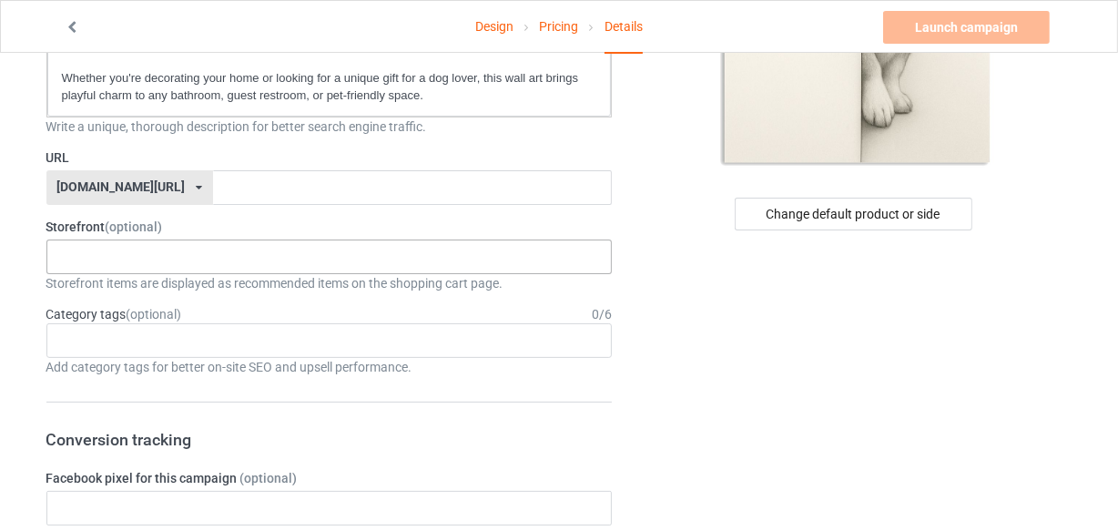
click at [187, 259] on div "LOOFDOGS 6625e2e5548ffa0031acfe30" at bounding box center [329, 256] width 566 height 35
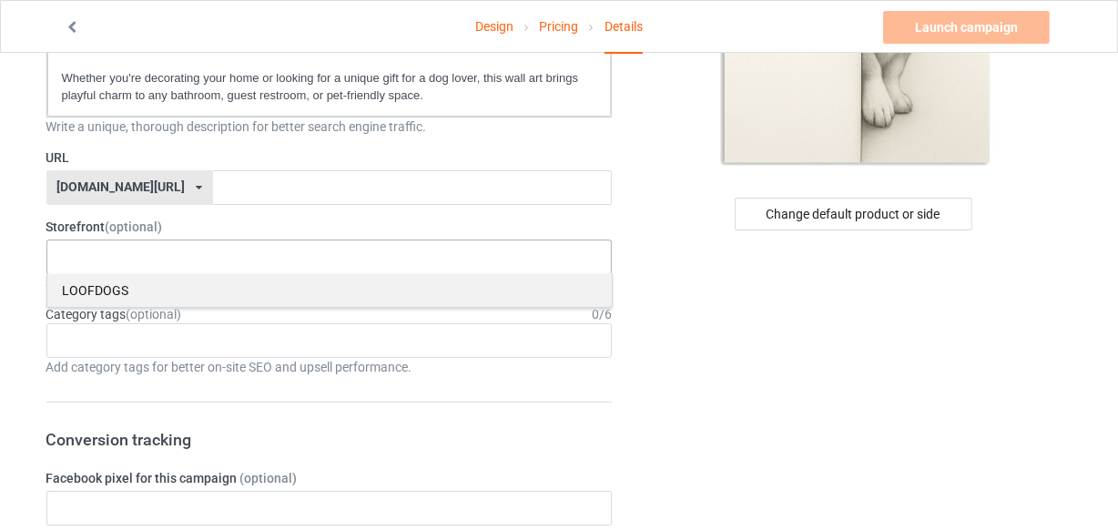
click at [141, 284] on div "LOOFDOGS" at bounding box center [329, 290] width 565 height 34
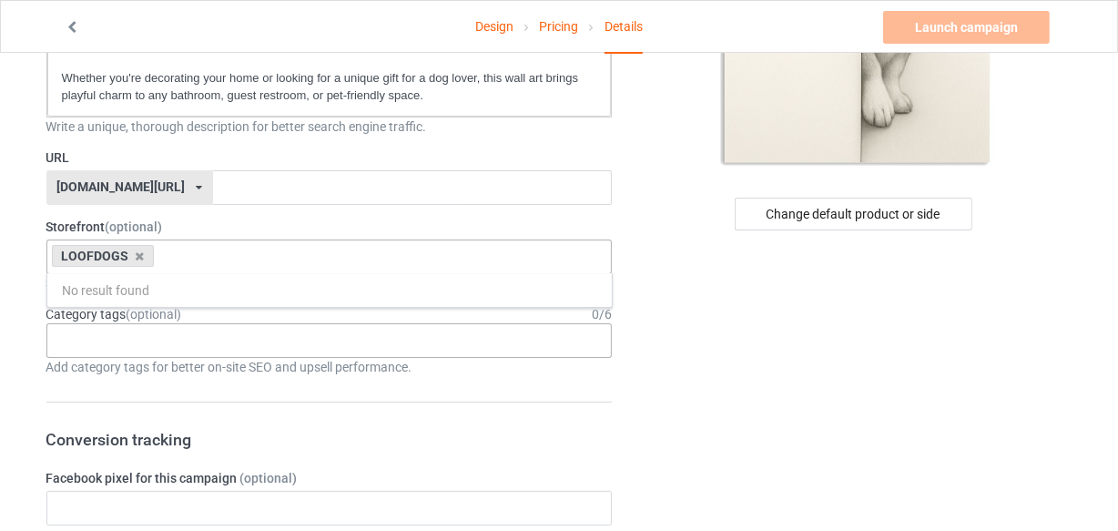
click at [160, 338] on div "Age > [DEMOGRAPHIC_DATA] > 1 Age > [DEMOGRAPHIC_DATA] Months > 1 Month Age > [D…" at bounding box center [329, 340] width 566 height 35
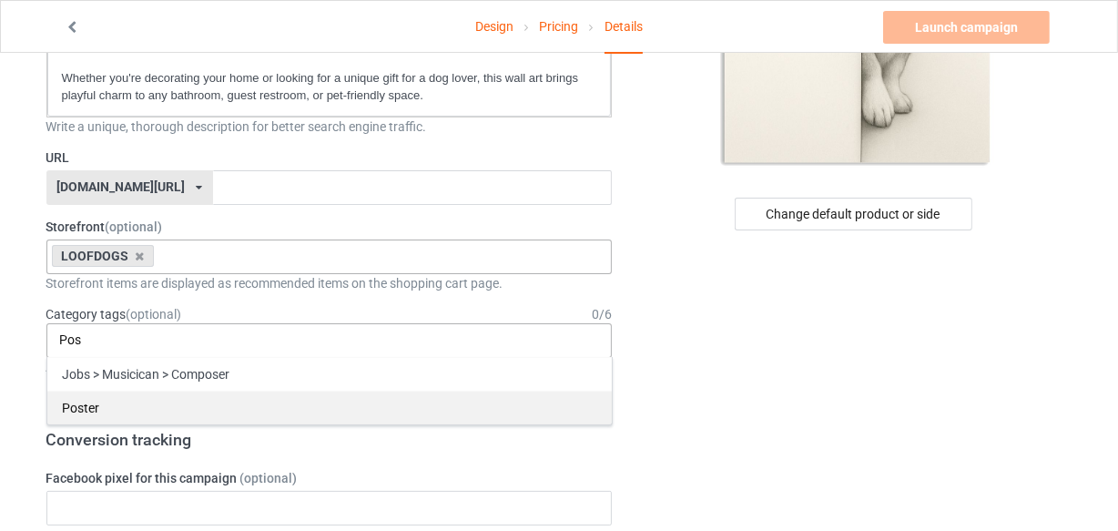
type input "Pos"
click at [109, 410] on div "Poster" at bounding box center [329, 408] width 565 height 34
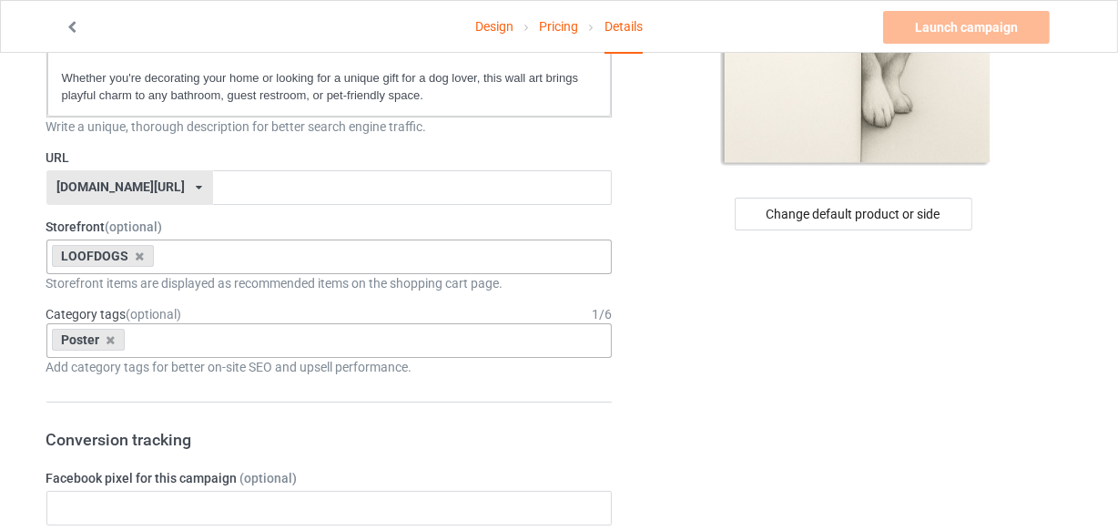
click at [229, 178] on input "text" at bounding box center [412, 187] width 399 height 35
paste input "Corgi"
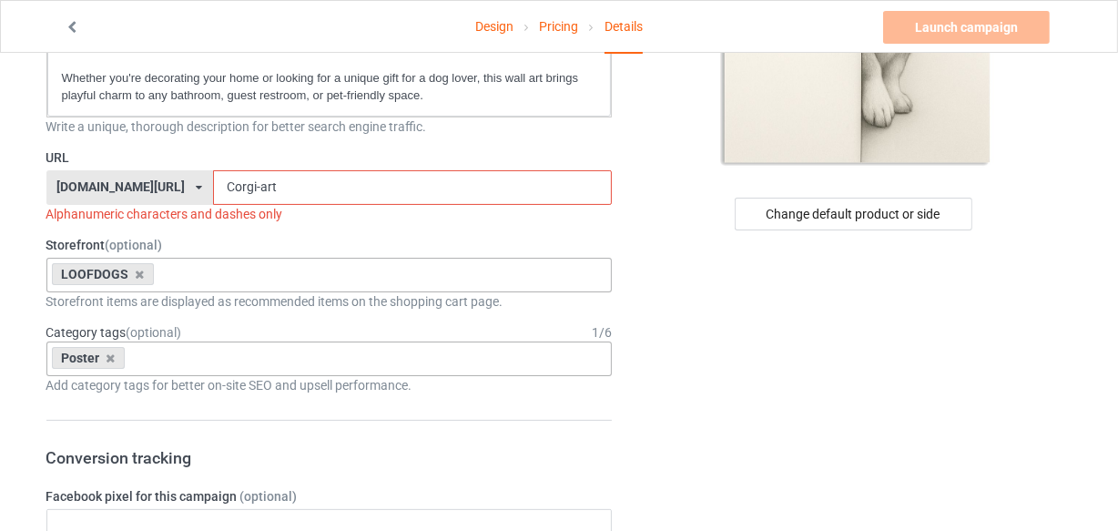
click at [213, 178] on input "Corgi-art" at bounding box center [412, 187] width 399 height 35
click at [255, 190] on input "Corgi-art" at bounding box center [412, 187] width 399 height 35
click at [275, 183] on input "Corgi-art-" at bounding box center [412, 187] width 399 height 35
click at [259, 188] on input "Corgi-art--" at bounding box center [412, 187] width 399 height 35
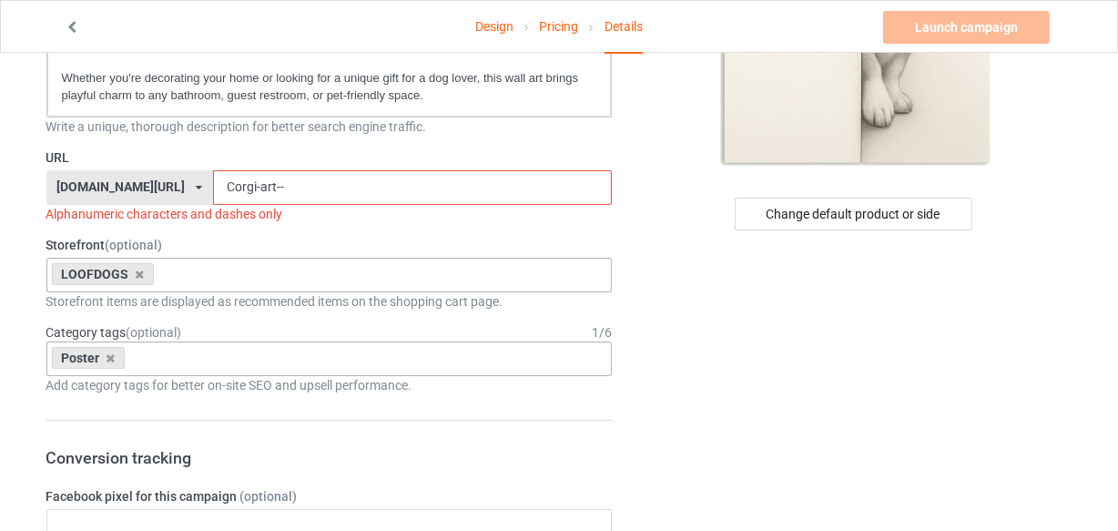
click at [213, 182] on input "Corgi-art--" at bounding box center [412, 187] width 399 height 35
click at [213, 182] on input "- Corgi-art--" at bounding box center [412, 187] width 399 height 35
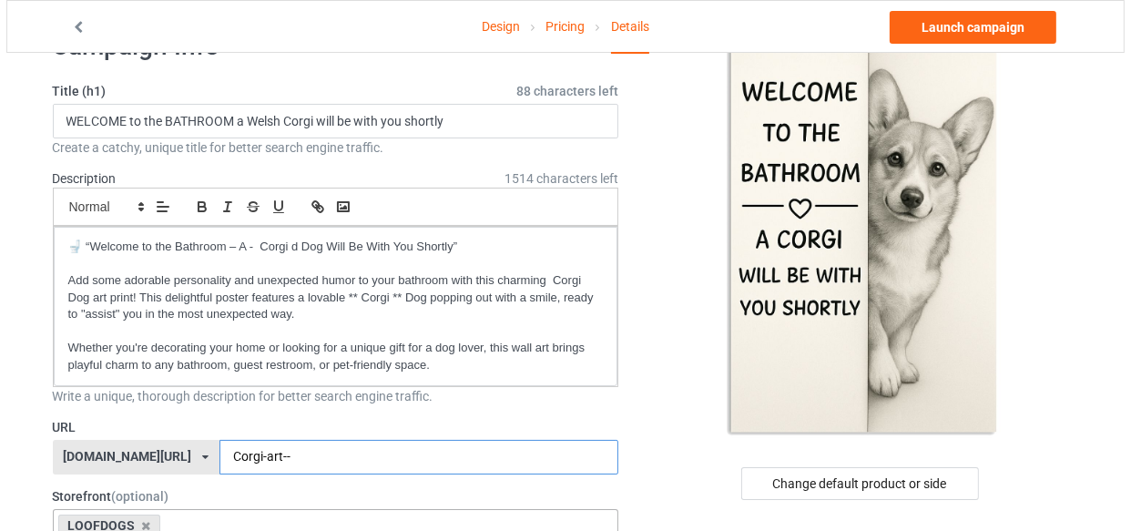
scroll to position [0, 0]
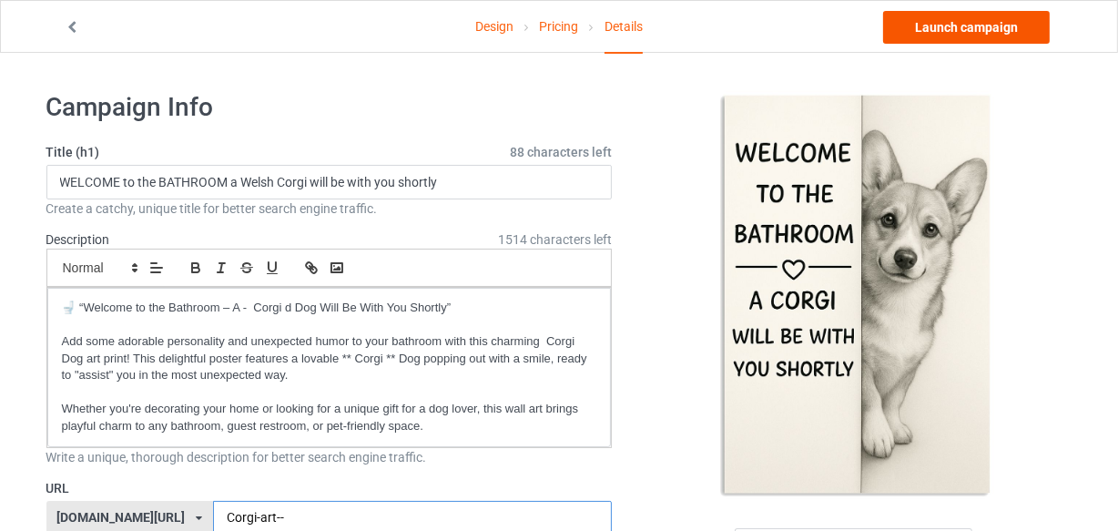
type input "Corgi-art--"
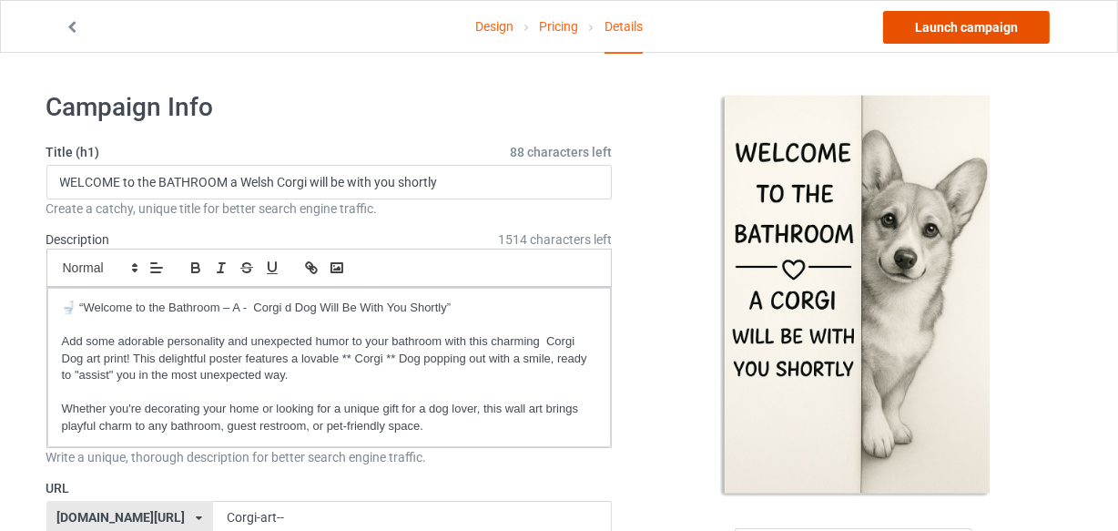
click at [947, 37] on link "Launch campaign" at bounding box center [966, 27] width 167 height 33
